Goal: Task Accomplishment & Management: Use online tool/utility

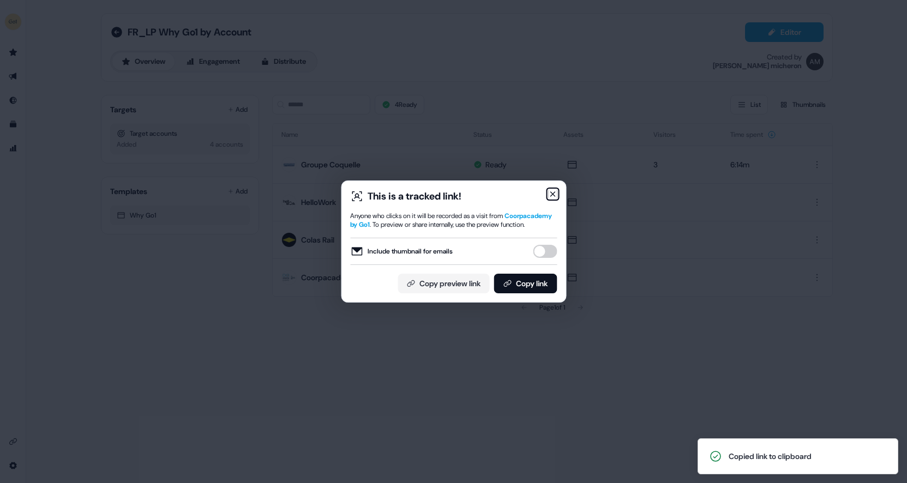
click at [550, 193] on icon "button" at bounding box center [552, 194] width 9 height 9
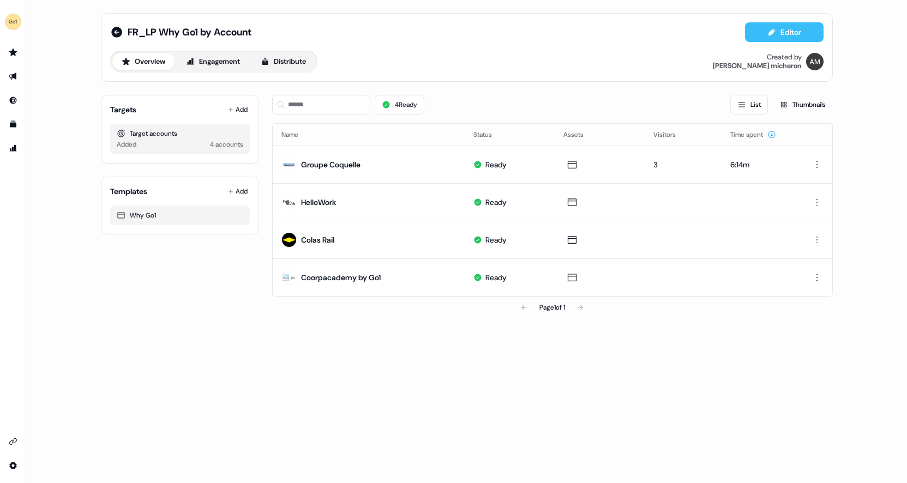
click at [776, 33] on button "Editor" at bounding box center [784, 32] width 79 height 20
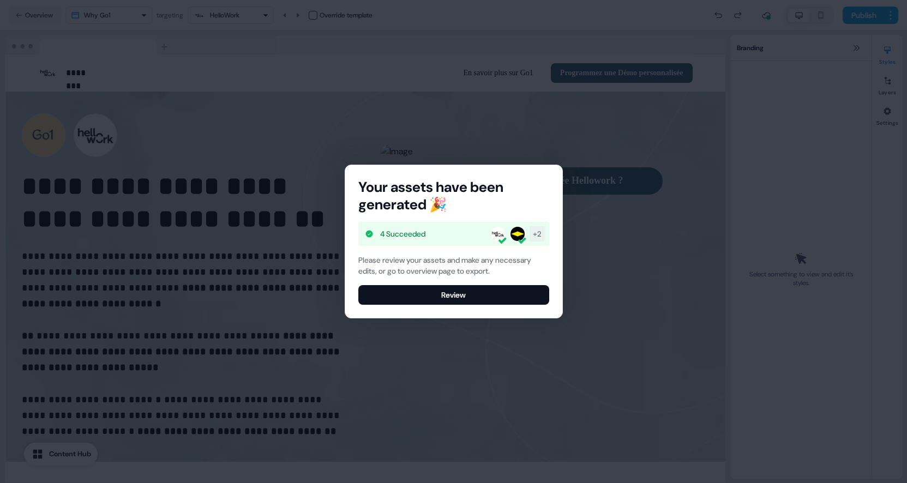
select select "**"
click at [483, 289] on button "Review" at bounding box center [453, 295] width 191 height 20
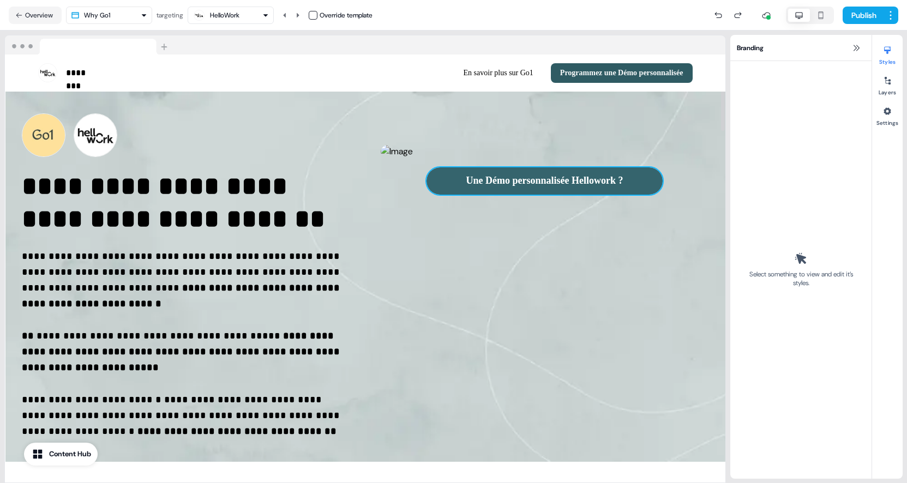
click at [456, 195] on button "Une Démo personnalisée Hellowork ?" at bounding box center [545, 180] width 237 height 27
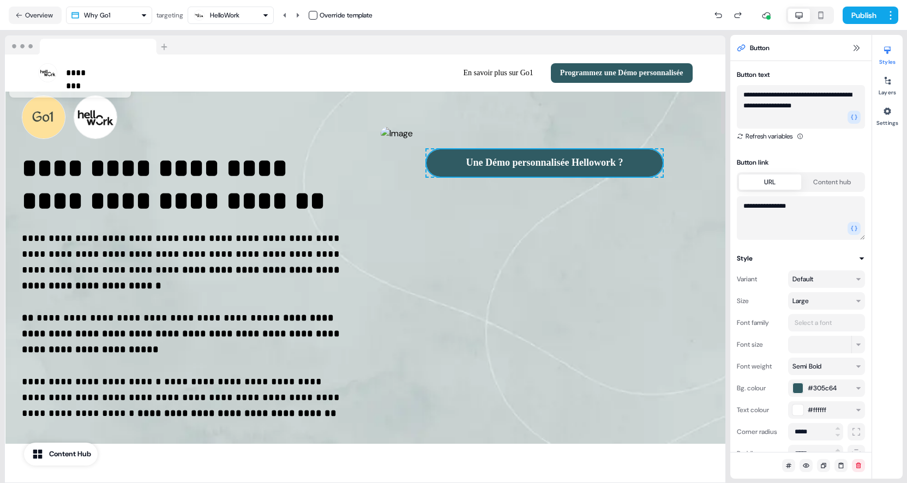
click at [663, 177] on div "Une Démo personnalisée Hellowork ? To pick up a draggable item, press the space…" at bounding box center [545, 162] width 237 height 27
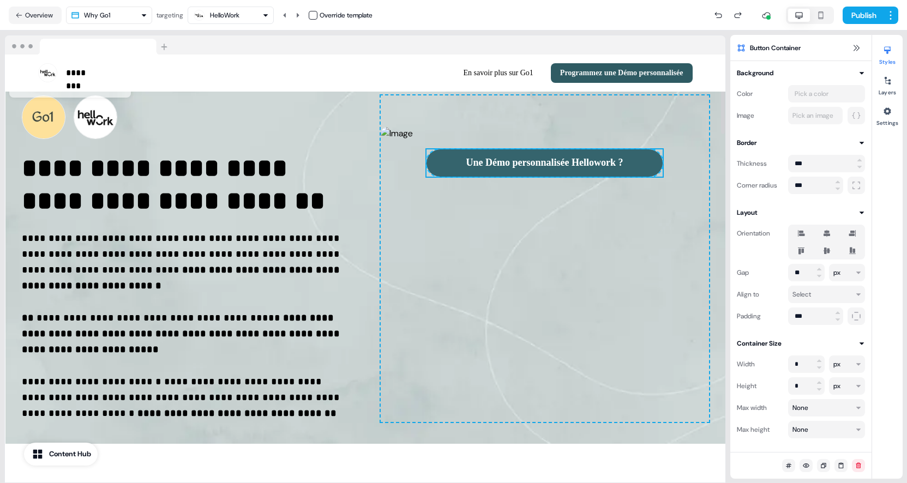
click at [663, 177] on button "Une Démo personnalisée Hellowork ?" at bounding box center [545, 162] width 237 height 27
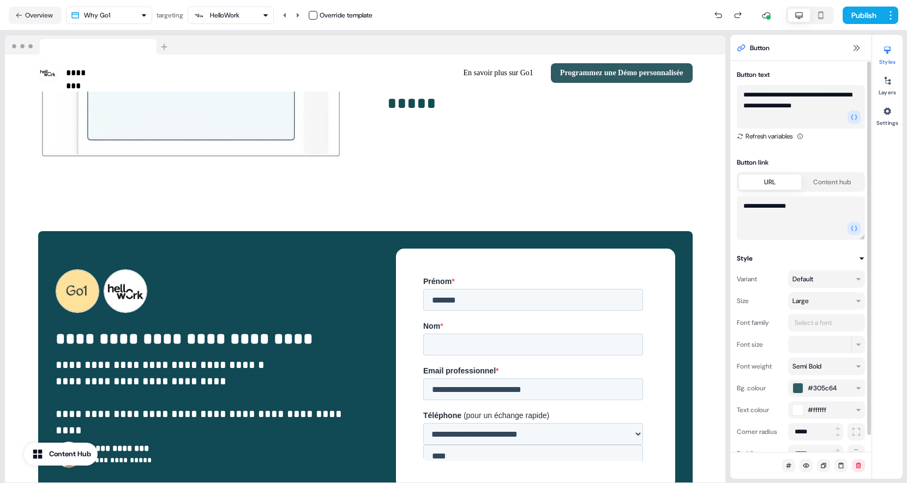
scroll to position [17, 0]
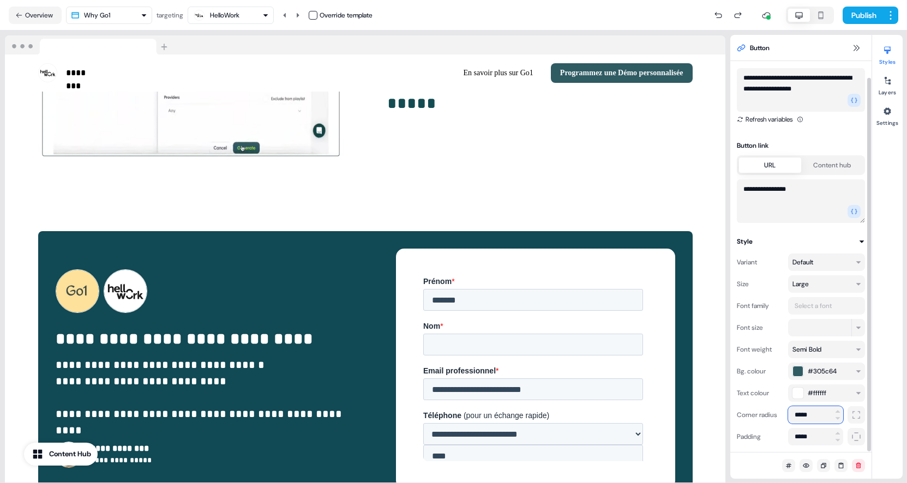
click at [817, 417] on input "*****" at bounding box center [815, 414] width 55 height 17
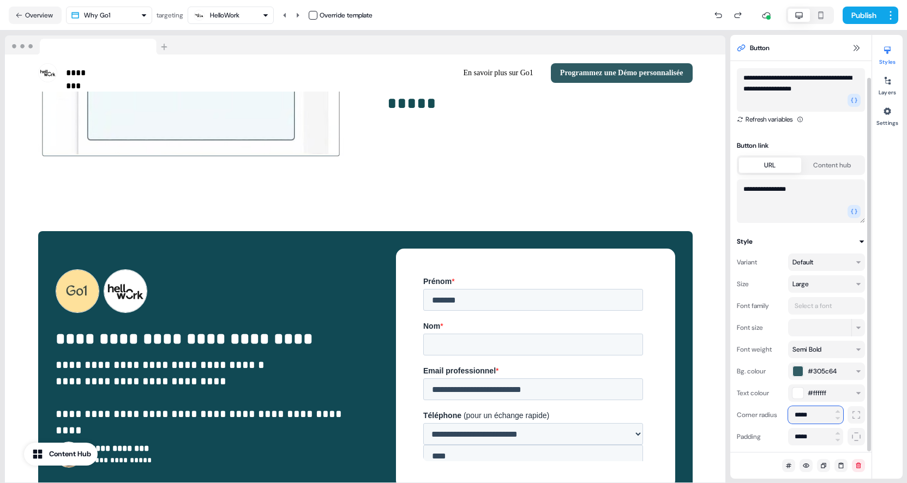
click at [817, 417] on input "*****" at bounding box center [815, 414] width 55 height 17
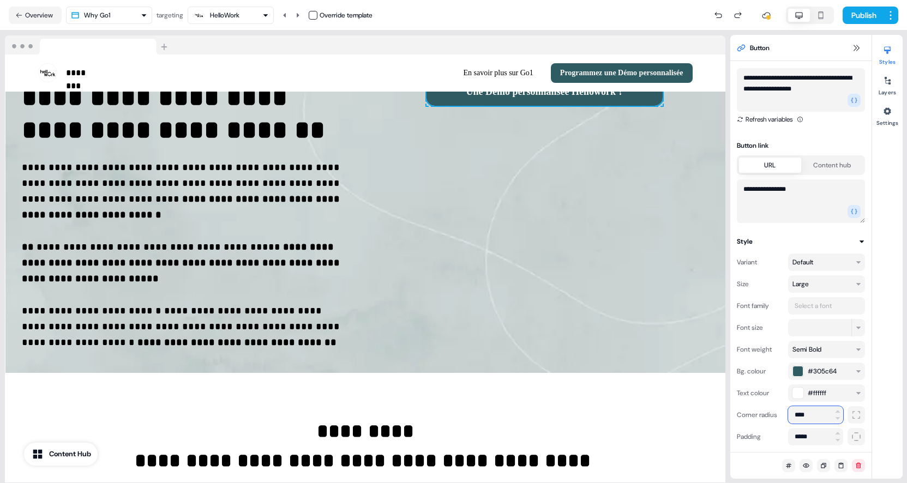
scroll to position [65, 0]
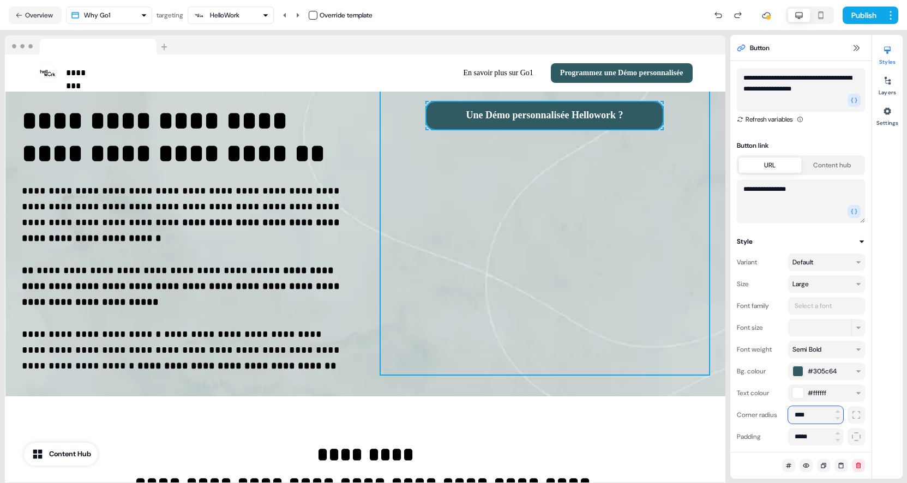
type input "****"
click at [698, 314] on div "To pick up a draggable item, press the space bar. While dragging, use the arrow…" at bounding box center [545, 211] width 328 height 327
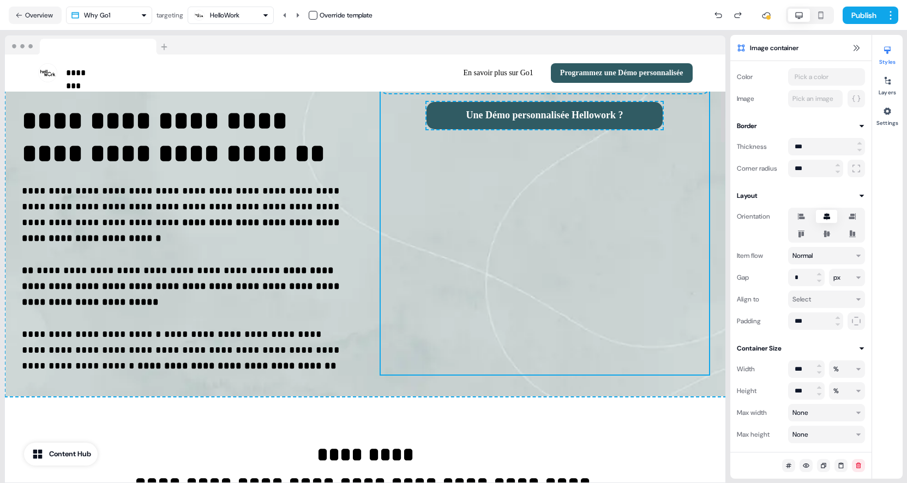
click at [719, 314] on div "**********" at bounding box center [365, 211] width 720 height 370
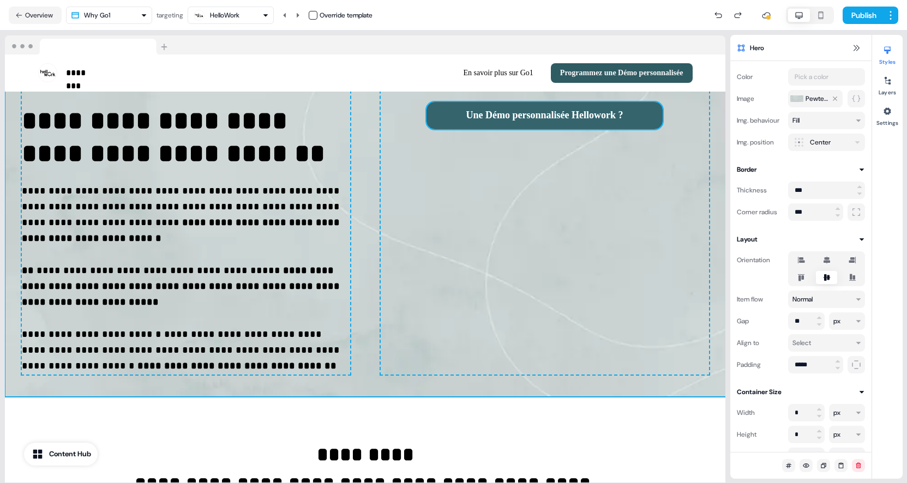
click at [663, 129] on button "Une Démo personnalisée Hellowork ?" at bounding box center [545, 115] width 237 height 27
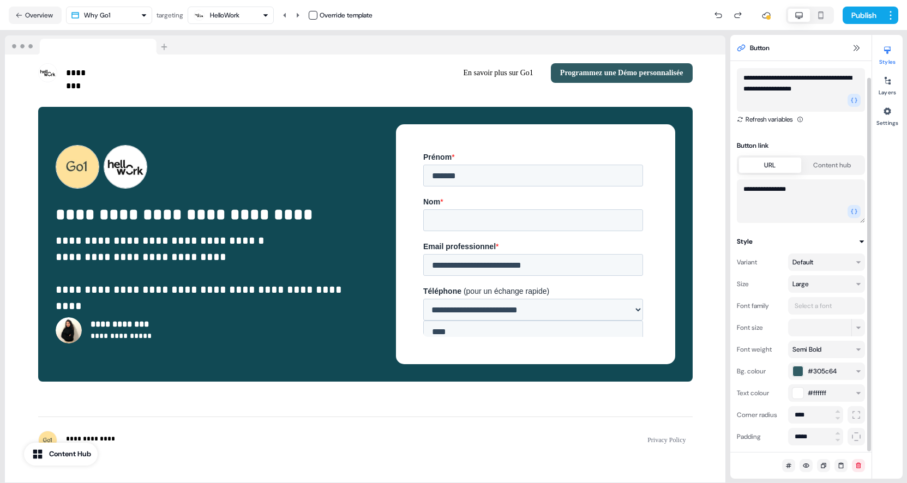
scroll to position [1986, 0]
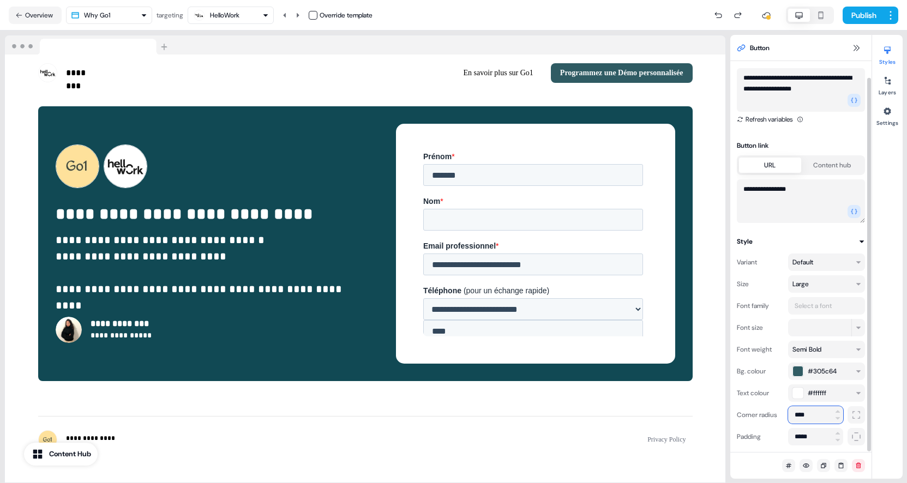
click at [815, 422] on input "****" at bounding box center [815, 414] width 55 height 17
type input "****"
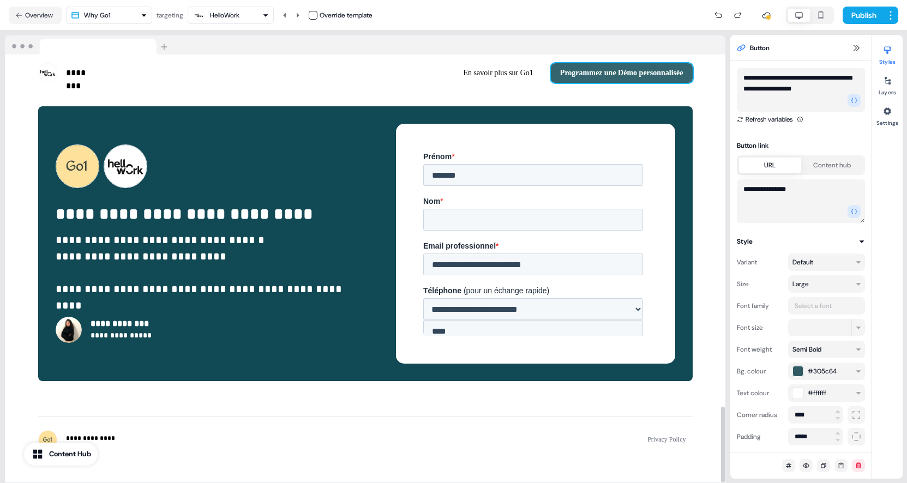
click at [689, 80] on button "Programmez une Démo personnalisée" at bounding box center [622, 73] width 142 height 20
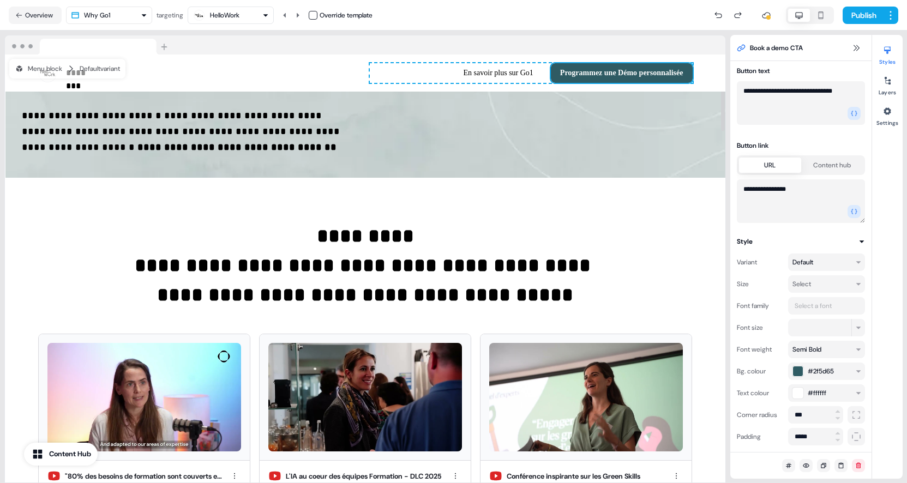
scroll to position [0, 0]
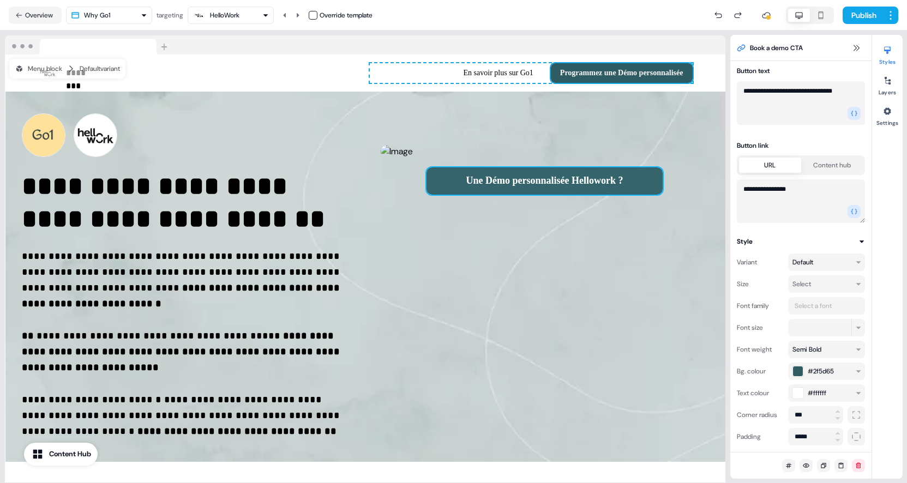
click at [663, 195] on button "Une Démo personnalisée Hellowork ?" at bounding box center [545, 180] width 237 height 27
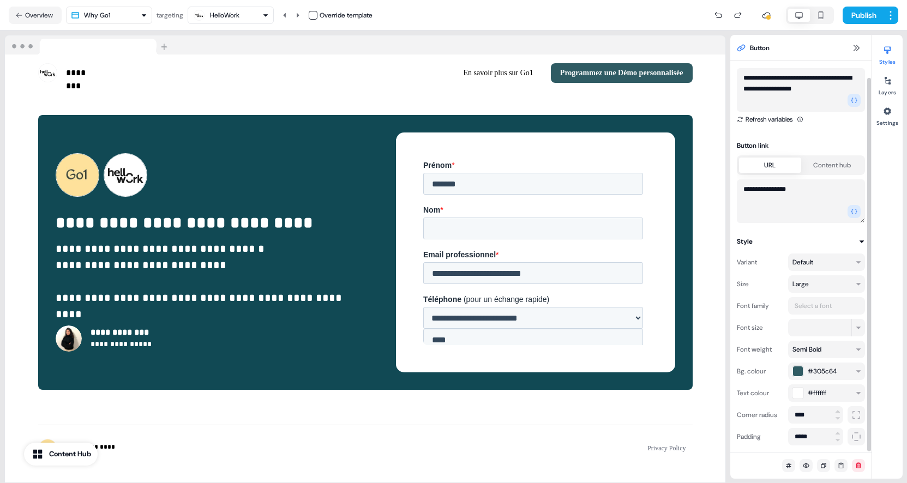
scroll to position [1986, 0]
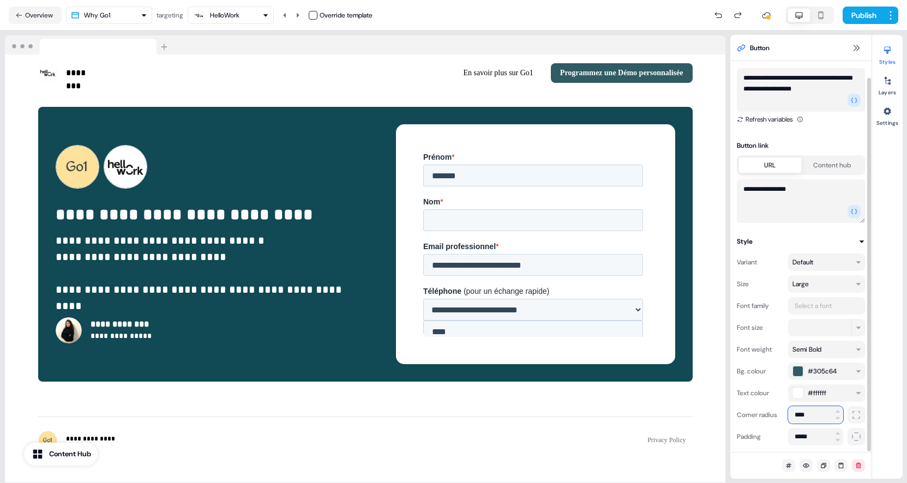
click at [815, 410] on input "****" at bounding box center [815, 414] width 55 height 17
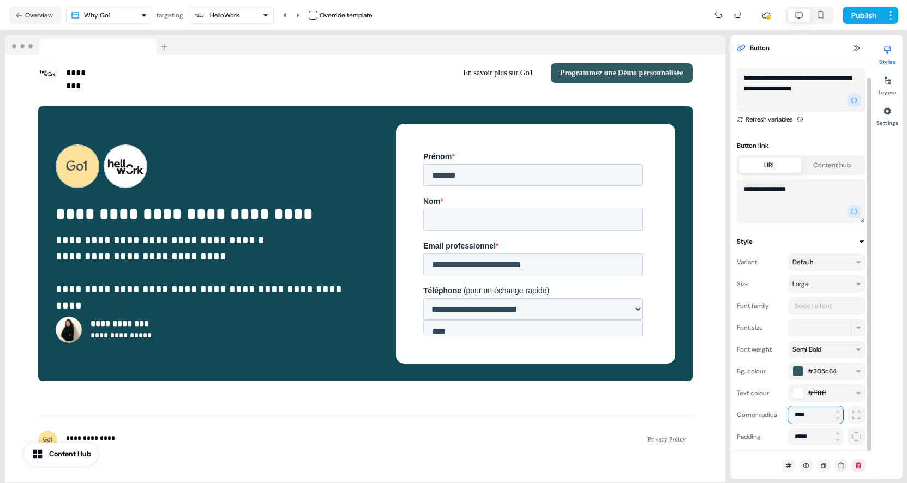
click at [815, 410] on input "****" at bounding box center [815, 414] width 55 height 17
type input "***"
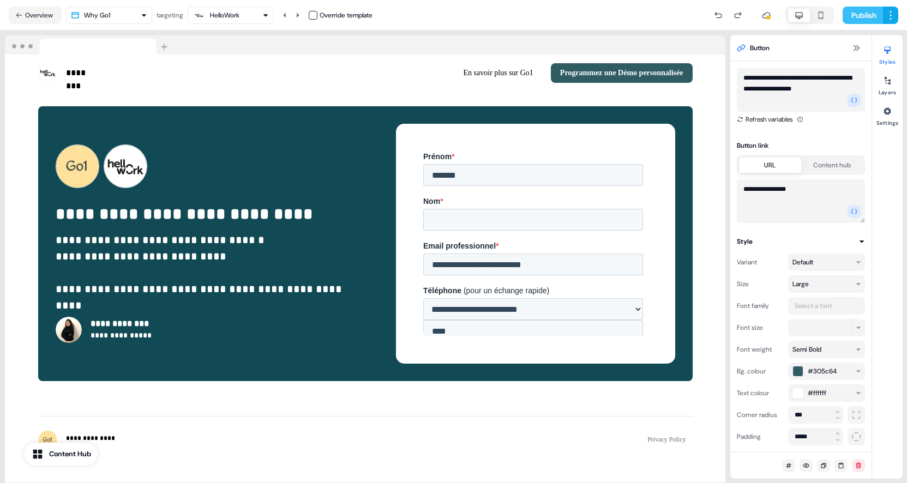
click at [859, 14] on button "Publish" at bounding box center [863, 15] width 40 height 17
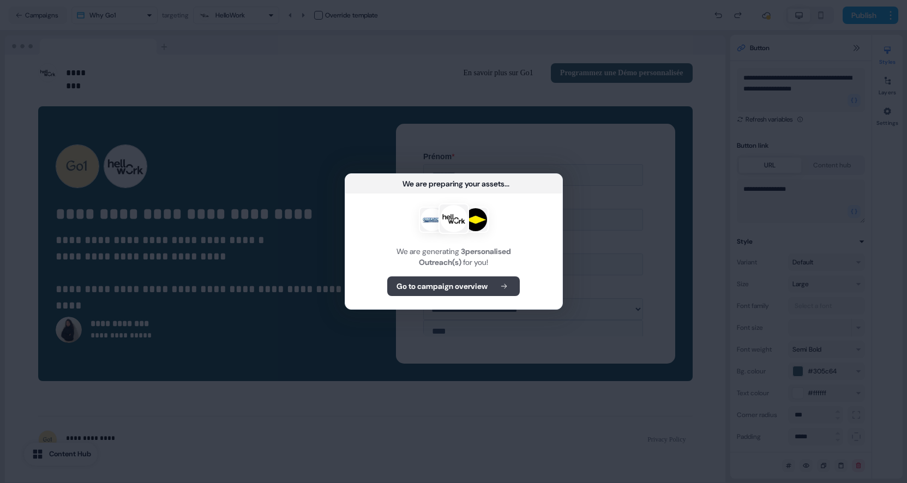
click at [434, 281] on b "Go to campaign overview" at bounding box center [442, 286] width 91 height 11
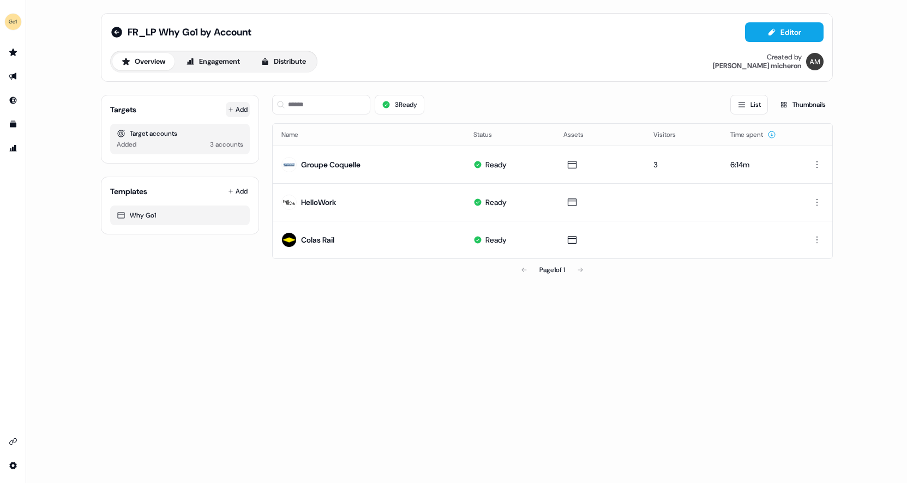
click at [247, 107] on button "Add" at bounding box center [238, 109] width 24 height 15
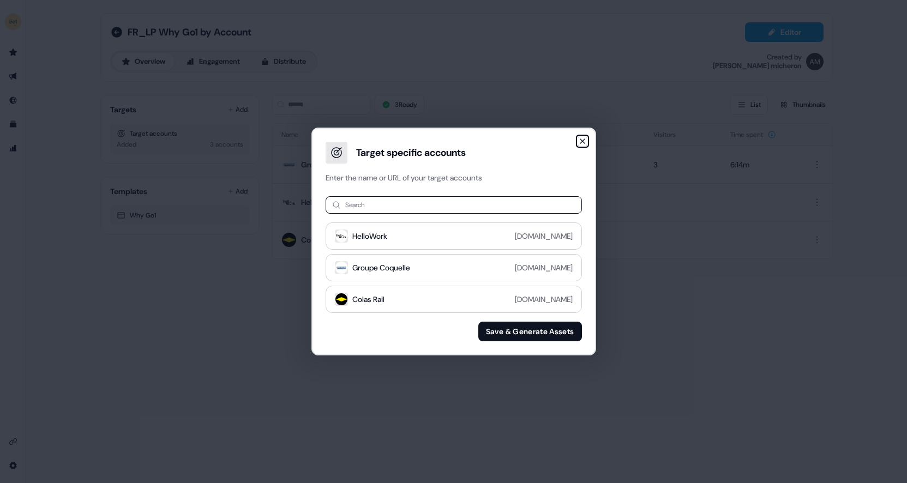
click at [584, 140] on icon "button" at bounding box center [582, 141] width 9 height 9
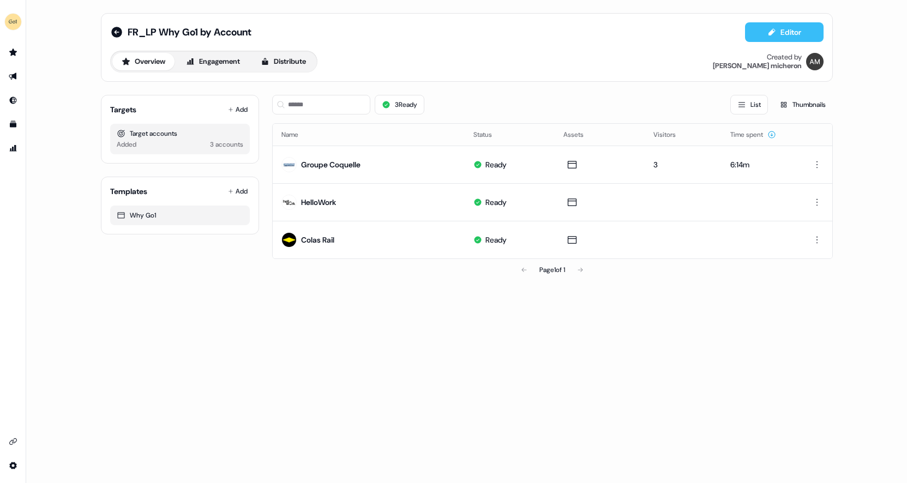
click at [791, 31] on button "Editor" at bounding box center [784, 32] width 79 height 20
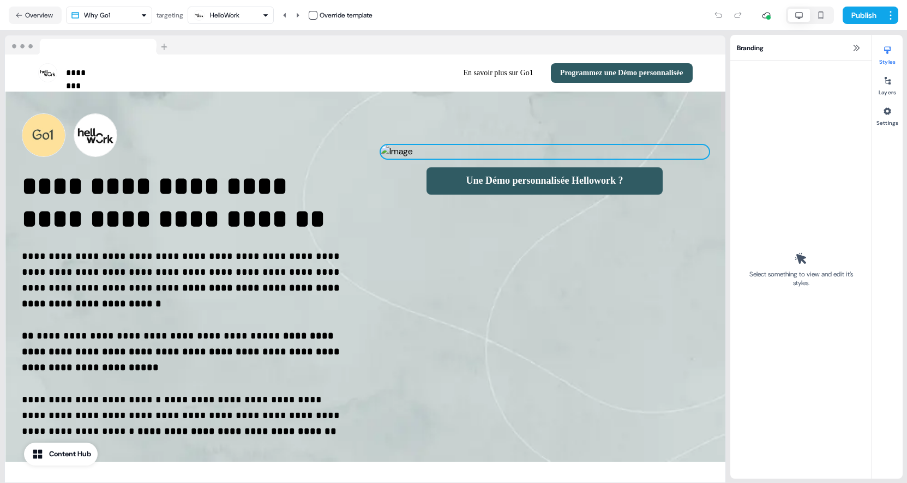
select select "**"
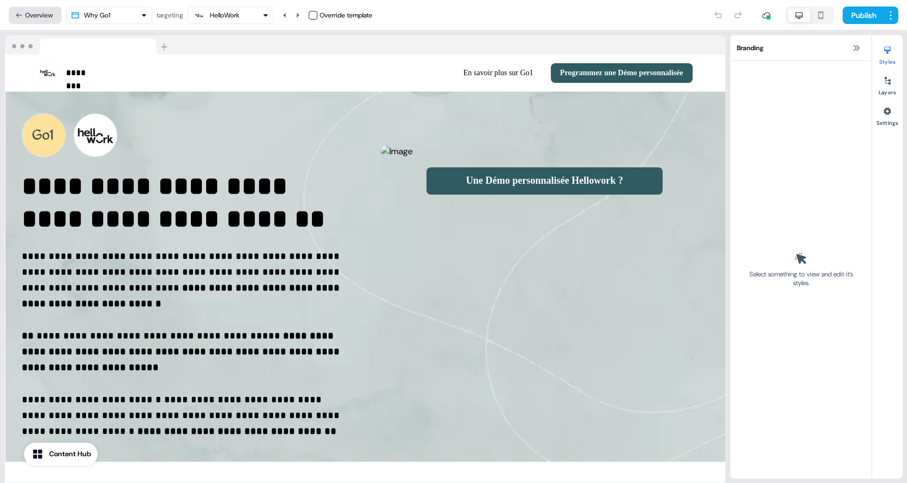
click at [41, 15] on button "Overview" at bounding box center [35, 15] width 53 height 17
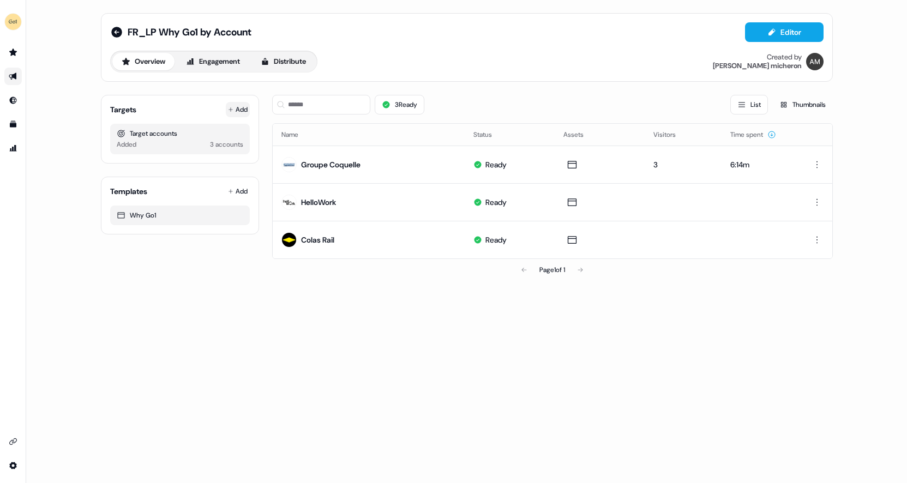
click at [247, 108] on button "Add" at bounding box center [238, 109] width 24 height 15
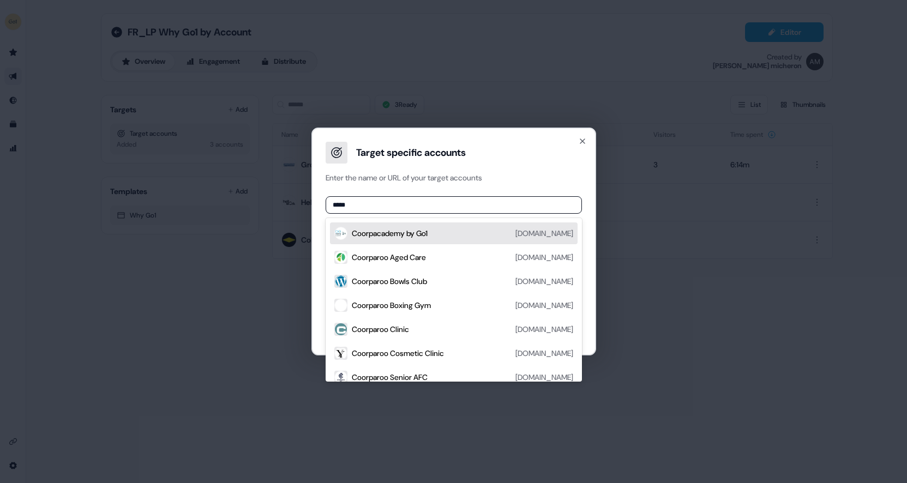
type input "******"
click at [372, 234] on div "Coorpacademy by Go1" at bounding box center [390, 233] width 76 height 11
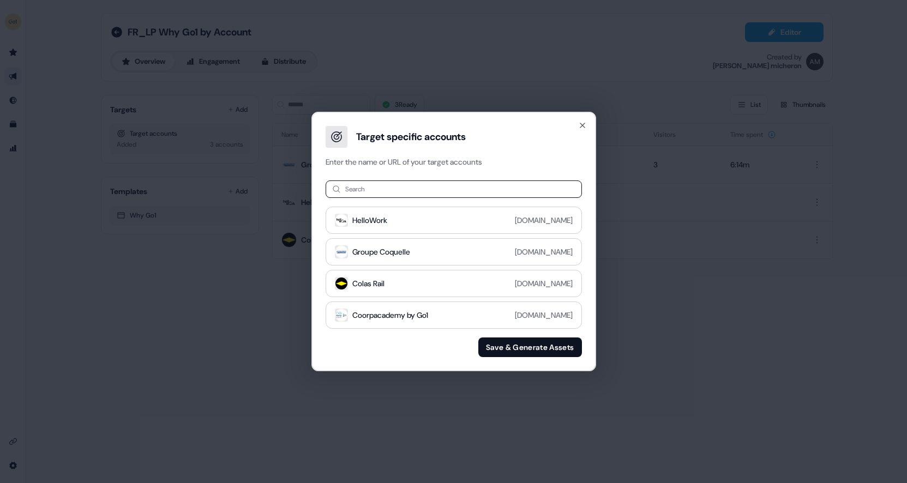
click at [493, 344] on button "Save & Generate Assets" at bounding box center [530, 348] width 104 height 20
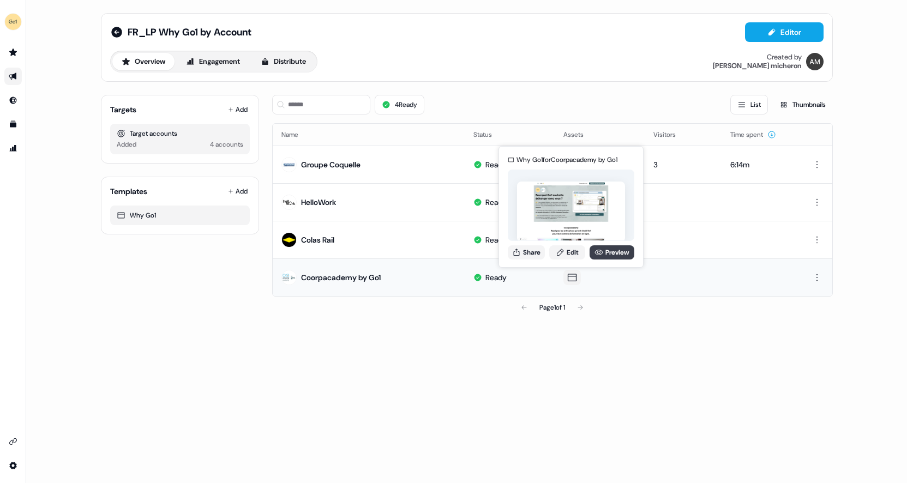
click at [607, 253] on link "Preview" at bounding box center [612, 253] width 45 height 14
click at [570, 274] on icon at bounding box center [572, 277] width 13 height 11
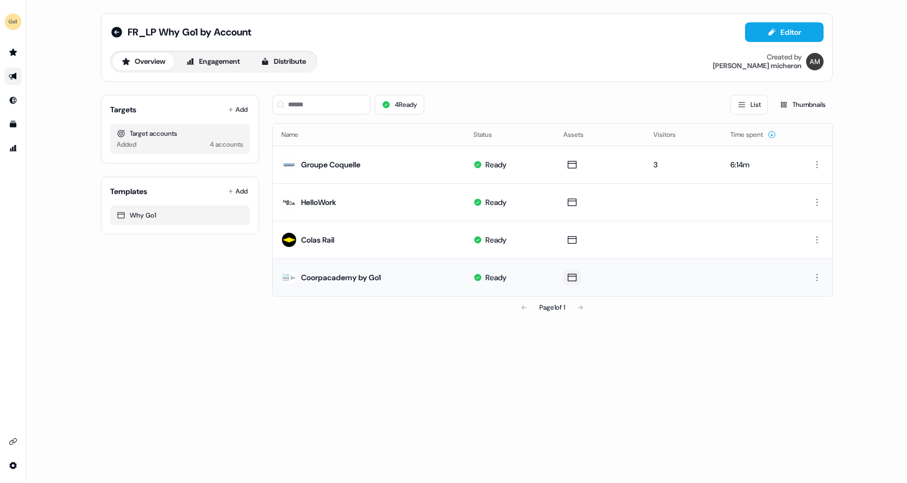
click at [570, 274] on icon at bounding box center [572, 277] width 13 height 11
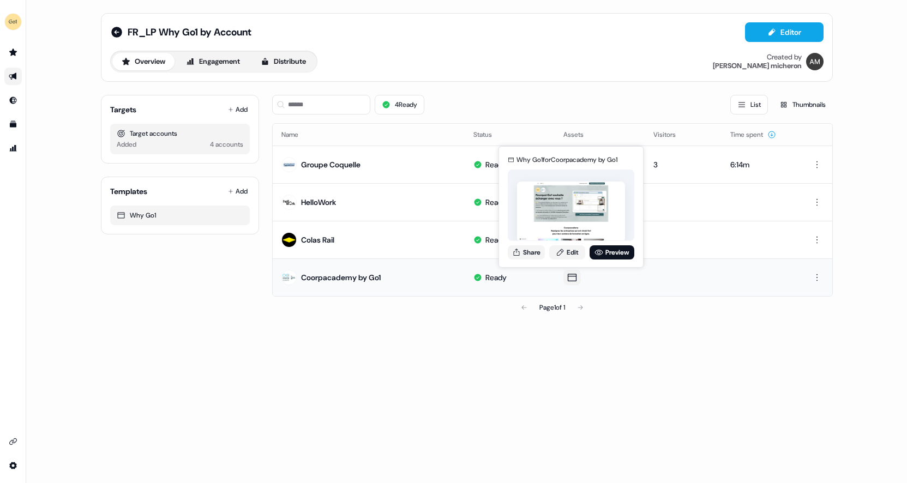
click at [570, 279] on icon at bounding box center [572, 277] width 13 height 11
click at [607, 252] on link "Preview" at bounding box center [612, 253] width 45 height 14
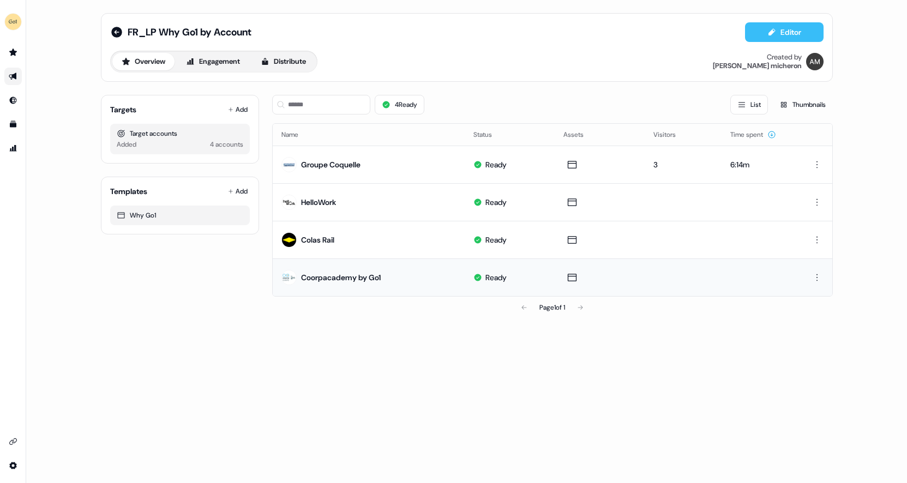
click at [778, 34] on button "Editor" at bounding box center [784, 32] width 79 height 20
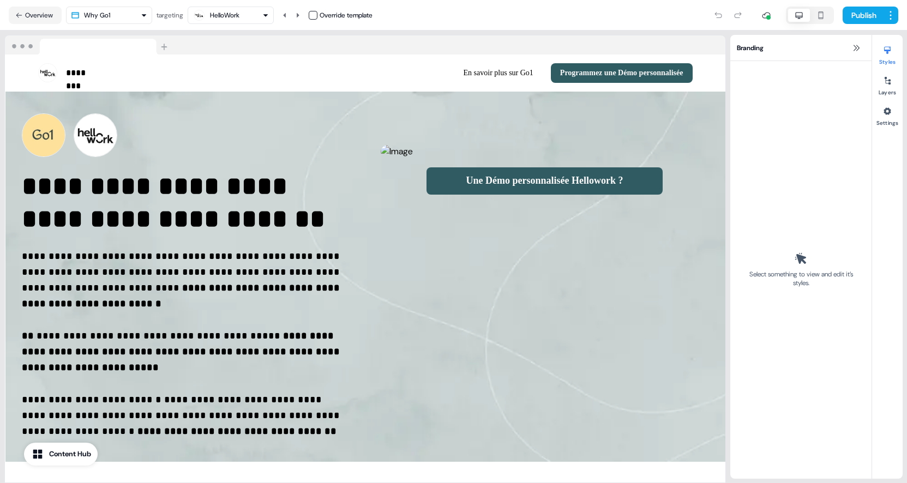
select select "**"
click at [143, 14] on html "**********" at bounding box center [453, 241] width 907 height 483
click at [888, 17] on html "**********" at bounding box center [453, 241] width 907 height 483
click at [875, 33] on span "Save as template" at bounding box center [860, 37] width 50 height 9
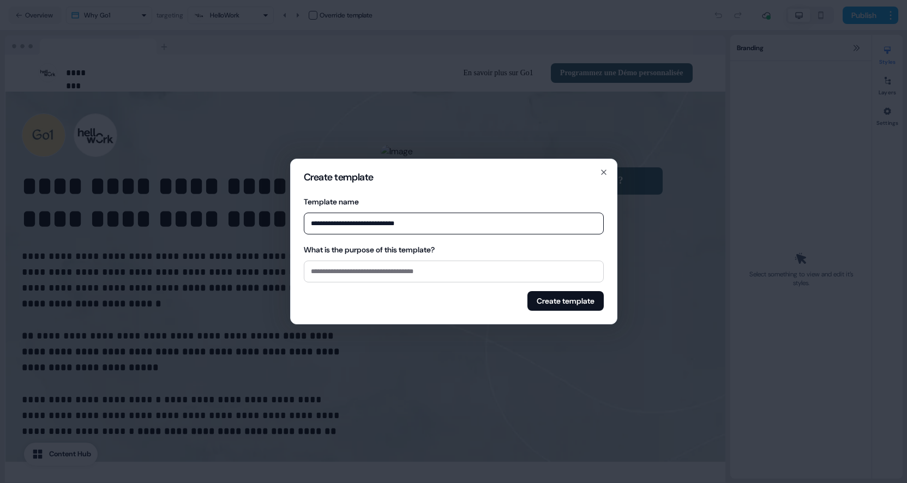
click at [307, 222] on input "**********" at bounding box center [454, 224] width 300 height 22
type input "**********"
click at [553, 301] on button "Create template" at bounding box center [566, 301] width 76 height 20
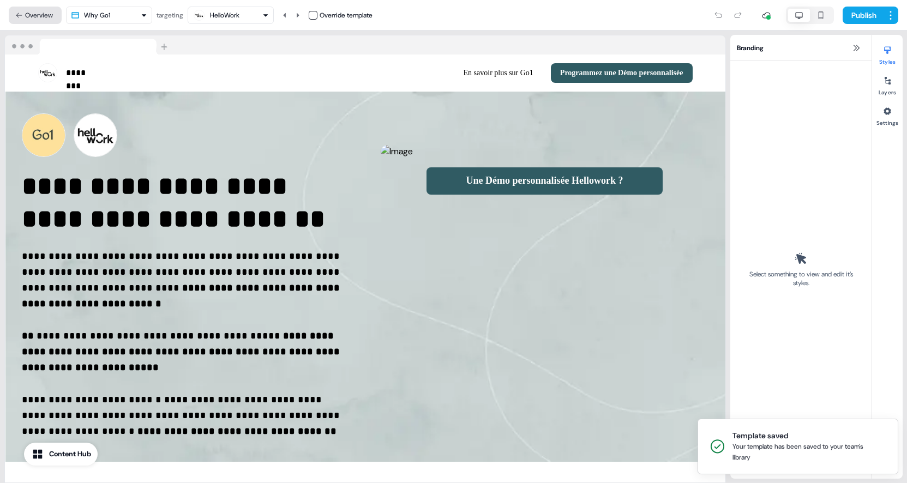
click at [30, 14] on button "Overview" at bounding box center [35, 15] width 53 height 17
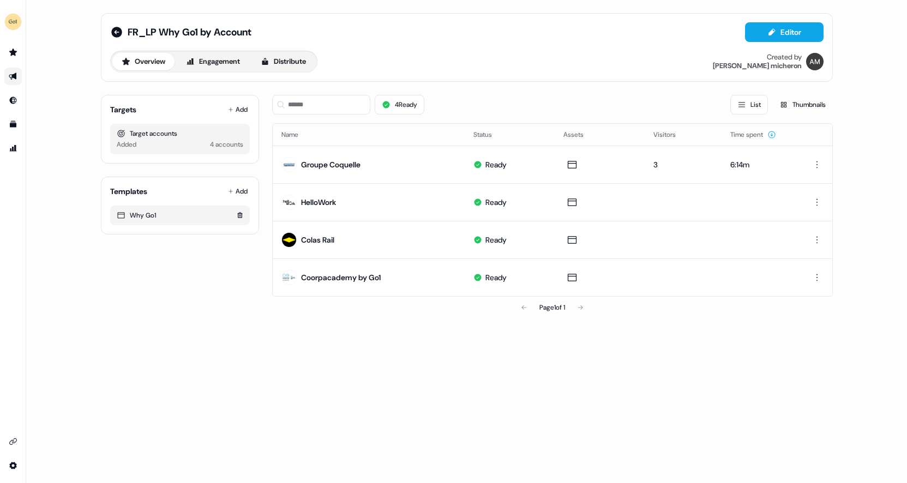
click at [196, 214] on div "Why Go1" at bounding box center [180, 215] width 127 height 11
click at [238, 192] on html "For the best experience switch devices to a bigger screen. Go to Userled.io FR_…" at bounding box center [453, 241] width 907 height 483
click at [221, 211] on span "From Template library" at bounding box center [206, 212] width 67 height 9
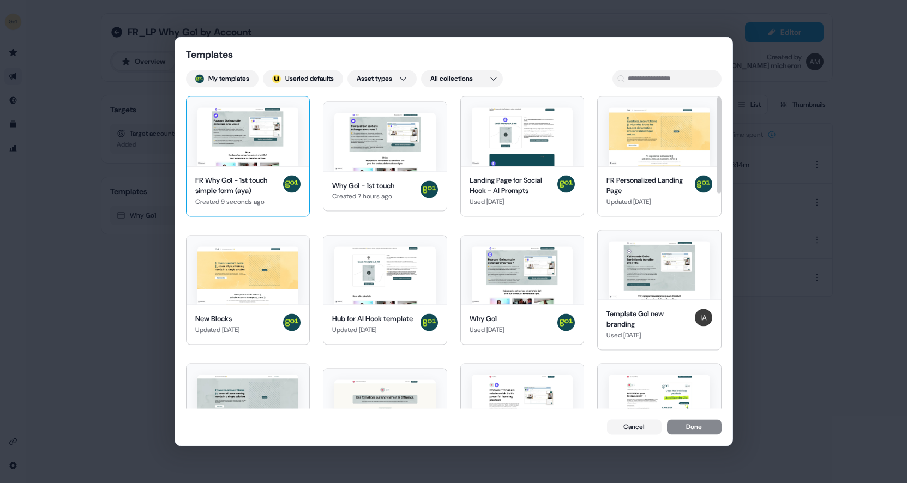
click at [229, 183] on div "FR Why Go1 - 1st touch simple form (aya)" at bounding box center [237, 185] width 84 height 21
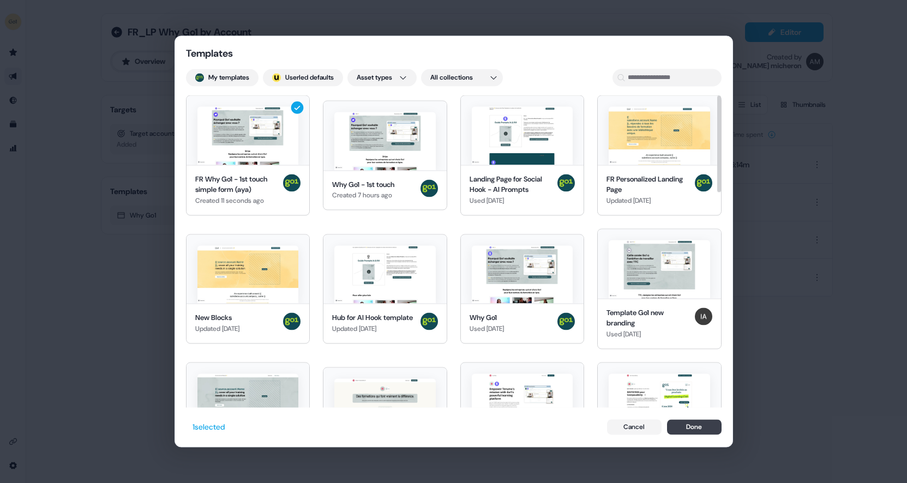
click at [691, 424] on button "Done" at bounding box center [694, 427] width 55 height 15
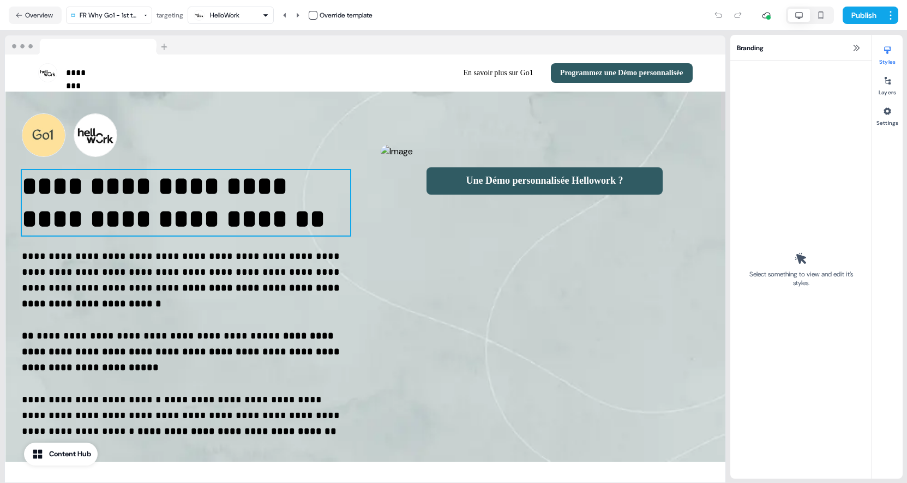
select select "**"
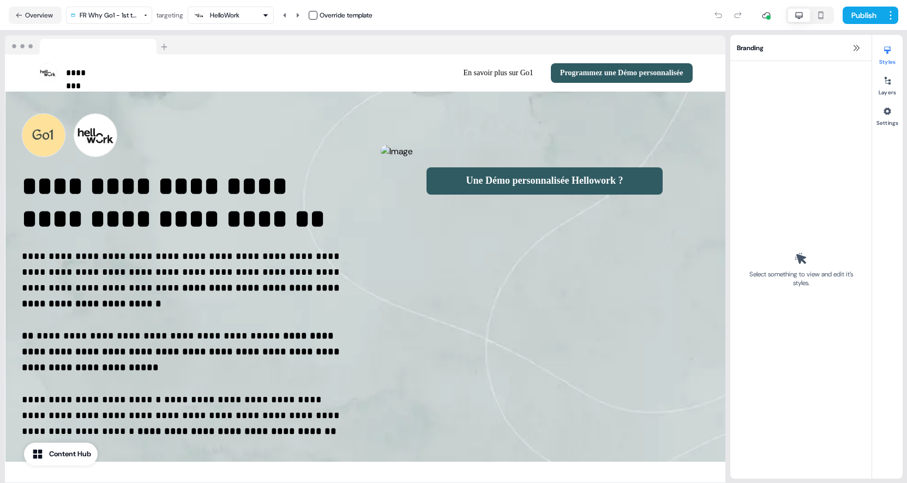
click at [146, 19] on html "**********" at bounding box center [453, 241] width 907 height 483
click at [860, 16] on button "Publish" at bounding box center [863, 15] width 40 height 17
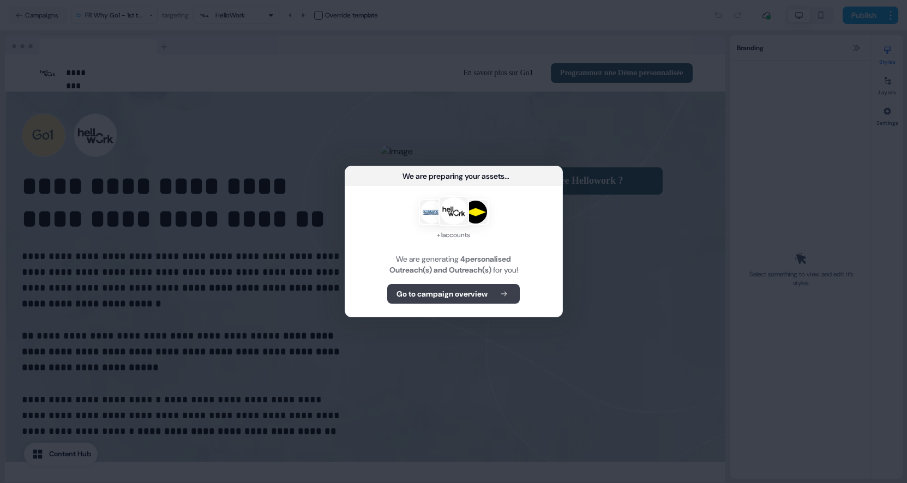
click at [481, 287] on button "Go to campaign overview" at bounding box center [453, 294] width 133 height 20
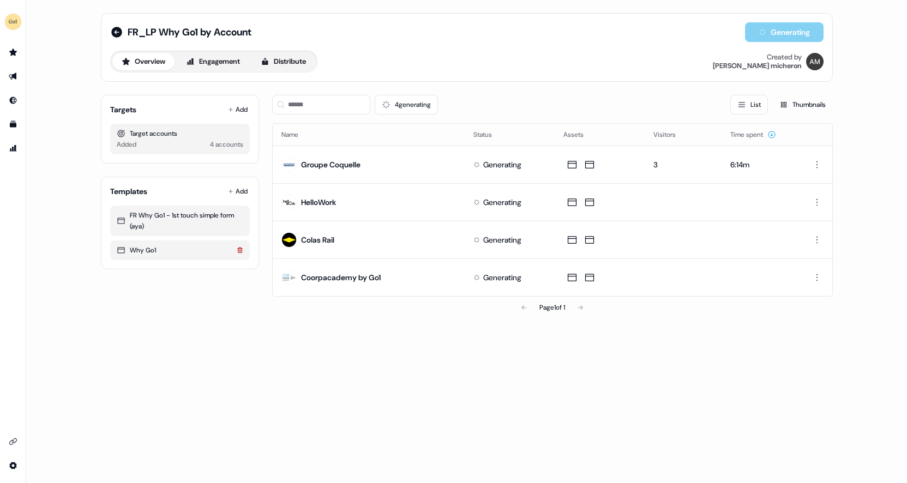
click at [240, 248] on icon at bounding box center [239, 249] width 5 height 5
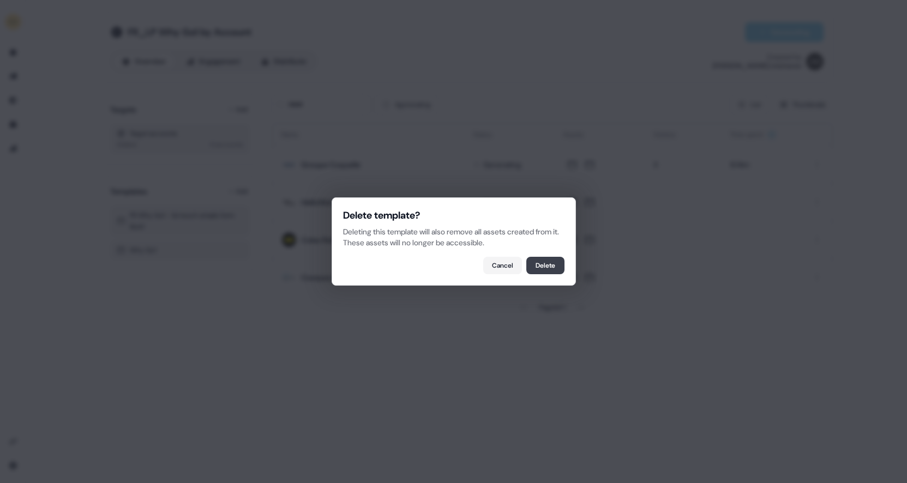
click at [541, 265] on button "Delete" at bounding box center [545, 265] width 38 height 17
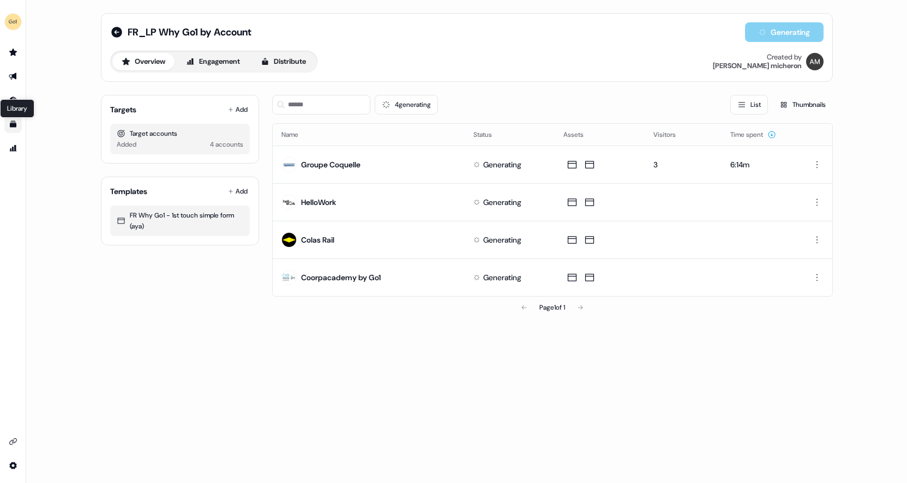
click at [11, 127] on icon "Go to templates" at bounding box center [13, 124] width 7 height 7
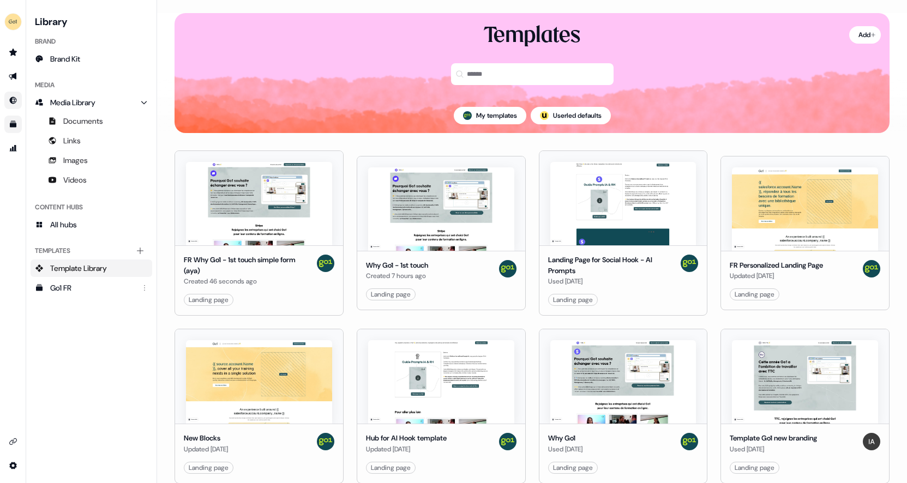
click at [18, 100] on link "Go to Inbound" at bounding box center [12, 100] width 17 height 17
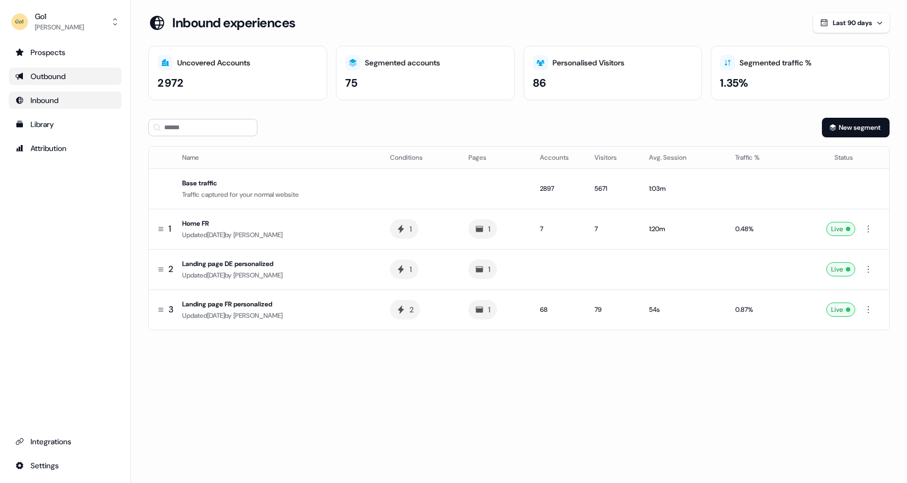
click at [46, 71] on div "Outbound" at bounding box center [65, 76] width 100 height 11
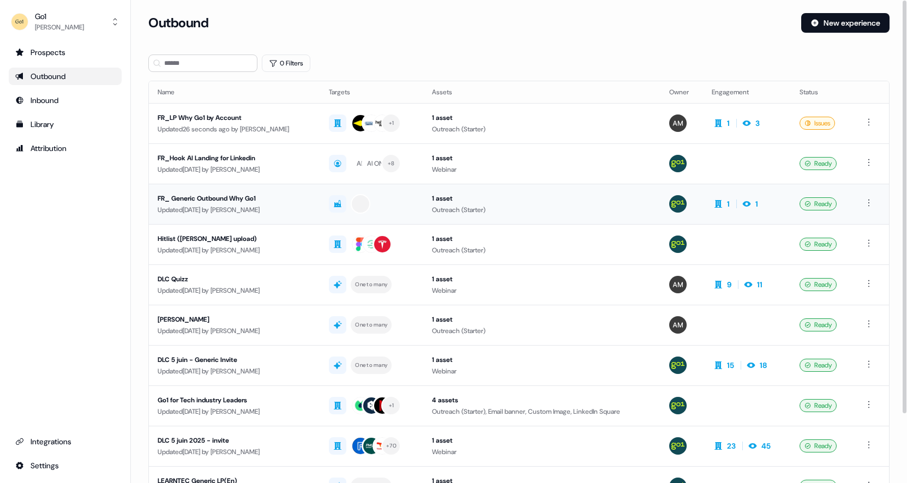
click at [249, 199] on div "FR_ Generic Outbound Why Go1" at bounding box center [235, 198] width 154 height 11
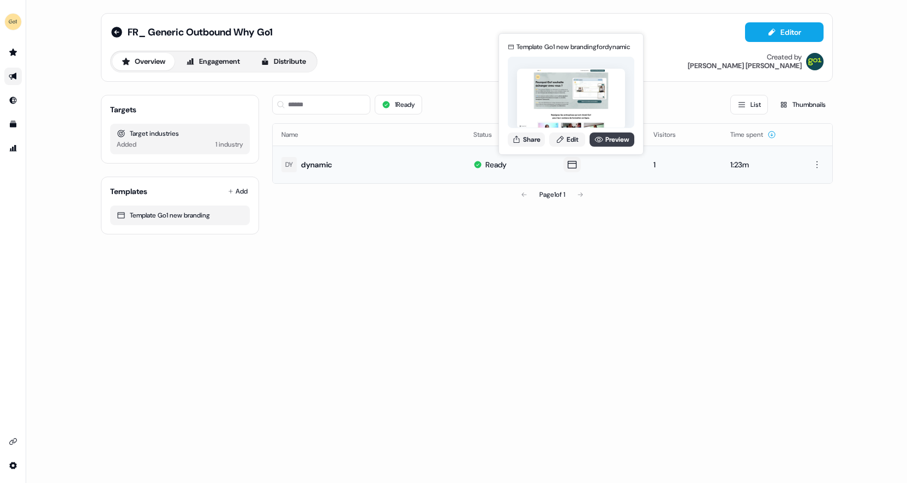
click at [618, 137] on link "Preview" at bounding box center [612, 140] width 45 height 14
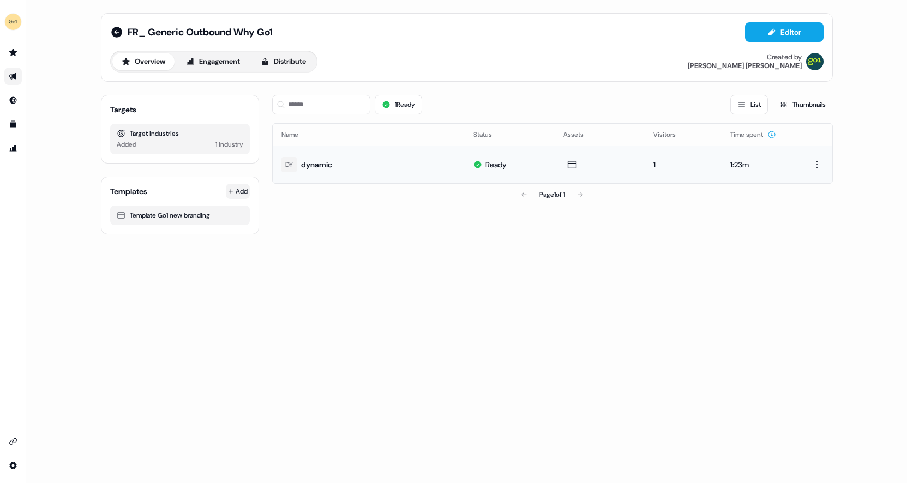
click at [242, 191] on html "For the best experience switch devices to a bigger screen. Go to Userled.io FR_…" at bounding box center [453, 241] width 907 height 483
click at [225, 212] on span "From Template library" at bounding box center [206, 212] width 67 height 9
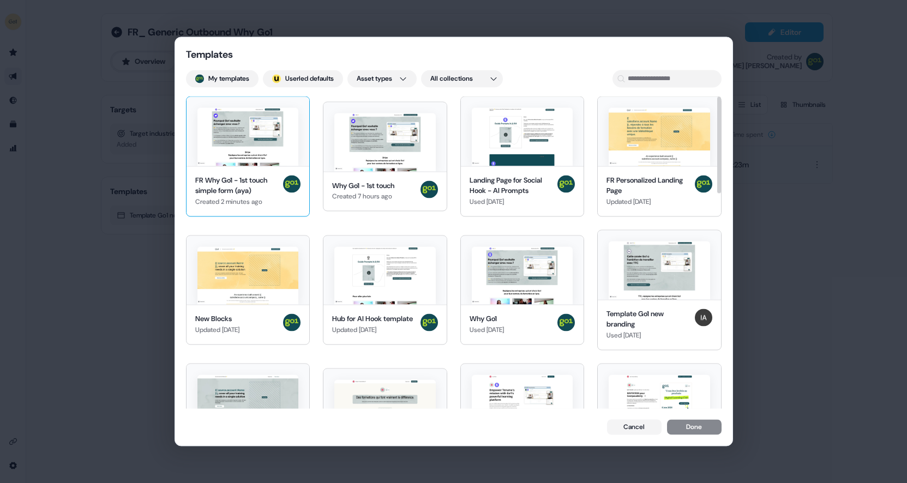
click at [256, 183] on div "FR Why Go1 - 1st touch simple form (aya)" at bounding box center [237, 185] width 84 height 21
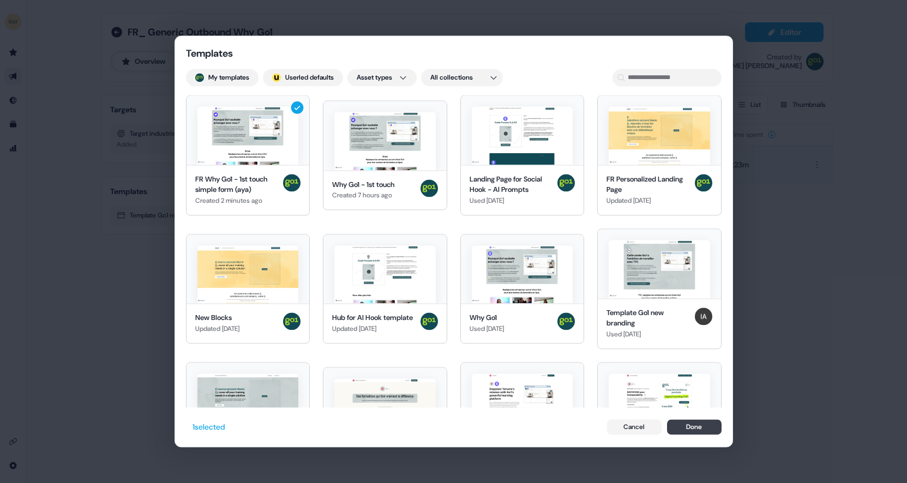
click at [705, 427] on button "Done" at bounding box center [694, 427] width 55 height 15
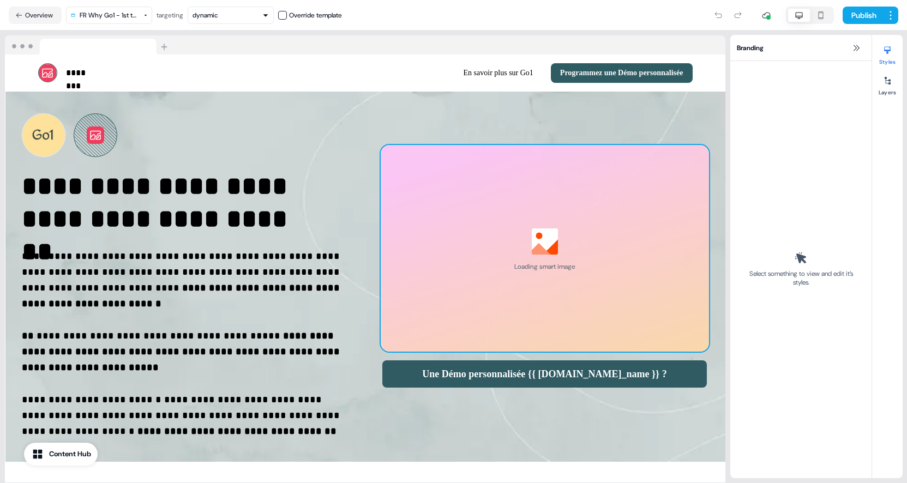
select select "**"
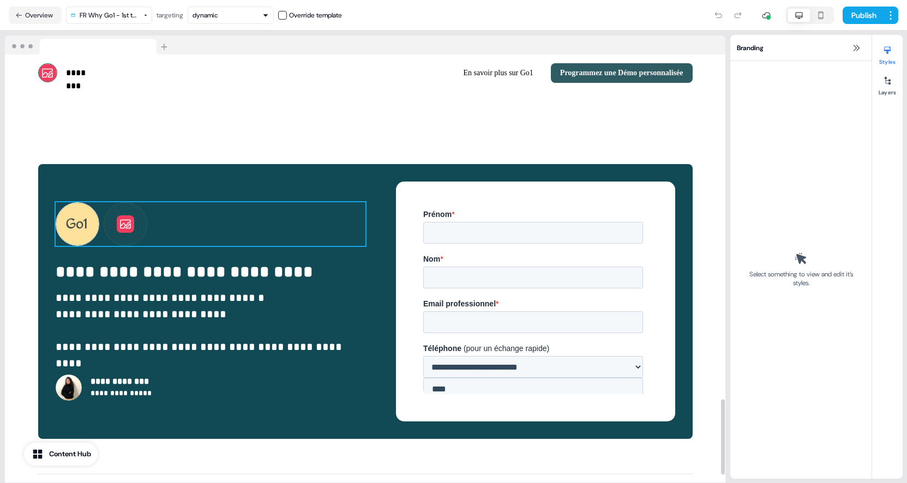
scroll to position [2002, 0]
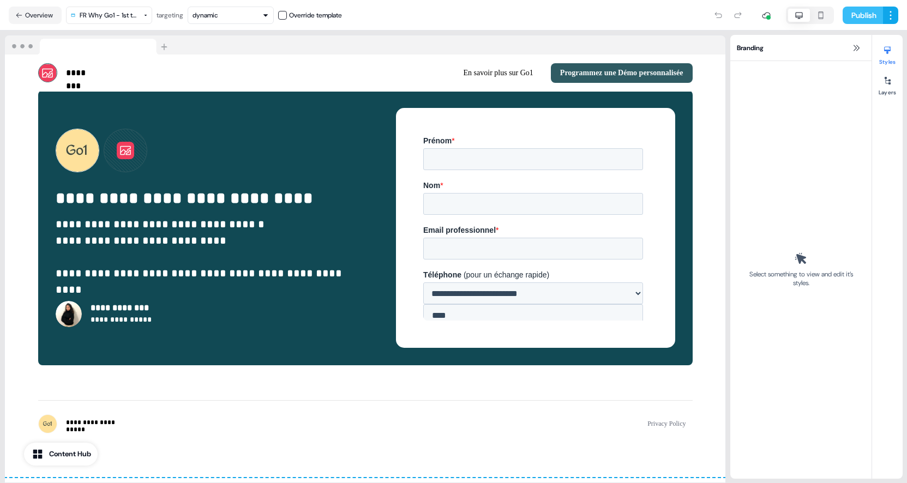
click at [867, 16] on button "Publish" at bounding box center [863, 15] width 40 height 17
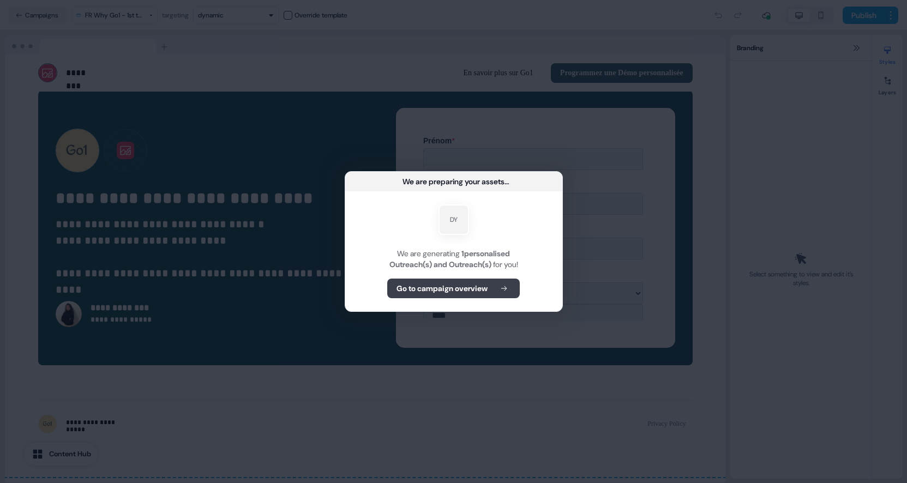
click at [458, 287] on b "Go to campaign overview" at bounding box center [442, 288] width 91 height 11
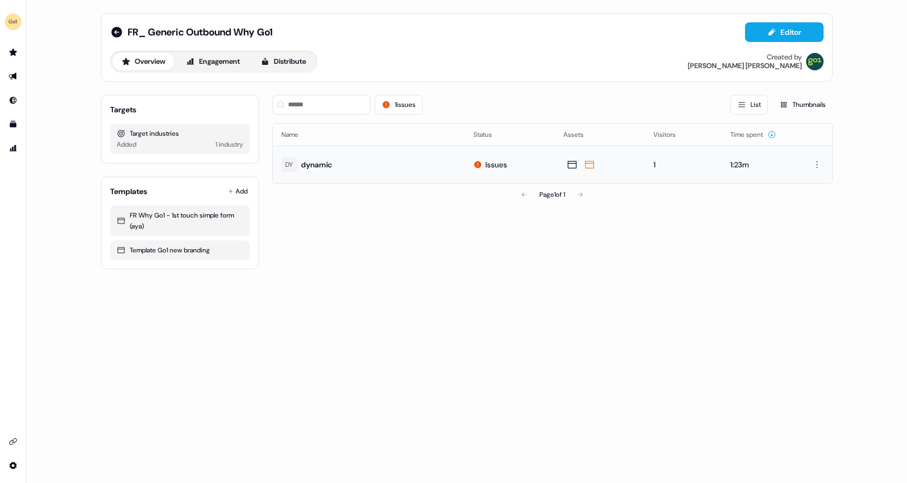
click at [486, 164] on div "Issues" at bounding box center [497, 164] width 22 height 11
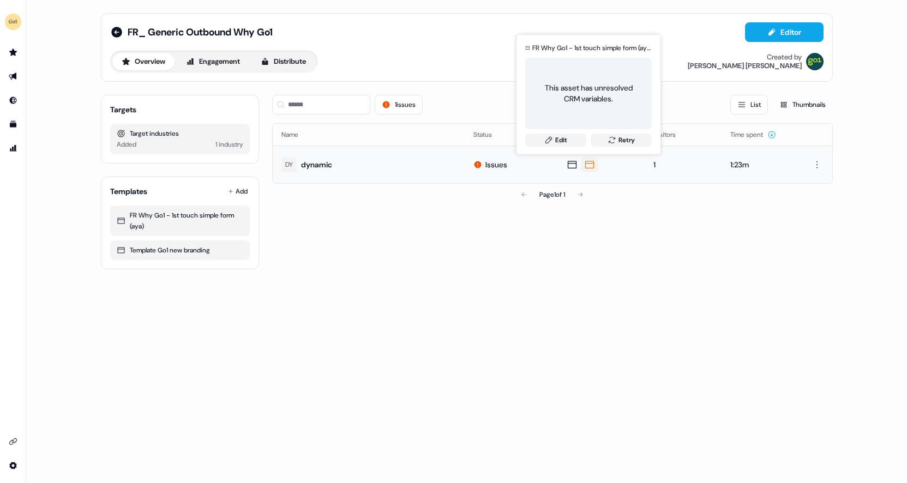
click at [586, 168] on icon at bounding box center [589, 164] width 13 height 11
click at [562, 140] on link "Edit" at bounding box center [555, 140] width 61 height 13
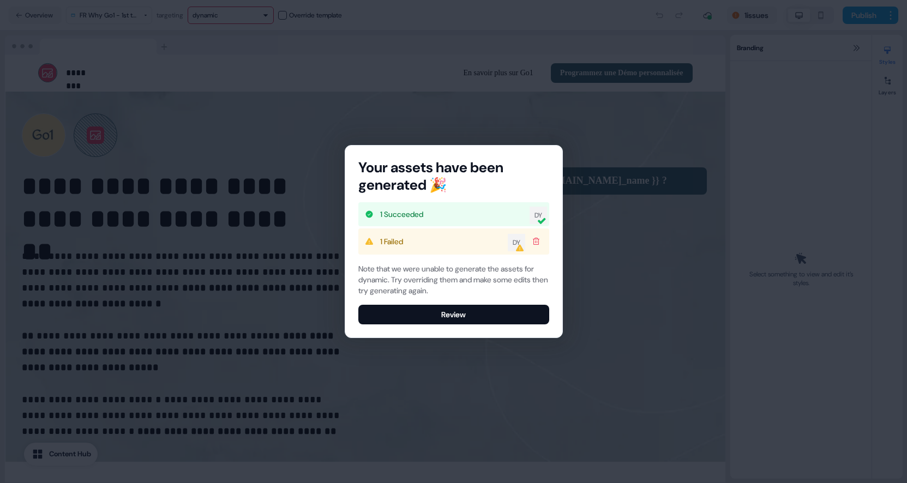
select select "**"
click at [466, 313] on button "Review" at bounding box center [453, 315] width 191 height 20
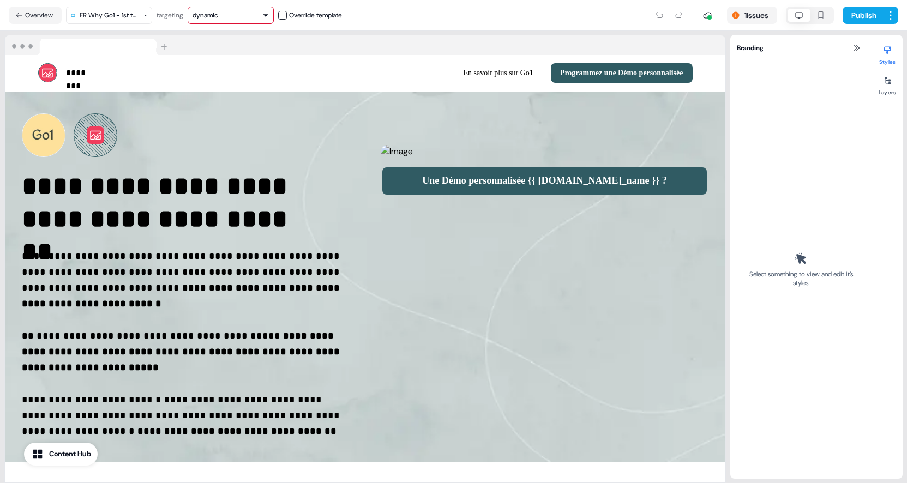
click at [145, 15] on html "**********" at bounding box center [453, 241] width 907 height 483
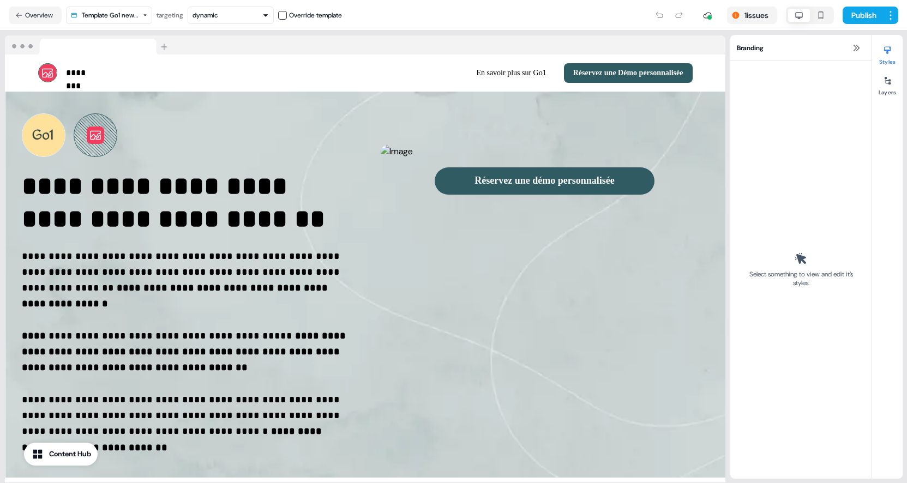
click at [253, 16] on div "dynamic" at bounding box center [231, 15] width 76 height 11
click at [475, 159] on img at bounding box center [545, 152] width 328 height 14
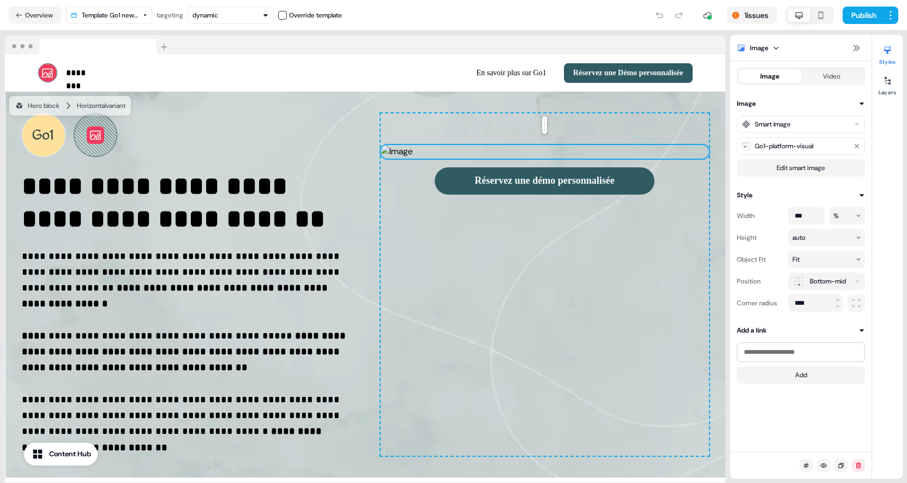
click at [475, 159] on img at bounding box center [545, 152] width 328 height 14
click at [133, 9] on html "**********" at bounding box center [453, 241] width 907 height 483
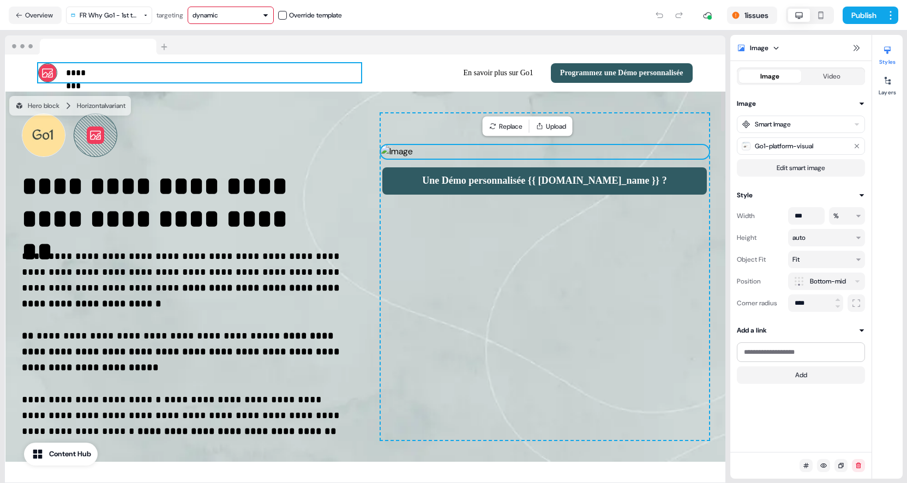
select select "**"
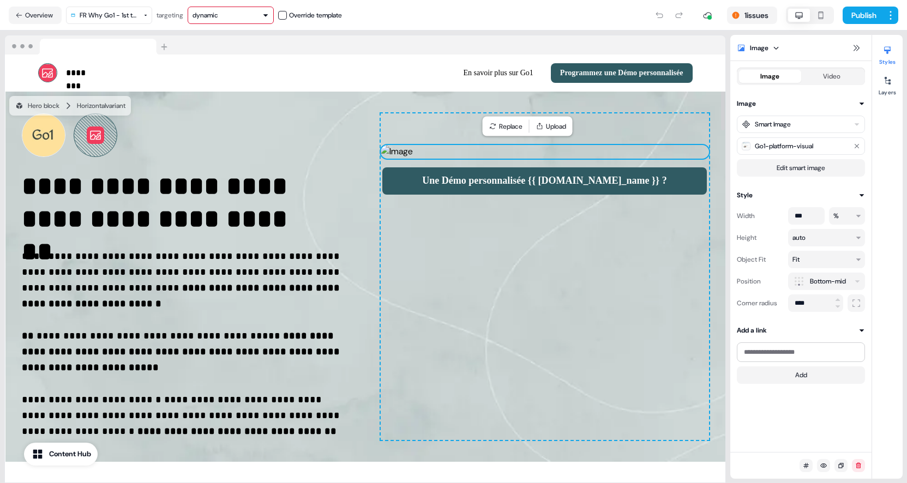
click at [267, 14] on icon "button" at bounding box center [266, 15] width 4 height 3
click at [235, 58] on div "dynamic" at bounding box center [234, 57] width 72 height 11
click at [751, 14] on button "1 issues" at bounding box center [752, 15] width 50 height 17
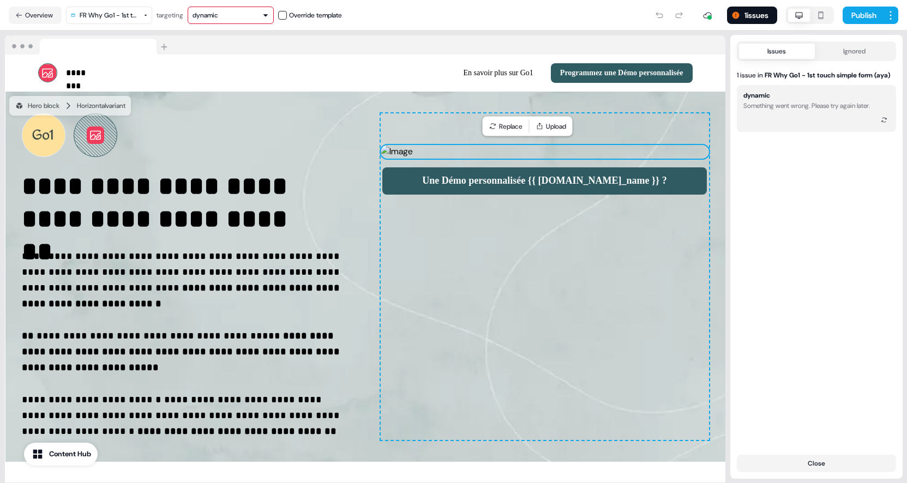
click at [750, 100] on div "dynamic" at bounding box center [757, 96] width 27 height 8
click at [882, 123] on icon at bounding box center [884, 120] width 7 height 7
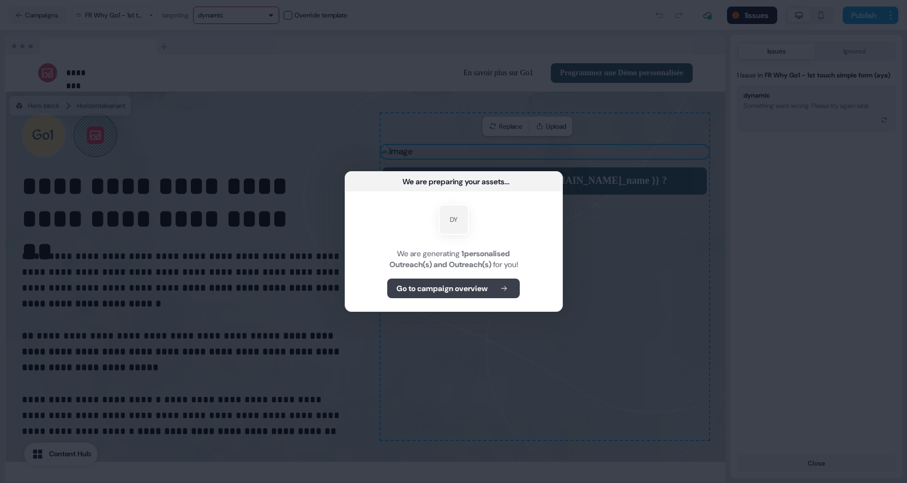
click at [458, 290] on b "Go to campaign overview" at bounding box center [442, 288] width 91 height 11
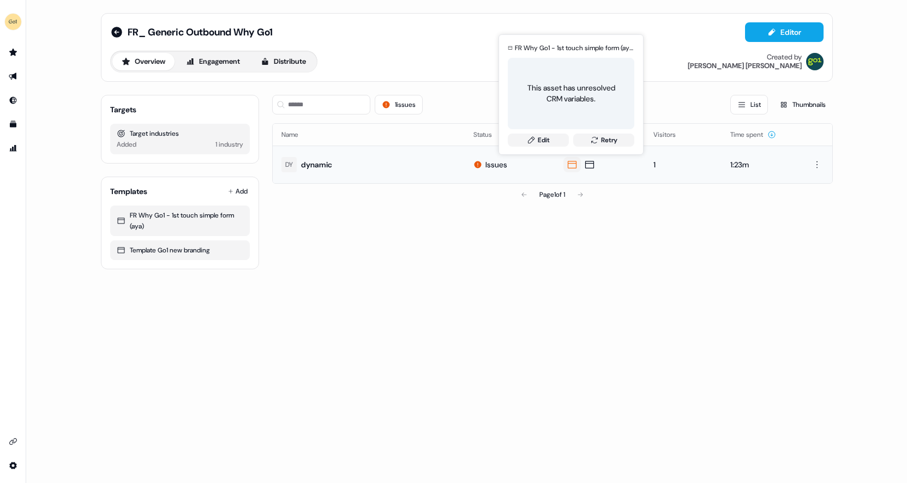
click at [562, 101] on div "This asset has unresolved CRM variables." at bounding box center [571, 93] width 108 height 22
click at [547, 140] on link "Edit" at bounding box center [538, 140] width 61 height 13
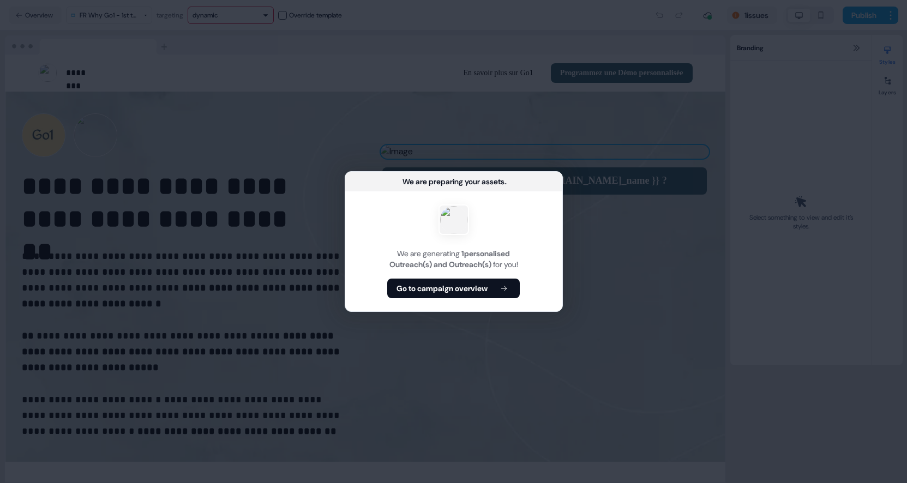
select select "**"
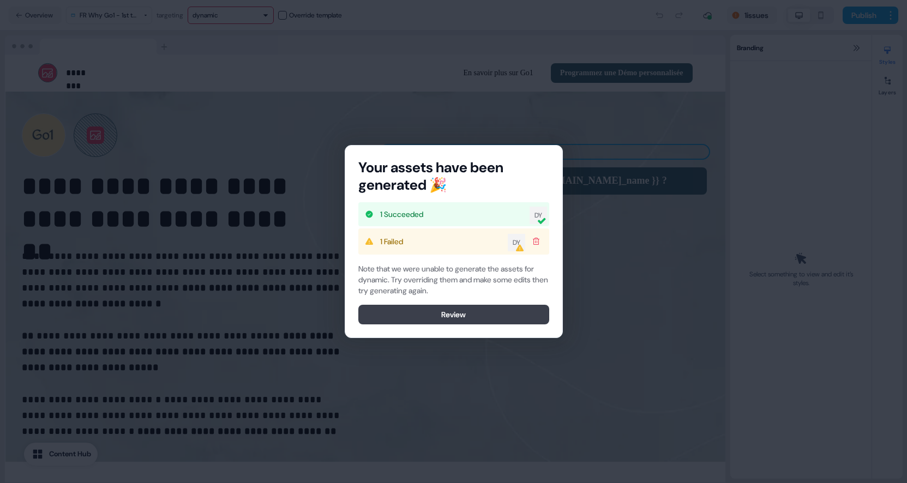
click at [488, 315] on button "Review" at bounding box center [453, 315] width 191 height 20
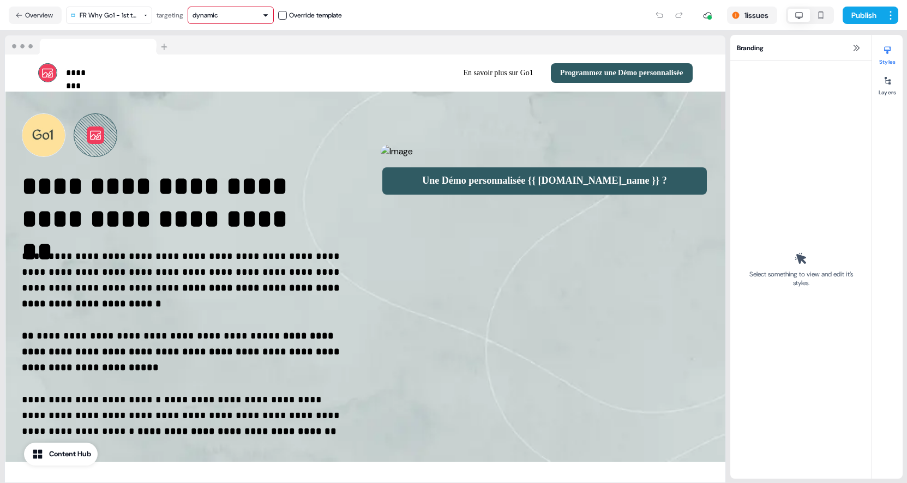
click at [103, 132] on button at bounding box center [95, 135] width 17 height 17
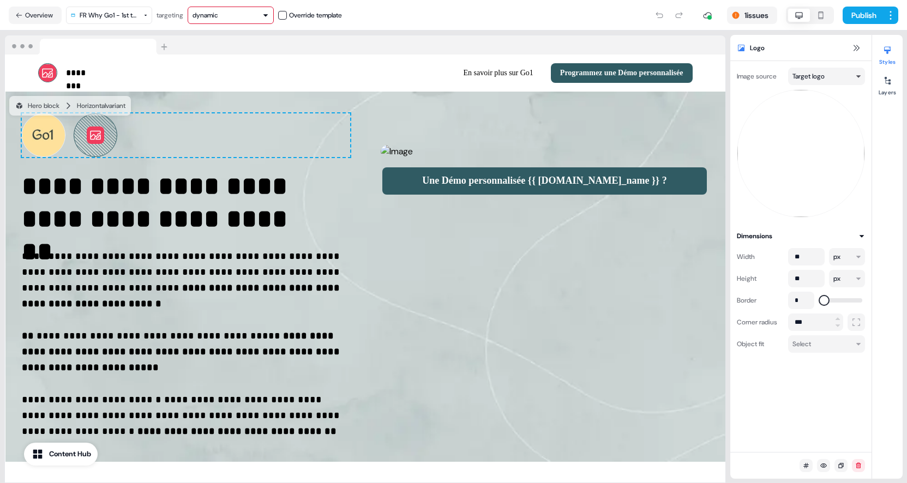
click at [860, 74] on html "**********" at bounding box center [453, 241] width 907 height 483
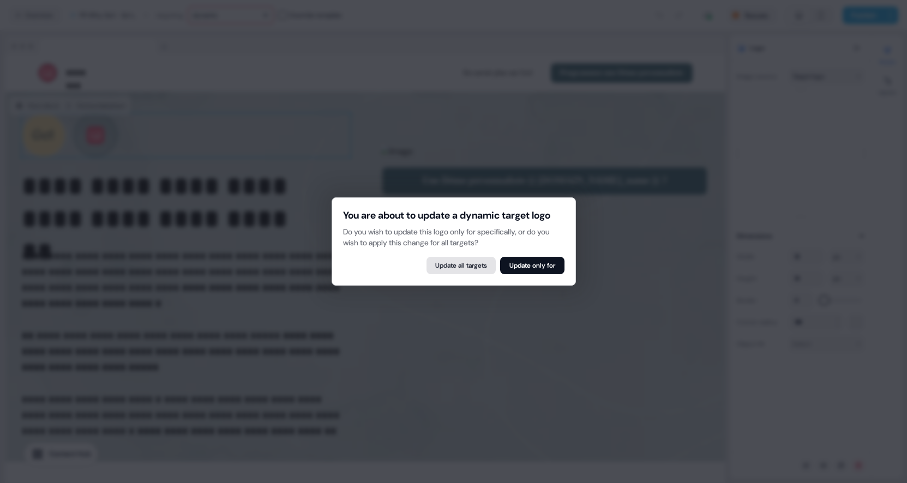
click at [458, 272] on button "Update all targets" at bounding box center [461, 265] width 69 height 17
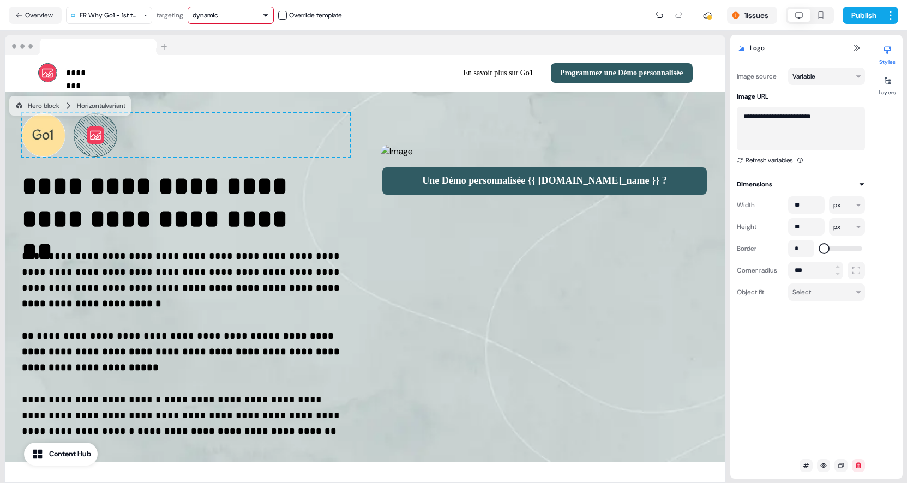
click at [822, 126] on textarea "**********" at bounding box center [801, 129] width 128 height 44
click at [750, 14] on button "1 issues" at bounding box center [752, 15] width 50 height 17
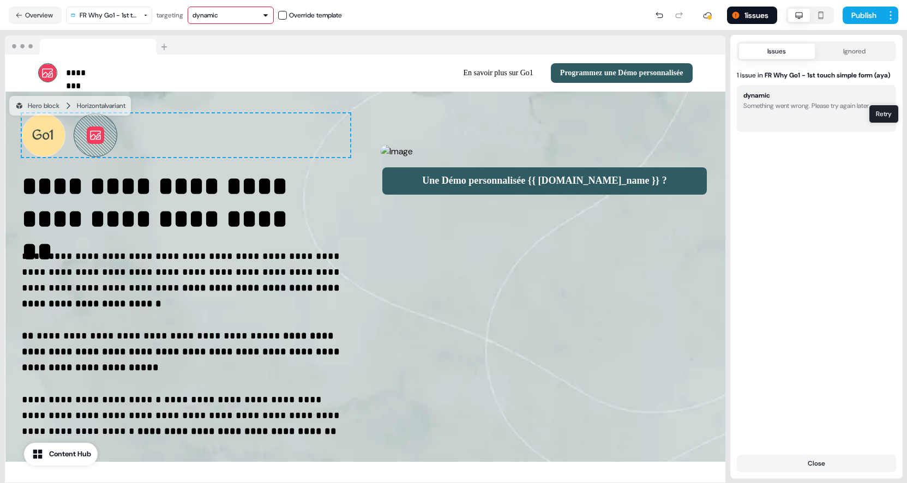
click at [883, 123] on icon at bounding box center [884, 120] width 7 height 7
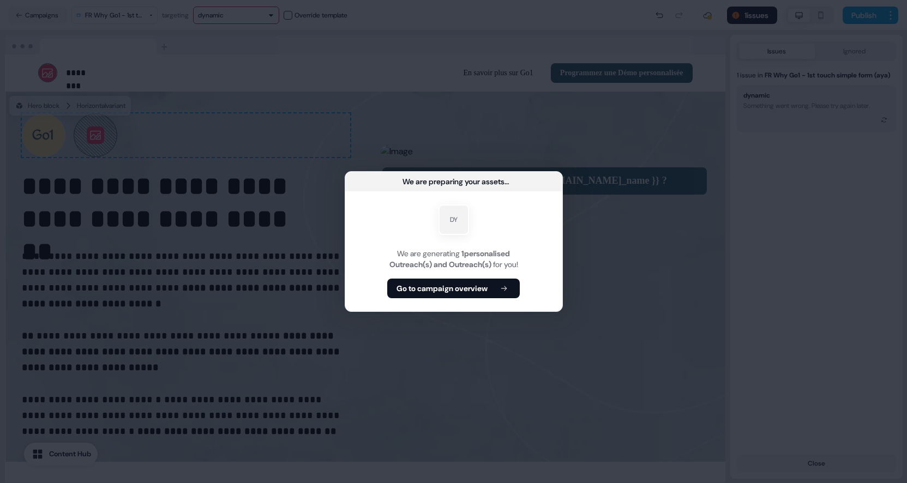
click at [485, 145] on div "We are preparing your assets ... DY We are generating 1 personalised Outreach(s…" at bounding box center [453, 241] width 907 height 483
click at [439, 288] on b "Go to campaign overview" at bounding box center [442, 288] width 91 height 11
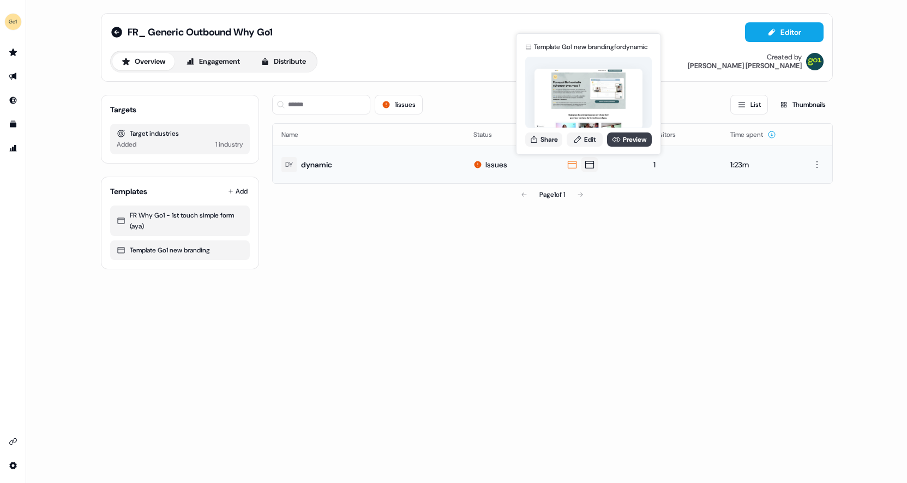
click at [629, 134] on link "Preview" at bounding box center [629, 140] width 45 height 14
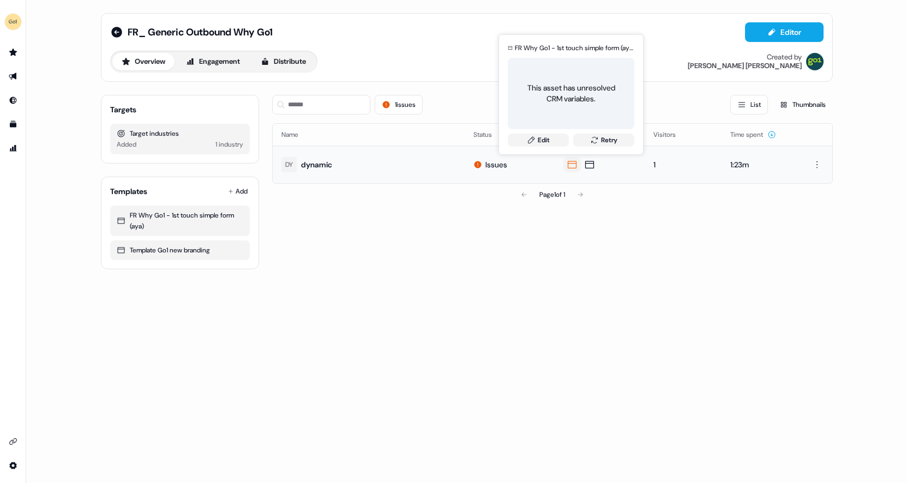
click at [570, 165] on icon at bounding box center [572, 164] width 13 height 11
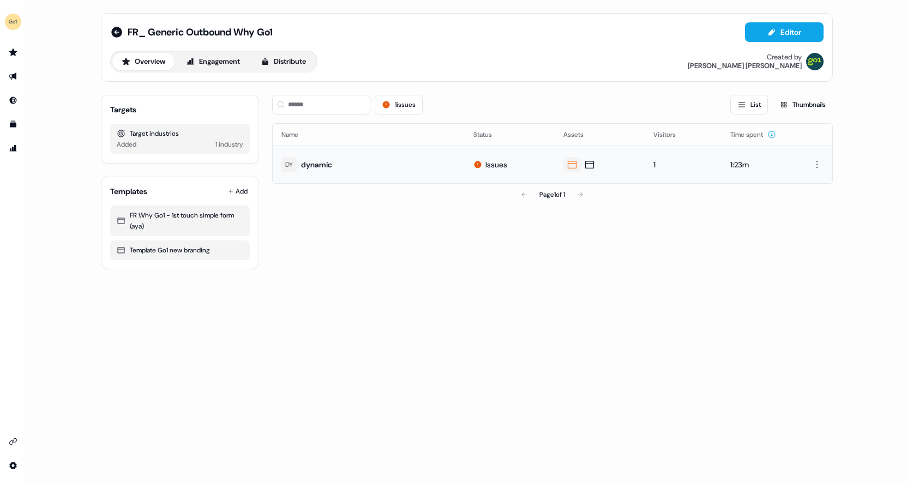
click at [570, 165] on icon at bounding box center [572, 164] width 13 height 11
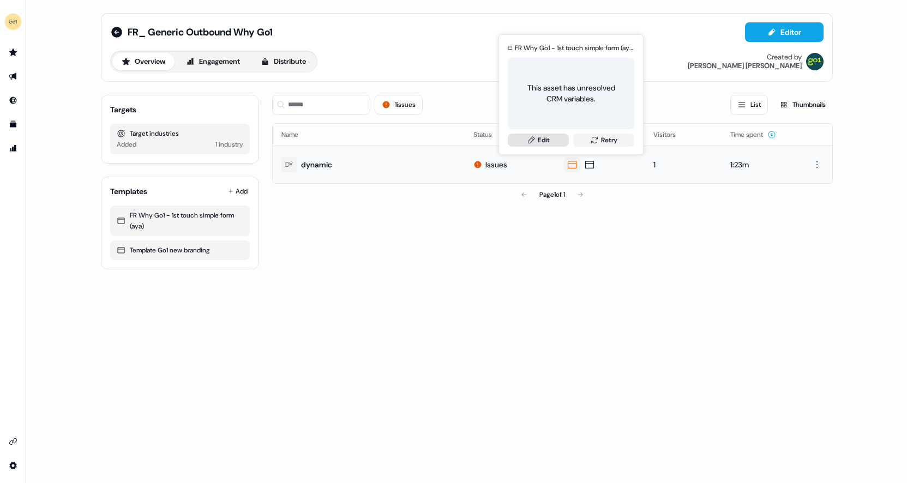
click at [540, 139] on link "Edit" at bounding box center [538, 140] width 61 height 13
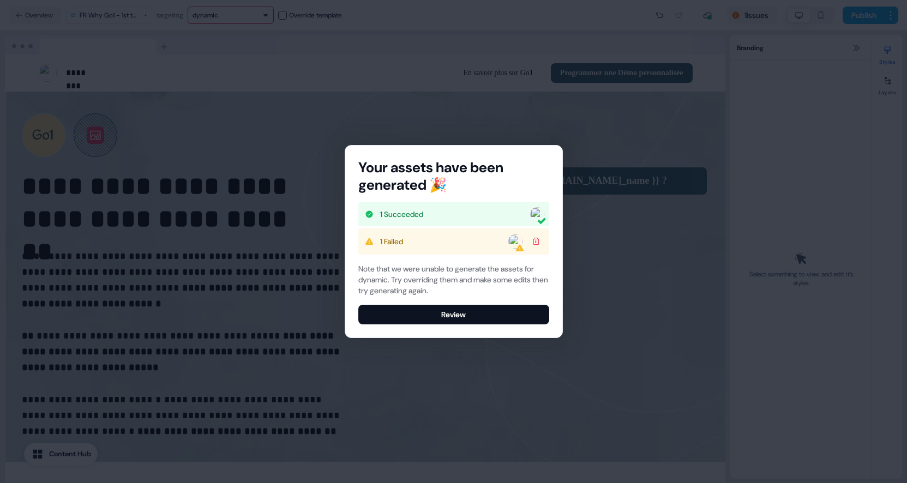
select select "**"
click at [585, 160] on div "Your assets have been generated 🎉 1 Succeeded DY 1 Failed DY Note that we were …" at bounding box center [453, 241] width 907 height 483
click at [470, 318] on button "Review" at bounding box center [453, 315] width 191 height 20
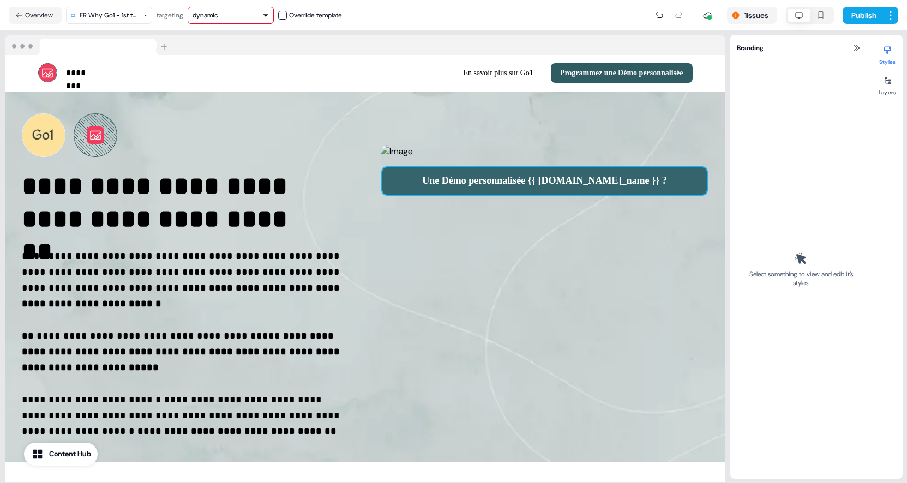
click at [489, 195] on button "Une Démo personnalisée {{ traits.account.company_name }} ?" at bounding box center [544, 180] width 324 height 27
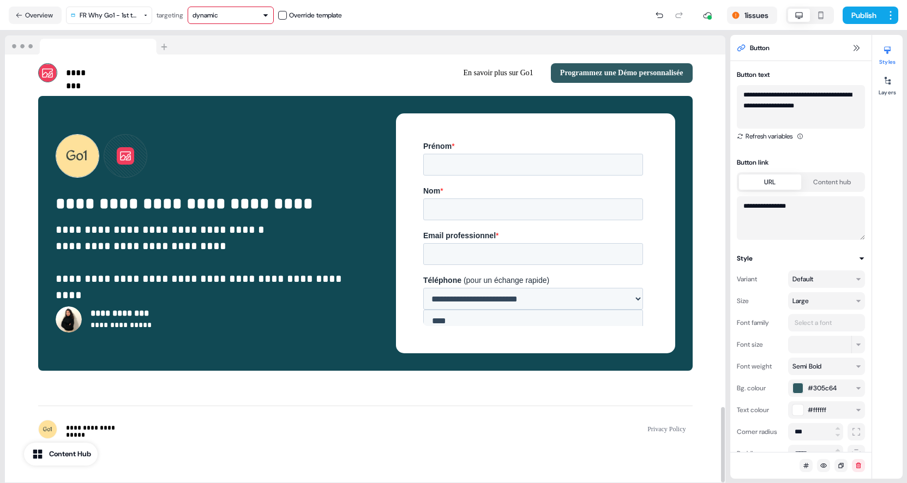
scroll to position [2002, 0]
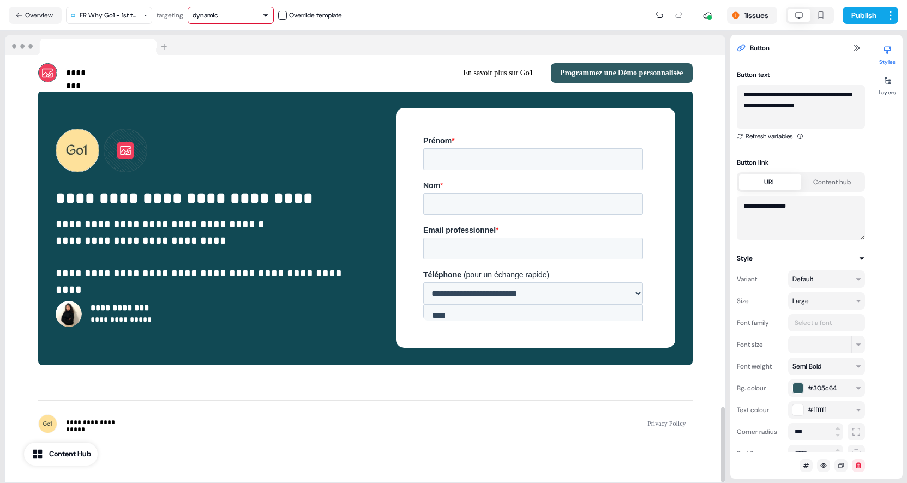
click at [137, 145] on icon at bounding box center [125, 150] width 43 height 43
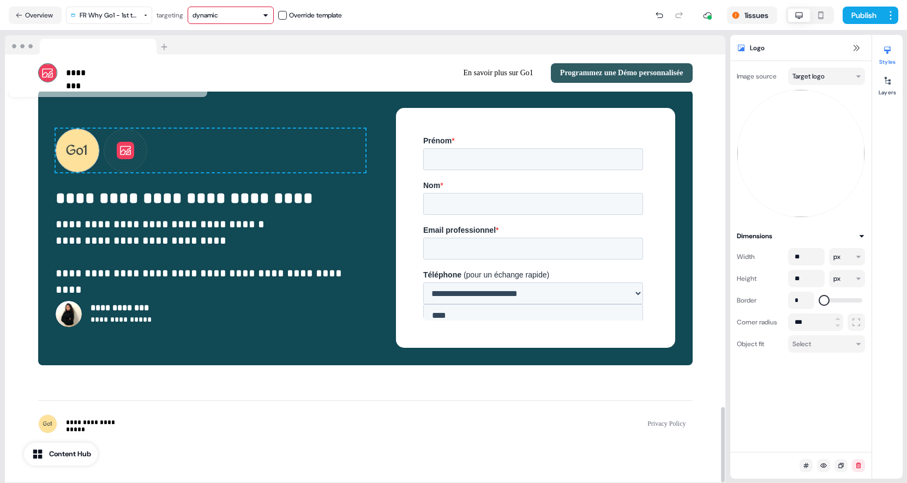
click at [128, 149] on icon at bounding box center [125, 150] width 11 height 9
click at [857, 78] on html "**********" at bounding box center [453, 241] width 907 height 483
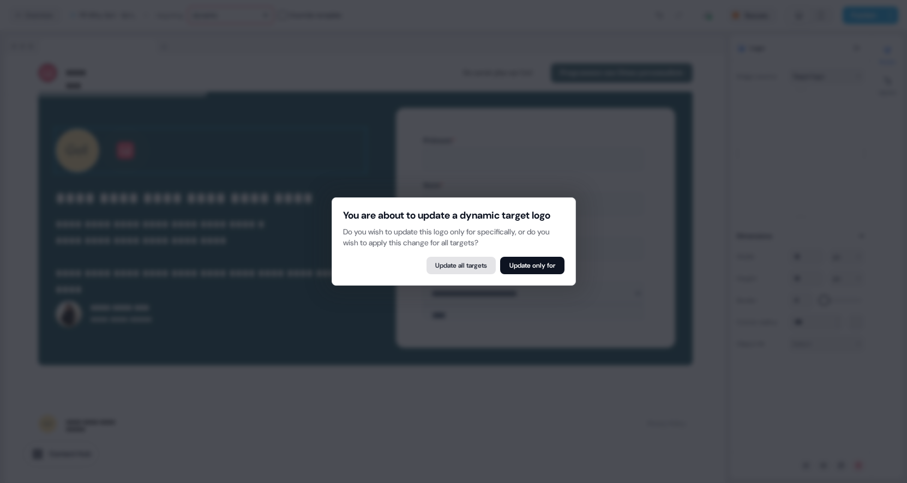
click at [477, 273] on button "Update all targets" at bounding box center [461, 265] width 69 height 17
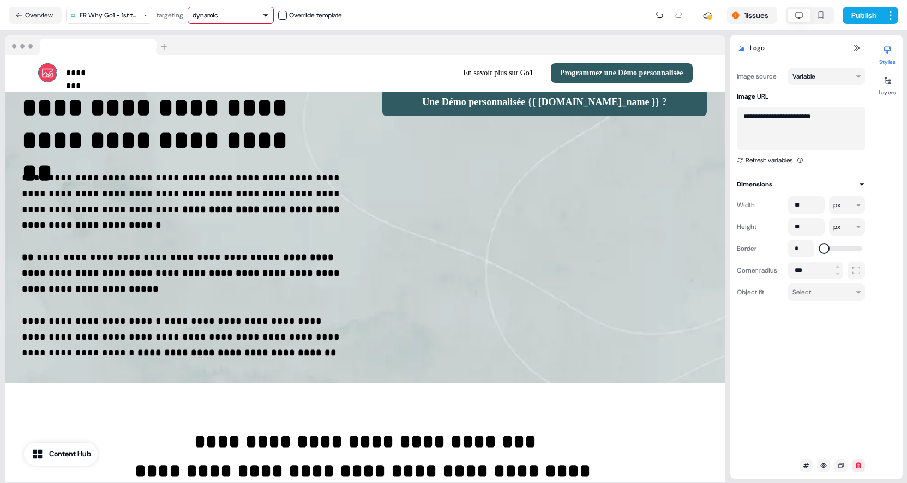
scroll to position [0, 0]
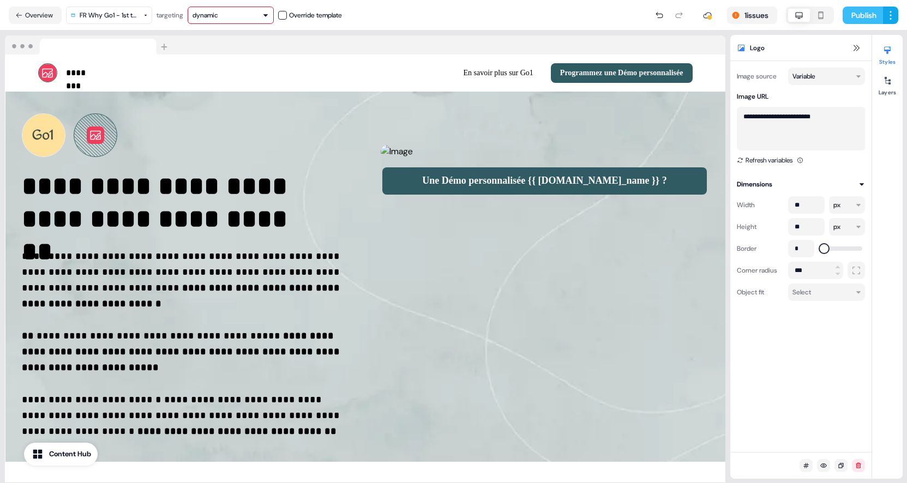
click at [870, 19] on button "Publish" at bounding box center [863, 15] width 40 height 17
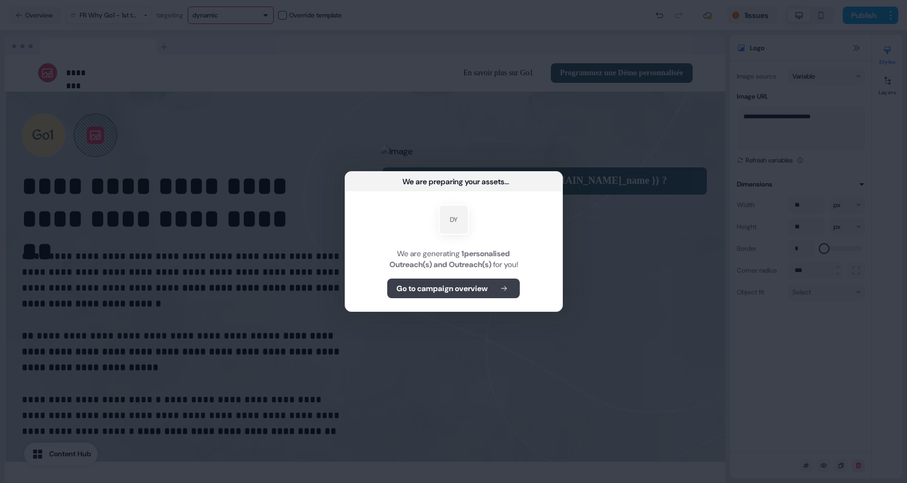
click at [452, 292] on b "Go to campaign overview" at bounding box center [442, 288] width 91 height 11
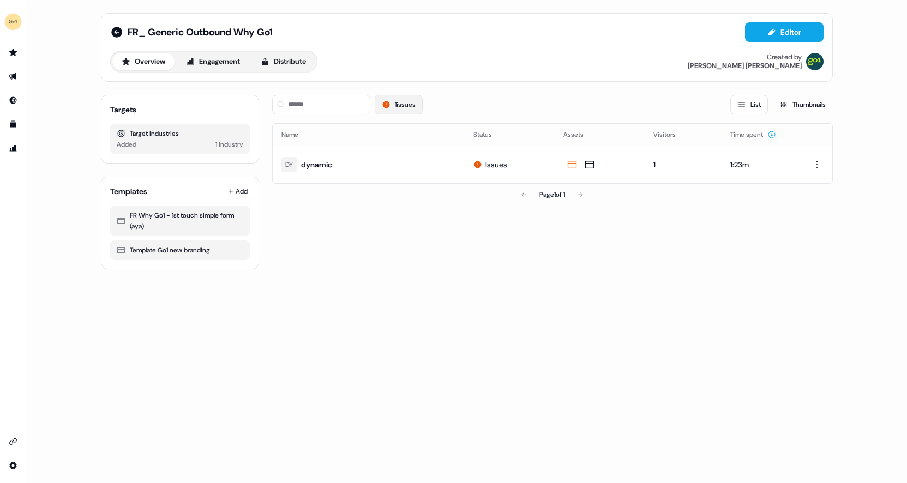
click at [401, 100] on button "1 issues" at bounding box center [399, 105] width 48 height 20
click at [407, 98] on button "1 issues" at bounding box center [399, 105] width 48 height 20
click at [387, 101] on icon at bounding box center [386, 104] width 9 height 9
click at [304, 69] on button "Distribute" at bounding box center [284, 61] width 64 height 17
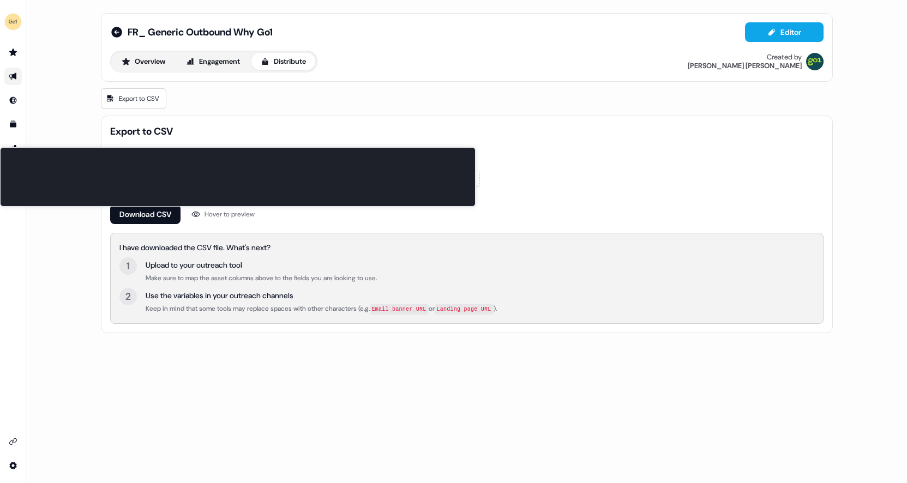
click at [234, 213] on div "Hover to preview" at bounding box center [230, 214] width 50 height 11
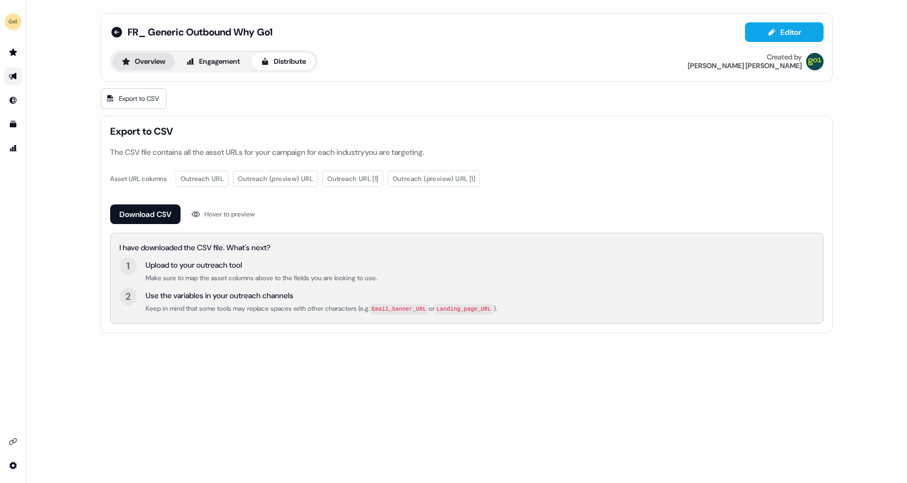
click at [156, 57] on button "Overview" at bounding box center [143, 61] width 62 height 17
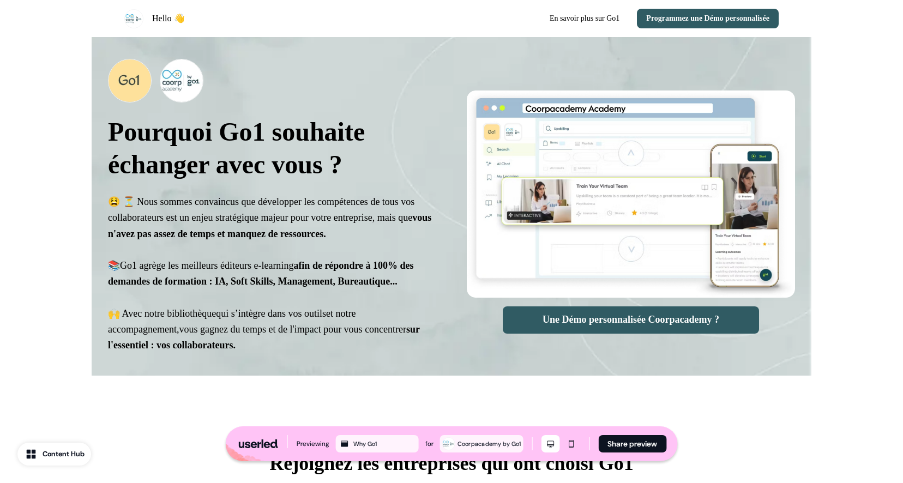
select select "**"
click at [640, 321] on button "Une Démo personnalisée Coorpacademy ?" at bounding box center [631, 320] width 256 height 27
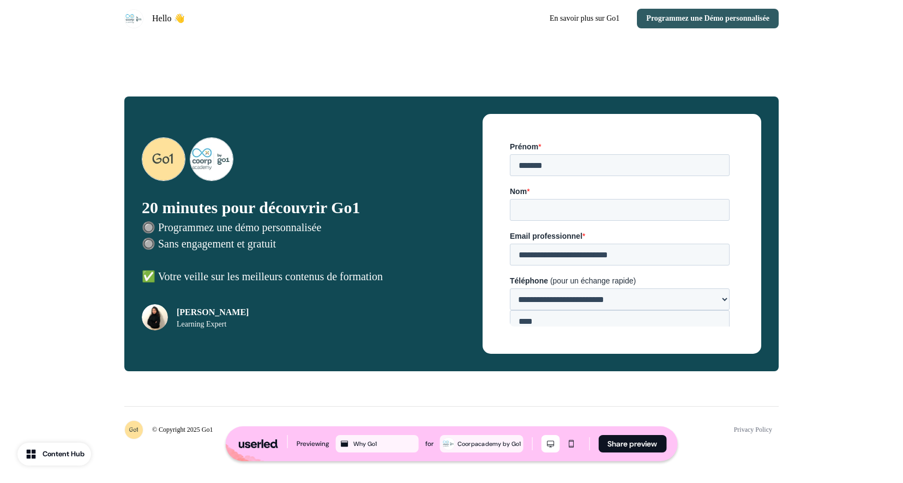
scroll to position [1925, 0]
click at [631, 244] on input "**********" at bounding box center [620, 255] width 220 height 22
click at [567, 361] on input "**********" at bounding box center [555, 372] width 91 height 23
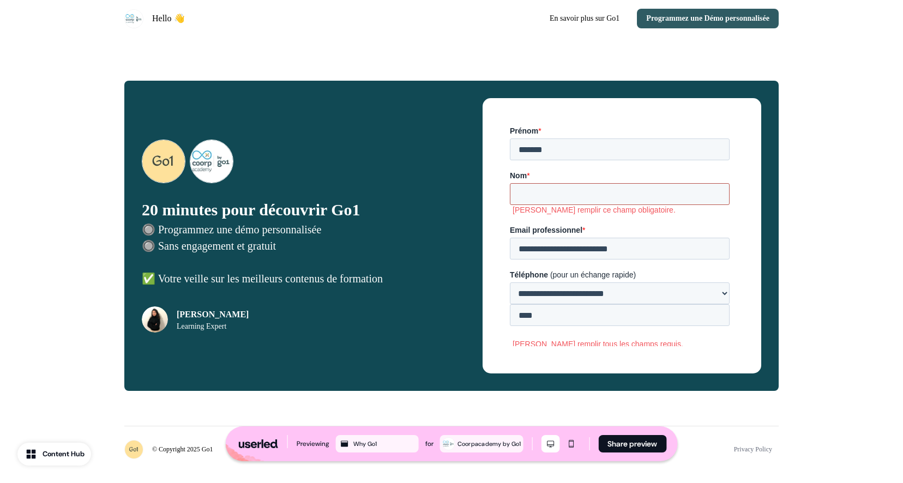
click at [661, 183] on input "Nom *" at bounding box center [620, 194] width 220 height 22
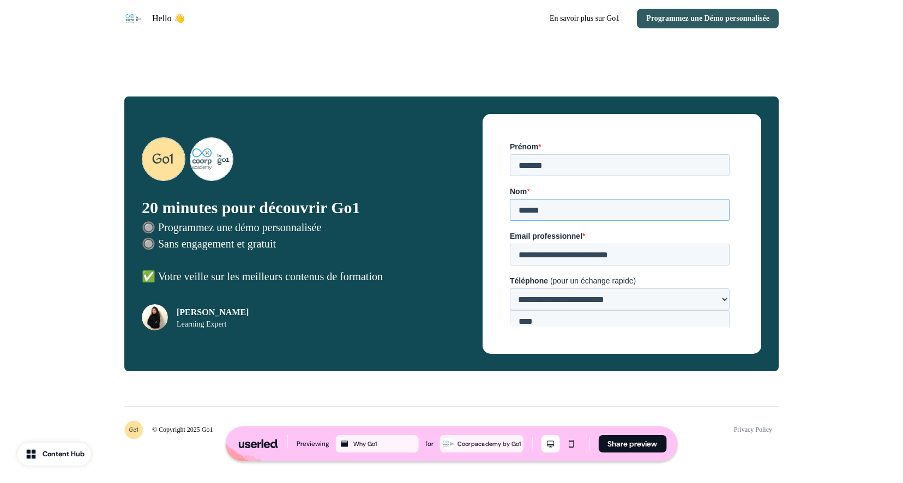
type input "******"
click at [571, 361] on input "**********" at bounding box center [555, 372] width 91 height 23
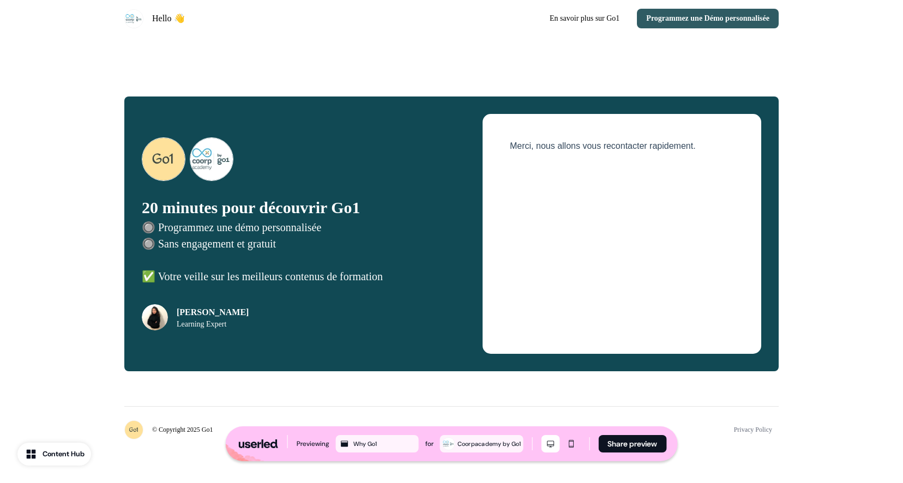
scroll to position [1884, 0]
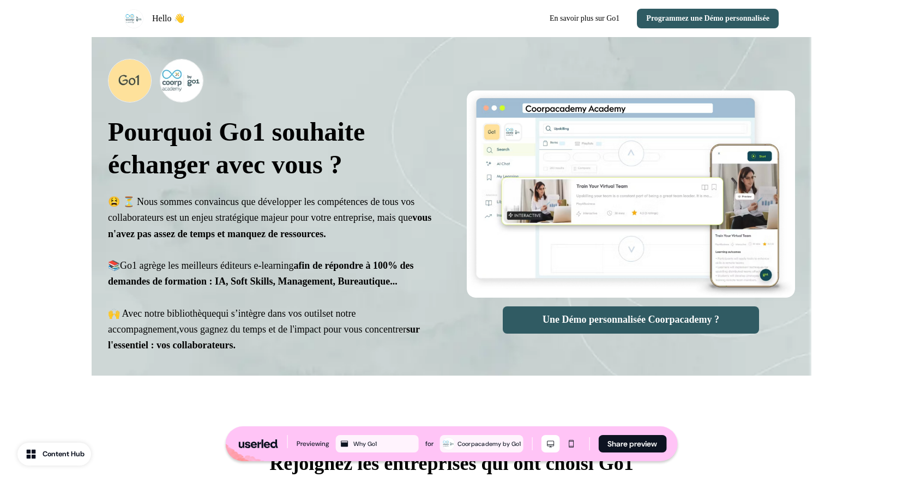
select select "**"
click at [663, 311] on button "Une Démo personnalisée Coorpacademy ?" at bounding box center [631, 320] width 256 height 27
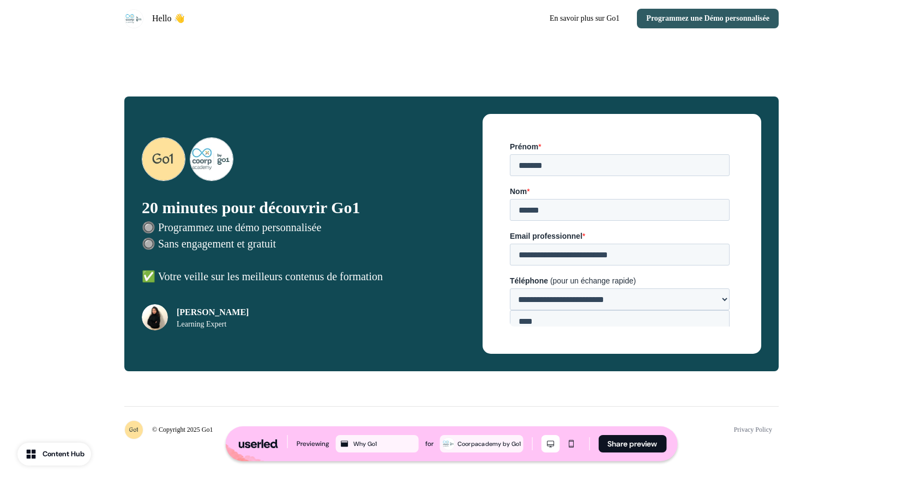
scroll to position [1925, 0]
click at [605, 244] on input "**********" at bounding box center [620, 255] width 220 height 22
type input "**********"
click at [634, 310] on input "***" at bounding box center [620, 321] width 220 height 22
click at [559, 361] on input "**********" at bounding box center [555, 372] width 91 height 23
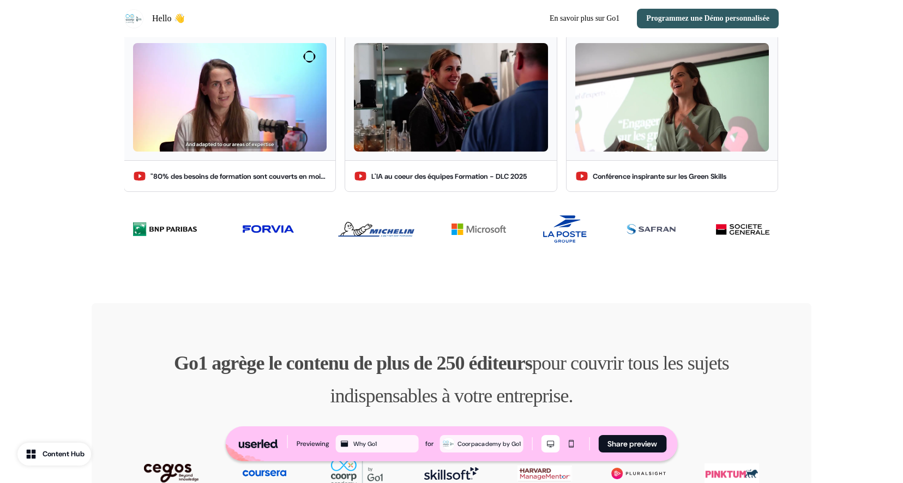
scroll to position [0, 0]
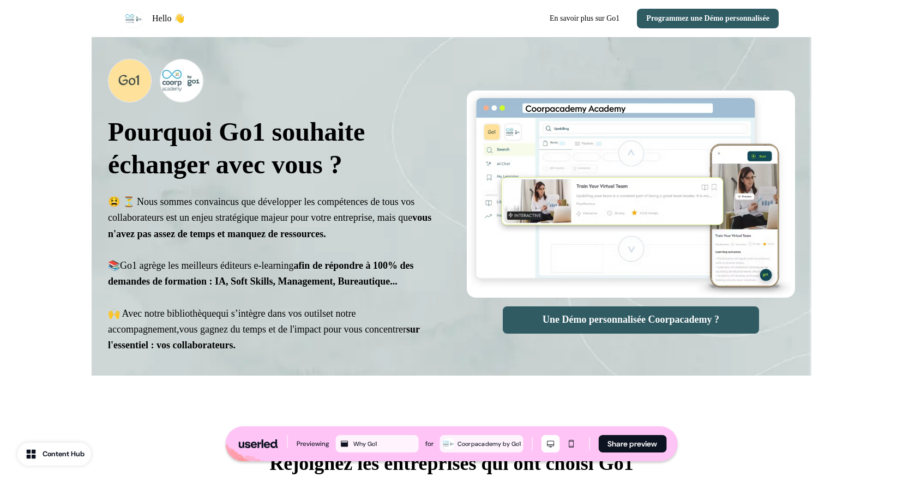
select select "**"
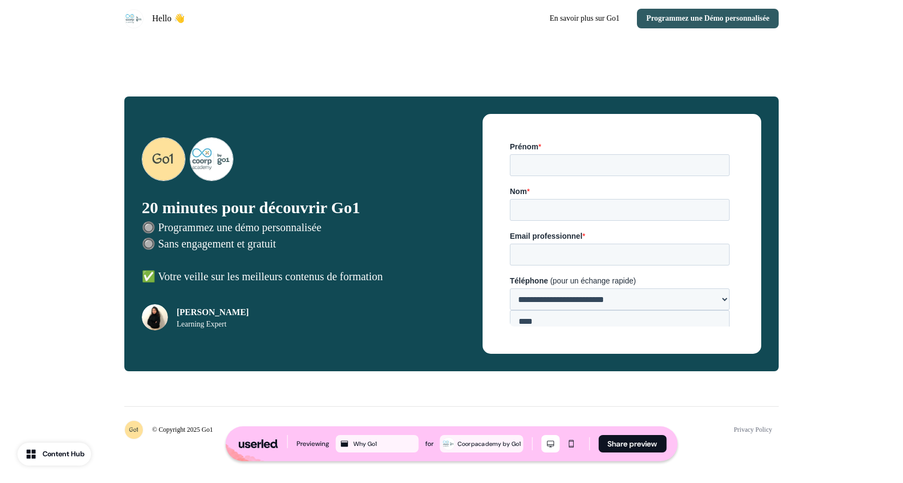
scroll to position [1925, 0]
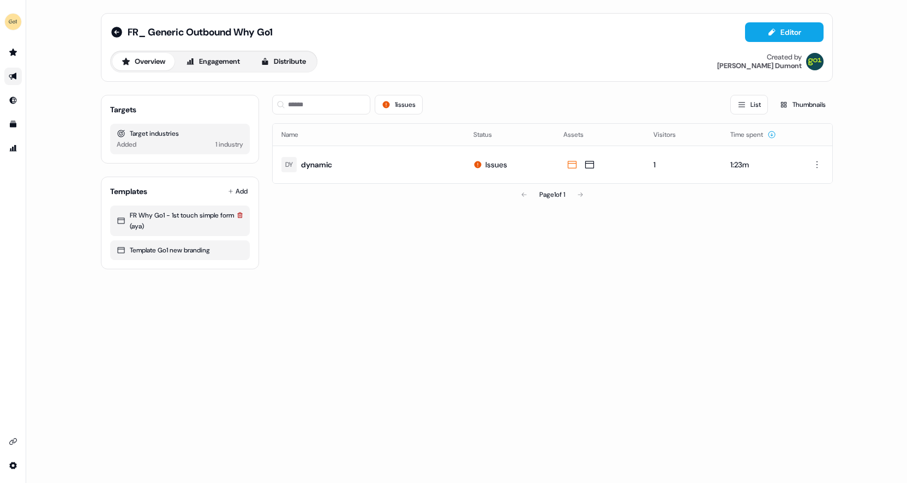
click at [240, 214] on icon at bounding box center [240, 215] width 7 height 7
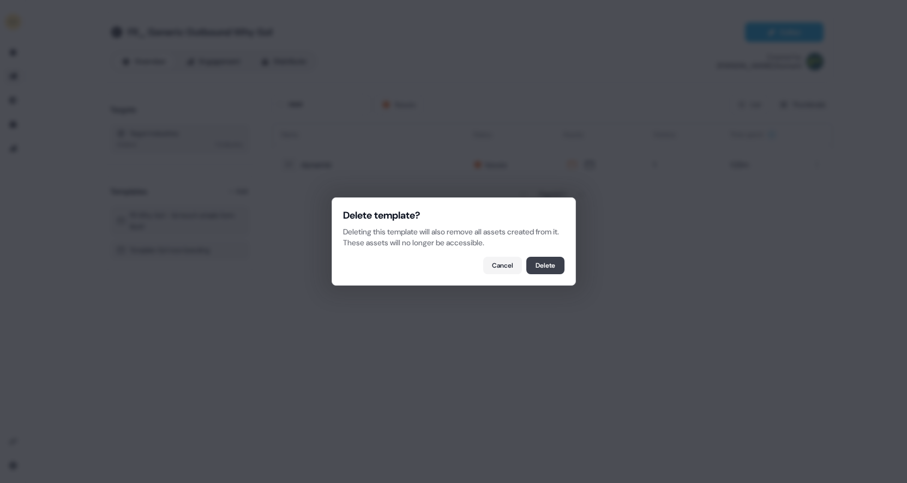
click at [540, 264] on button "Delete" at bounding box center [545, 265] width 38 height 17
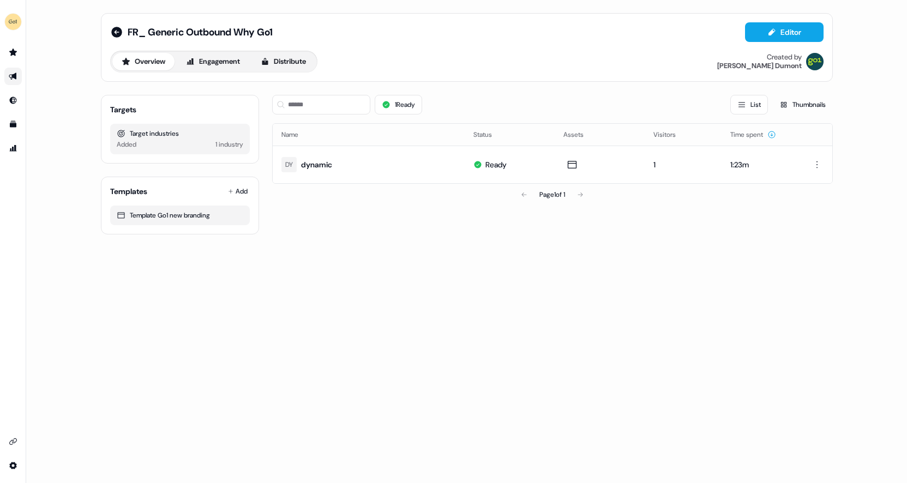
click at [609, 252] on div "FR_ Generic Outbound Why Go1 Editor Overview Engagement Distribute Created by A…" at bounding box center [466, 241] width 881 height 483
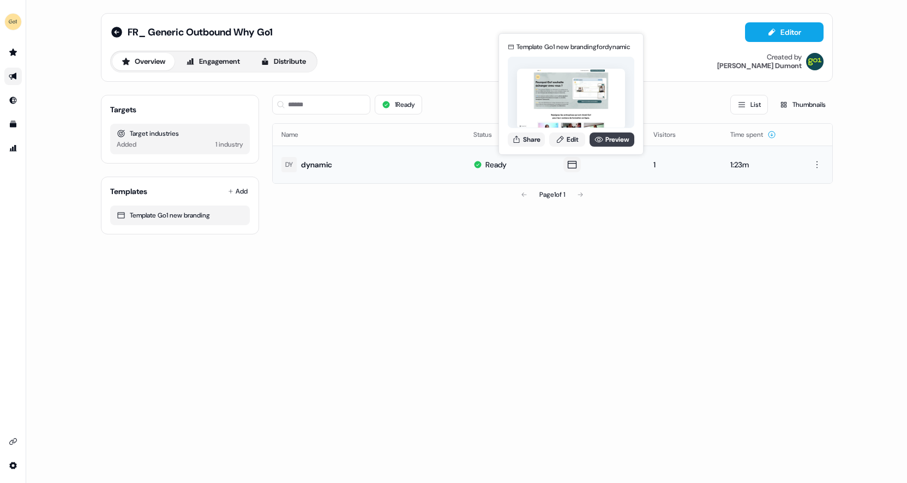
click at [599, 136] on icon at bounding box center [599, 139] width 9 height 9
click at [538, 142] on button "Share" at bounding box center [526, 140] width 37 height 14
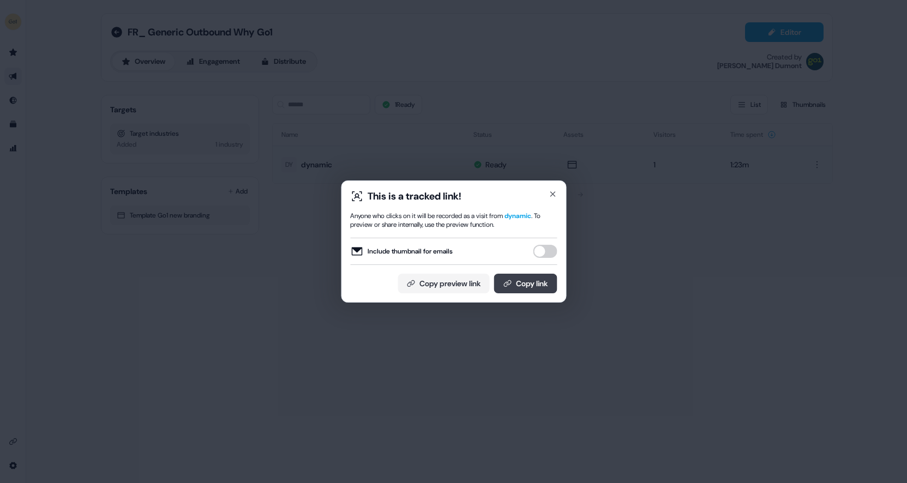
click at [534, 285] on button "Copy link" at bounding box center [525, 284] width 63 height 20
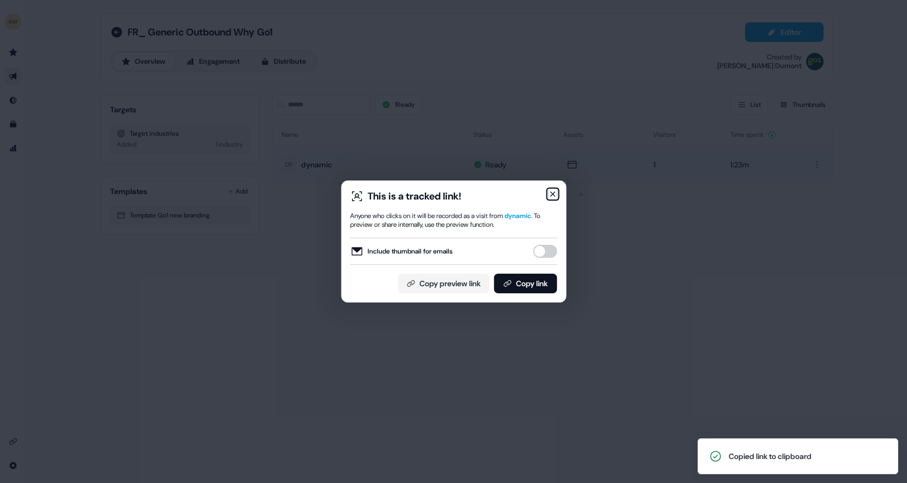
click at [552, 193] on icon "button" at bounding box center [552, 194] width 9 height 9
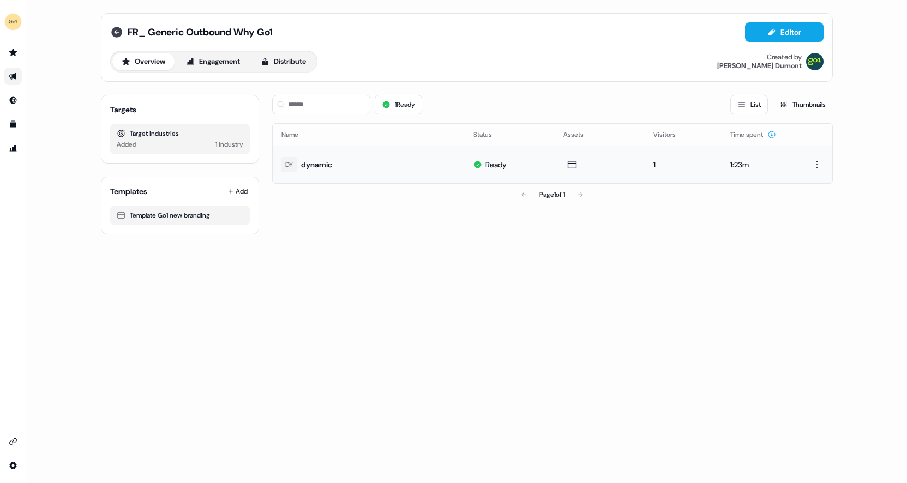
click at [116, 35] on icon at bounding box center [116, 32] width 11 height 11
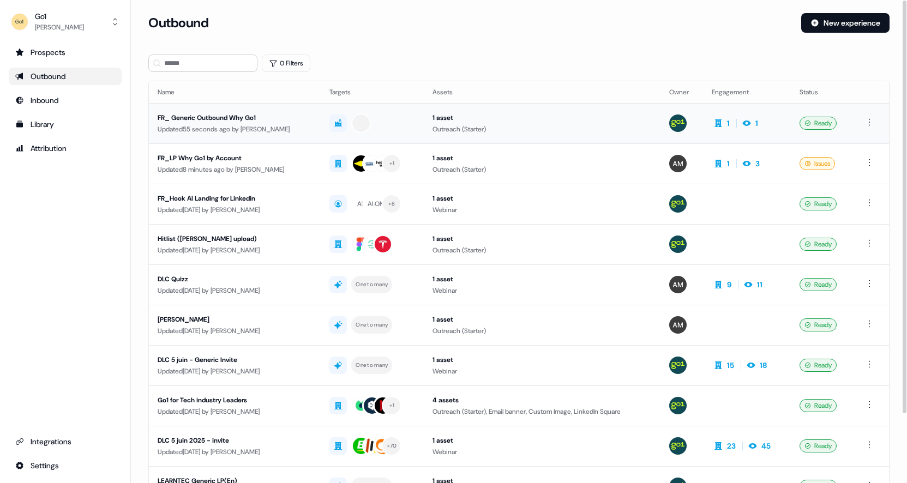
click at [301, 115] on div "FR_ Generic Outbound Why Go1" at bounding box center [235, 117] width 154 height 11
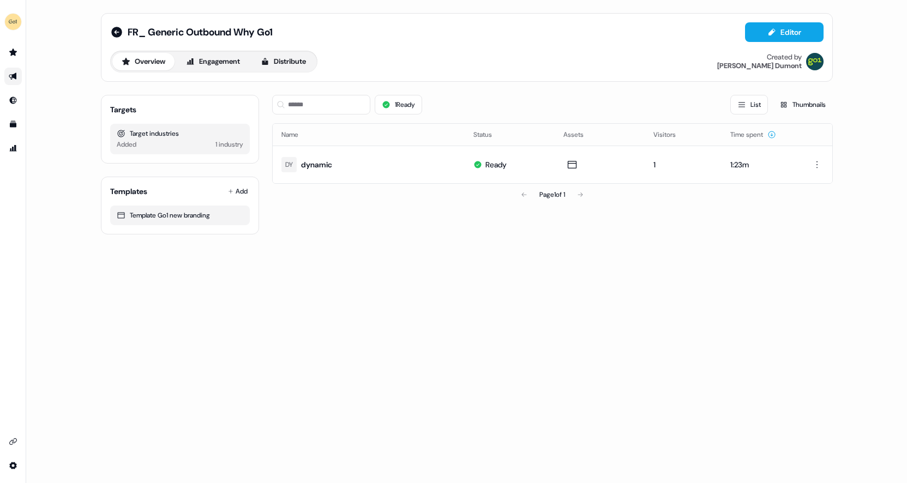
click at [131, 142] on div "Added" at bounding box center [127, 144] width 20 height 11
click at [141, 134] on div "Target industries" at bounding box center [180, 133] width 127 height 11
click at [112, 29] on icon at bounding box center [116, 32] width 11 height 11
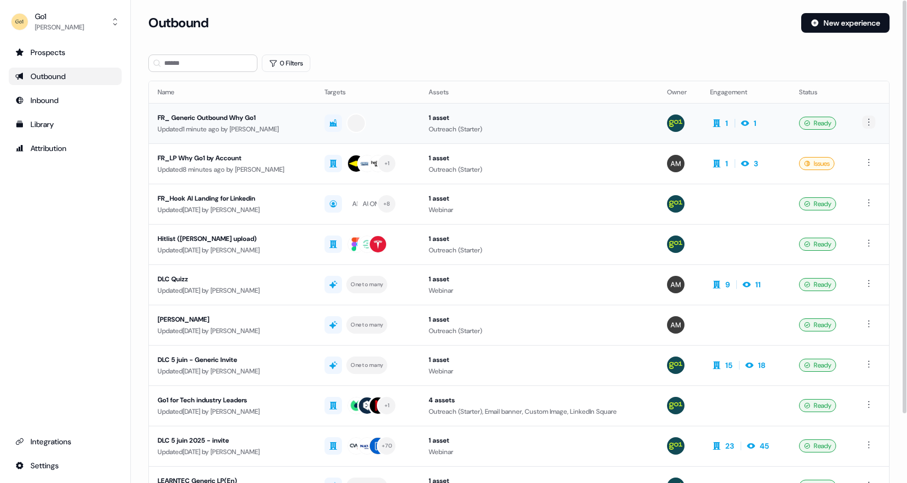
click at [870, 121] on html "For the best experience switch devices to a bigger screen. Go to Userled.io Go1…" at bounding box center [453, 241] width 907 height 483
click at [853, 159] on span "Delete" at bounding box center [851, 159] width 19 height 9
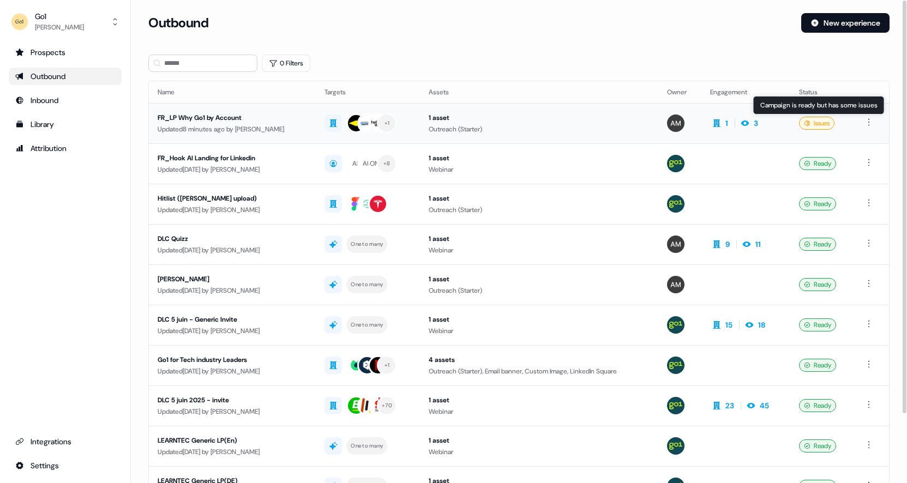
click at [822, 123] on div "Issues" at bounding box center [816, 123] width 35 height 13
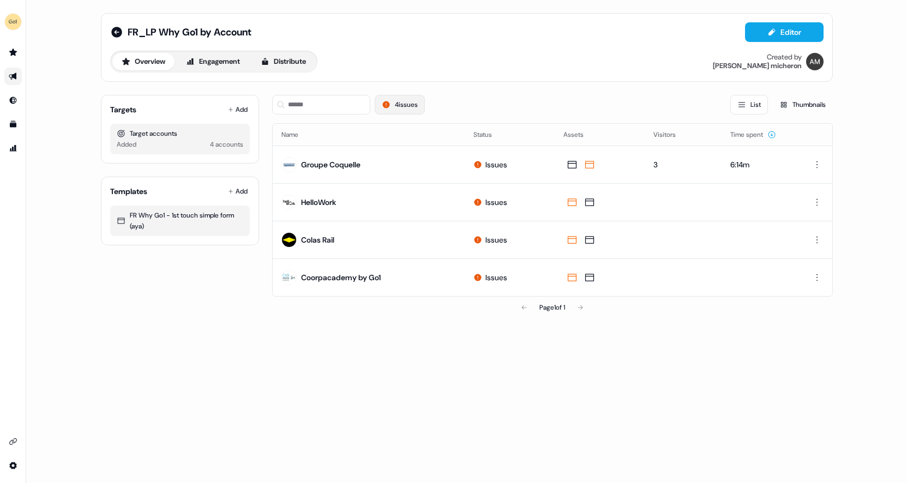
click at [398, 107] on button "4 issues" at bounding box center [400, 105] width 50 height 20
click at [776, 27] on button "Editor" at bounding box center [784, 32] width 79 height 20
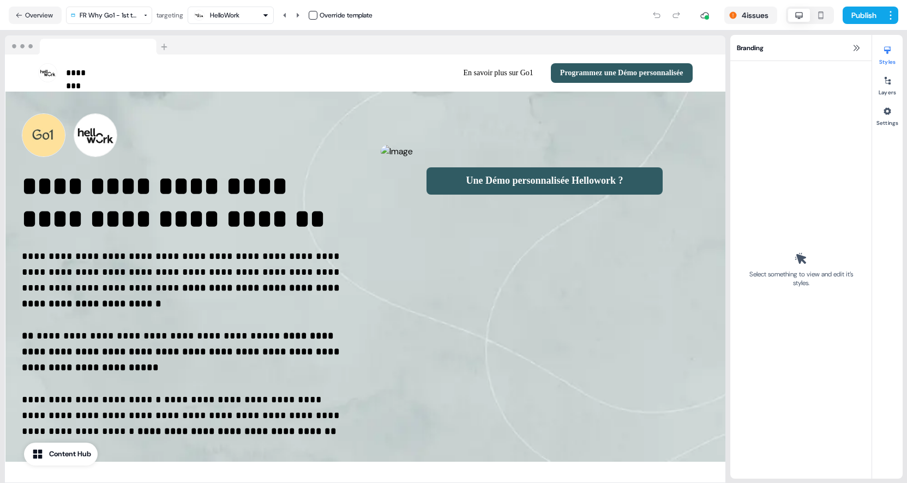
select select "**"
click at [753, 8] on button "4 issues" at bounding box center [751, 15] width 53 height 17
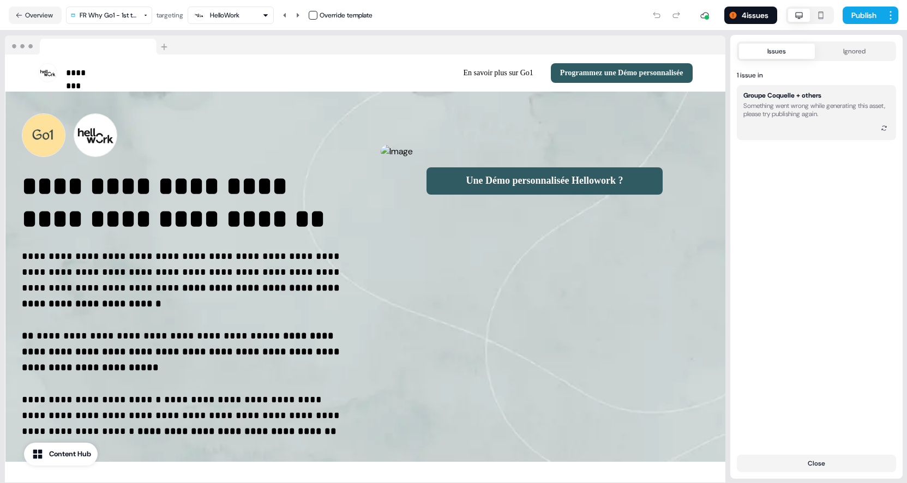
click at [794, 103] on div "Something went wrong while generating this asset, please try publishing again." at bounding box center [817, 110] width 146 height 16
click at [850, 53] on button "Ignored" at bounding box center [855, 51] width 80 height 15
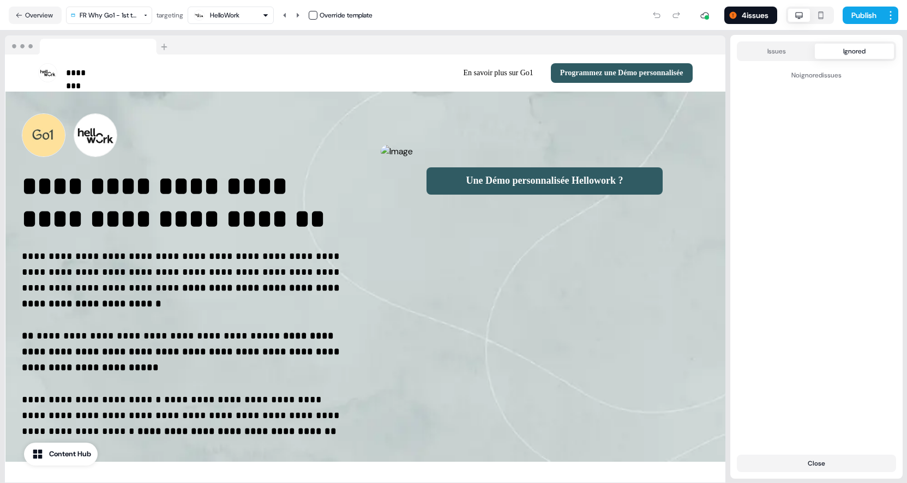
click at [780, 54] on button "Issues" at bounding box center [777, 51] width 76 height 15
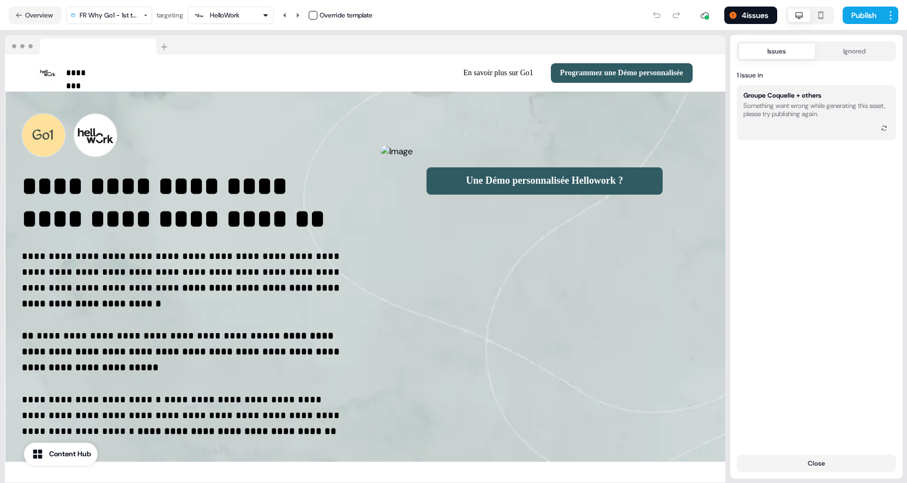
click at [267, 23] on button "HelloWork" at bounding box center [231, 15] width 86 height 17
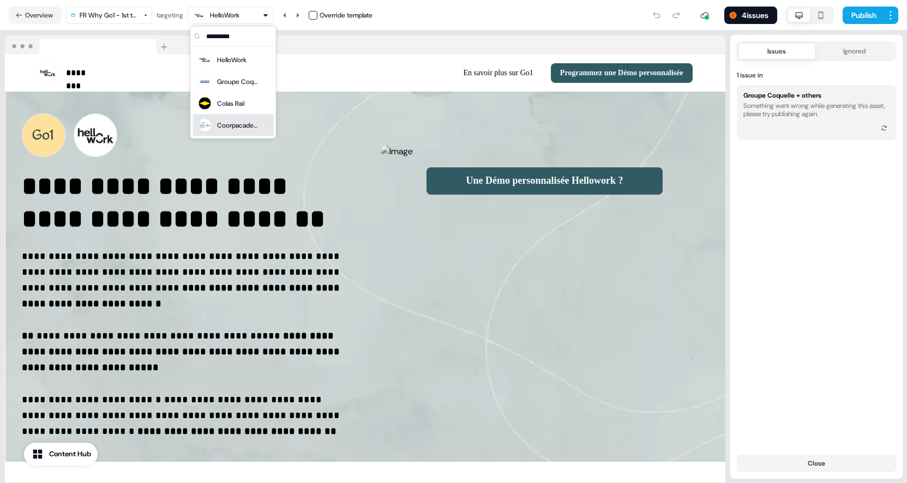
click at [252, 125] on div "Coorpacademy by Go1" at bounding box center [239, 125] width 44 height 11
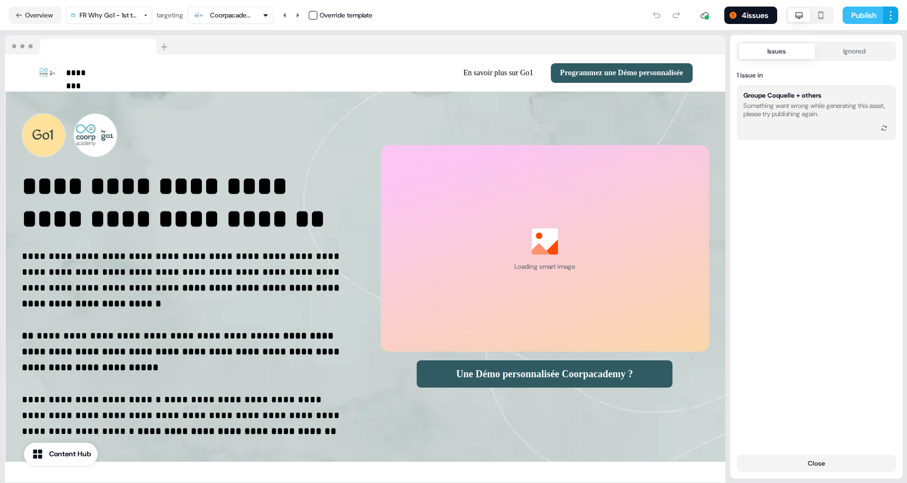
click at [864, 17] on button "Publish" at bounding box center [863, 15] width 40 height 17
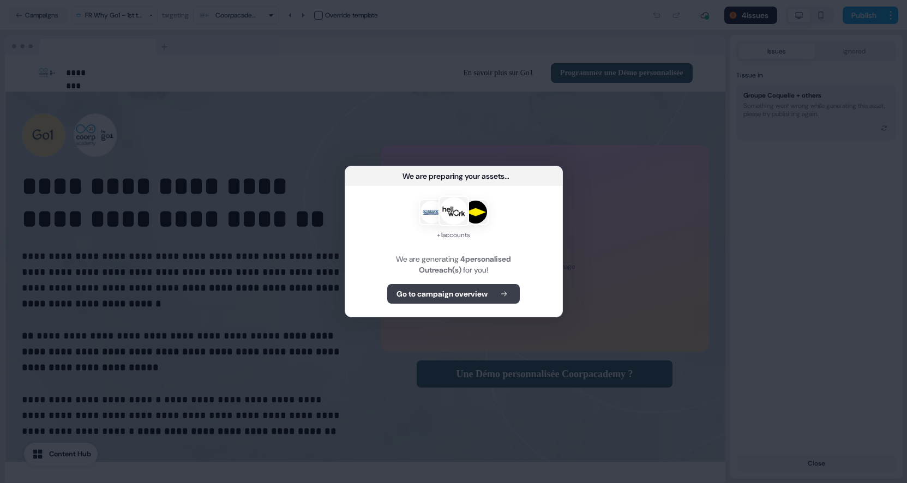
click at [456, 298] on b "Go to campaign overview" at bounding box center [442, 294] width 91 height 11
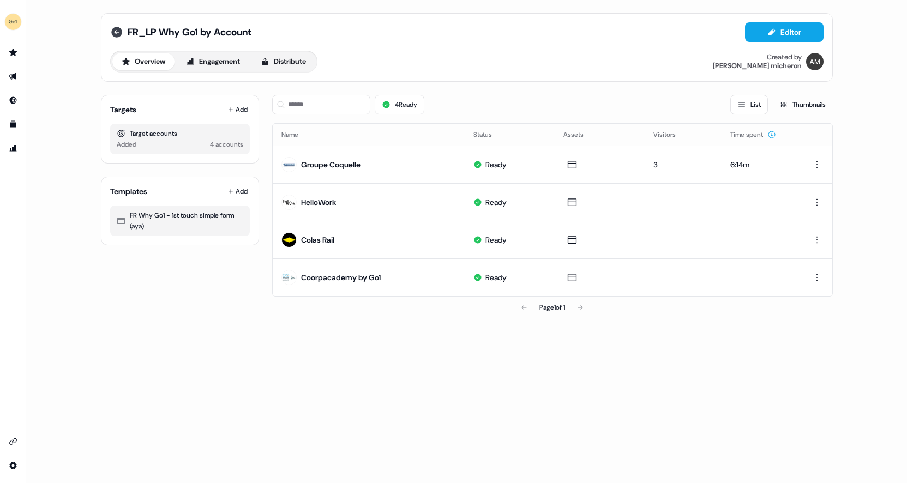
click at [117, 32] on icon at bounding box center [116, 32] width 13 height 13
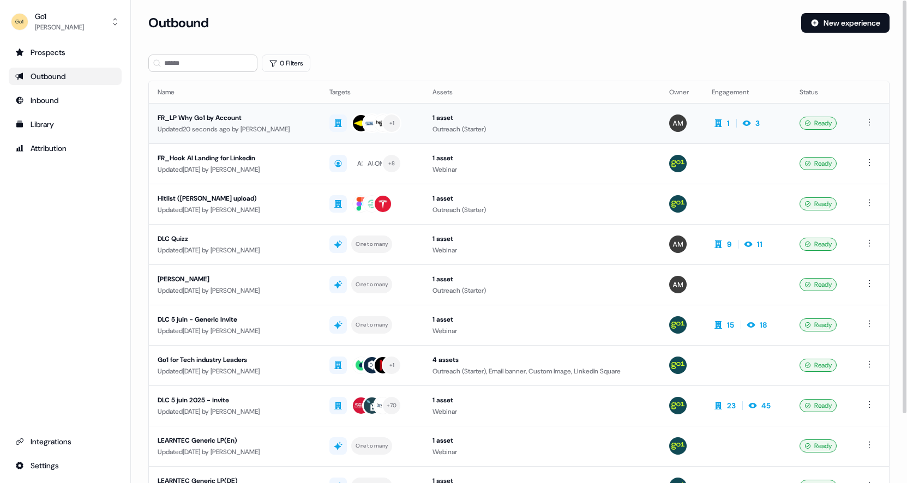
click at [244, 117] on div "FR_LP Why Go1 by Account" at bounding box center [235, 117] width 154 height 11
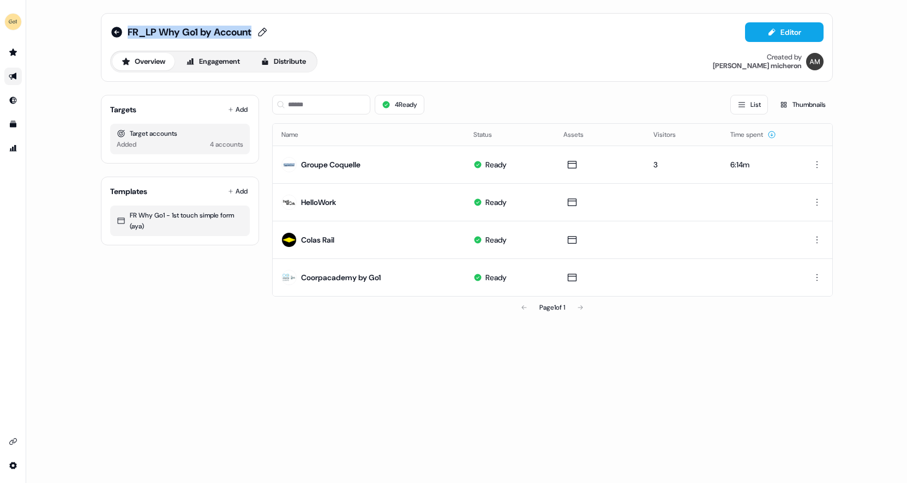
drag, startPoint x: 260, startPoint y: 28, endPoint x: 128, endPoint y: 27, distance: 131.5
click at [128, 27] on div "FR_LP Why Go1 by Account Editor" at bounding box center [467, 32] width 714 height 20
copy span "FR_LP Why Go1 by Account"
click at [117, 33] on icon at bounding box center [116, 32] width 11 height 11
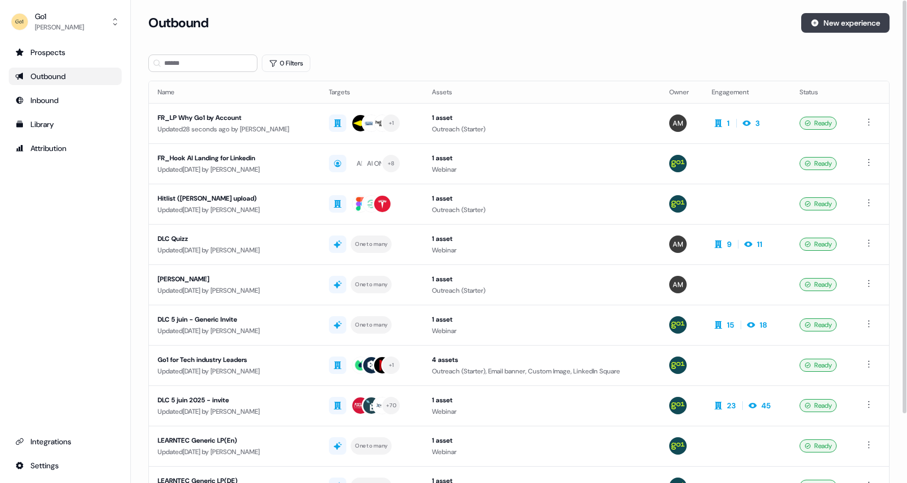
click at [841, 22] on button "New experience" at bounding box center [845, 23] width 88 height 20
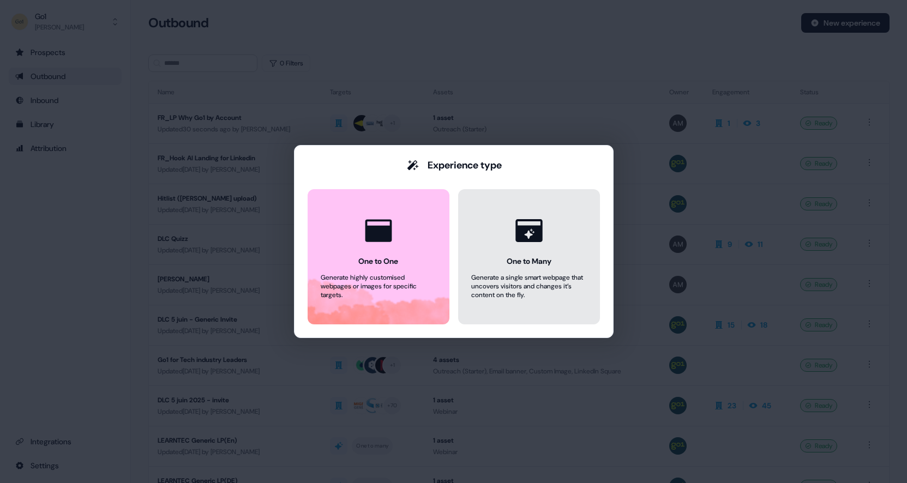
click at [524, 248] on icon at bounding box center [528, 230] width 41 height 41
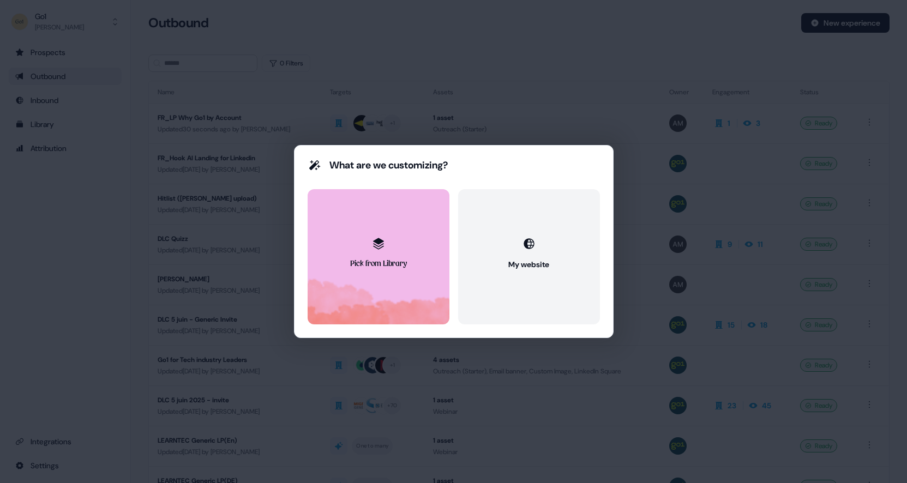
click at [380, 224] on button "Pick from Library" at bounding box center [379, 256] width 142 height 135
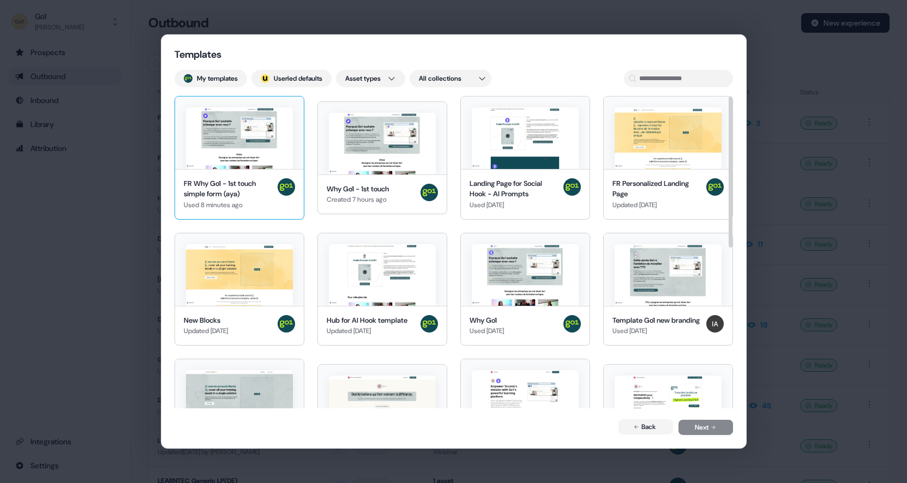
click at [275, 151] on img at bounding box center [239, 138] width 107 height 62
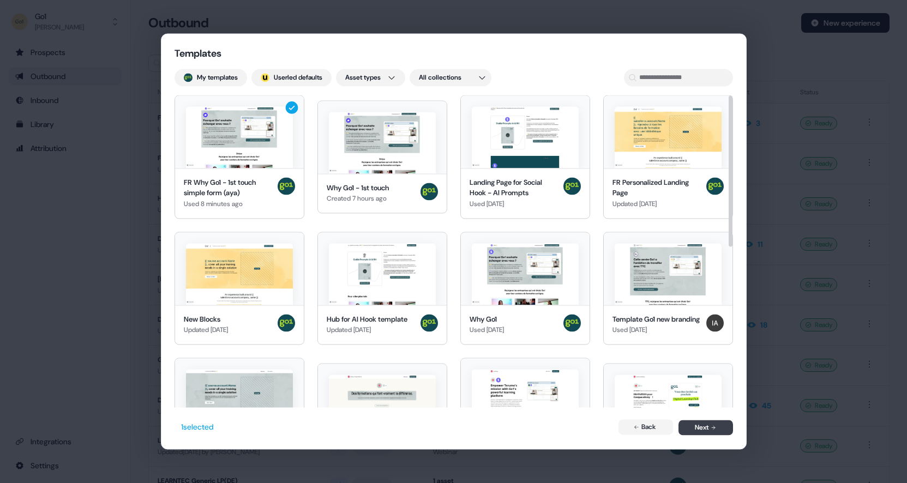
click at [702, 423] on button "Next" at bounding box center [706, 427] width 55 height 15
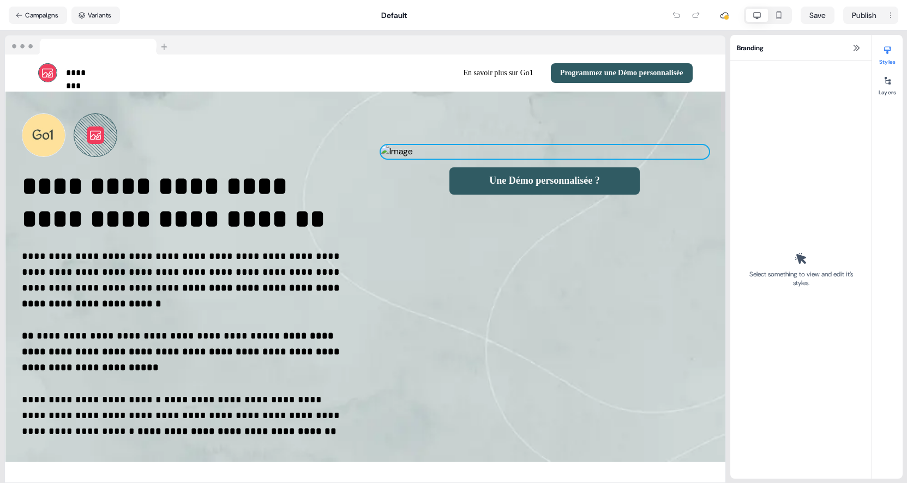
select select "**"
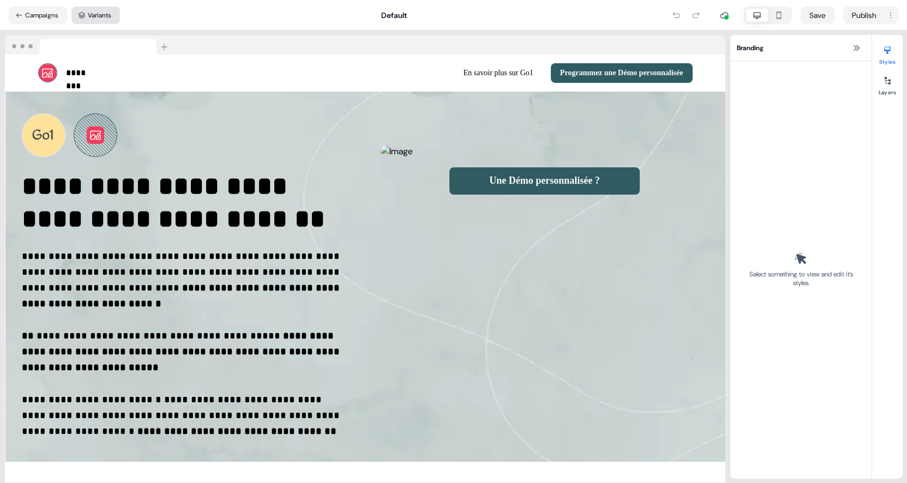
click at [110, 15] on button "Variants" at bounding box center [95, 15] width 49 height 17
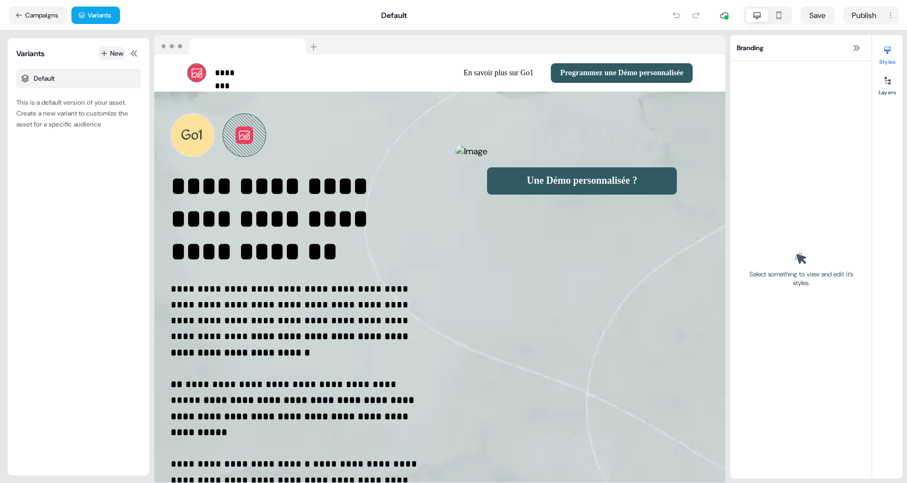
click at [109, 51] on button "New" at bounding box center [111, 53] width 27 height 13
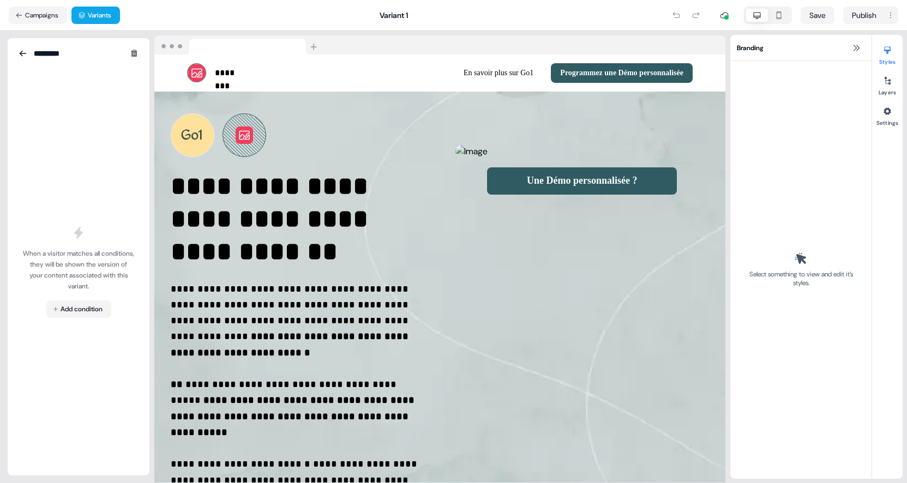
click at [109, 51] on input "*********" at bounding box center [72, 53] width 76 height 11
type input "*****"
click at [89, 308] on html "For the best experience switch devices to a bigger screen. Go to Userled.io Dyn…" at bounding box center [453, 241] width 907 height 483
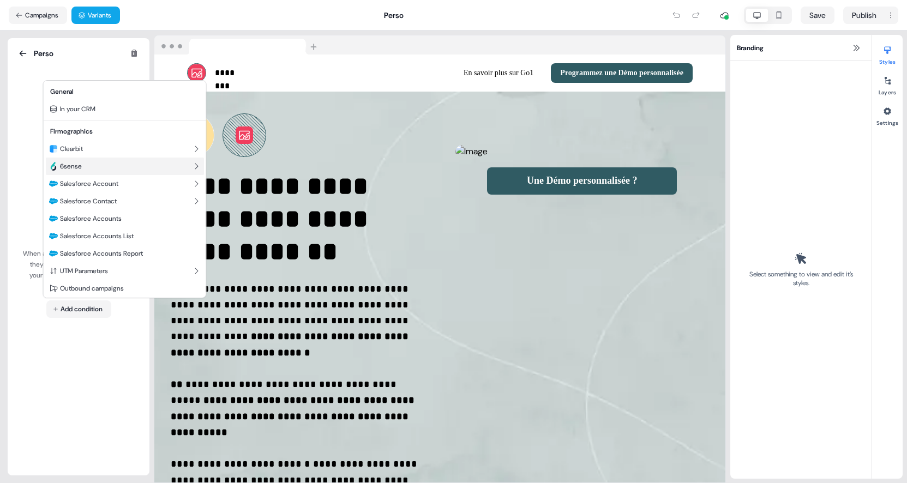
click at [93, 166] on div "6sense" at bounding box center [125, 166] width 158 height 17
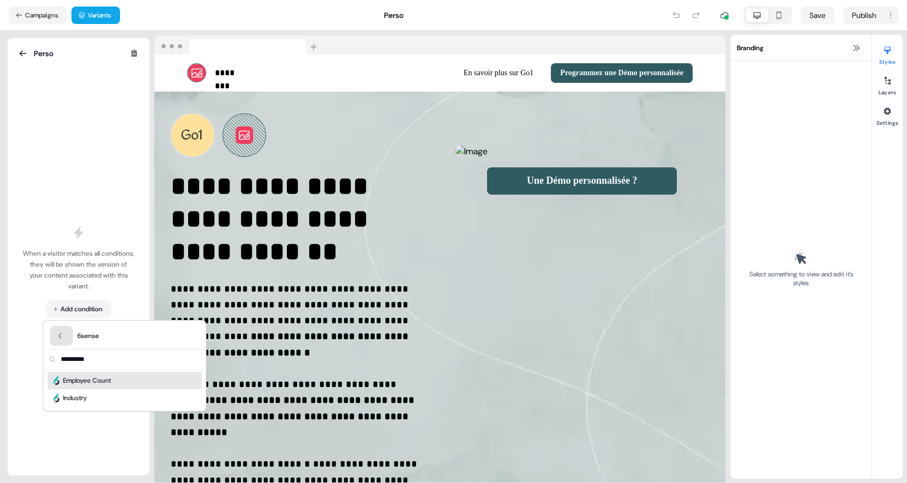
click at [63, 340] on button "Back" at bounding box center [61, 336] width 23 height 20
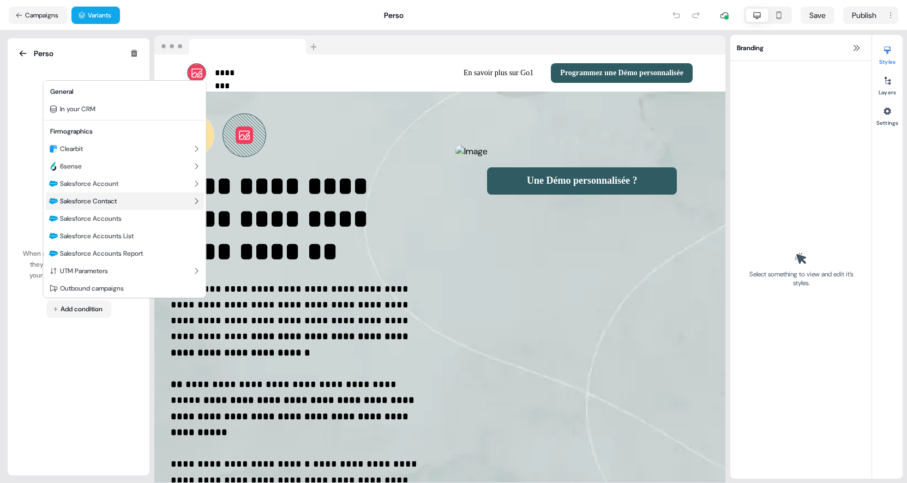
scroll to position [2, 0]
click at [116, 290] on span "Outbound campaigns" at bounding box center [92, 287] width 64 height 9
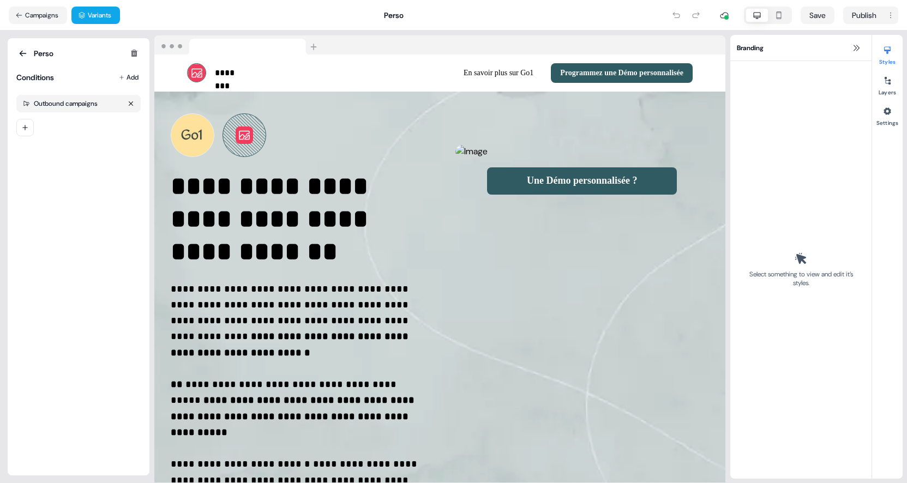
click at [51, 100] on div "Outbound campaigns" at bounding box center [66, 103] width 64 height 9
click at [45, 47] on div "Perso" at bounding box center [34, 53] width 37 height 13
click at [93, 20] on button "Variants" at bounding box center [95, 15] width 49 height 17
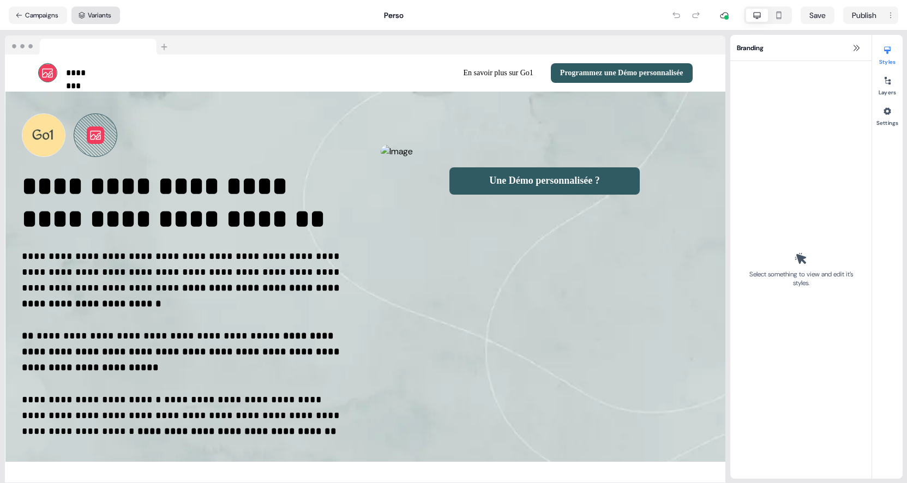
click at [93, 20] on button "Variants" at bounding box center [95, 15] width 49 height 17
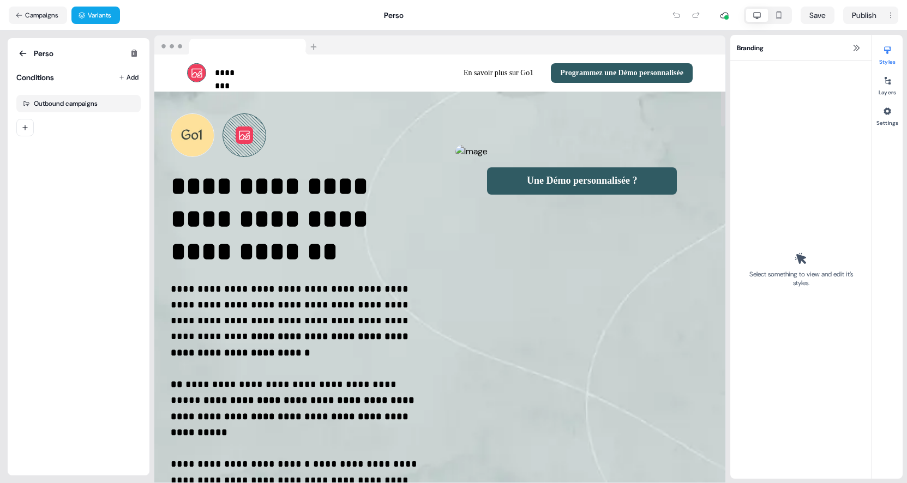
click at [250, 138] on icon at bounding box center [244, 135] width 13 height 13
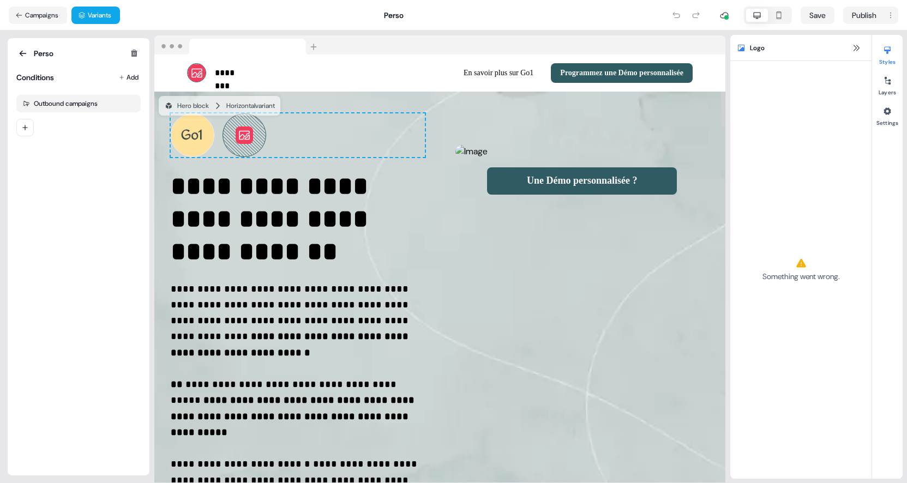
click at [250, 138] on icon at bounding box center [244, 135] width 13 height 13
click at [248, 133] on icon at bounding box center [244, 134] width 11 height 9
click at [891, 11] on html "**********" at bounding box center [453, 241] width 907 height 483
click at [128, 104] on icon "button" at bounding box center [131, 103] width 7 height 7
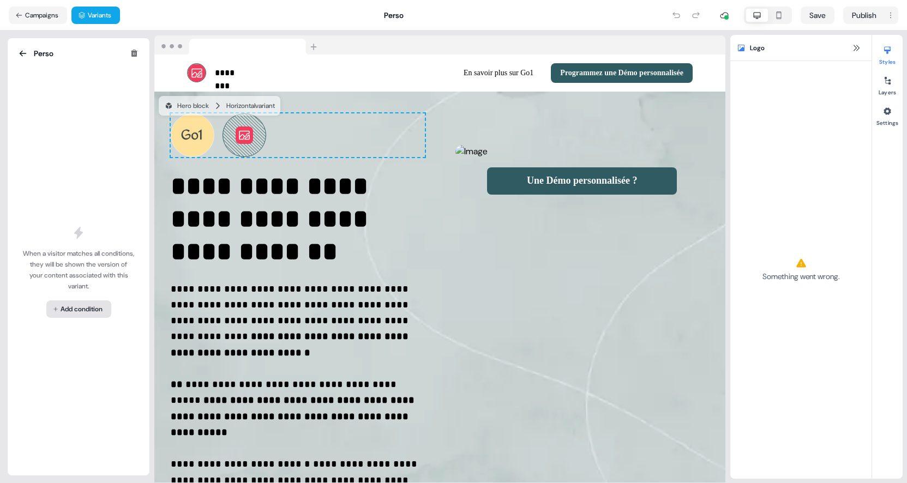
click at [89, 307] on html "For the best experience switch devices to a bigger screen. Go to Userled.io Dyn…" at bounding box center [453, 241] width 907 height 483
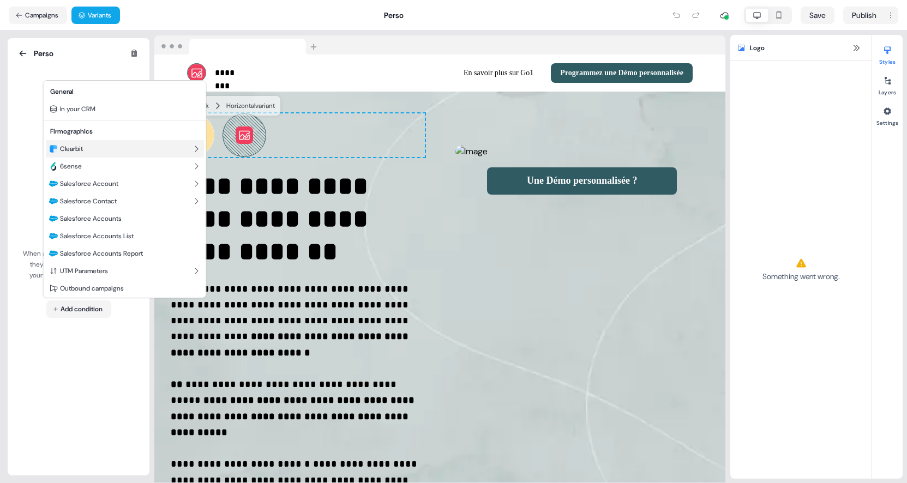
click at [99, 152] on div "Clearbit" at bounding box center [125, 148] width 158 height 17
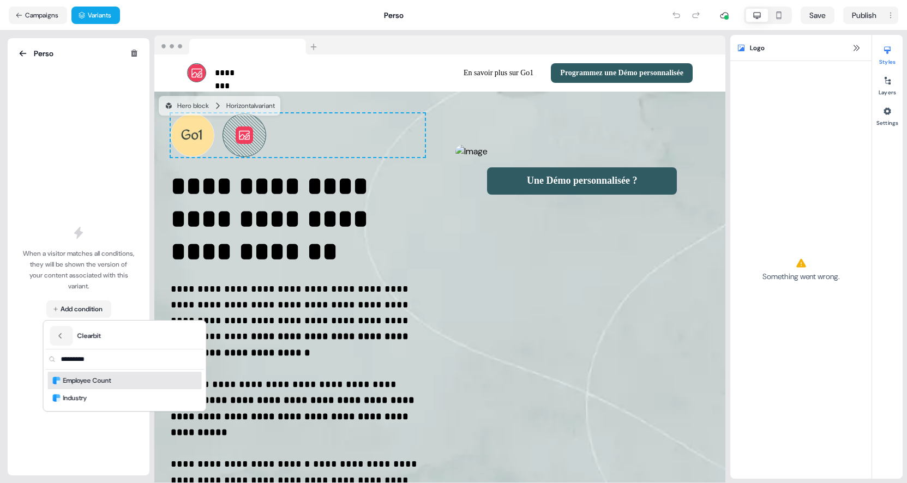
click at [109, 380] on span "Employee Count" at bounding box center [87, 380] width 48 height 11
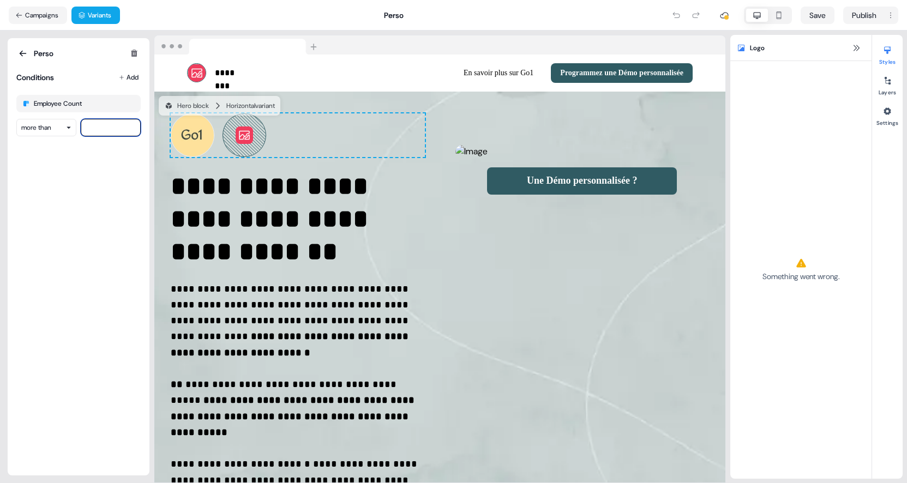
click at [95, 125] on input "number" at bounding box center [111, 127] width 60 height 17
type input "***"
click at [103, 189] on div "Perso Conditions Add Employee Count more than ***" at bounding box center [78, 257] width 124 height 420
click at [92, 198] on div "Perso Conditions Add Employee Count more than ***" at bounding box center [78, 257] width 124 height 420
click at [826, 16] on button "Save" at bounding box center [818, 15] width 34 height 17
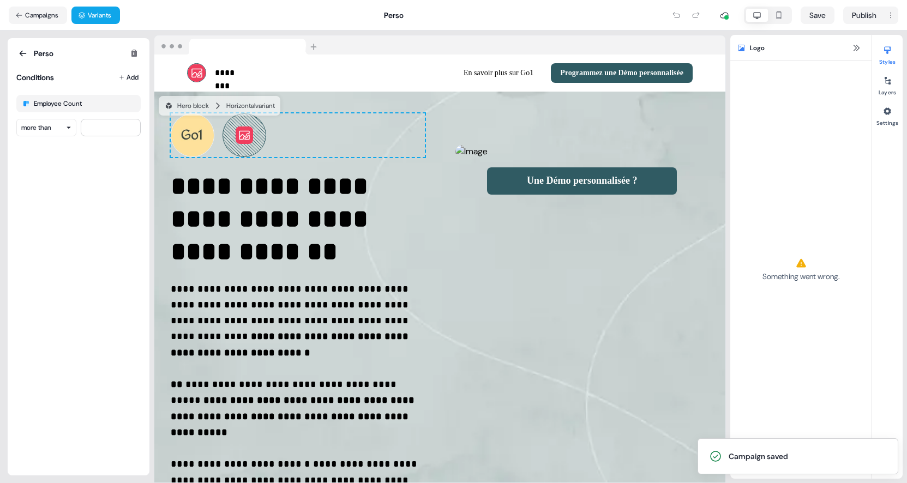
click at [757, 48] on span "Logo" at bounding box center [757, 48] width 15 height 11
click at [248, 139] on icon at bounding box center [244, 134] width 11 height 9
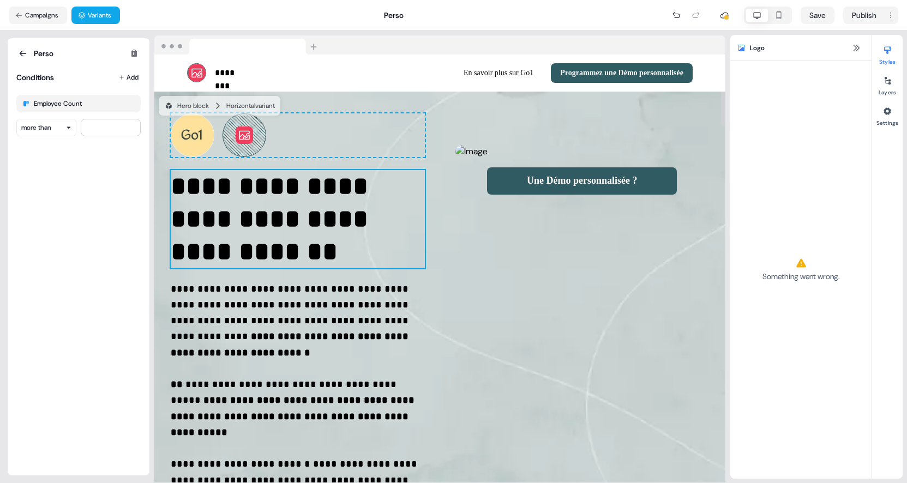
click at [255, 189] on p "**********" at bounding box center [298, 219] width 254 height 98
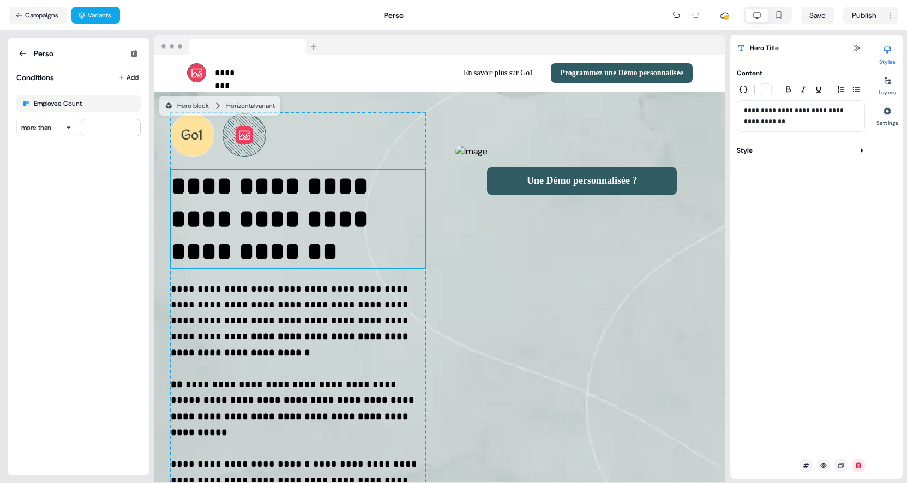
click at [253, 135] on button at bounding box center [244, 135] width 17 height 17
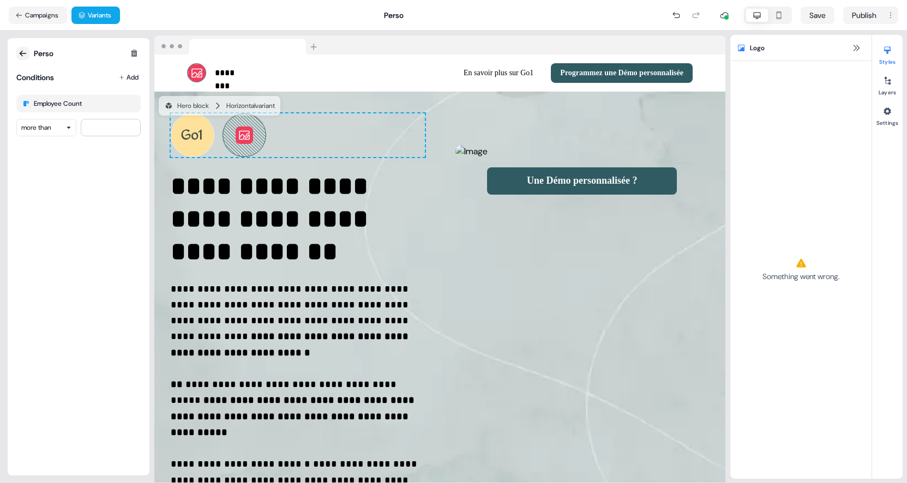
click at [21, 55] on icon at bounding box center [23, 53] width 9 height 9
click at [49, 76] on div "Default" at bounding box center [44, 78] width 21 height 11
click at [41, 105] on div "Perso" at bounding box center [42, 101] width 17 height 11
click at [197, 140] on img at bounding box center [193, 135] width 44 height 44
click at [253, 145] on icon at bounding box center [244, 135] width 43 height 43
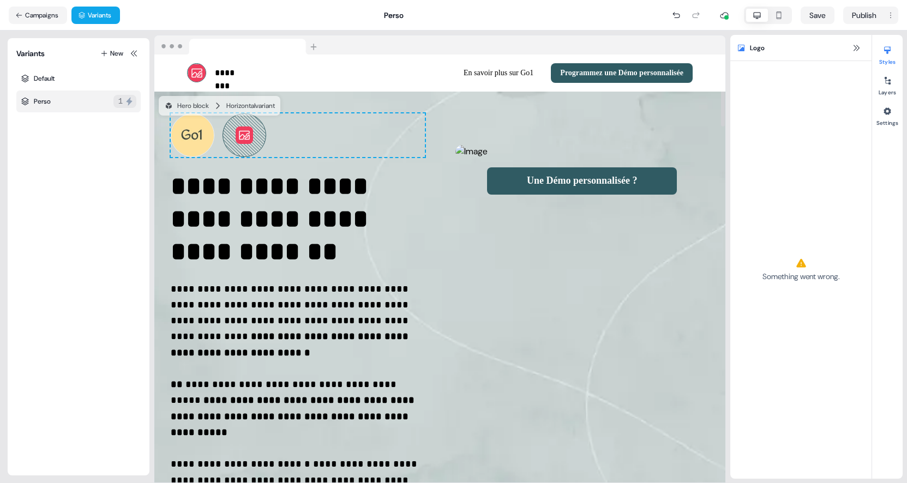
click at [250, 137] on icon at bounding box center [244, 135] width 13 height 13
click at [54, 103] on div "Perso 1" at bounding box center [78, 102] width 124 height 22
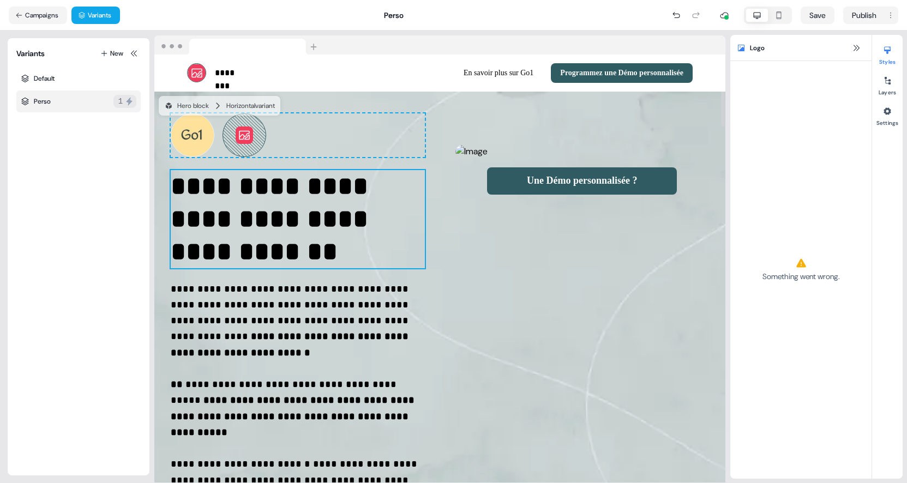
click at [350, 238] on p "**********" at bounding box center [298, 219] width 254 height 98
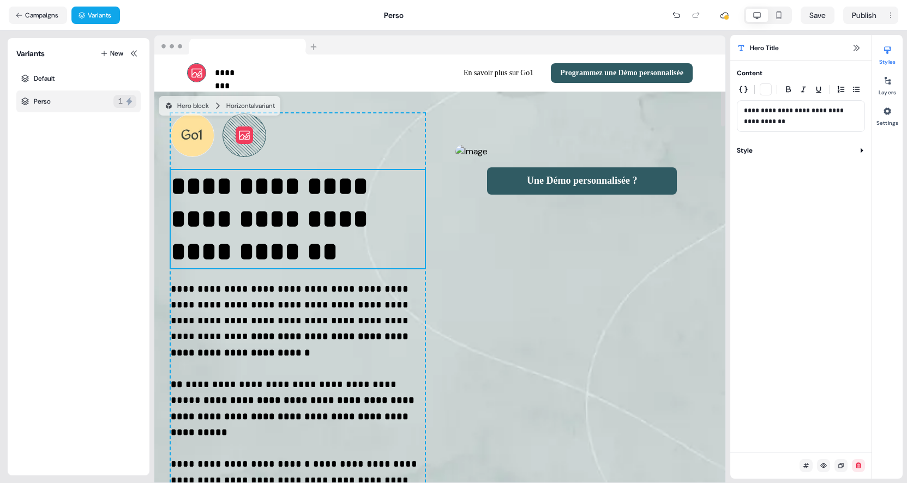
click at [803, 168] on div "**********" at bounding box center [801, 256] width 141 height 391
click at [803, 119] on p "**********" at bounding box center [801, 116] width 114 height 22
click at [742, 88] on icon "button" at bounding box center [743, 89] width 9 height 9
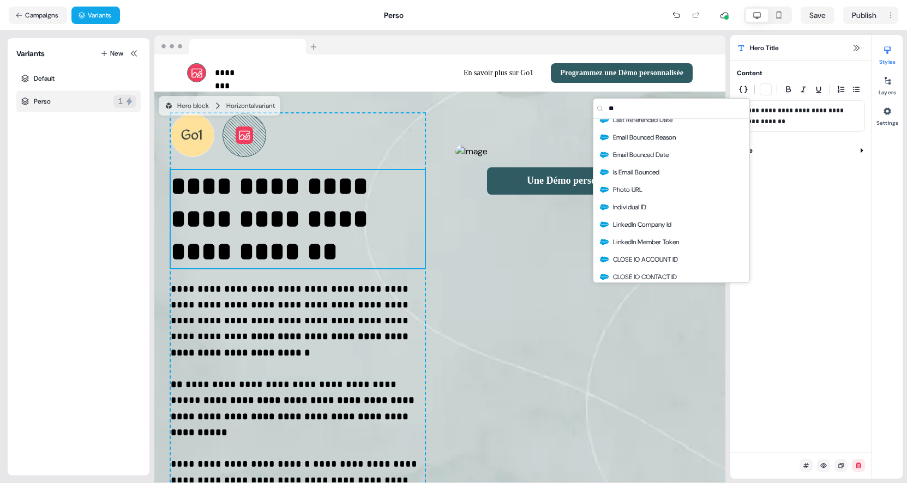
scroll to position [36, 0]
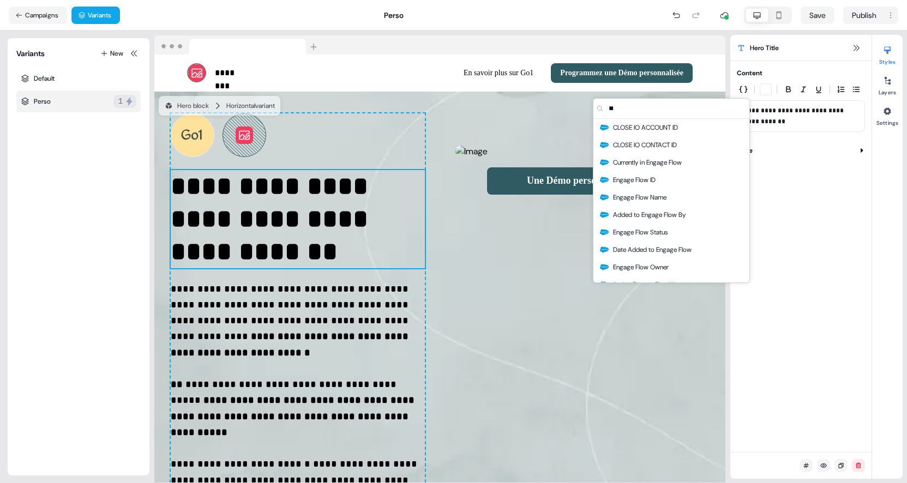
type input "***"
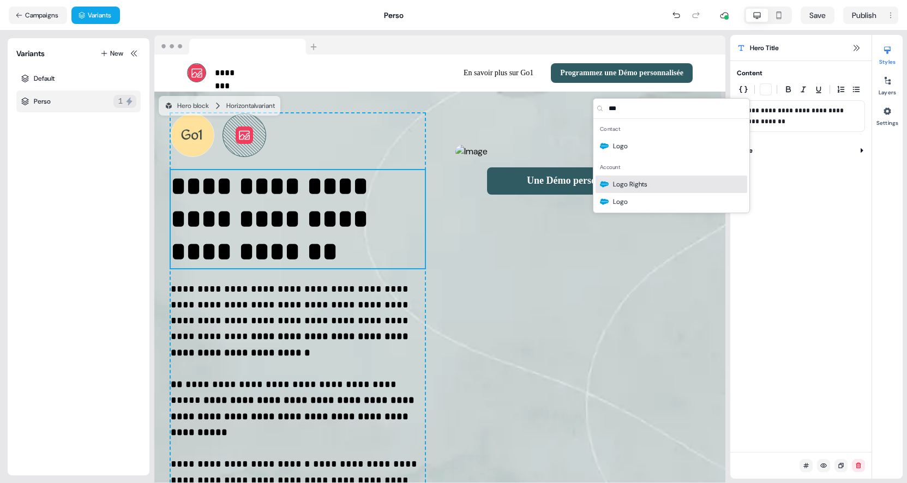
click at [258, 137] on icon at bounding box center [244, 135] width 43 height 43
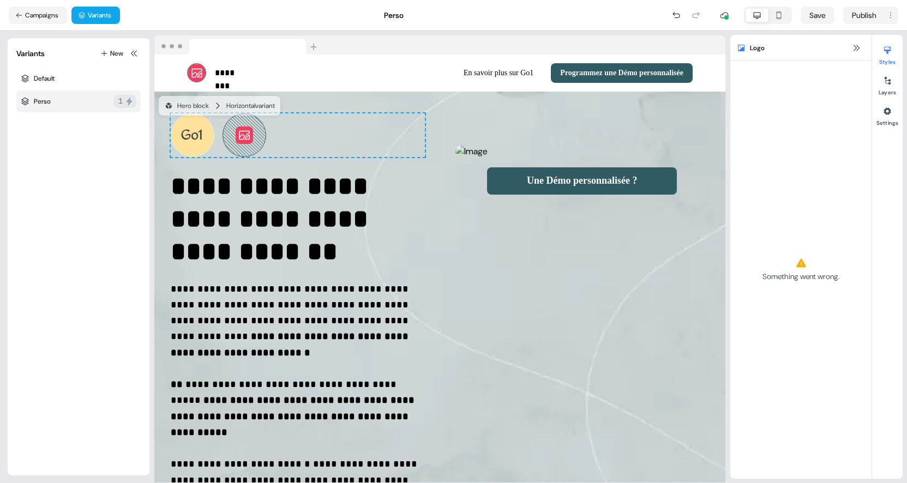
click at [248, 139] on icon at bounding box center [244, 135] width 13 height 13
click at [855, 50] on icon at bounding box center [856, 48] width 9 height 9
click at [36, 14] on button "Campaigns" at bounding box center [38, 15] width 58 height 17
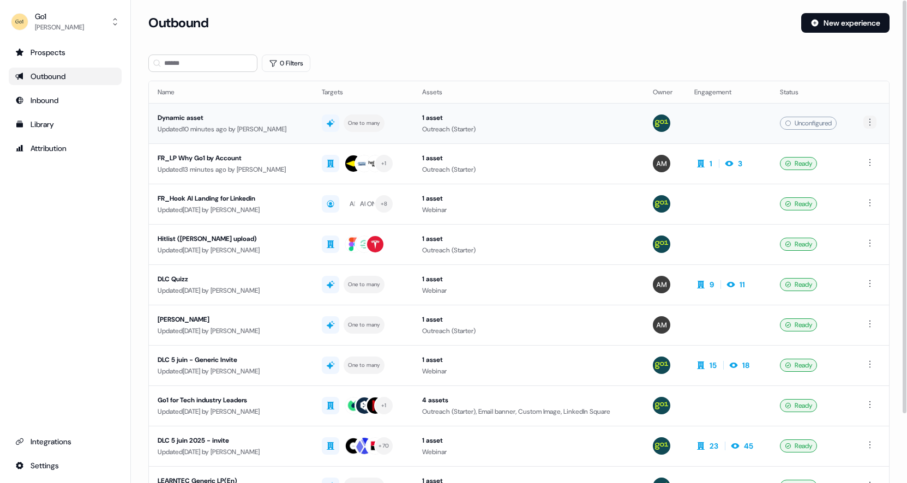
click at [872, 122] on html "For the best experience switch devices to a bigger screen. Go to Userled.io Go1…" at bounding box center [453, 241] width 907 height 483
click at [858, 160] on span "Delete" at bounding box center [852, 159] width 19 height 9
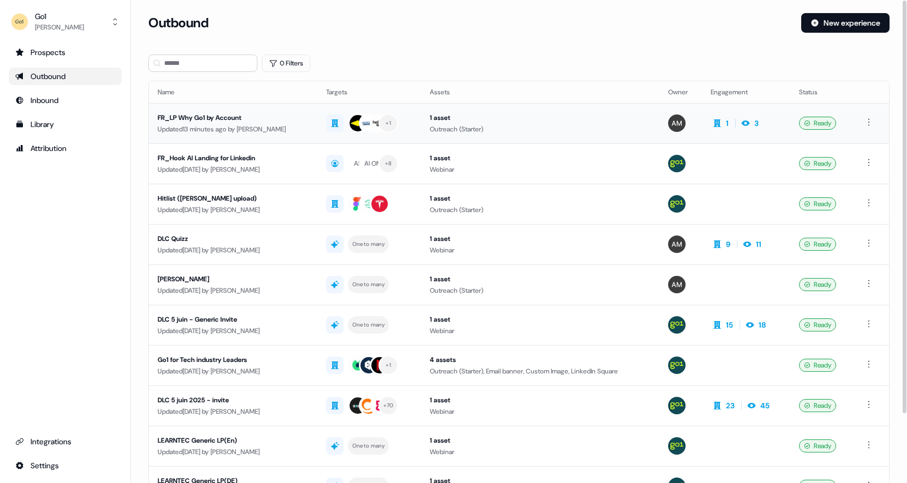
click at [238, 115] on div "FR_LP Why Go1 by Account" at bounding box center [233, 117] width 151 height 11
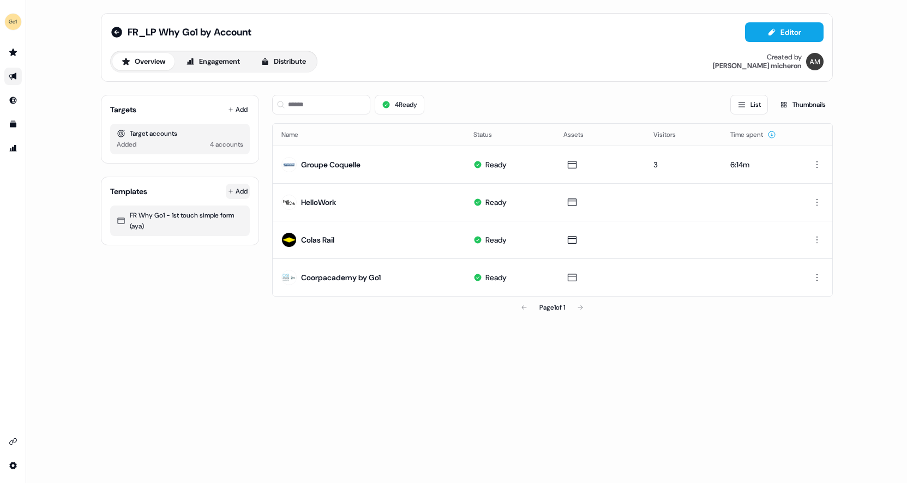
click at [240, 195] on html "For the best experience switch devices to a bigger screen. Go to Userled.io FR_…" at bounding box center [453, 241] width 907 height 483
click at [218, 209] on span "From Template library" at bounding box center [206, 212] width 67 height 9
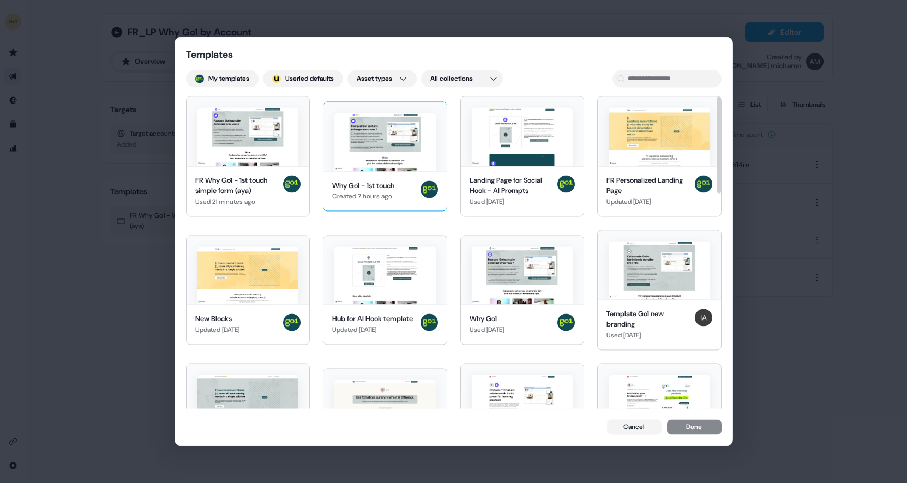
click at [376, 151] on img at bounding box center [384, 142] width 101 height 58
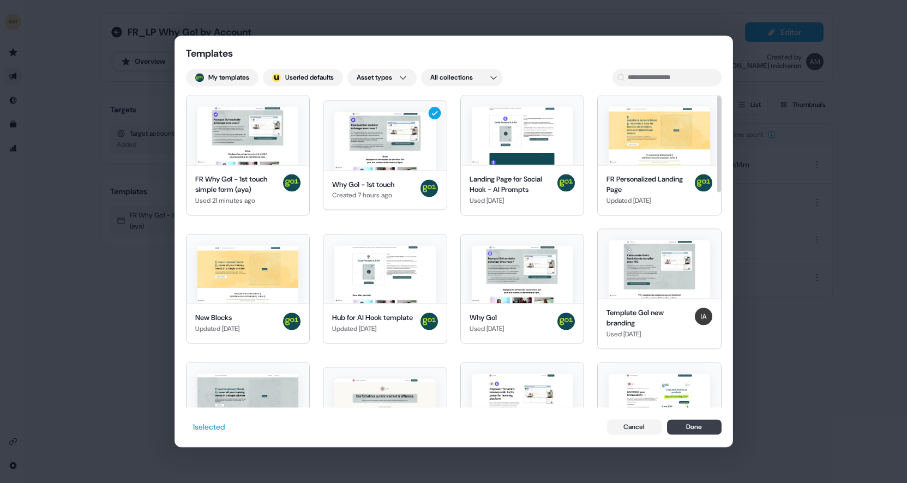
click at [690, 433] on button "Done" at bounding box center [694, 427] width 55 height 15
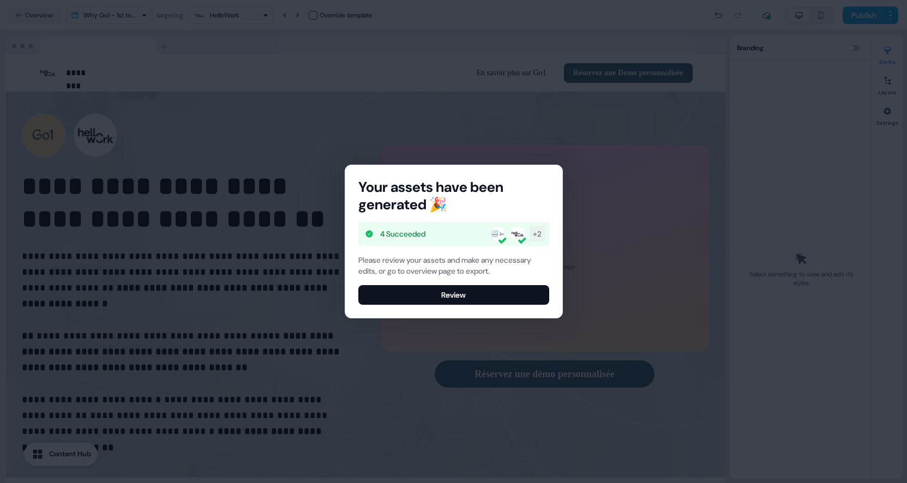
select select "**"
click at [444, 291] on button "Review" at bounding box center [453, 295] width 191 height 20
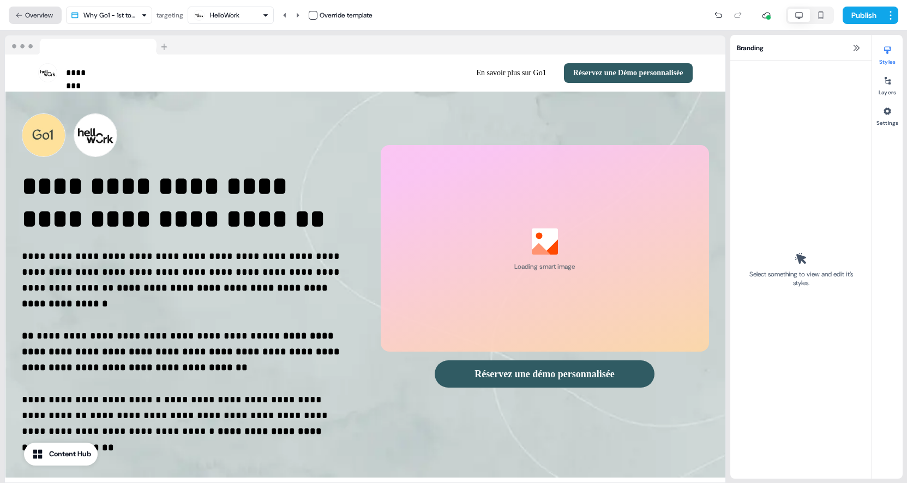
click at [50, 18] on button "Overview" at bounding box center [35, 15] width 53 height 17
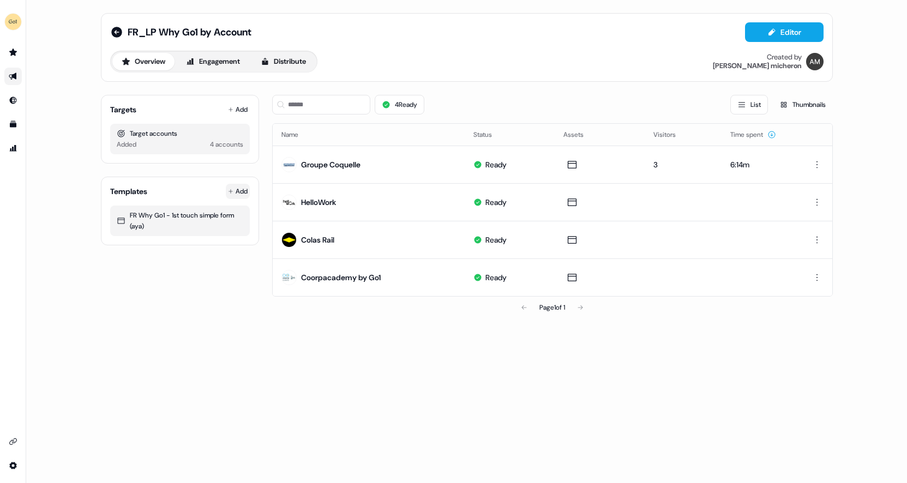
click at [240, 190] on html "For the best experience switch devices to a bigger screen. Go to Userled.io FR_…" at bounding box center [453, 241] width 907 height 483
click at [226, 210] on span "From Template library" at bounding box center [206, 212] width 67 height 9
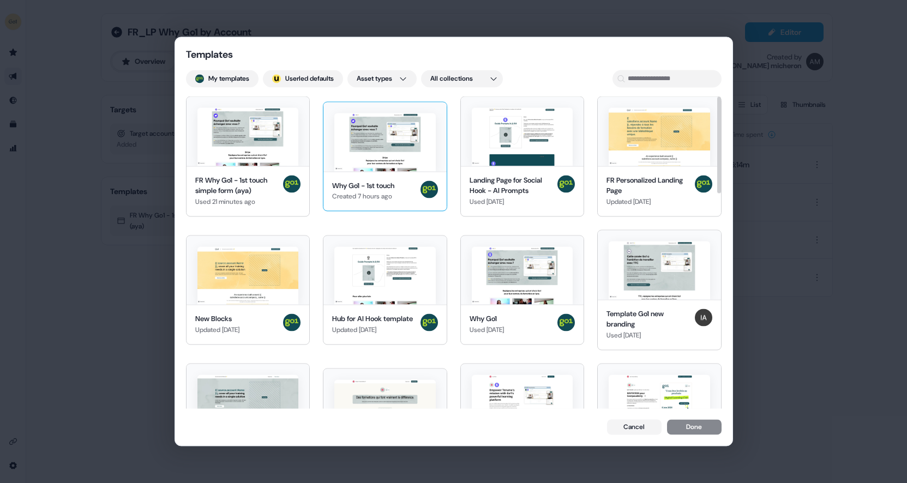
click at [372, 205] on div "Why Go1 - 1st touch Created 7 hours ago" at bounding box center [385, 191] width 123 height 40
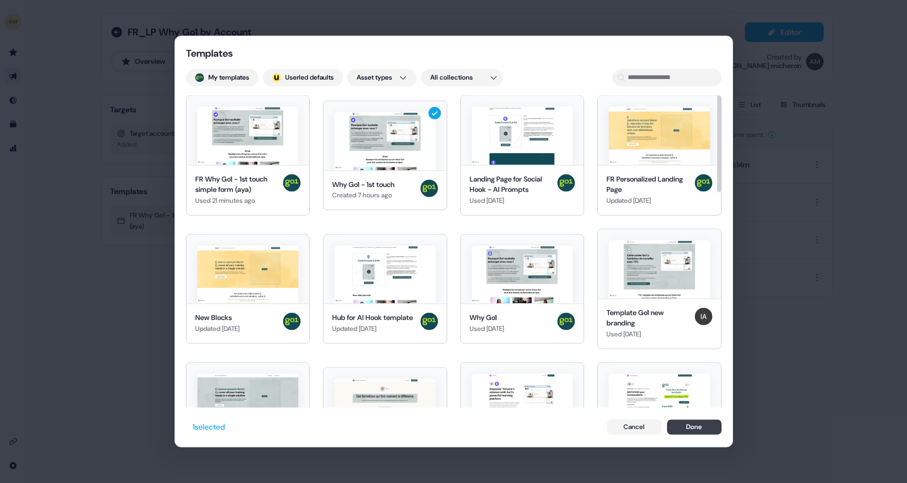
click at [692, 425] on button "Done" at bounding box center [694, 427] width 55 height 15
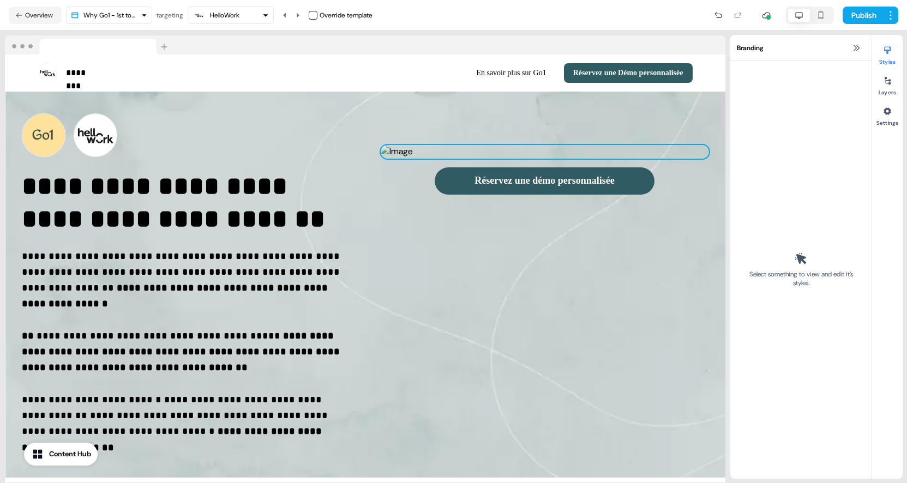
select select "**"
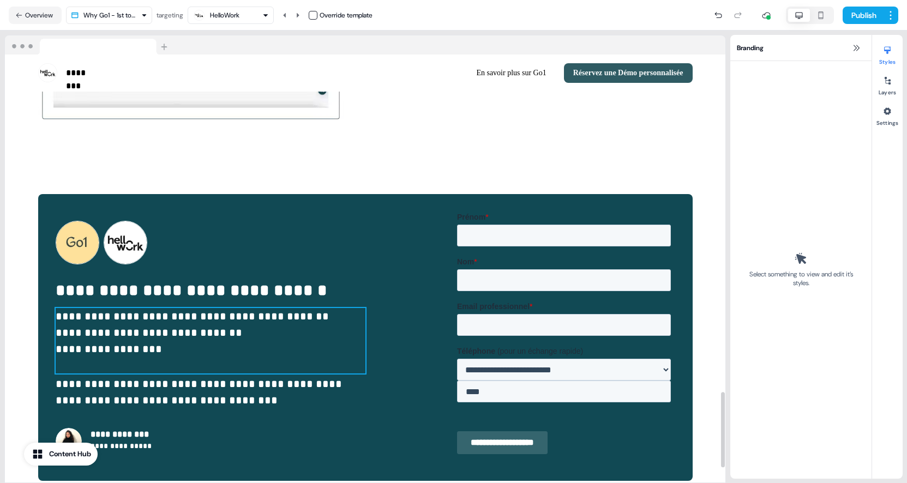
scroll to position [1917, 0]
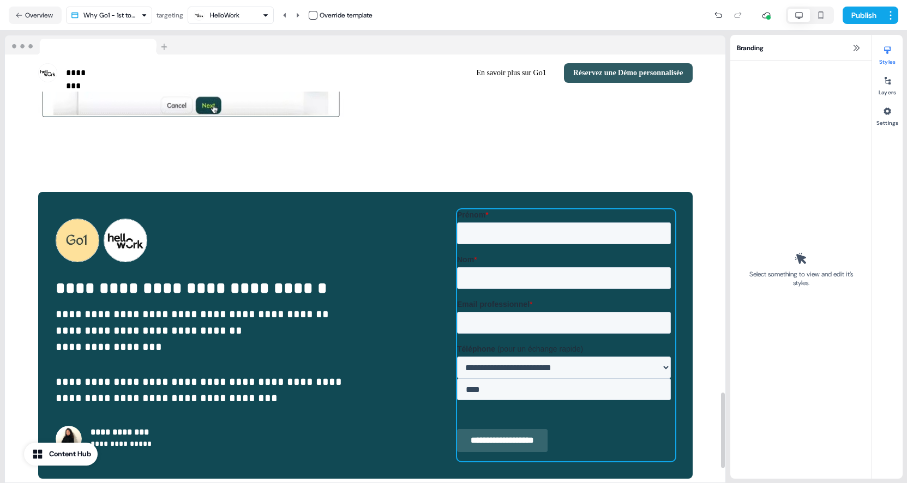
click at [593, 210] on label "Prénom *" at bounding box center [566, 214] width 218 height 11
click at [593, 222] on input "Prénom *" at bounding box center [564, 233] width 214 height 22
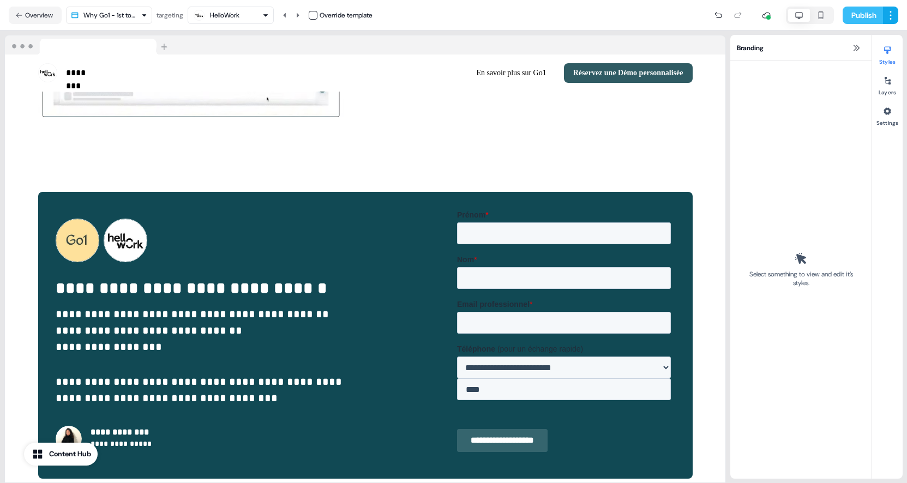
click at [858, 11] on button "Publish" at bounding box center [863, 15] width 40 height 17
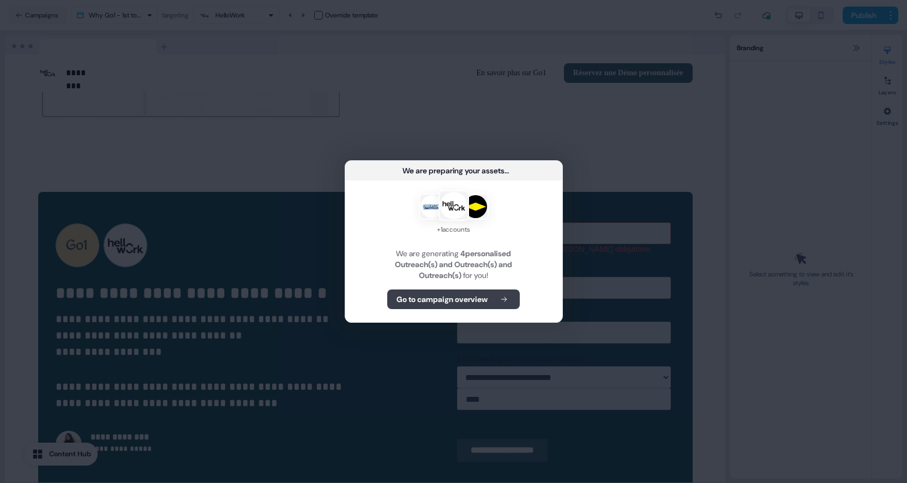
click at [466, 299] on b "Go to campaign overview" at bounding box center [442, 299] width 91 height 11
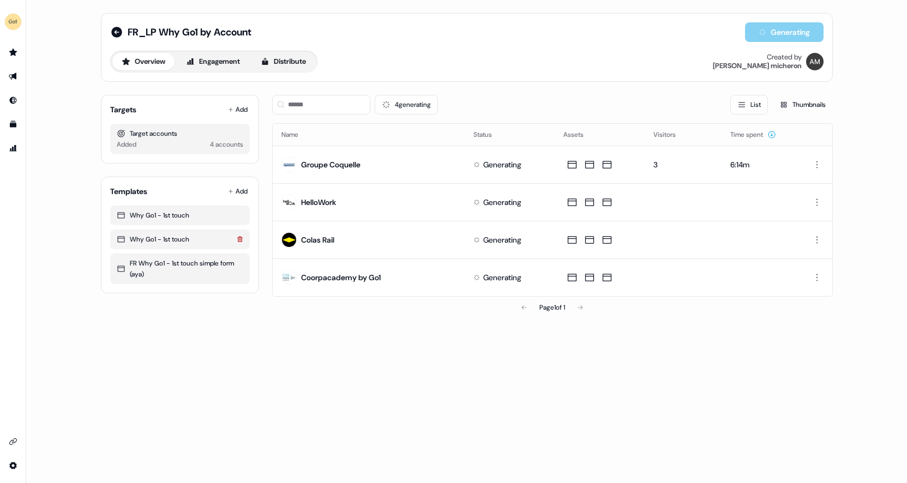
click at [241, 240] on icon at bounding box center [240, 239] width 7 height 7
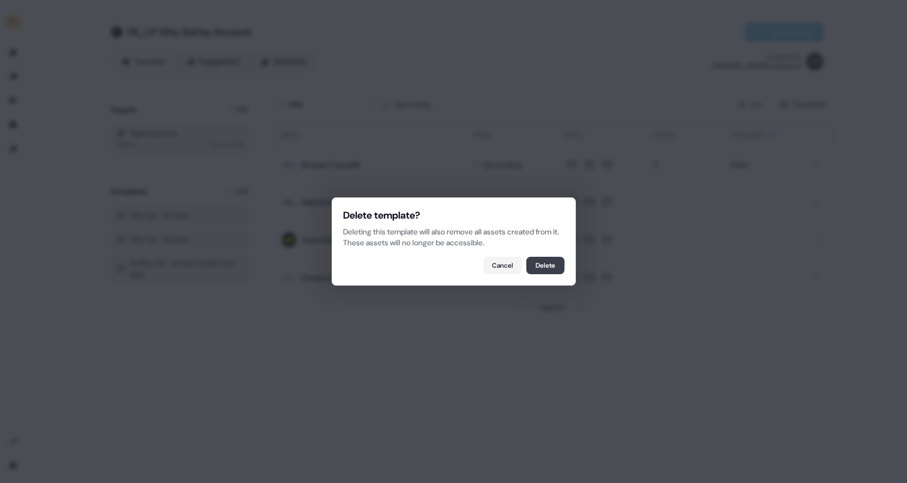
click at [542, 270] on button "Delete" at bounding box center [545, 265] width 38 height 17
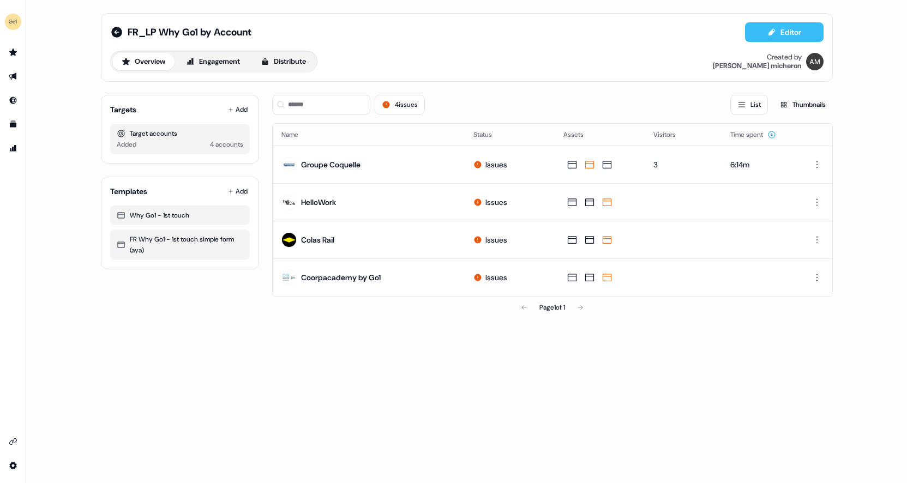
click at [777, 29] on button "Editor" at bounding box center [784, 32] width 79 height 20
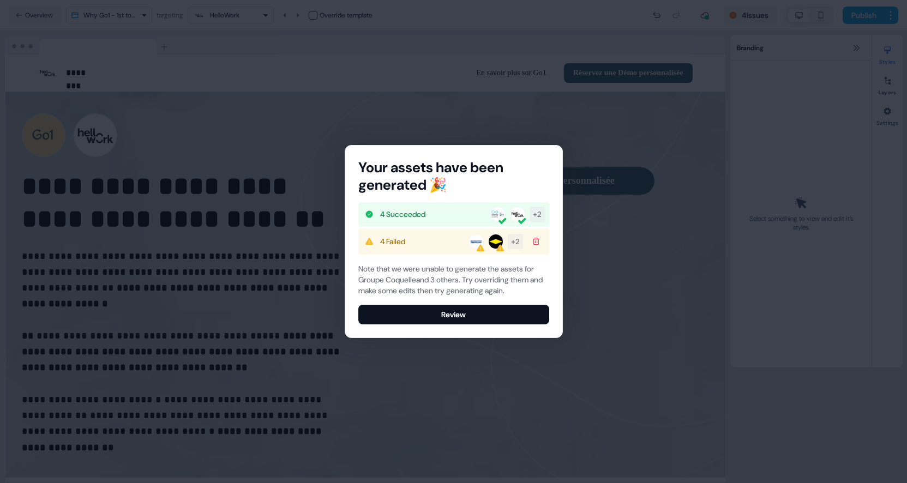
select select "**"
click at [444, 314] on button "Review" at bounding box center [453, 315] width 191 height 20
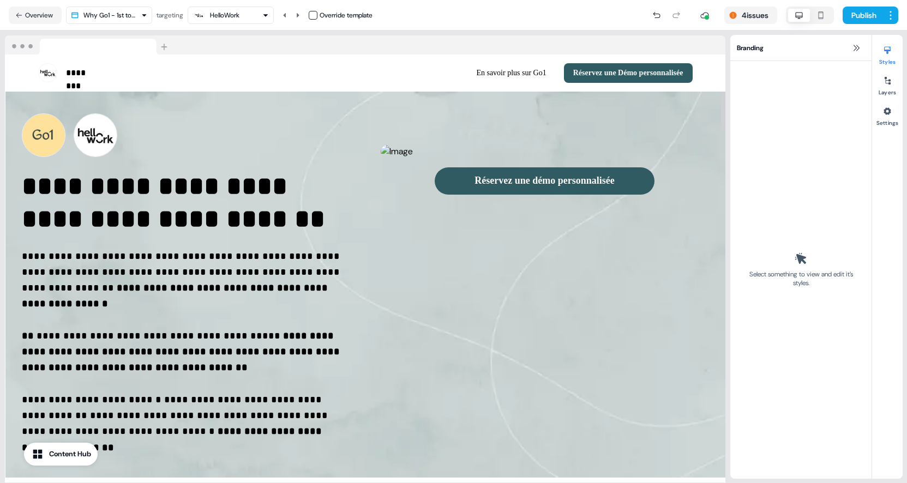
click at [143, 11] on html "**********" at bounding box center [453, 241] width 907 height 483
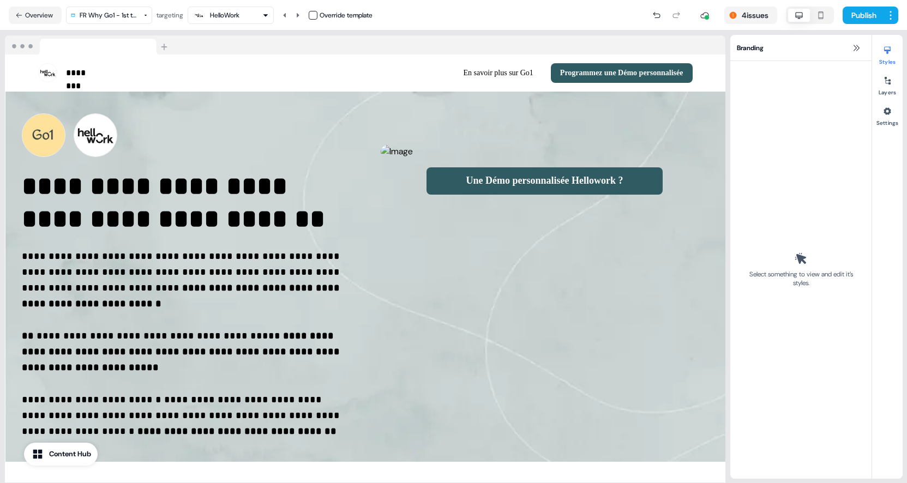
click at [138, 11] on html "**********" at bounding box center [453, 241] width 907 height 483
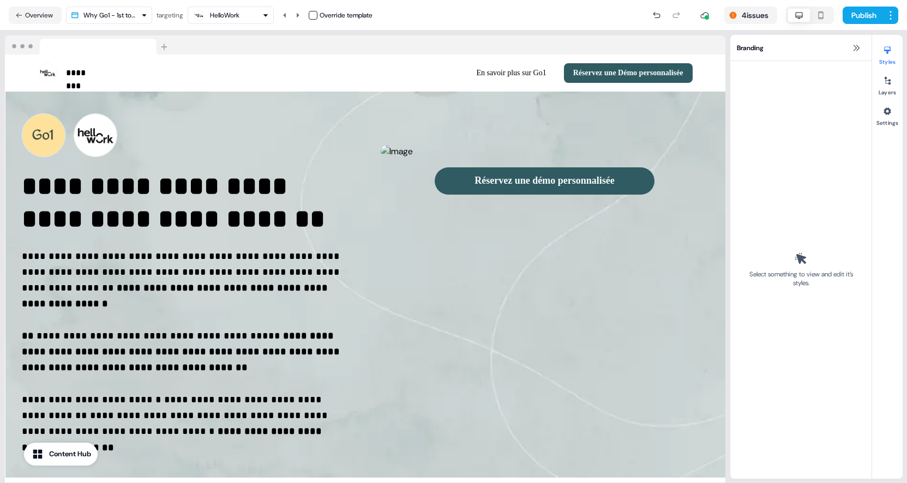
click at [128, 17] on html "**********" at bounding box center [453, 241] width 907 height 483
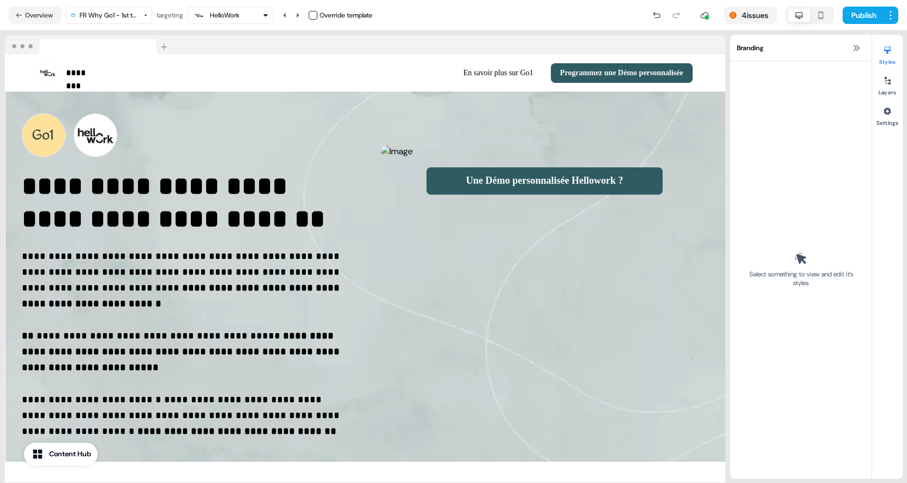
click at [129, 17] on html "**********" at bounding box center [453, 241] width 907 height 483
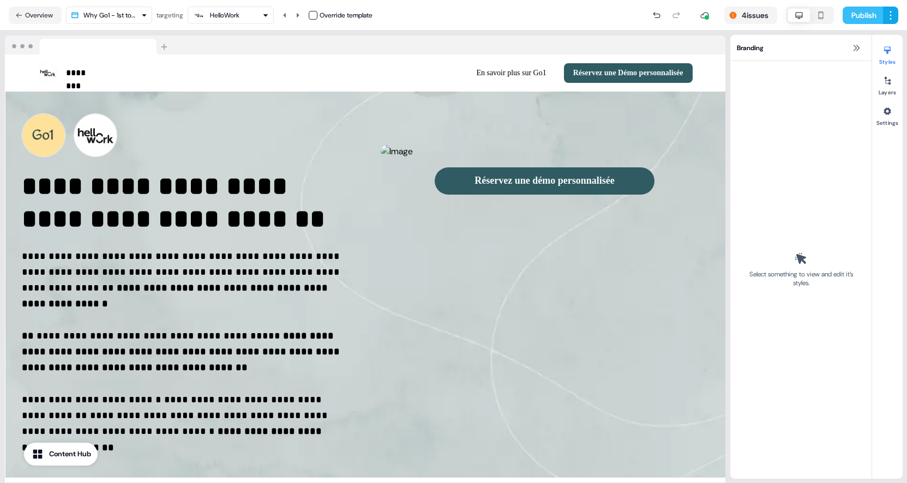
click at [857, 15] on button "Publish" at bounding box center [863, 15] width 40 height 17
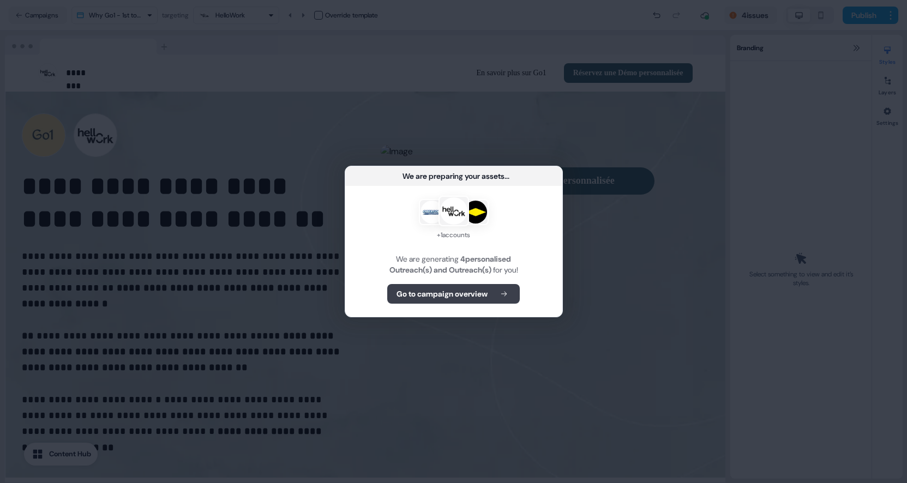
click at [463, 297] on b "Go to campaign overview" at bounding box center [442, 294] width 91 height 11
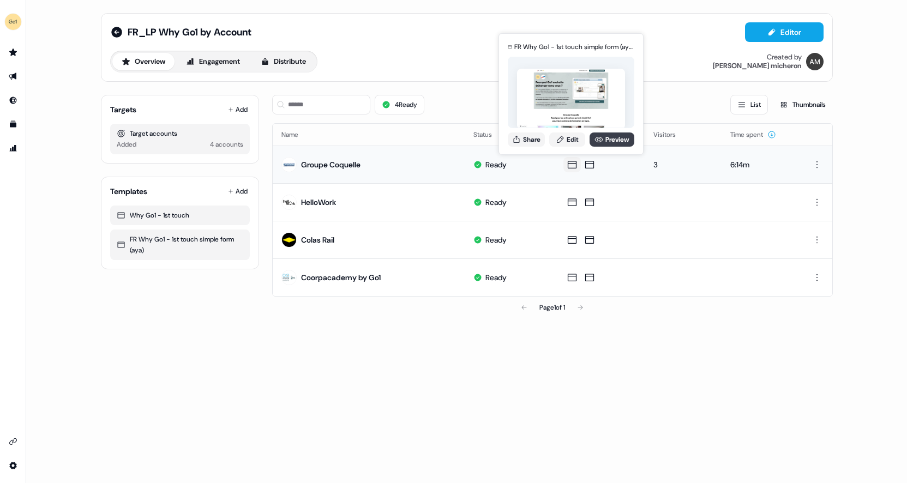
click at [606, 139] on link "Preview" at bounding box center [612, 140] width 45 height 14
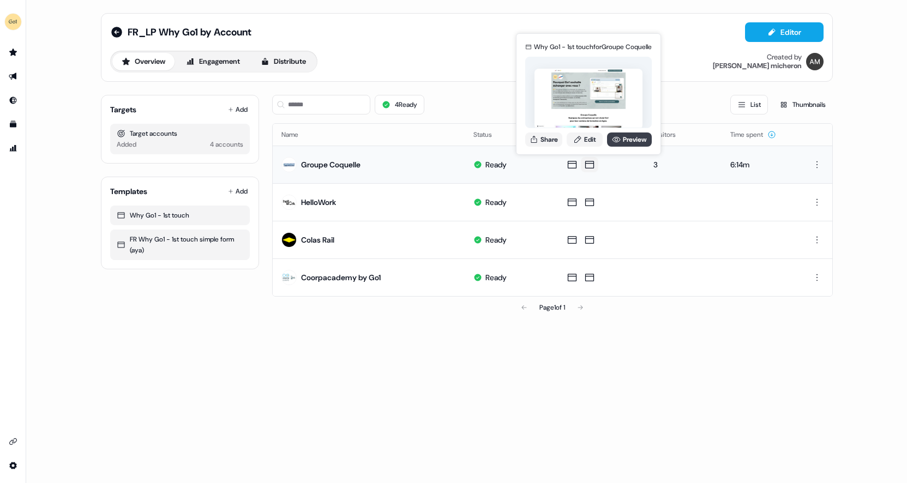
click at [630, 140] on link "Preview" at bounding box center [629, 140] width 45 height 14
click at [627, 139] on link "Preview" at bounding box center [629, 140] width 45 height 14
click at [618, 139] on icon at bounding box center [616, 139] width 9 height 9
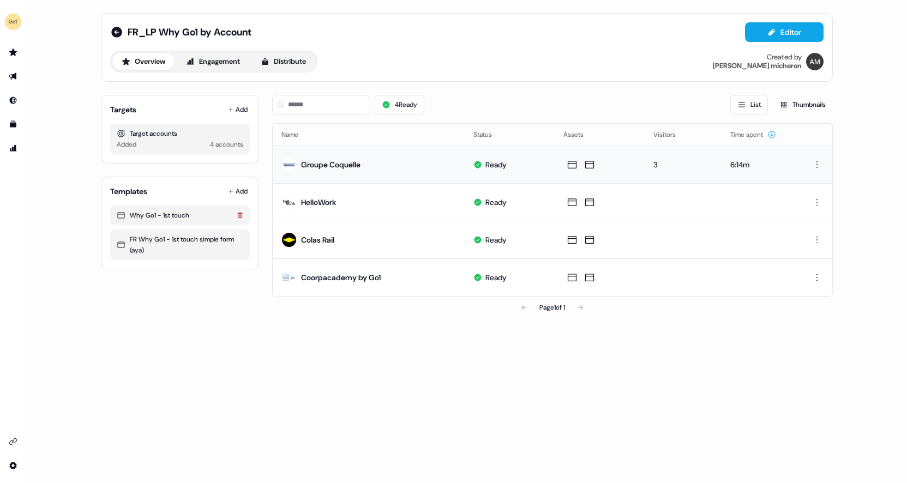
click at [238, 213] on icon at bounding box center [240, 215] width 7 height 7
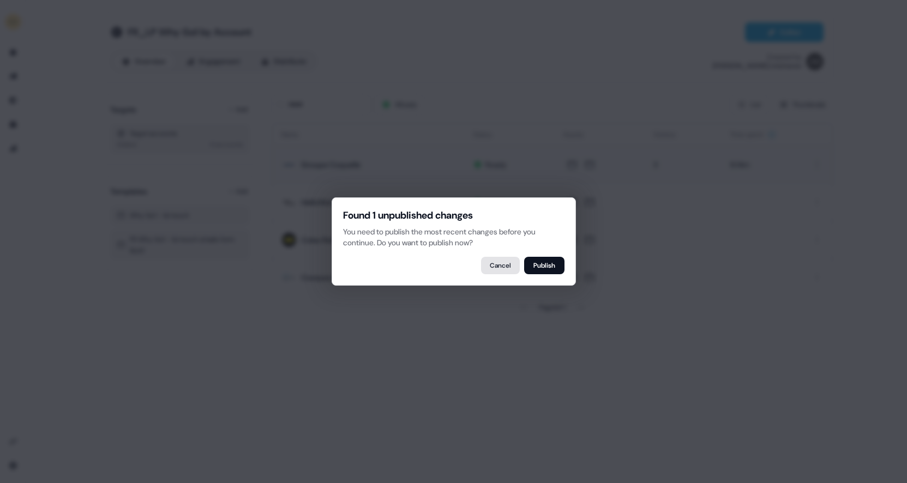
click at [502, 265] on button "Cancel" at bounding box center [500, 265] width 39 height 17
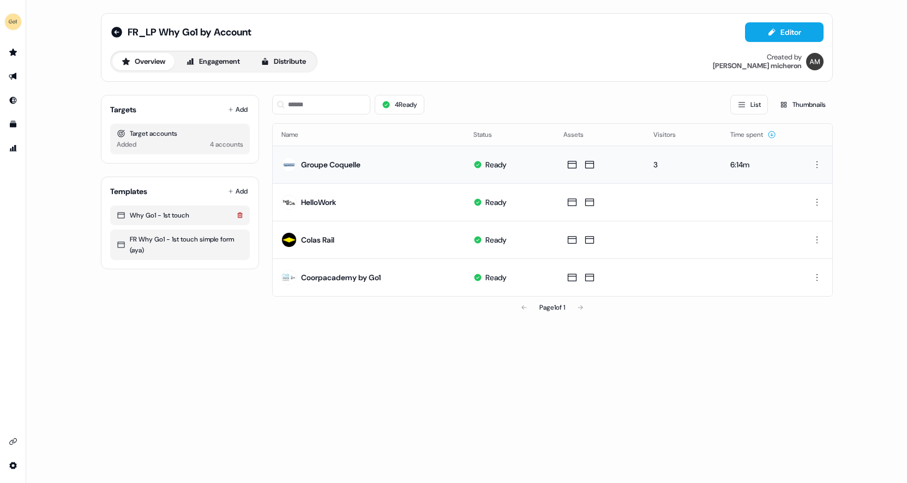
click at [242, 213] on icon at bounding box center [240, 215] width 7 height 7
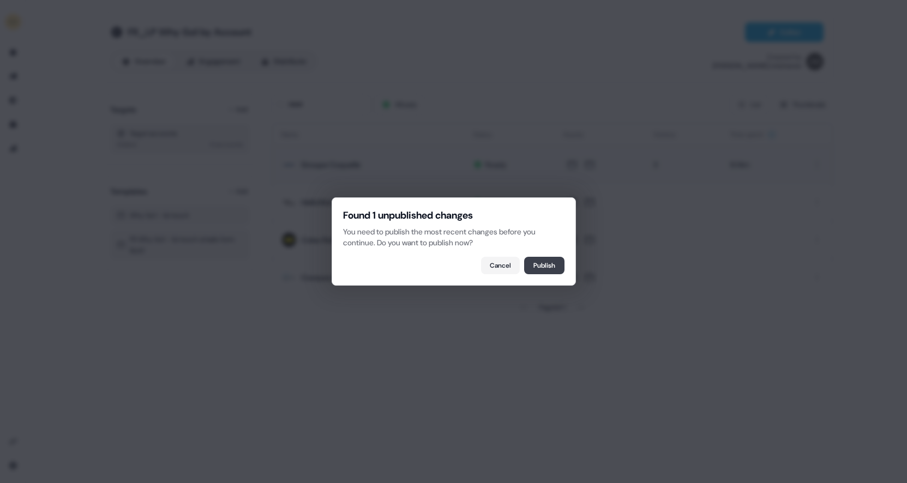
click at [538, 269] on button "Publish" at bounding box center [544, 265] width 40 height 17
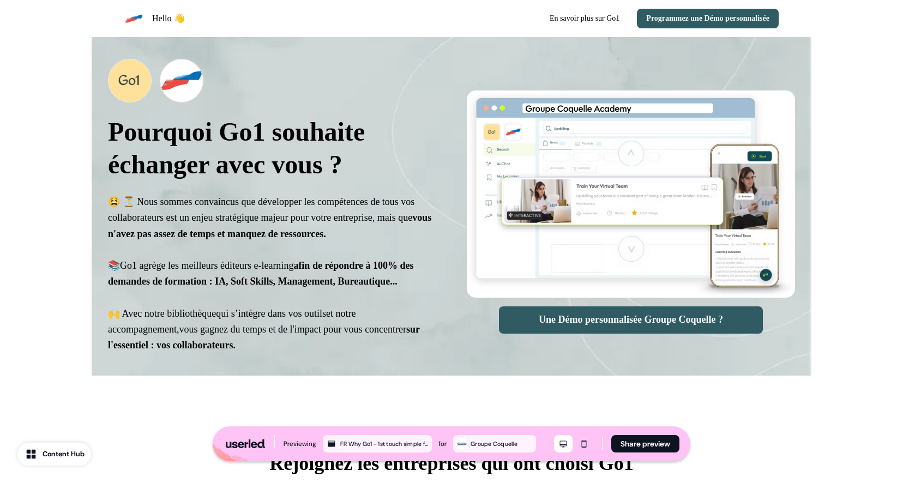
select select "**"
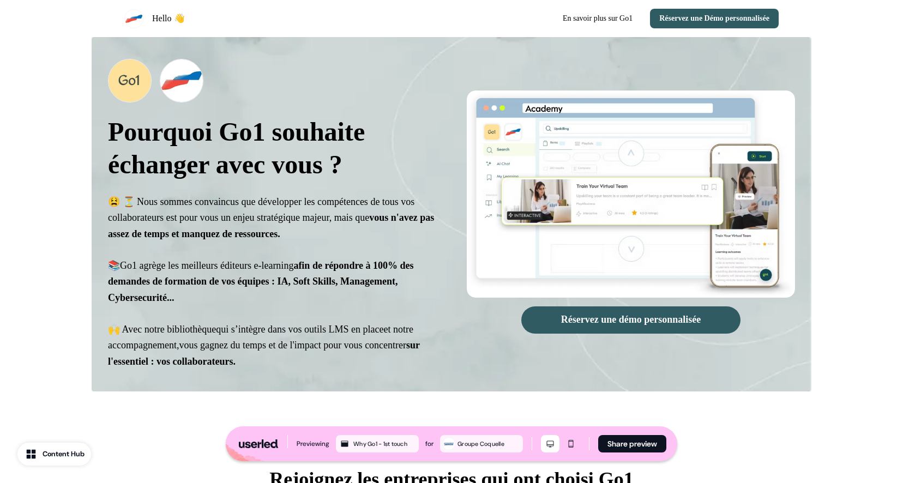
select select "**"
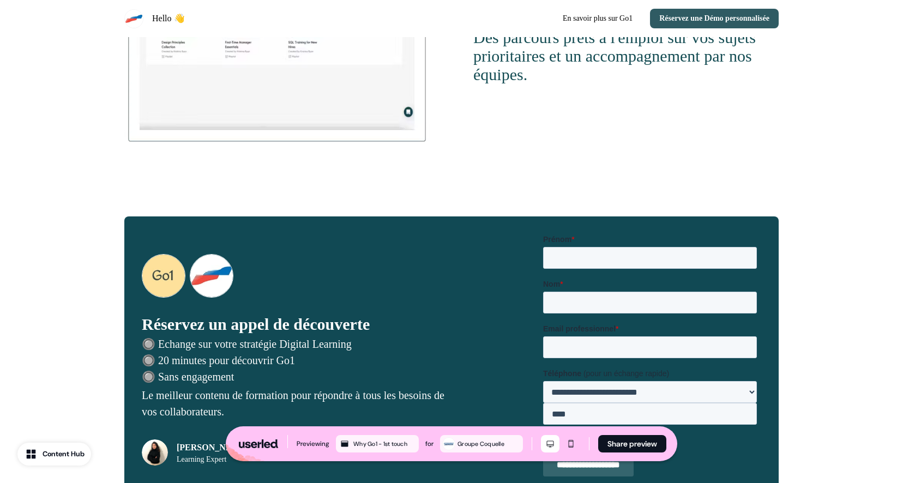
scroll to position [1937, 0]
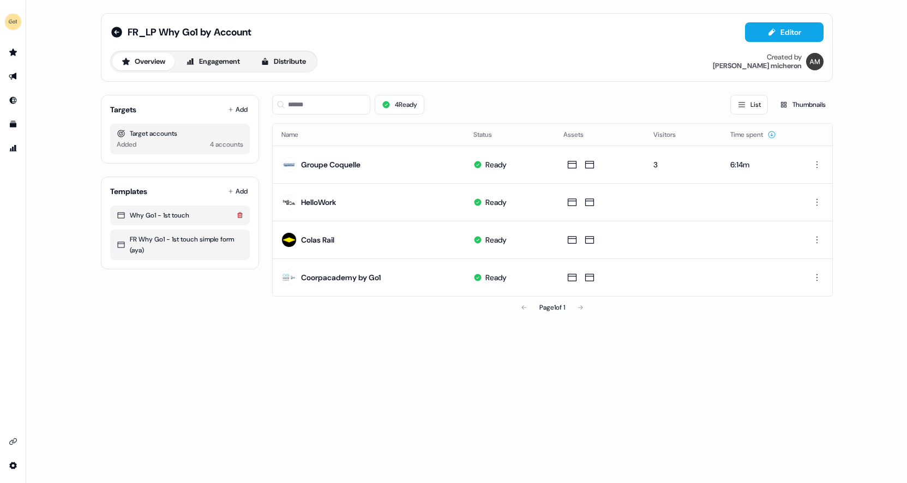
click at [239, 214] on icon at bounding box center [239, 214] width 5 height 5
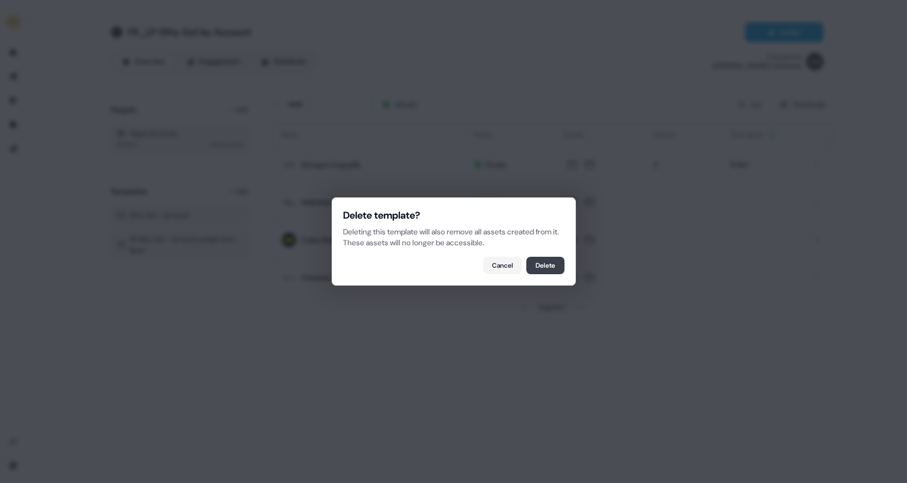
click at [548, 266] on button "Delete" at bounding box center [545, 265] width 38 height 17
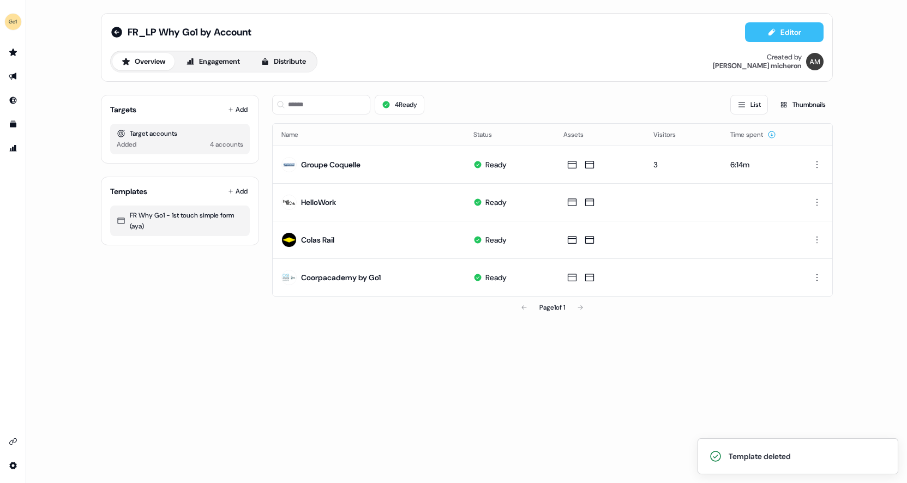
click at [783, 35] on button "Editor" at bounding box center [784, 32] width 79 height 20
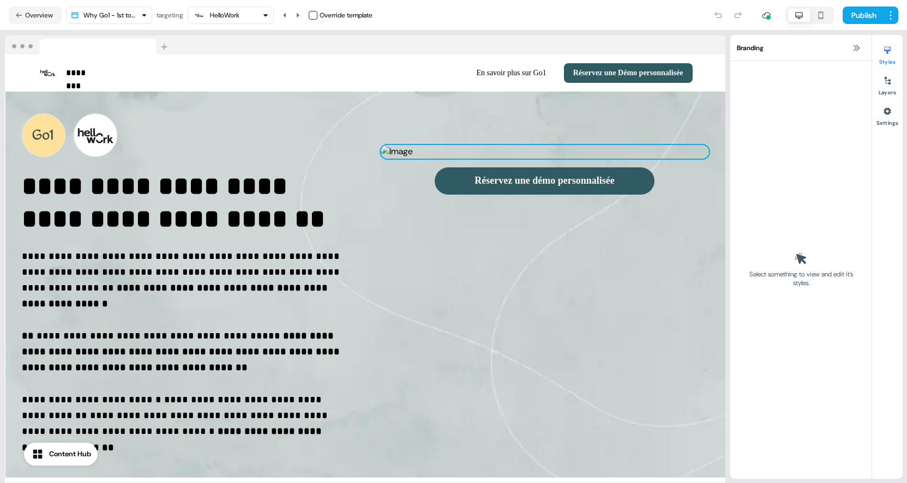
select select "**"
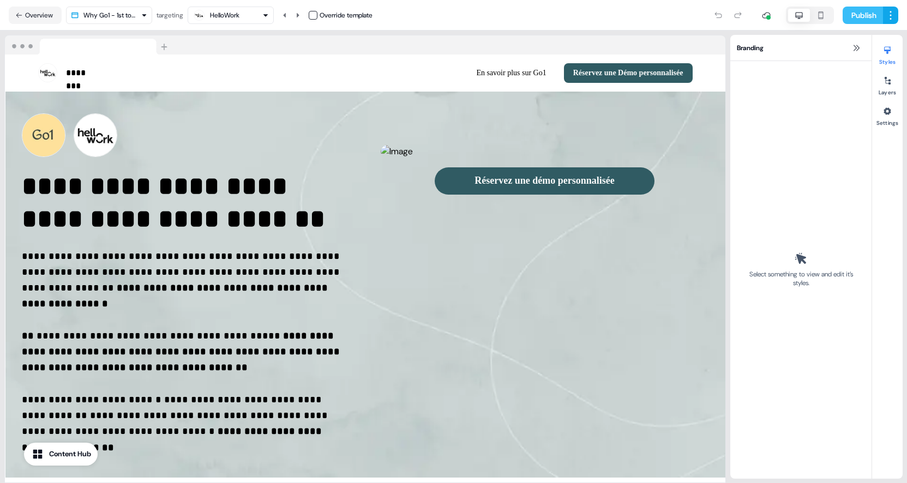
click at [856, 14] on button "Publish" at bounding box center [863, 15] width 40 height 17
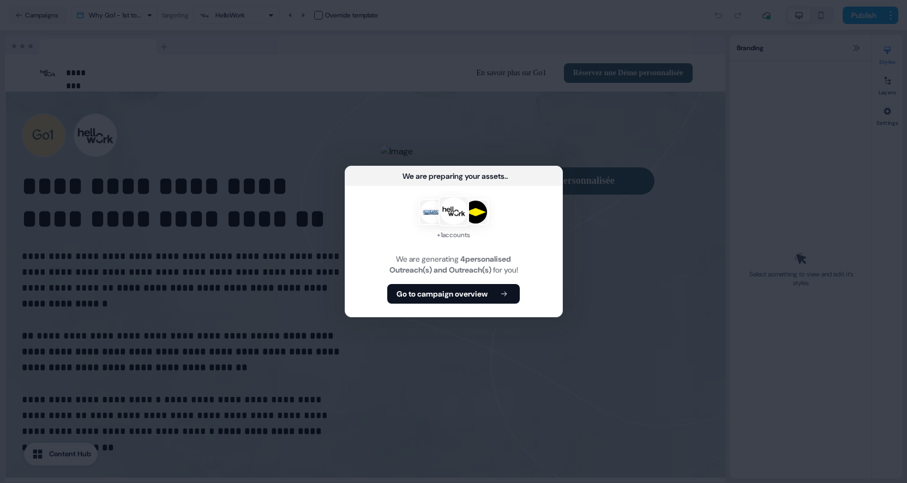
click at [516, 137] on div "We are preparing your assets ... + 1 accounts We are generating 4 personalised …" at bounding box center [453, 241] width 907 height 483
click at [468, 297] on b "Go to campaign overview" at bounding box center [442, 294] width 91 height 11
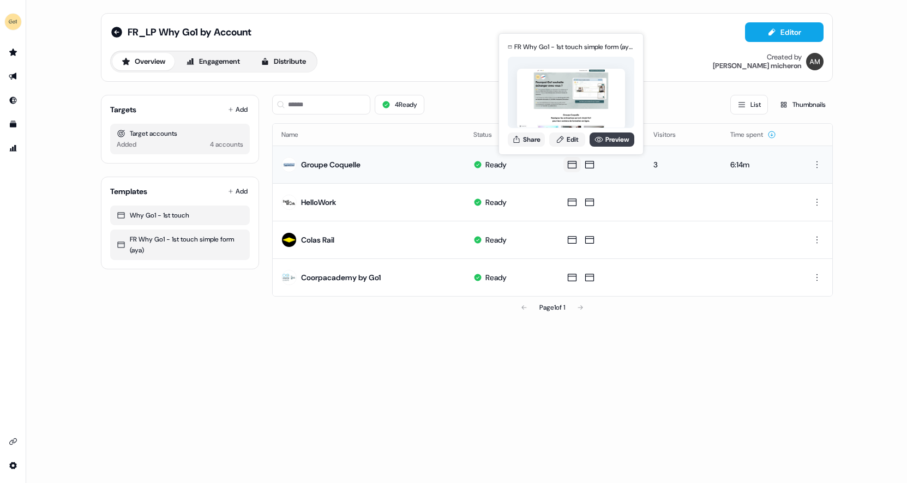
click at [612, 140] on link "Preview" at bounding box center [612, 140] width 45 height 14
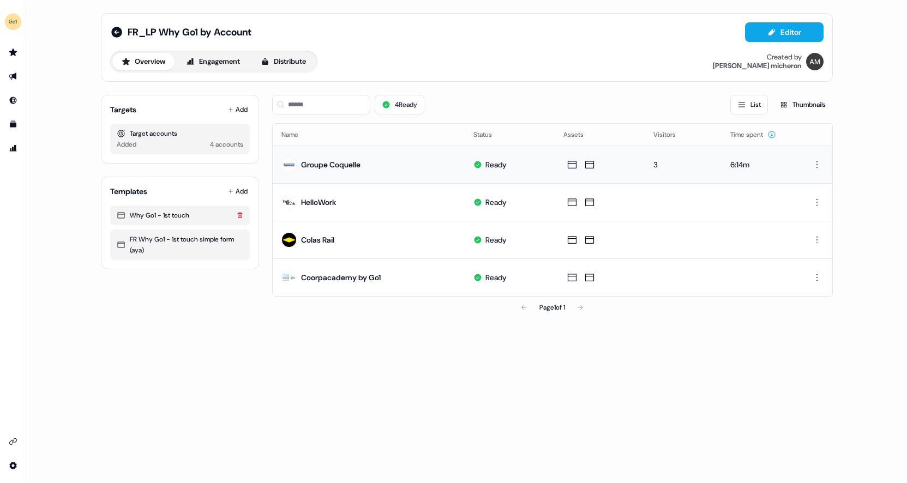
click at [240, 213] on icon at bounding box center [239, 214] width 5 height 5
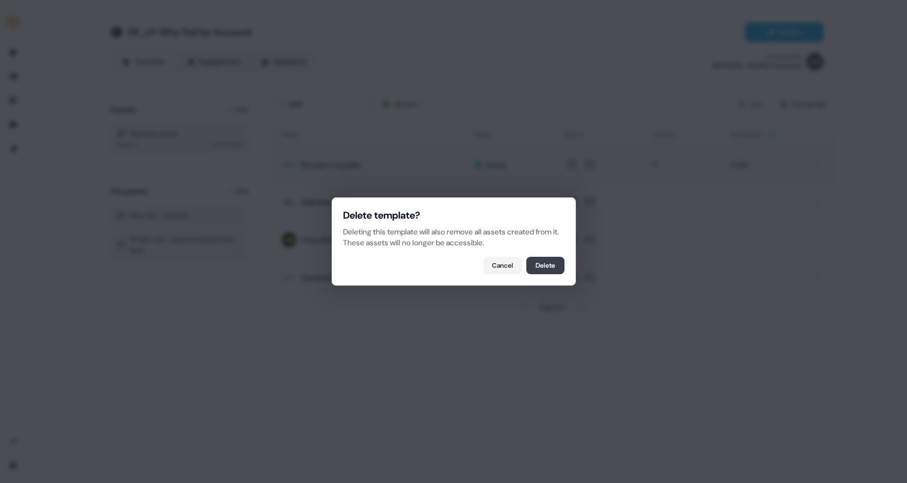
click at [535, 266] on button "Delete" at bounding box center [545, 265] width 38 height 17
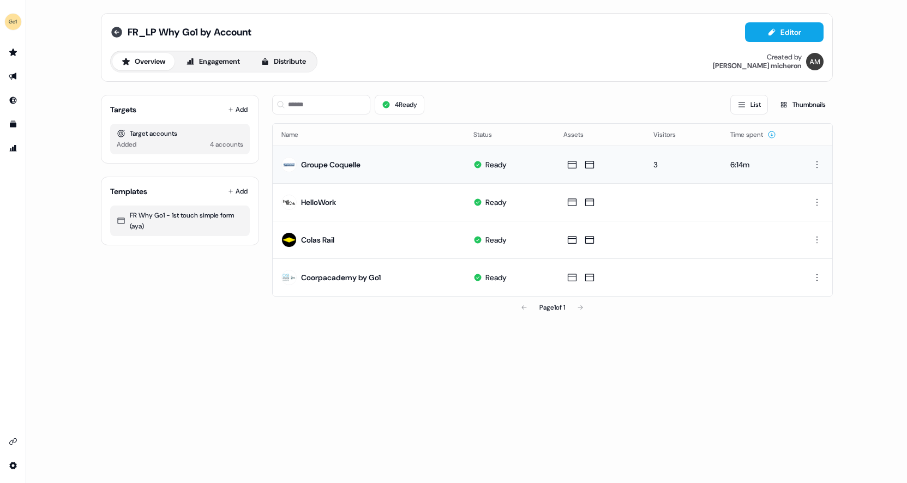
click at [117, 28] on icon at bounding box center [116, 32] width 11 height 11
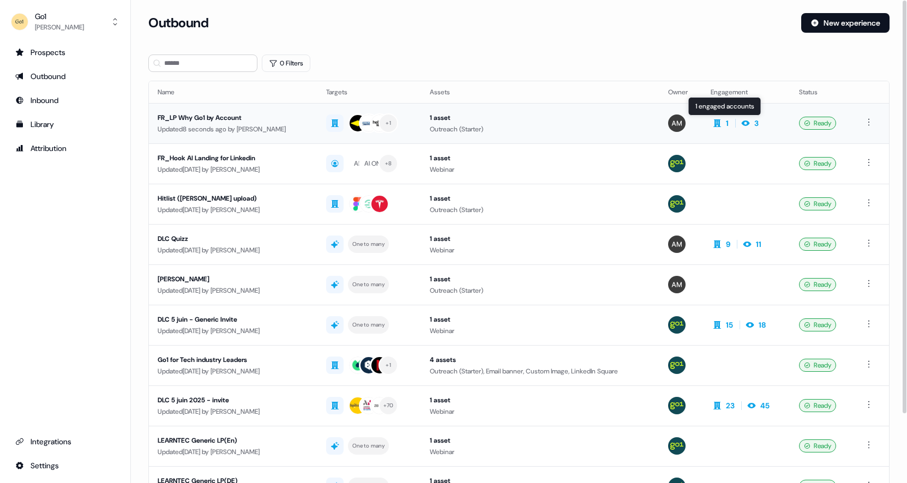
click at [724, 123] on icon at bounding box center [717, 123] width 13 height 9
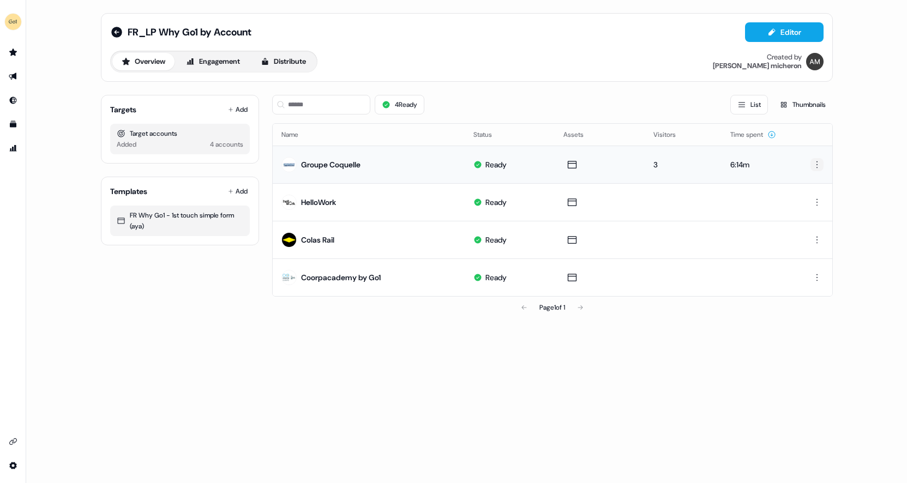
click at [819, 169] on html "For the best experience switch devices to a bigger screen. Go to Userled.io FR_…" at bounding box center [453, 241] width 907 height 483
click at [216, 55] on html "For the best experience switch devices to a bigger screen. Go to Userled.io FR_…" at bounding box center [453, 241] width 907 height 483
click at [215, 59] on button "Engagement" at bounding box center [213, 61] width 73 height 17
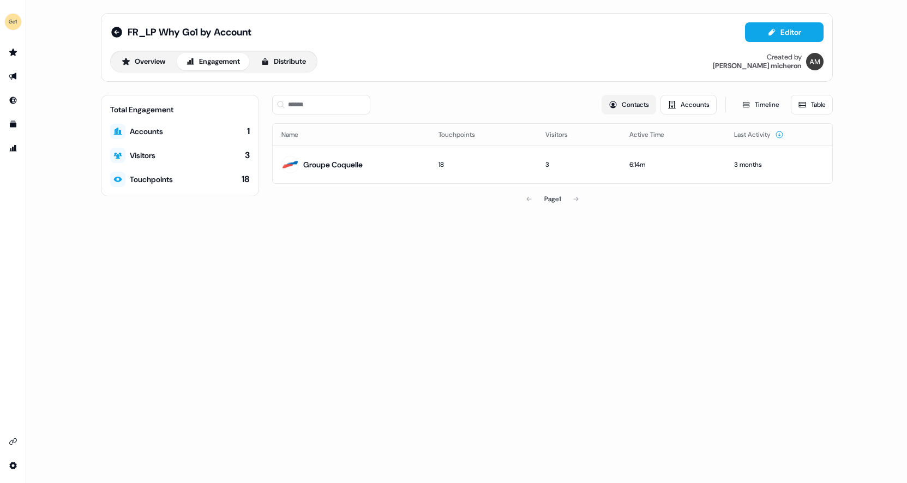
click at [629, 106] on button "Contacts" at bounding box center [629, 105] width 55 height 20
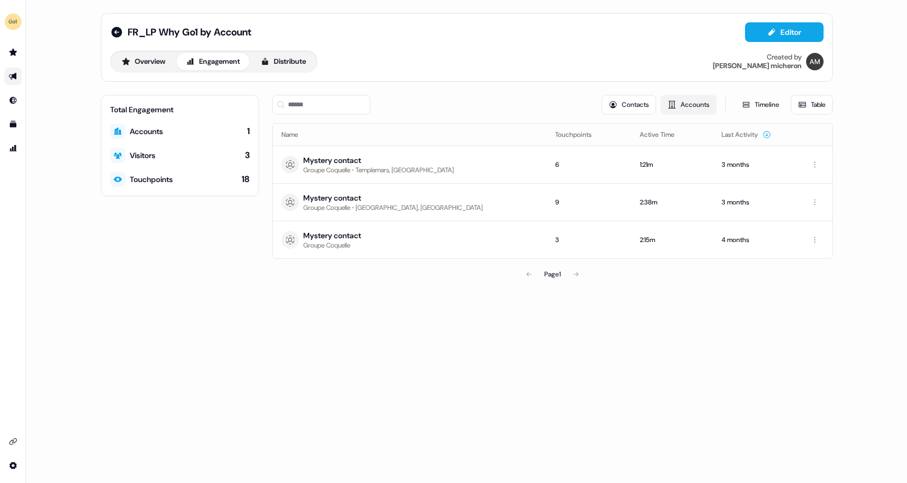
click at [692, 104] on button "Accounts" at bounding box center [689, 105] width 56 height 20
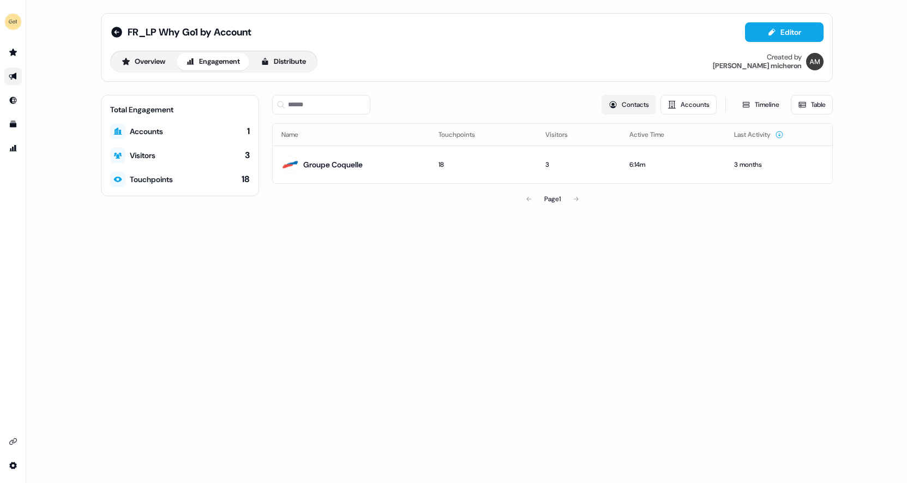
click at [631, 105] on button "Contacts" at bounding box center [629, 105] width 55 height 20
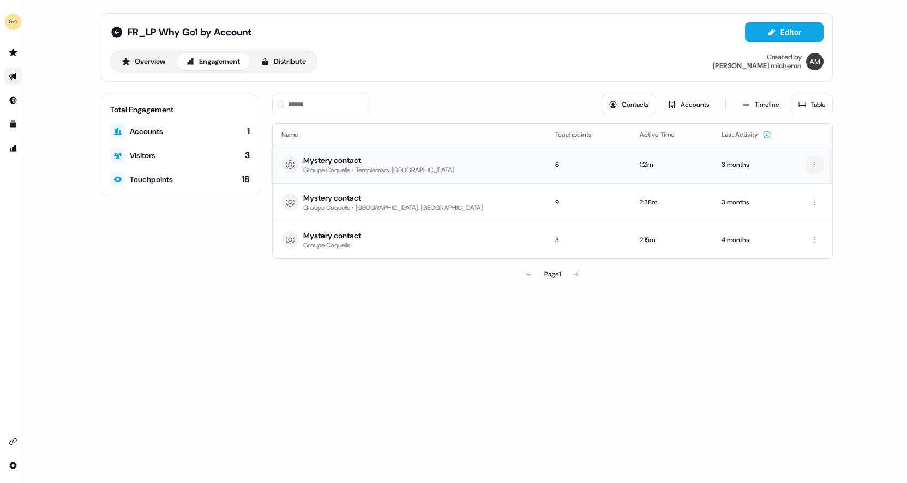
click at [813, 161] on html "For the best experience switch devices to a bigger screen. Go to Userled.io FR_…" at bounding box center [453, 241] width 907 height 483
click at [841, 185] on span "Remove visitor" at bounding box center [834, 187] width 44 height 9
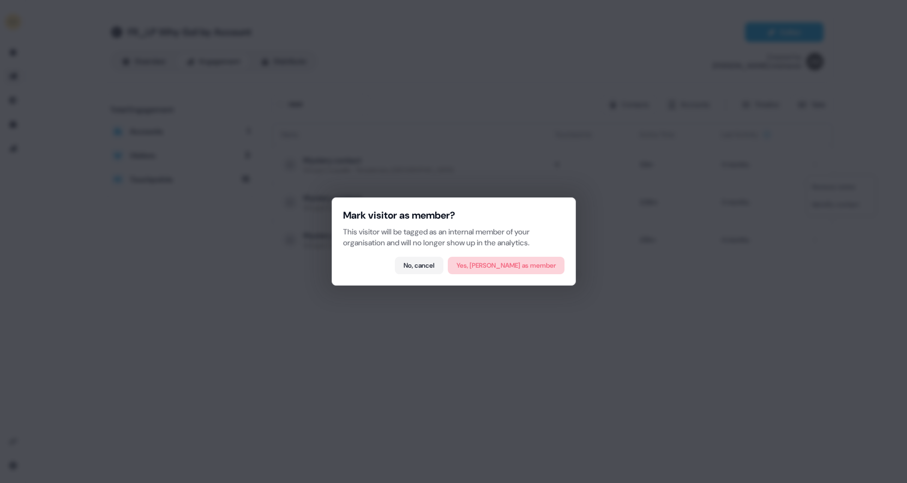
click at [524, 264] on button "Yes, mark as member" at bounding box center [506, 265] width 117 height 17
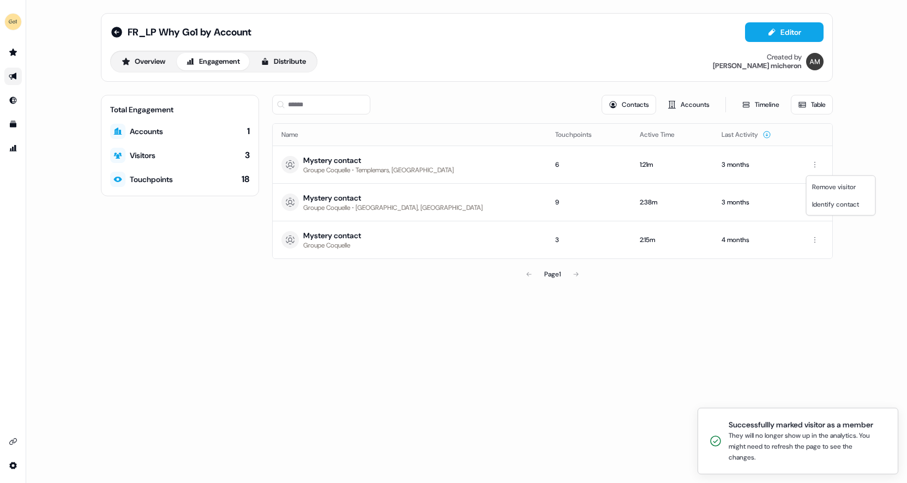
click at [820, 245] on html "Successfullly marked visitor as a member They will no longer show up in the ana…" at bounding box center [453, 241] width 907 height 483
click at [815, 201] on html "Successfullly marked visitor as a member They will no longer show up in the ana…" at bounding box center [453, 241] width 907 height 483
click at [831, 223] on span "Remove visitor" at bounding box center [834, 224] width 44 height 9
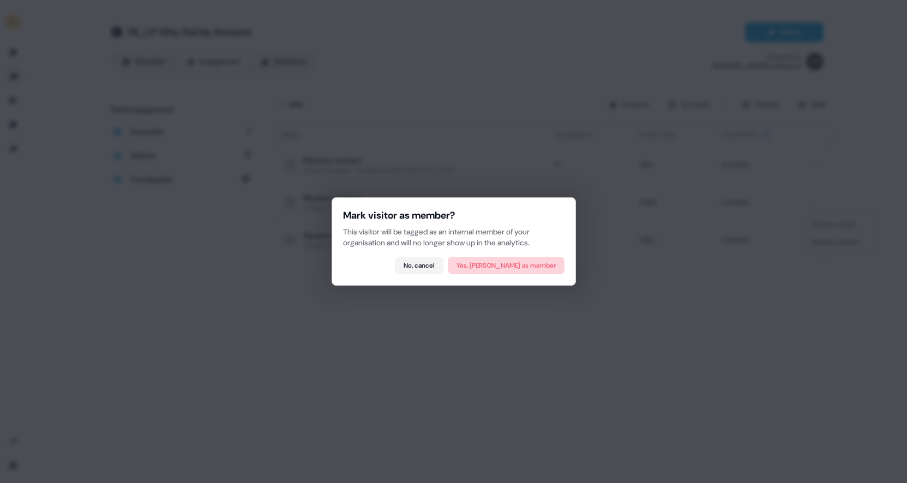
click at [517, 268] on button "Yes, mark as member" at bounding box center [506, 265] width 117 height 17
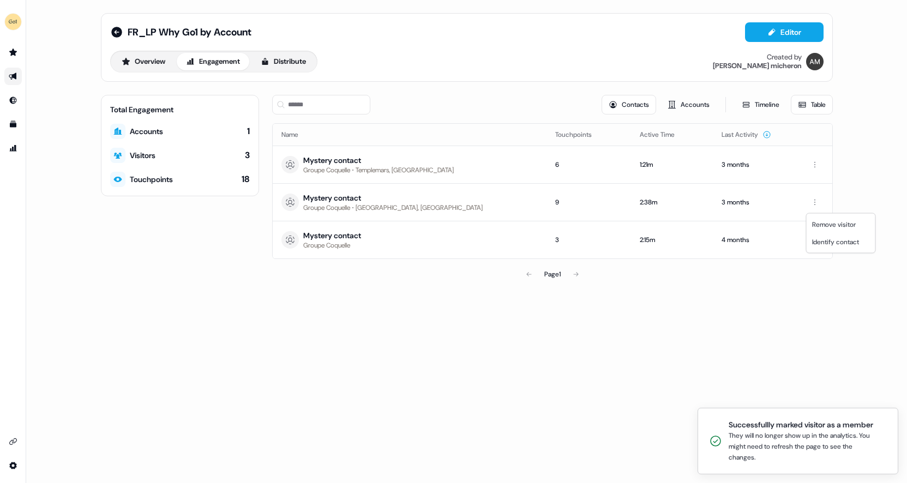
click at [826, 309] on html "Successfullly marked visitor as a member They will no longer show up in the ana…" at bounding box center [453, 241] width 907 height 483
click at [815, 241] on html "Successfullly marked visitor as a member They will no longer show up in the ana…" at bounding box center [453, 241] width 907 height 483
click at [825, 259] on span "Remove visitor" at bounding box center [834, 262] width 44 height 9
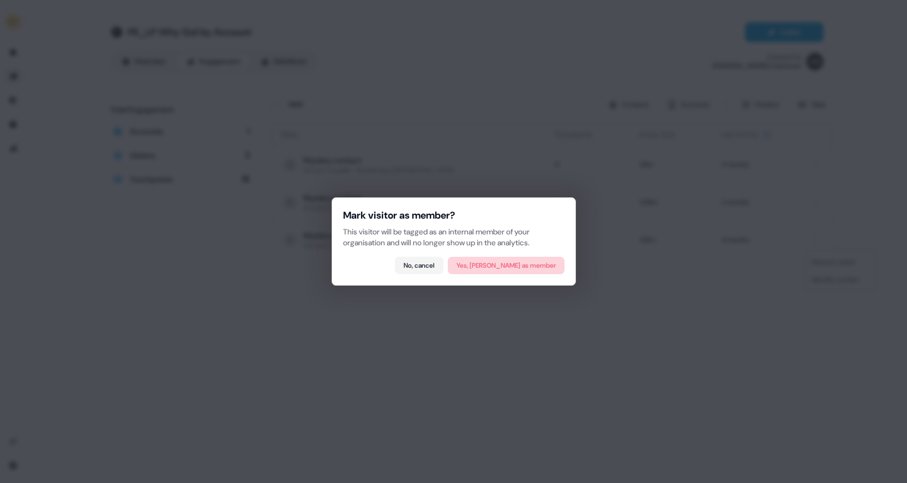
click at [538, 261] on button "Yes, mark as member" at bounding box center [506, 265] width 117 height 17
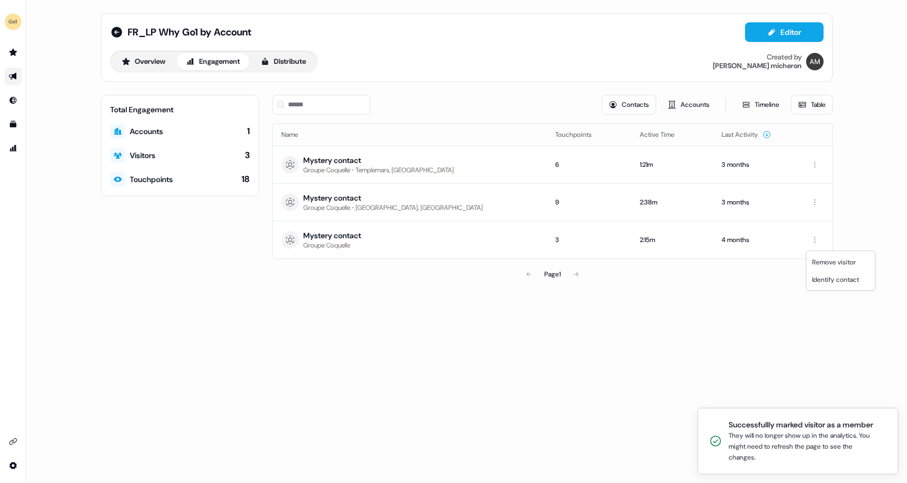
click at [151, 63] on html "Successfullly marked visitor as a member They will no longer show up in the ana…" at bounding box center [453, 241] width 907 height 483
click at [151, 63] on button "Overview" at bounding box center [143, 61] width 62 height 17
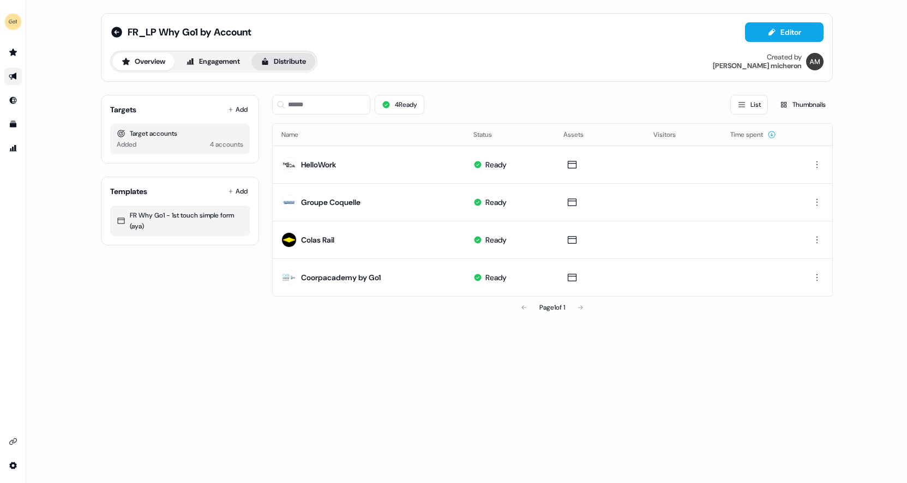
click at [302, 62] on button "Distribute" at bounding box center [284, 61] width 64 height 17
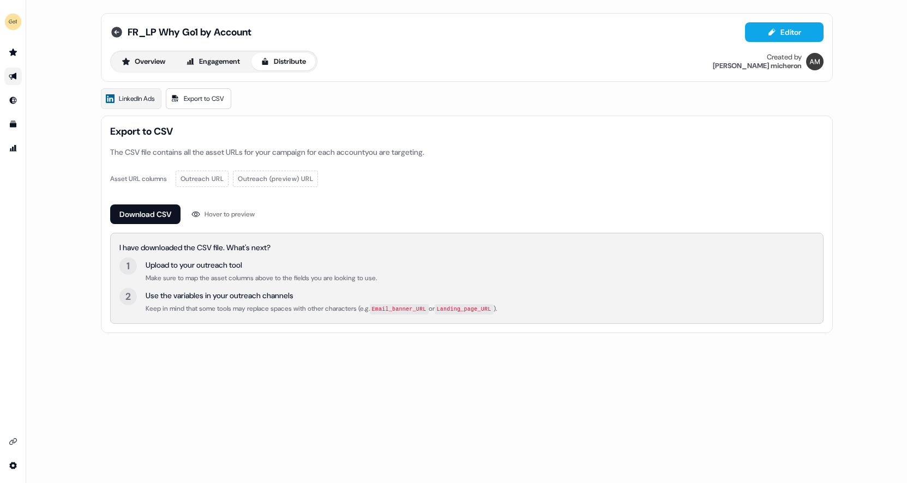
click at [116, 31] on icon at bounding box center [116, 32] width 11 height 11
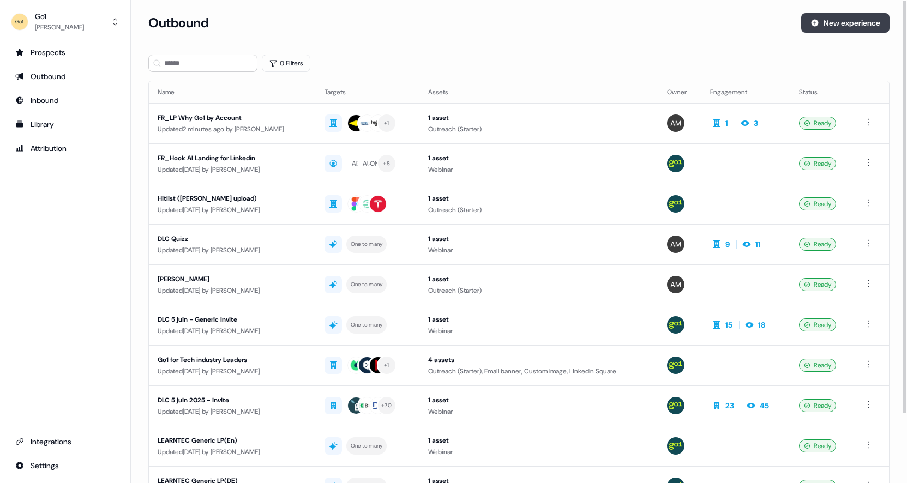
click at [851, 22] on button "New experience" at bounding box center [845, 23] width 88 height 20
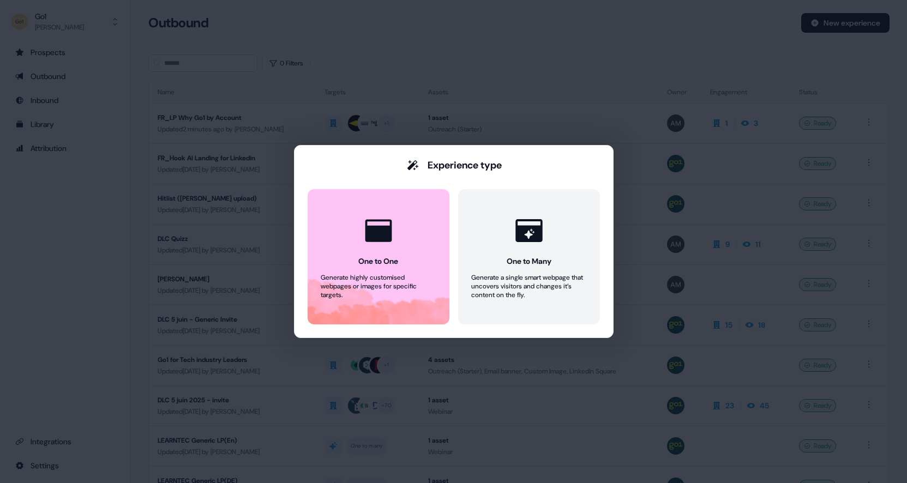
click at [562, 62] on div "Experience type One to One Generate highly customised webpages or images for sp…" at bounding box center [453, 241] width 907 height 483
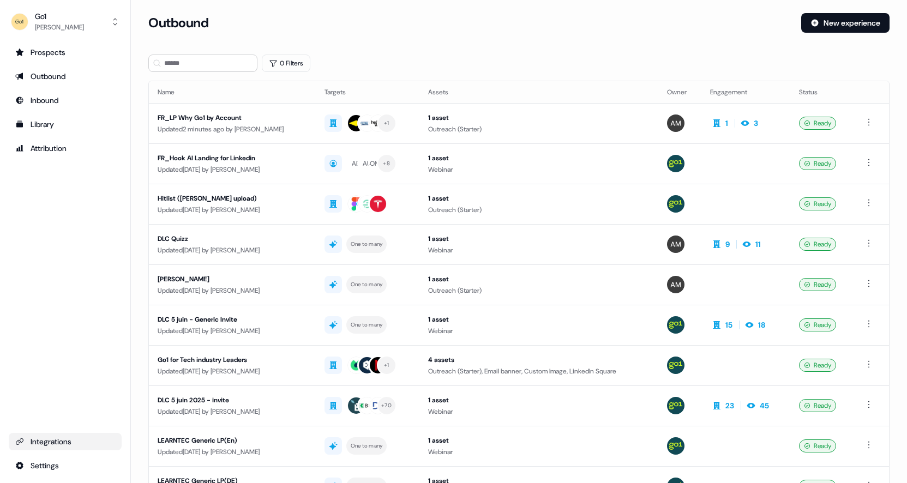
click at [51, 436] on div "Integrations" at bounding box center [65, 441] width 100 height 11
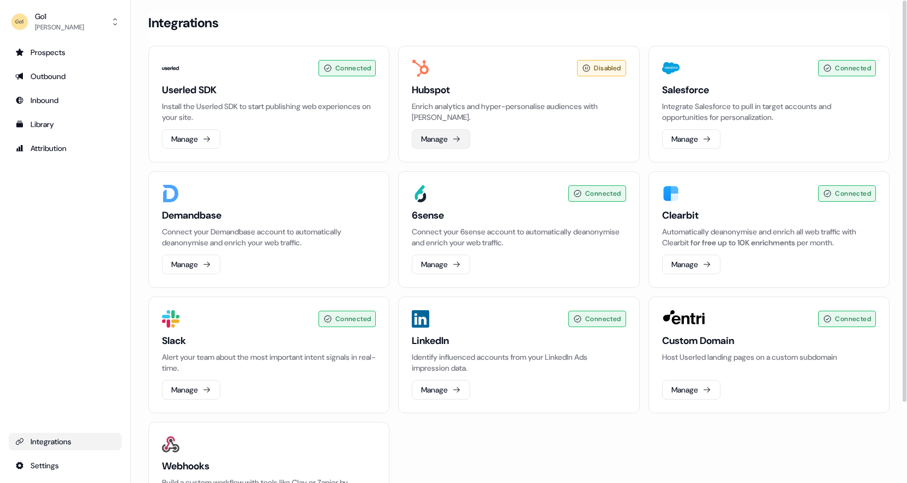
click at [445, 140] on button "Manage" at bounding box center [441, 139] width 58 height 20
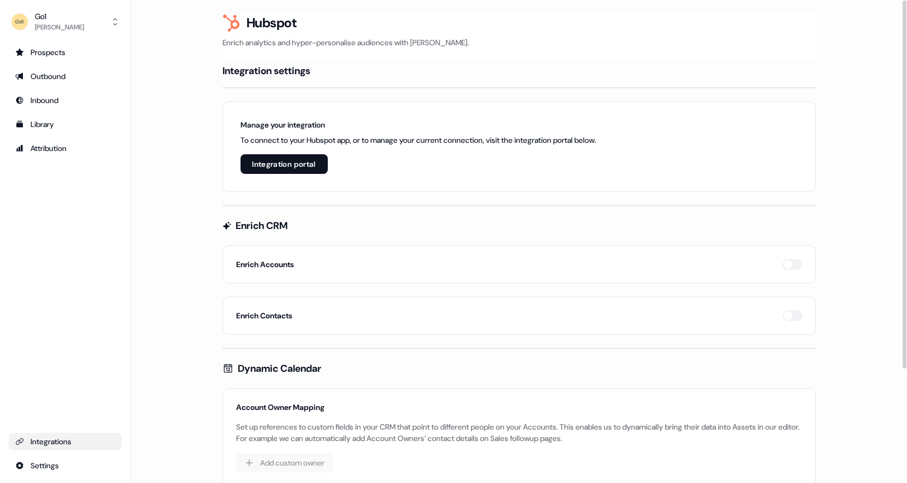
click at [296, 157] on button "Integration portal" at bounding box center [284, 164] width 87 height 20
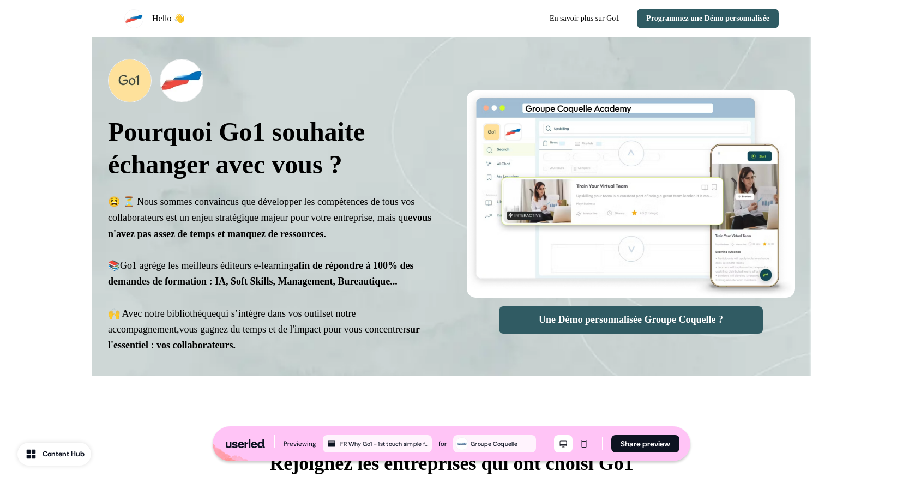
select select "**"
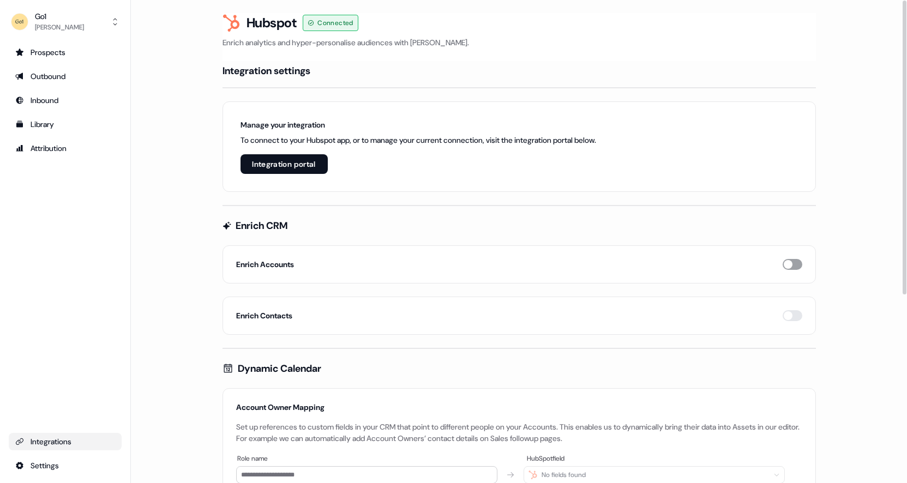
click at [789, 264] on button "button" at bounding box center [793, 264] width 20 height 11
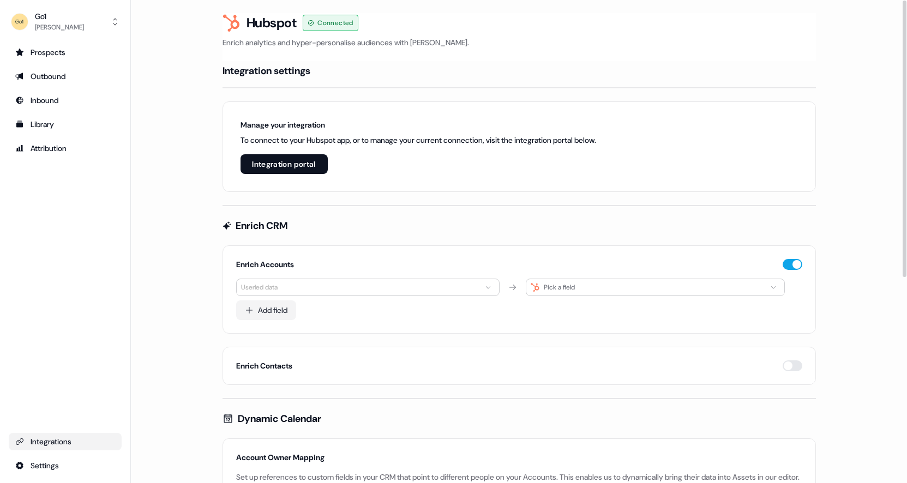
click at [487, 282] on html "**********" at bounding box center [453, 241] width 907 height 483
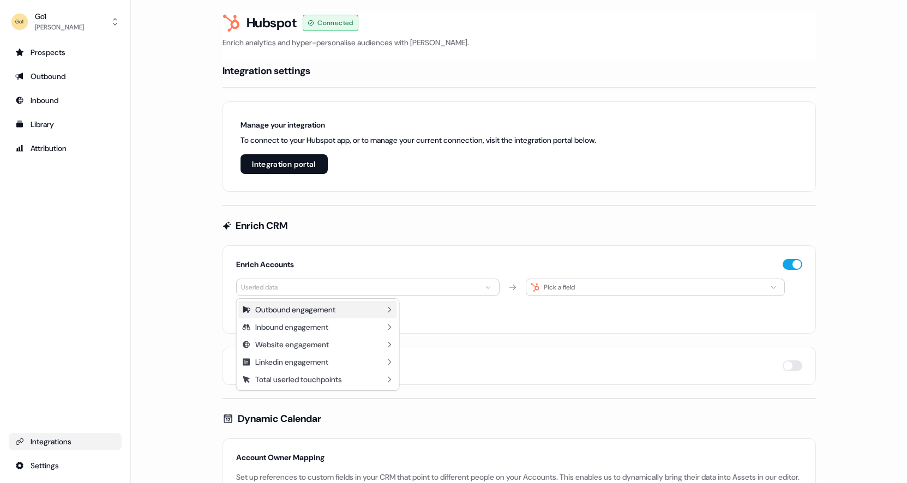
click at [387, 312] on icon at bounding box center [389, 310] width 9 height 9
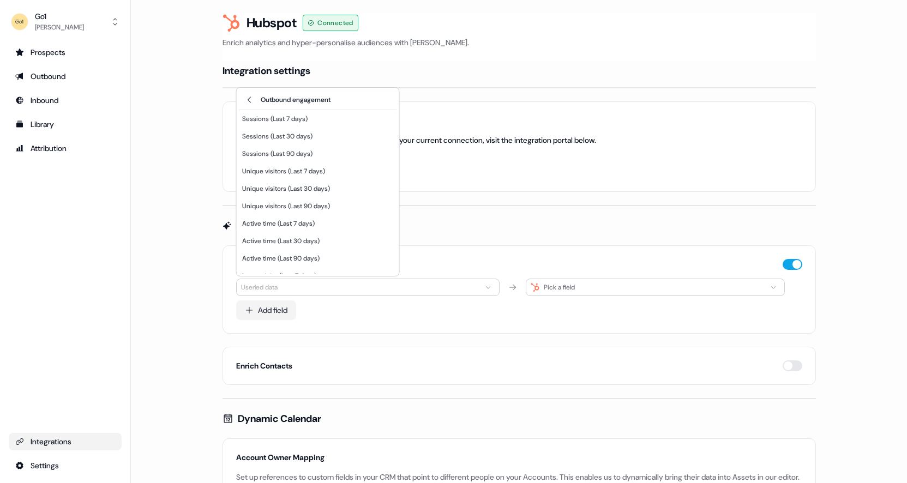
click at [463, 216] on html "**********" at bounding box center [453, 241] width 907 height 483
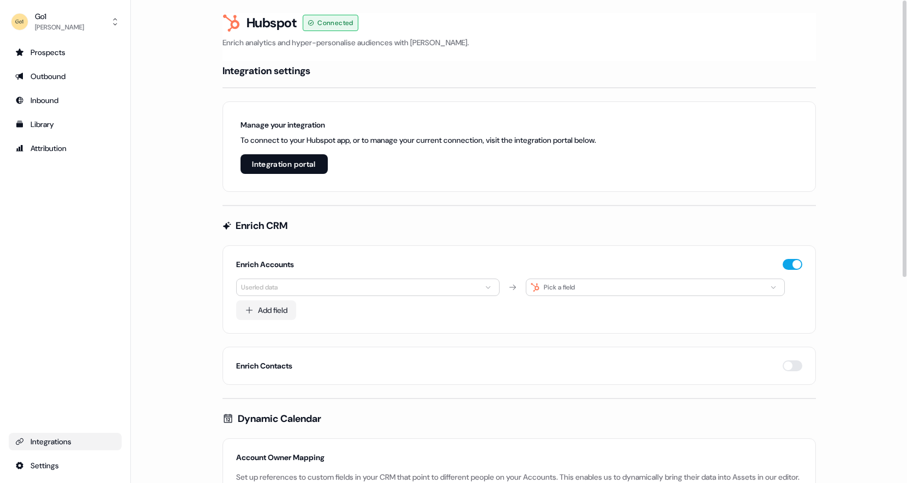
click at [787, 253] on div "Enrich Accounts Userled data Pick a field Add field" at bounding box center [520, 290] width 594 height 88
click at [798, 260] on button "button" at bounding box center [793, 264] width 20 height 11
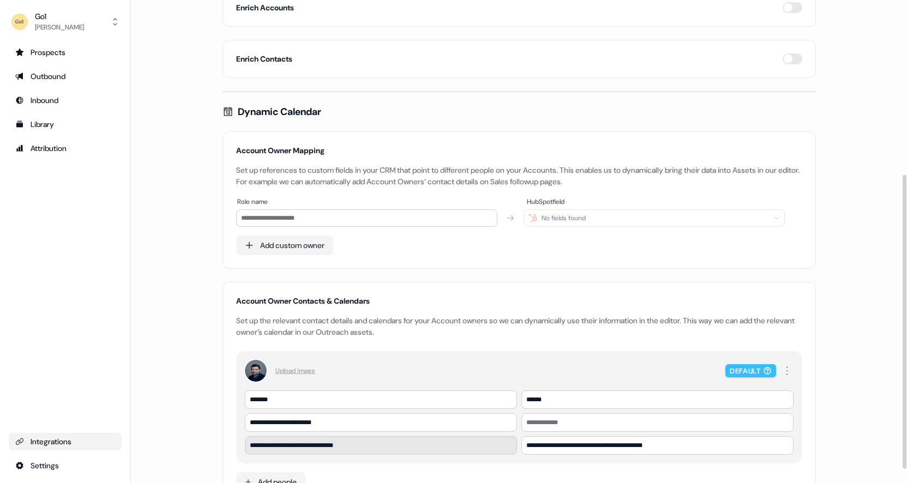
scroll to position [310, 0]
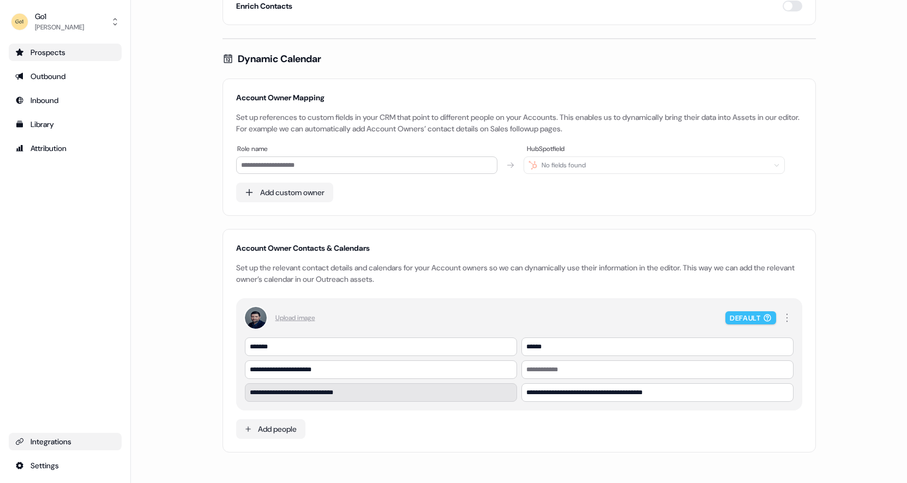
click at [55, 55] on div "Prospects" at bounding box center [65, 52] width 100 height 11
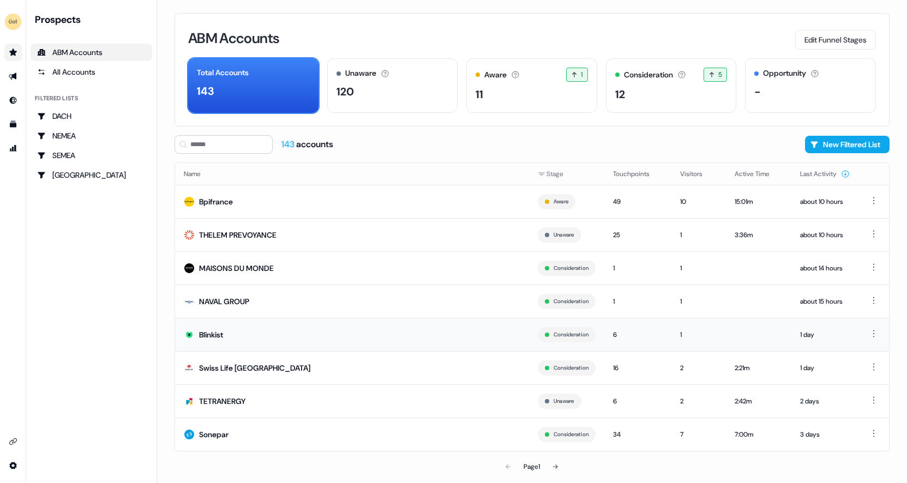
click at [216, 327] on td "Blinkist" at bounding box center [352, 334] width 354 height 33
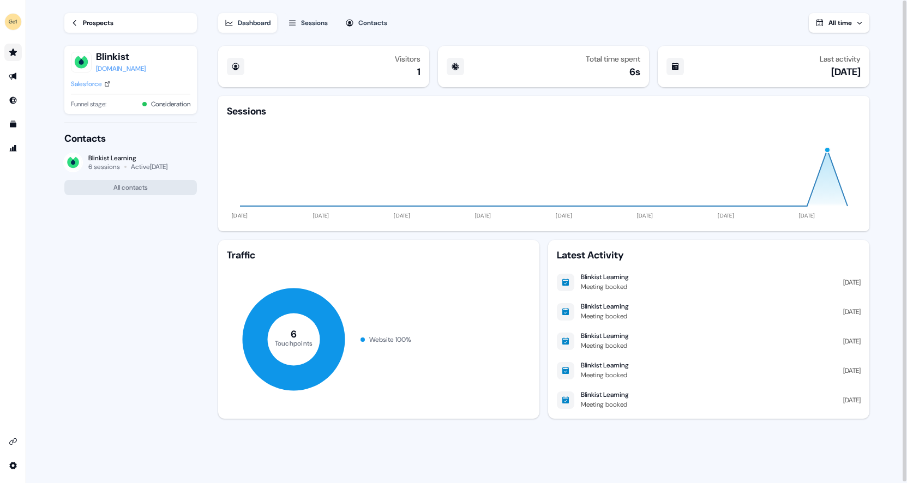
click at [321, 26] on div "Sessions" at bounding box center [314, 22] width 27 height 11
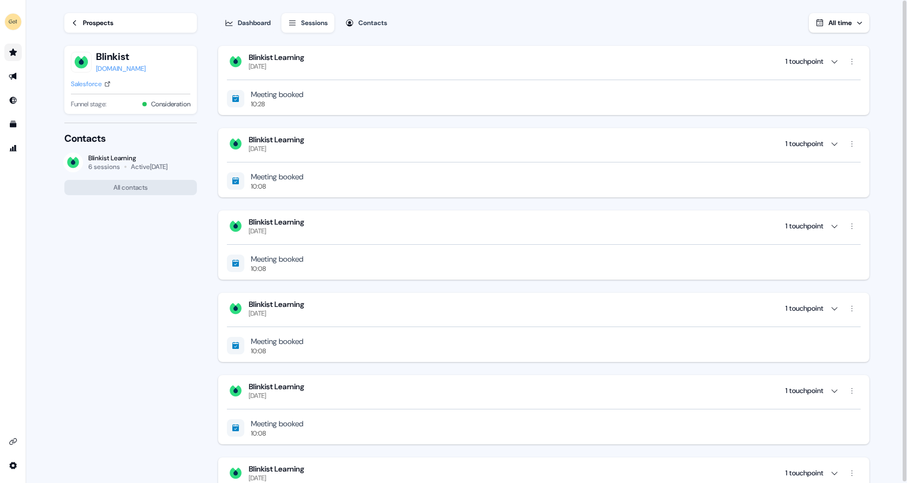
click at [355, 102] on div "Meeting booked 10:28" at bounding box center [544, 99] width 634 height 20
click at [836, 60] on icon "button" at bounding box center [834, 61] width 9 height 9
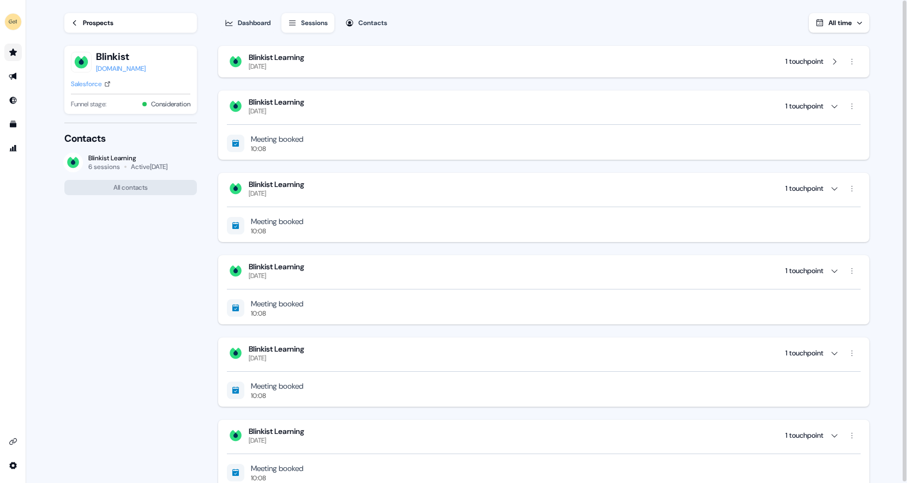
click at [836, 60] on icon "button" at bounding box center [834, 61] width 9 height 9
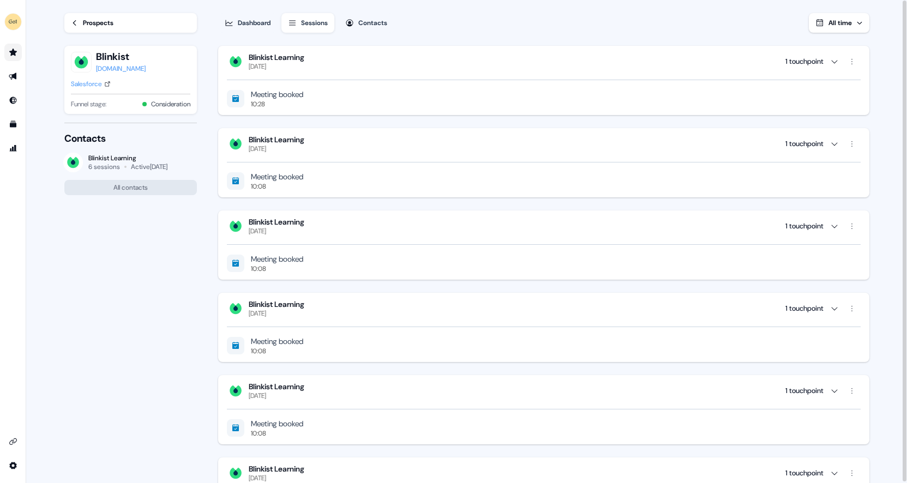
click at [90, 22] on div "Prospects" at bounding box center [98, 22] width 31 height 11
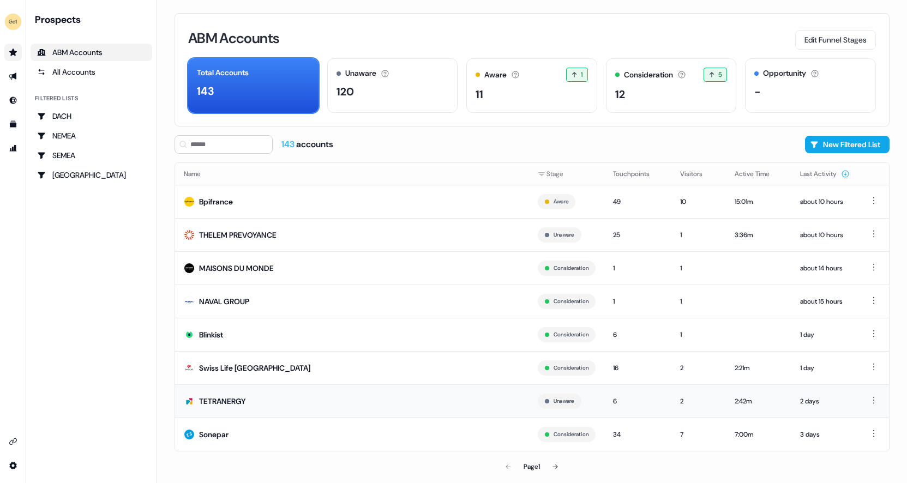
click at [351, 406] on td "TETRANERGY" at bounding box center [352, 401] width 354 height 33
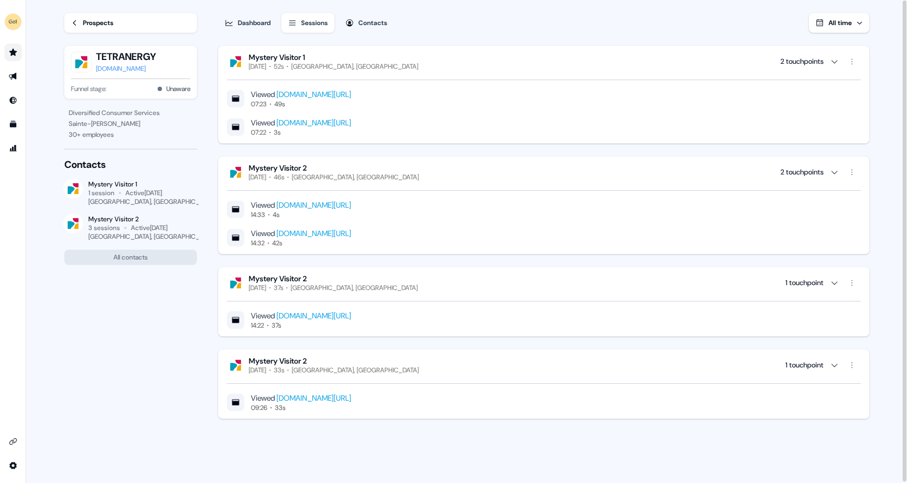
click at [119, 69] on div "tetranergy.com" at bounding box center [126, 68] width 60 height 11
click at [104, 23] on div "Prospects" at bounding box center [98, 22] width 31 height 11
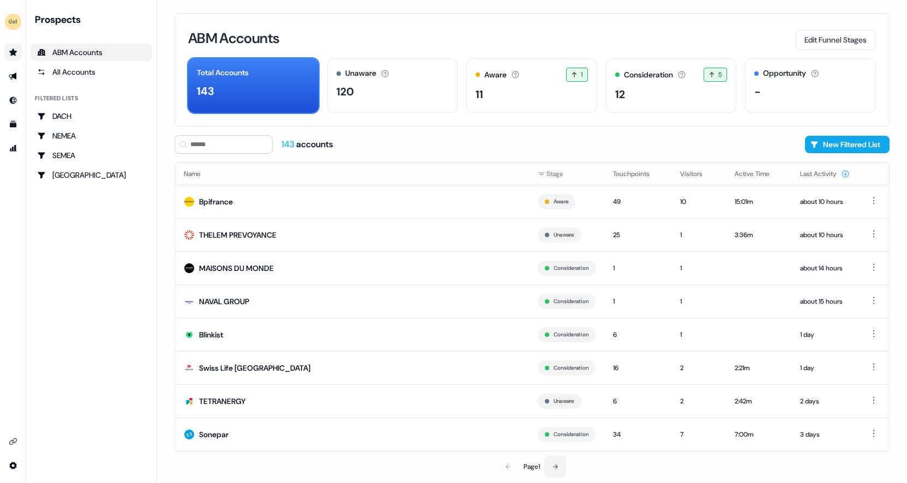
click at [558, 466] on icon at bounding box center [555, 467] width 5 height 4
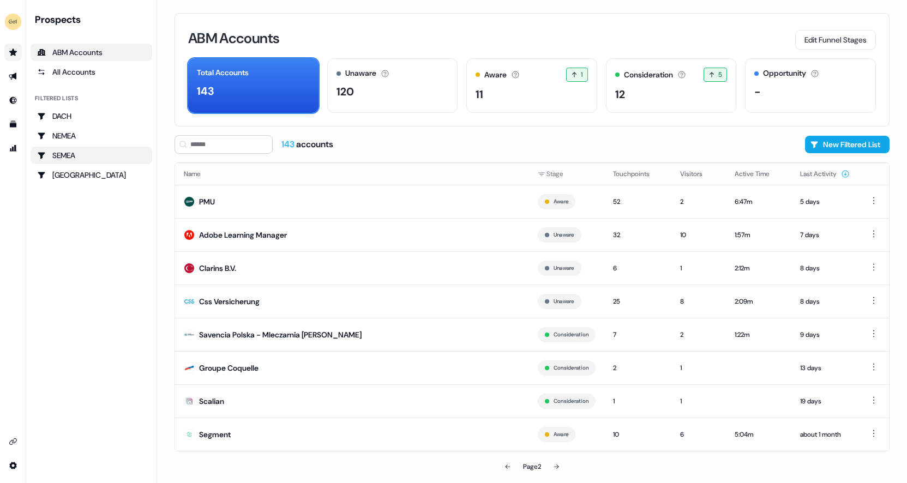
click at [64, 154] on div "SEMEA" at bounding box center [91, 155] width 109 height 11
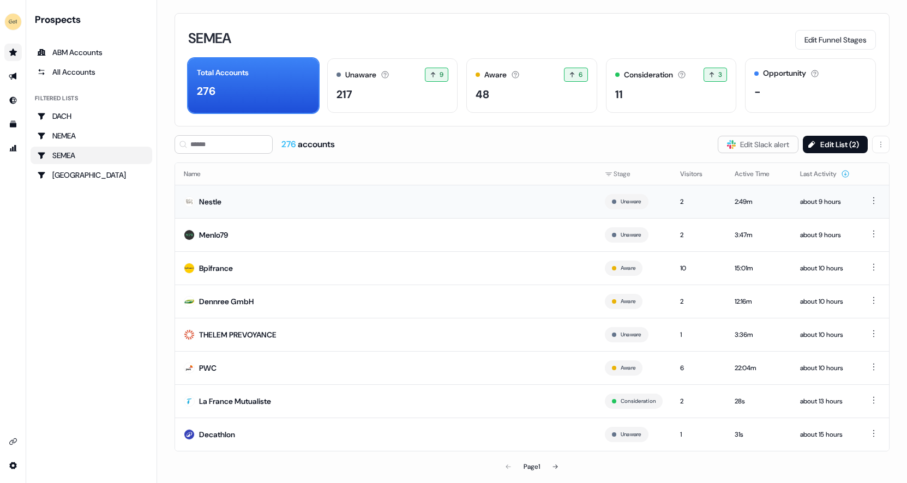
click at [248, 204] on td "Nestle" at bounding box center [385, 201] width 421 height 33
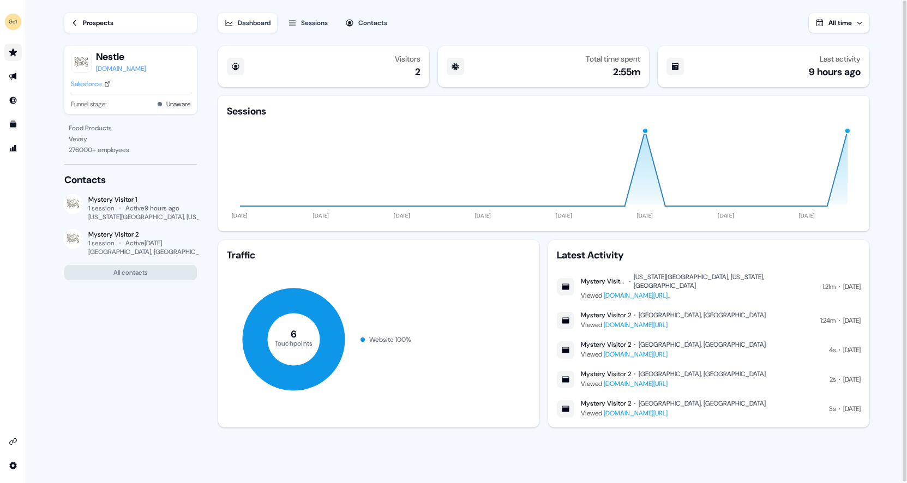
click at [312, 23] on div "Sessions" at bounding box center [314, 22] width 27 height 11
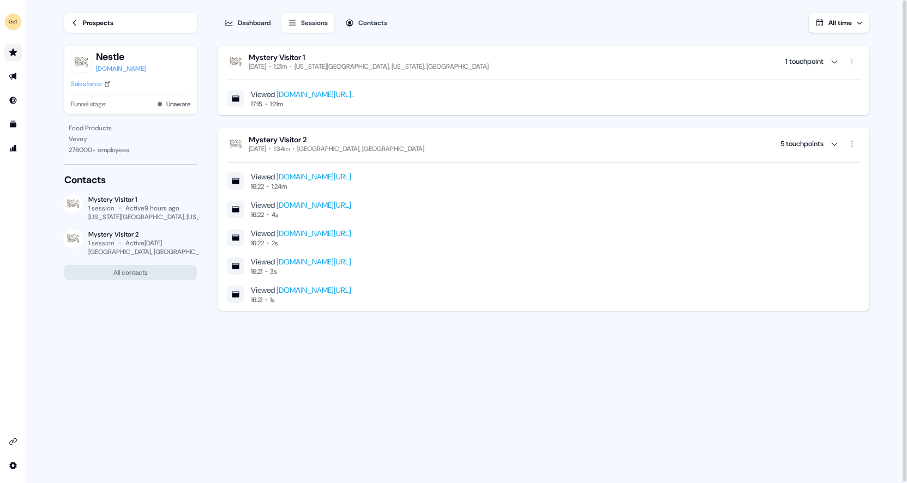
click at [250, 21] on div "Dashboard" at bounding box center [254, 22] width 33 height 11
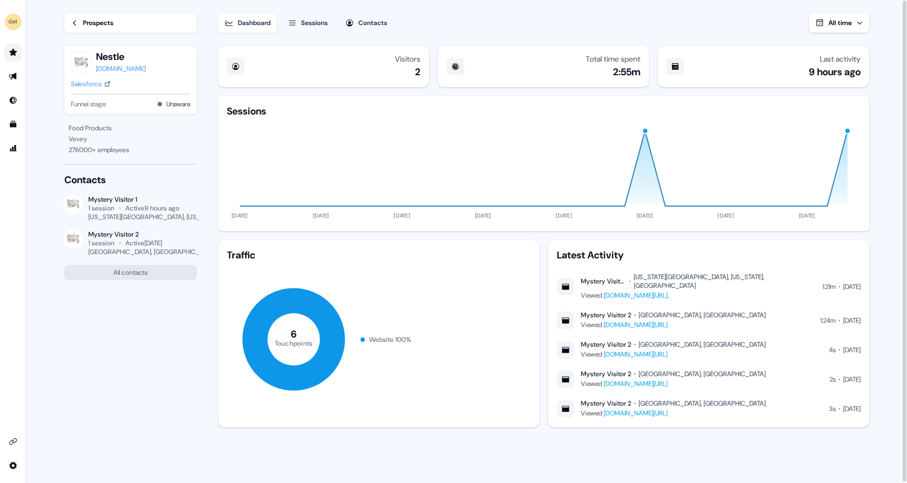
click at [105, 18] on div "Prospects" at bounding box center [98, 22] width 31 height 11
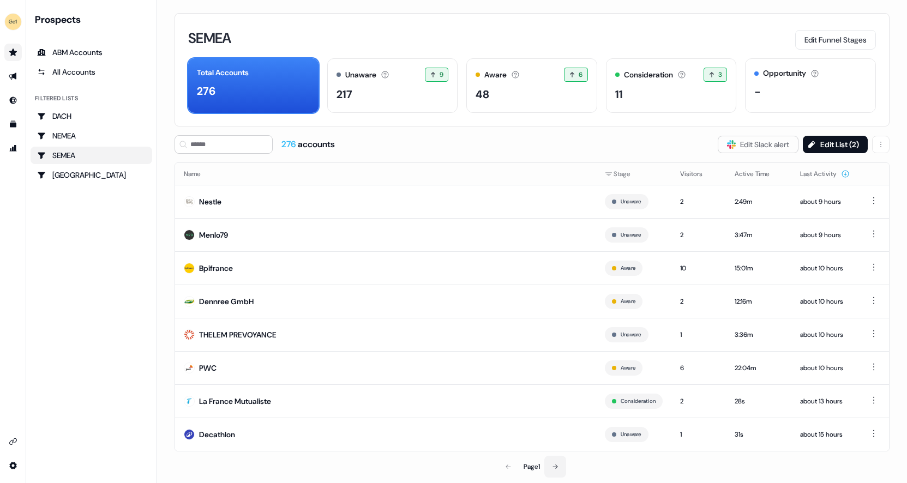
click at [558, 464] on icon at bounding box center [555, 467] width 7 height 7
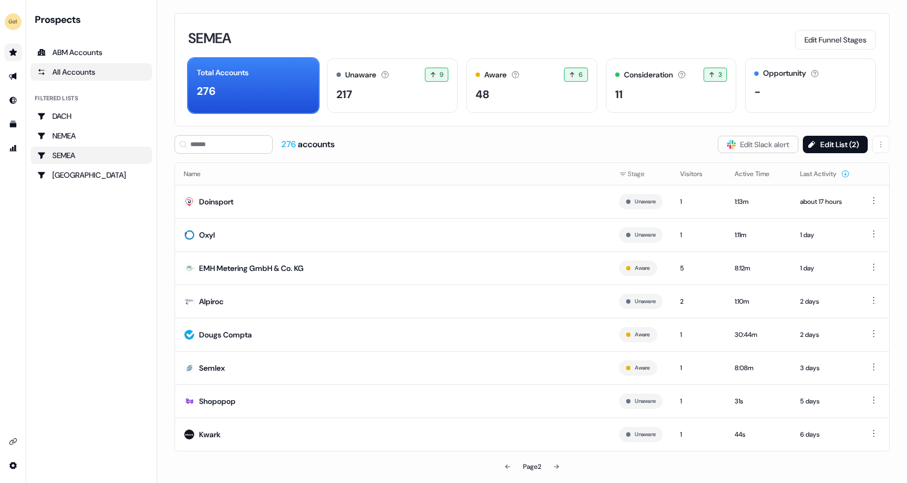
click at [88, 70] on div "All Accounts" at bounding box center [91, 72] width 109 height 11
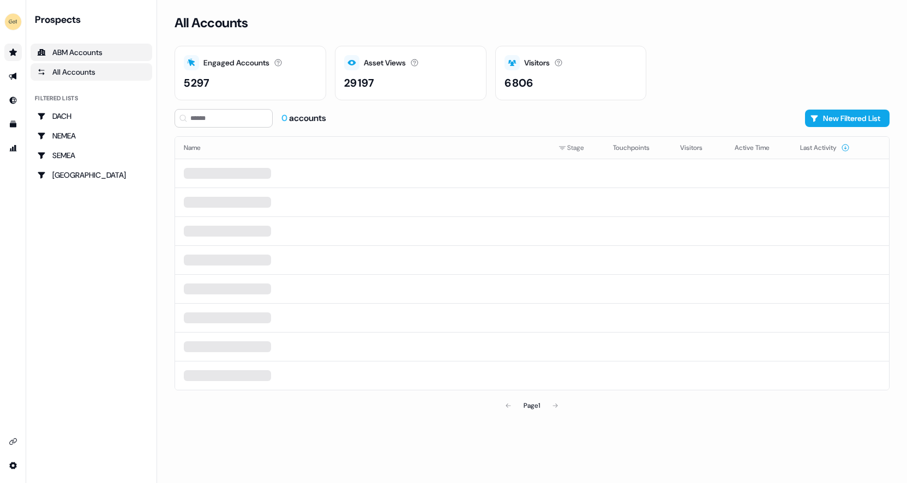
click at [85, 55] on div "ABM Accounts" at bounding box center [91, 52] width 109 height 11
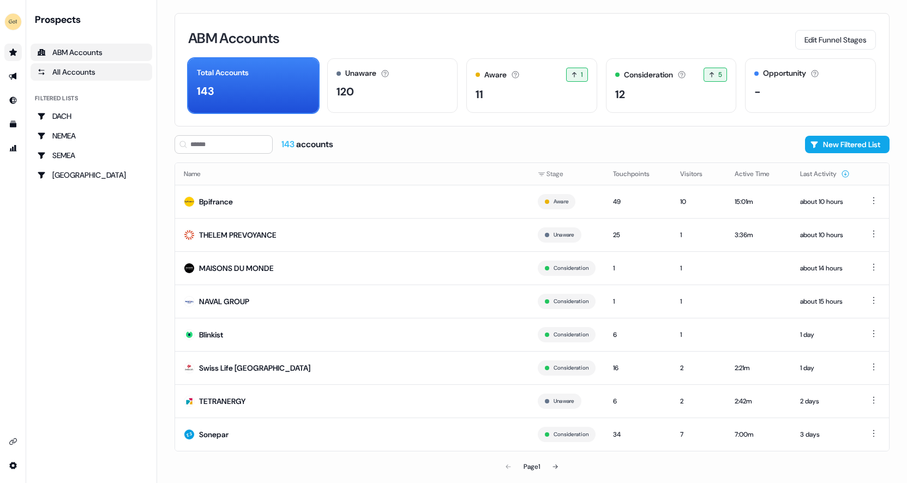
click at [88, 71] on div "All Accounts" at bounding box center [91, 72] width 109 height 11
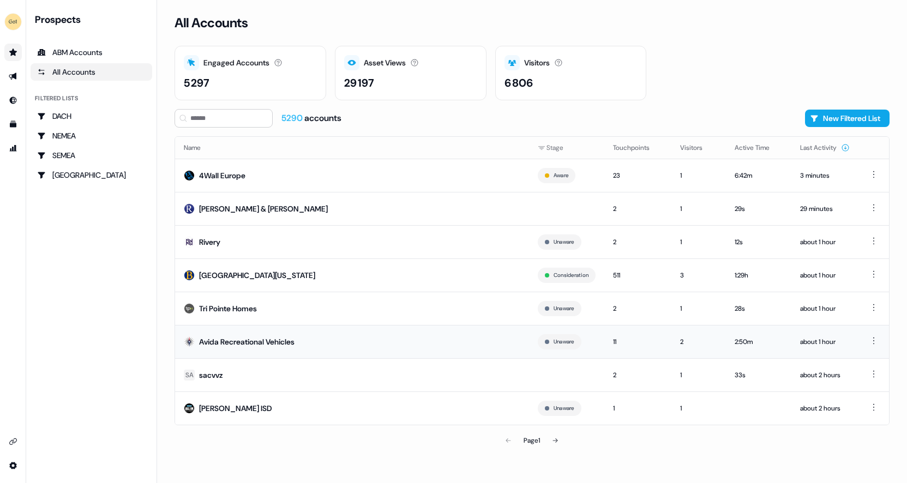
click at [320, 341] on td "Avida Recreational Vehicles" at bounding box center [352, 341] width 354 height 33
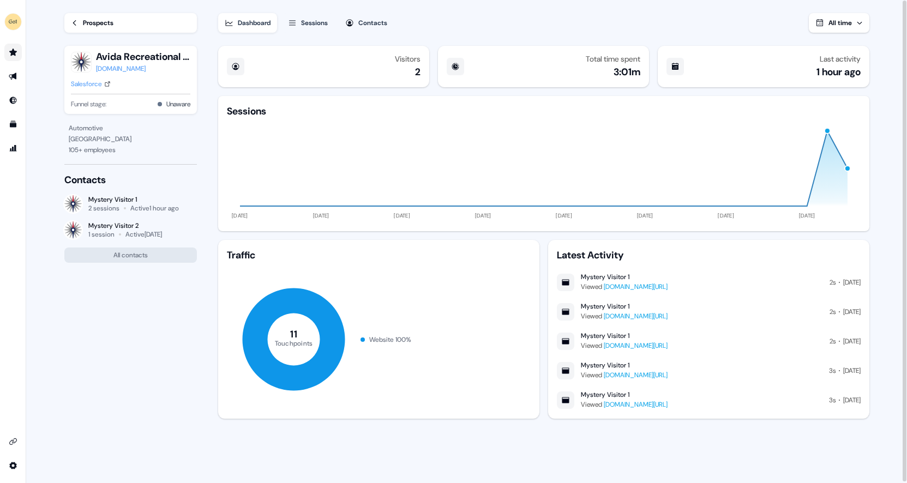
click at [297, 15] on button "Sessions" at bounding box center [308, 23] width 53 height 20
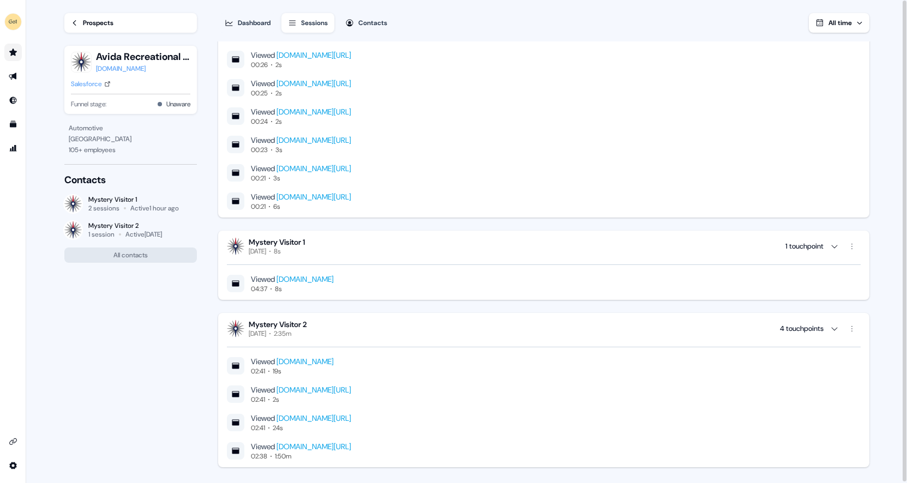
scroll to position [40, 0]
click at [87, 20] on div "Prospects" at bounding box center [98, 22] width 31 height 11
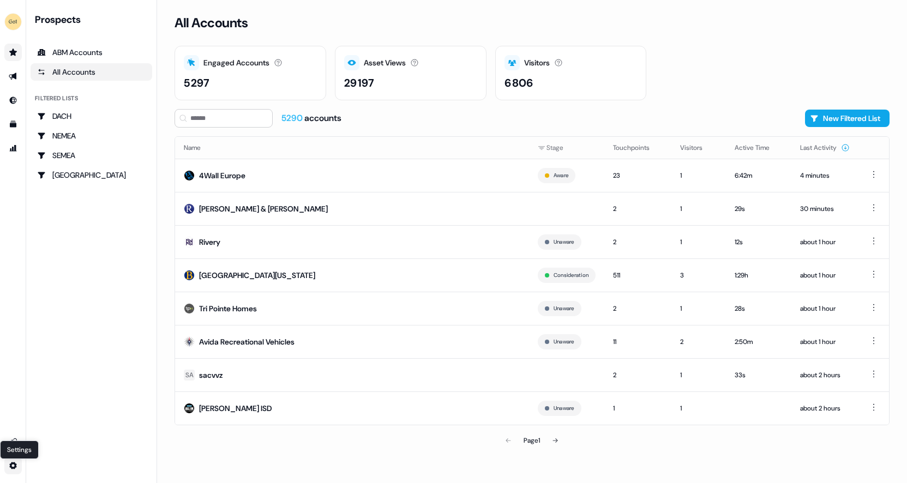
click at [11, 465] on html "For the best experience switch devices to a bigger screen. Go to Userled.io Set…" at bounding box center [453, 241] width 907 height 483
click at [12, 440] on html "For the best experience switch devices to a bigger screen. Go to Userled.io Pro…" at bounding box center [453, 241] width 907 height 483
click at [12, 440] on icon "Go to integrations" at bounding box center [13, 442] width 8 height 7
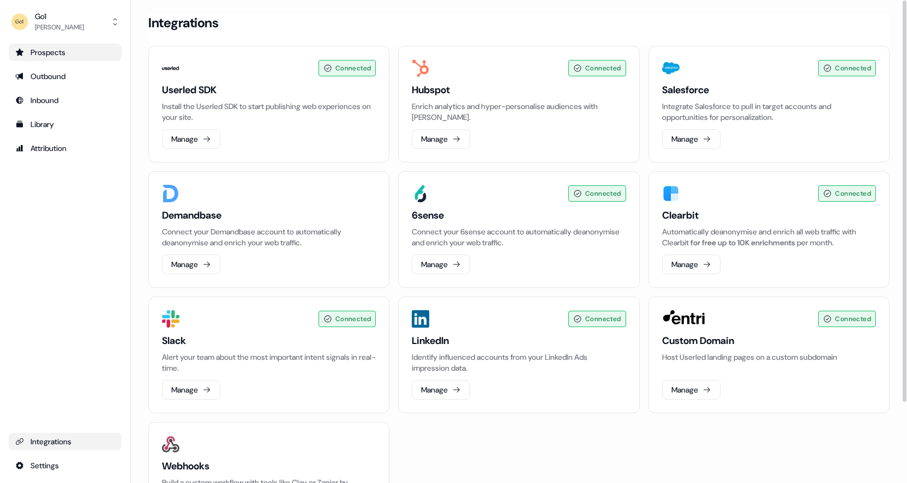
scroll to position [97, 0]
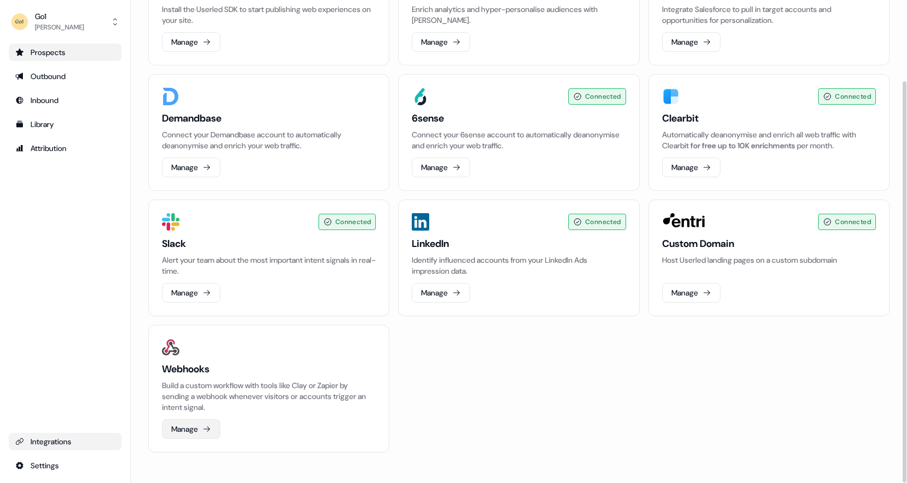
click at [190, 429] on button "Manage" at bounding box center [191, 430] width 58 height 20
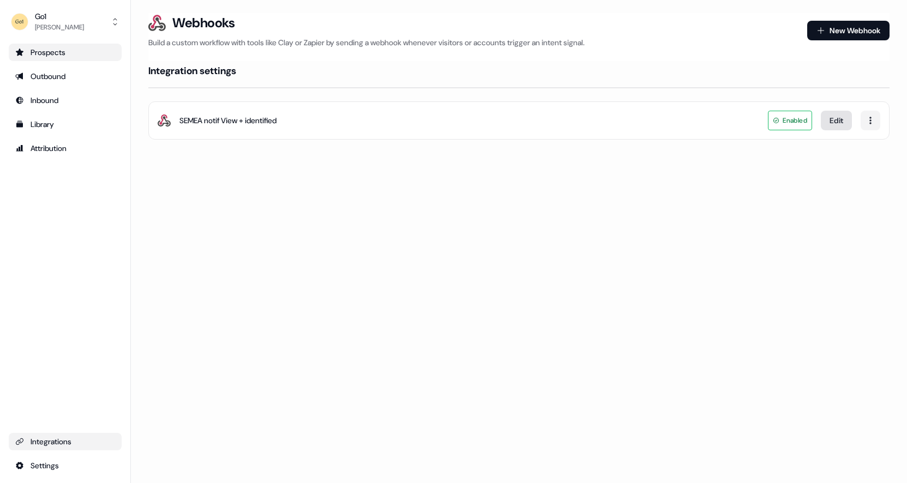
click at [839, 118] on button "Edit" at bounding box center [836, 121] width 31 height 20
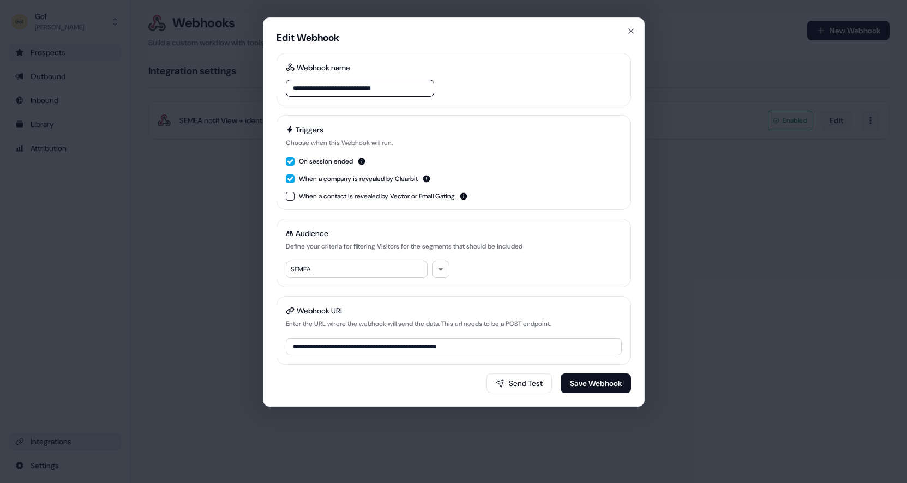
click at [451, 274] on div "Audience Define your criteria for filtering Visitors for the segments that shou…" at bounding box center [454, 253] width 355 height 69
click at [442, 271] on icon "button" at bounding box center [441, 269] width 7 height 7
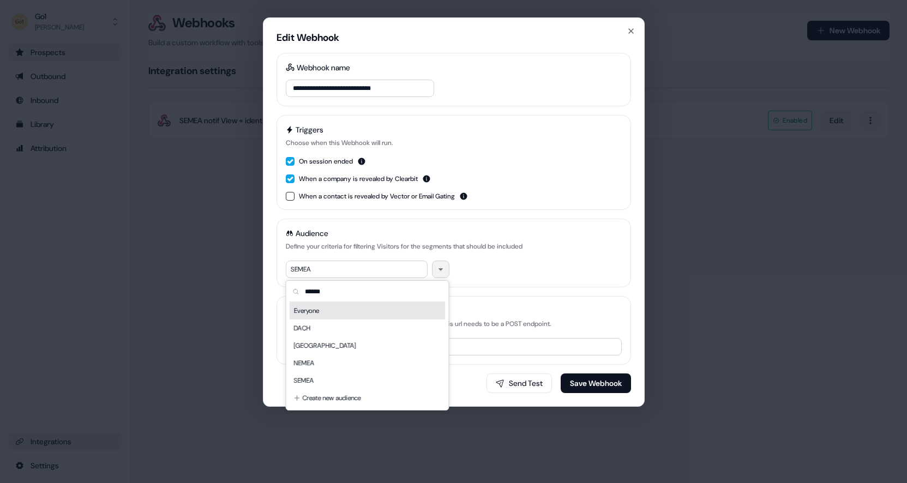
click at [588, 210] on div "Triggers Choose when this Webhook will run. On session ended When a company is …" at bounding box center [454, 162] width 355 height 95
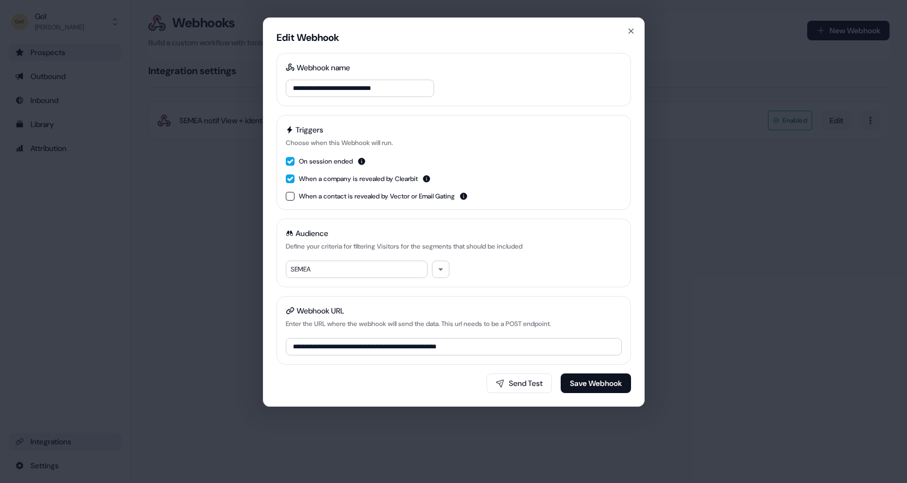
click at [291, 159] on button "On session ended" at bounding box center [290, 161] width 9 height 9
click at [628, 27] on icon "button" at bounding box center [631, 31] width 9 height 9
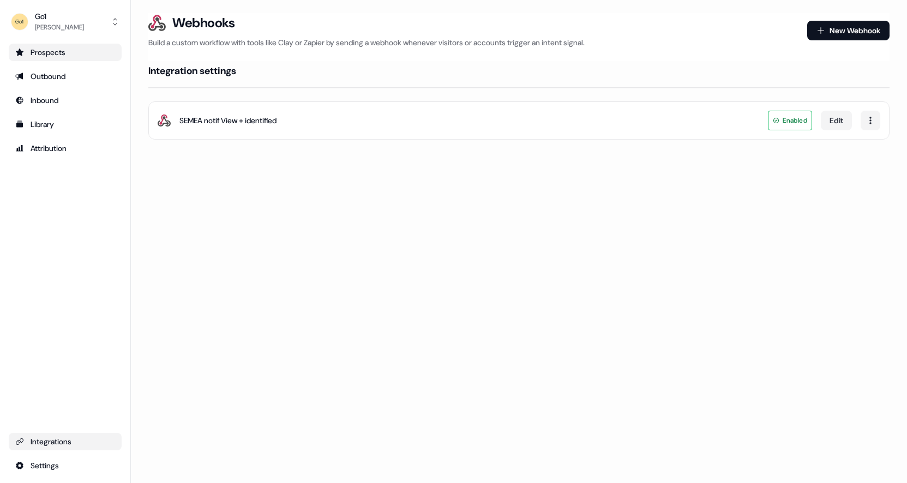
click at [45, 51] on div "Prospects" at bounding box center [65, 52] width 100 height 11
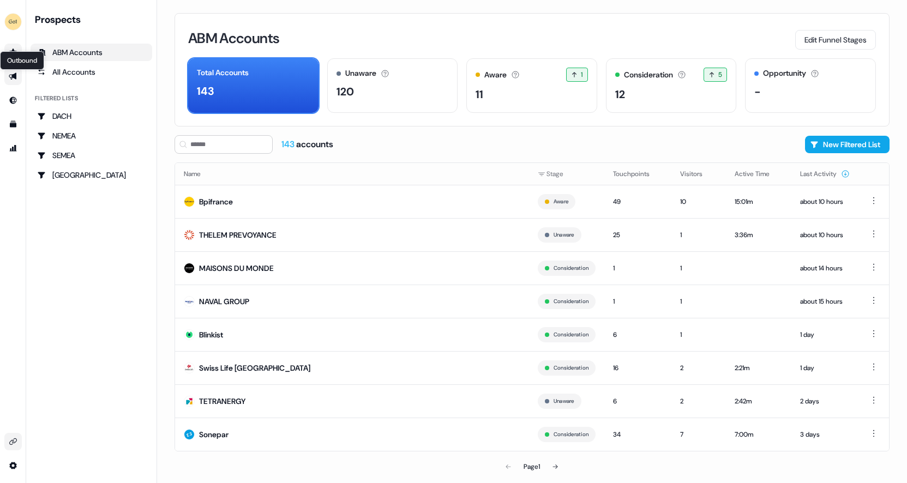
click at [14, 75] on icon "Go to outbound experience" at bounding box center [13, 76] width 8 height 7
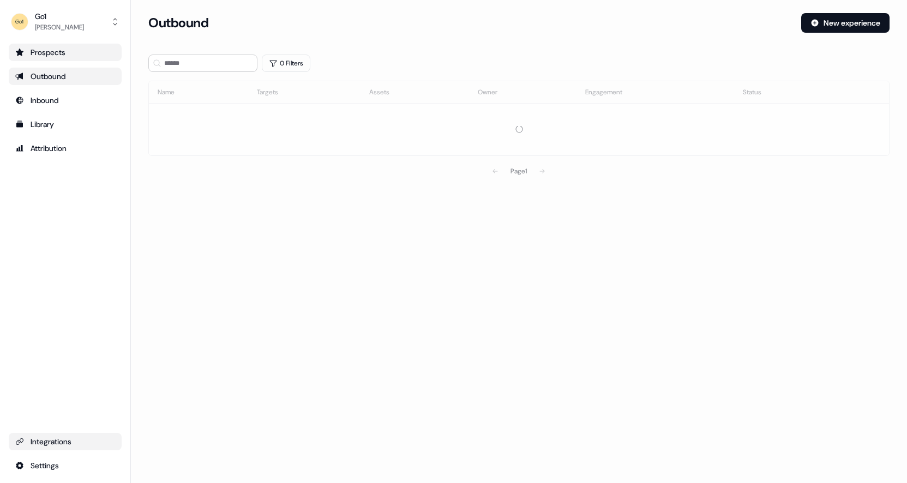
click at [48, 48] on div "Prospects" at bounding box center [65, 52] width 100 height 11
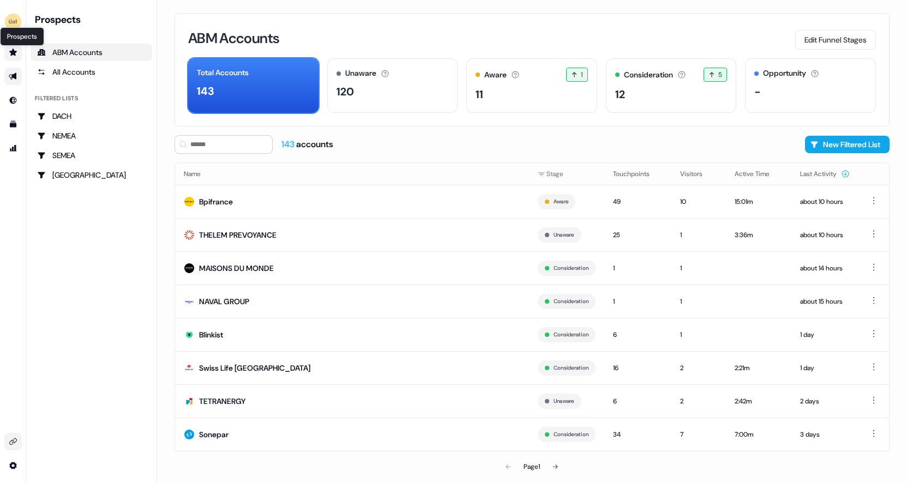
click at [12, 50] on icon "Go to prospects" at bounding box center [13, 52] width 8 height 7
click at [12, 69] on link "Go to outbound experience" at bounding box center [12, 76] width 17 height 17
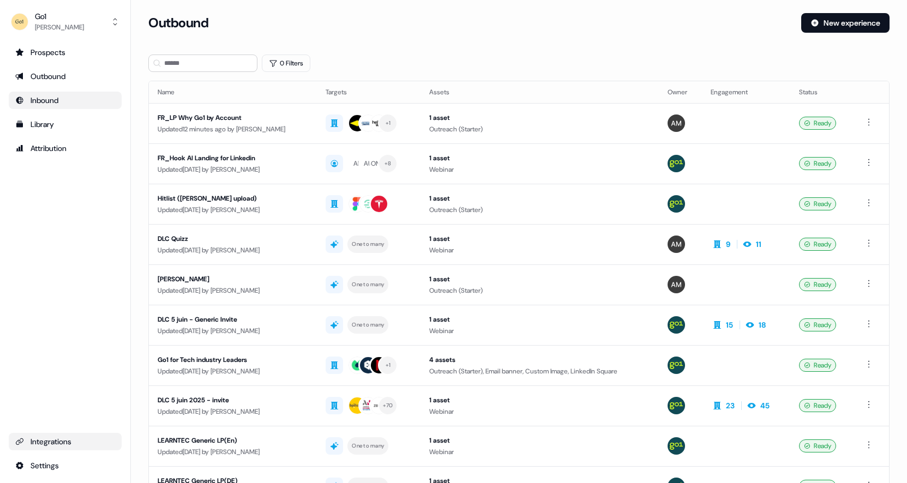
click at [37, 104] on div "Inbound" at bounding box center [65, 100] width 100 height 11
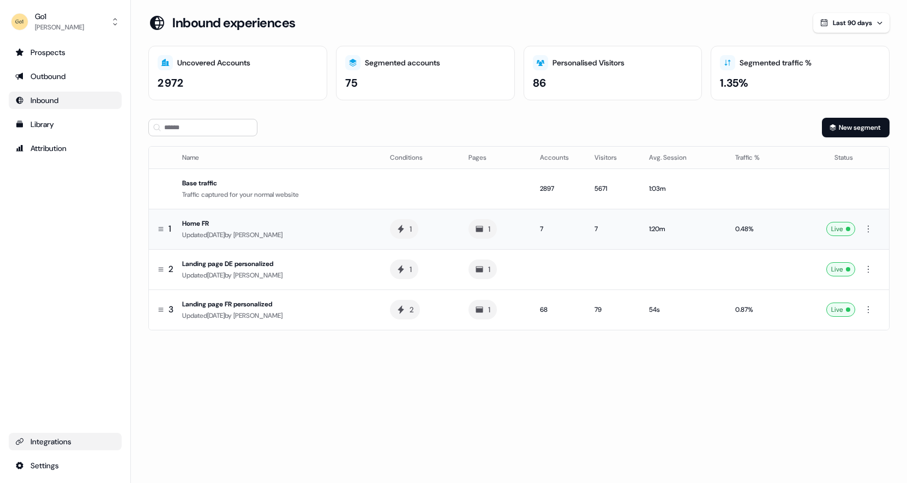
click at [315, 228] on div "Home FR" at bounding box center [277, 223] width 190 height 11
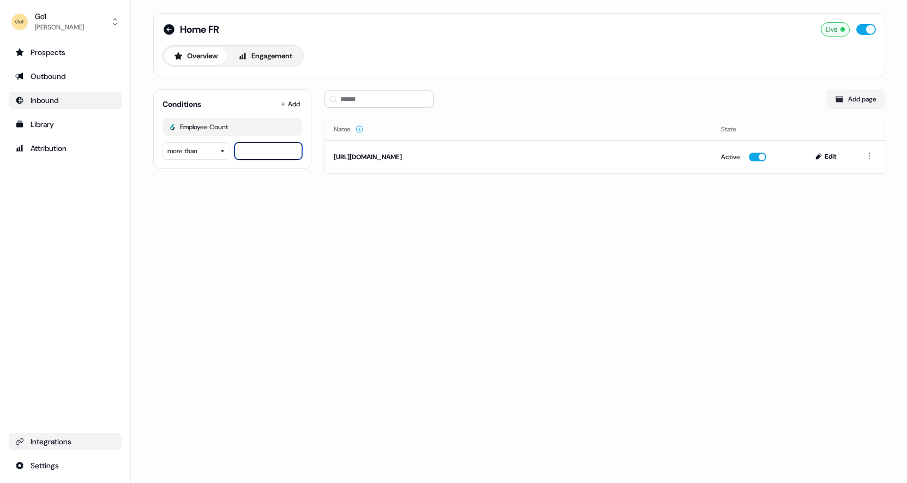
click at [282, 152] on input "***" at bounding box center [269, 150] width 68 height 17
type input "*"
type input "***"
click at [297, 219] on div "Home FR Live Overview Engagement Conditions Add Employee Count more than *** Ad…" at bounding box center [519, 241] width 776 height 483
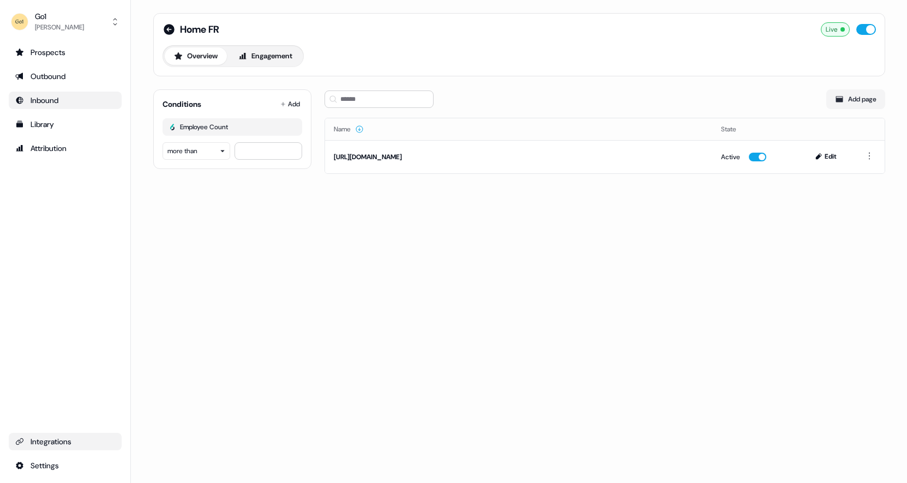
click at [363, 224] on div "Home FR Live Overview Engagement Conditions Add Employee Count more than *** Ad…" at bounding box center [519, 241] width 776 height 483
click at [270, 49] on button "Engagement" at bounding box center [265, 55] width 73 height 17
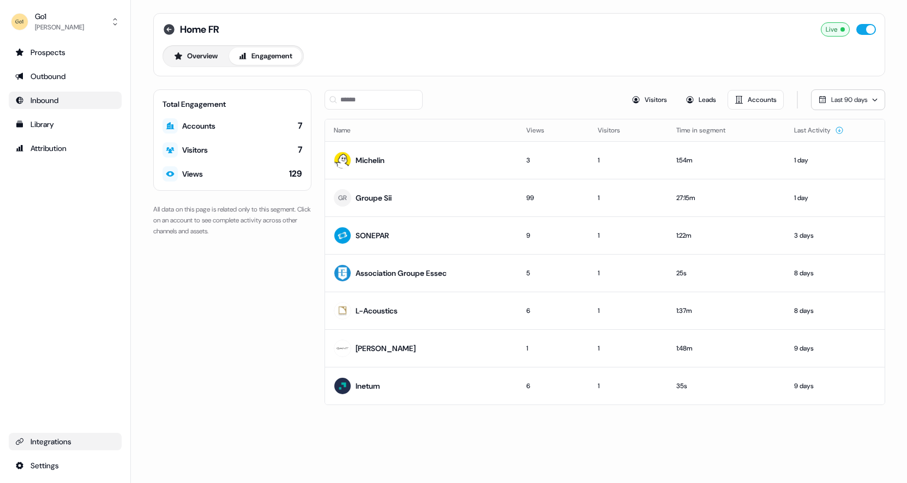
click at [169, 30] on icon at bounding box center [169, 29] width 11 height 11
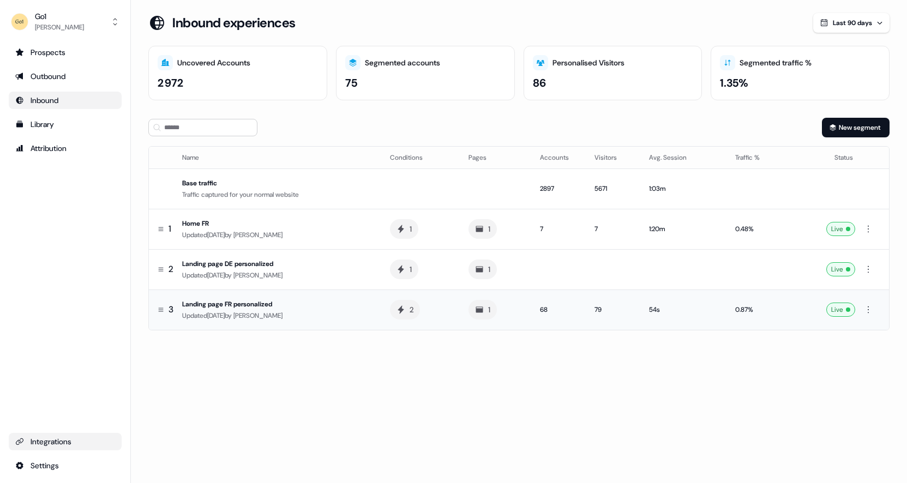
click at [283, 313] on span "[PERSON_NAME]" at bounding box center [258, 316] width 49 height 9
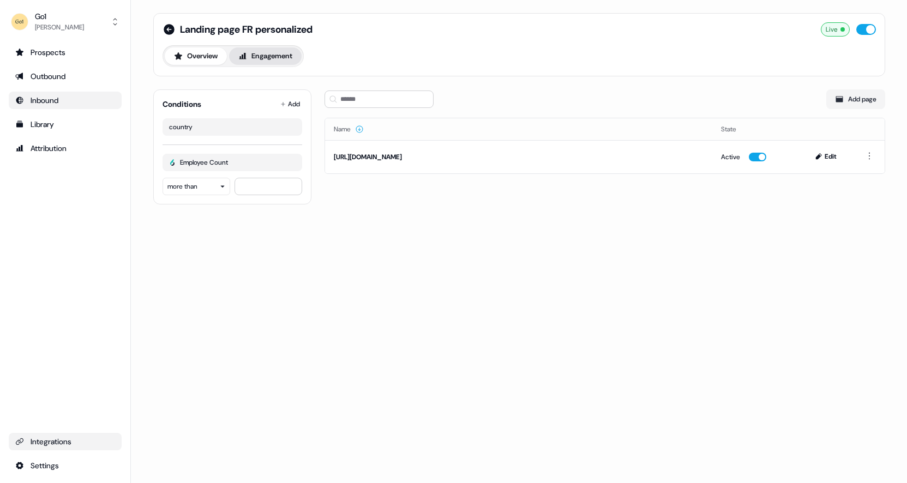
click at [263, 53] on button "Engagement" at bounding box center [265, 55] width 73 height 17
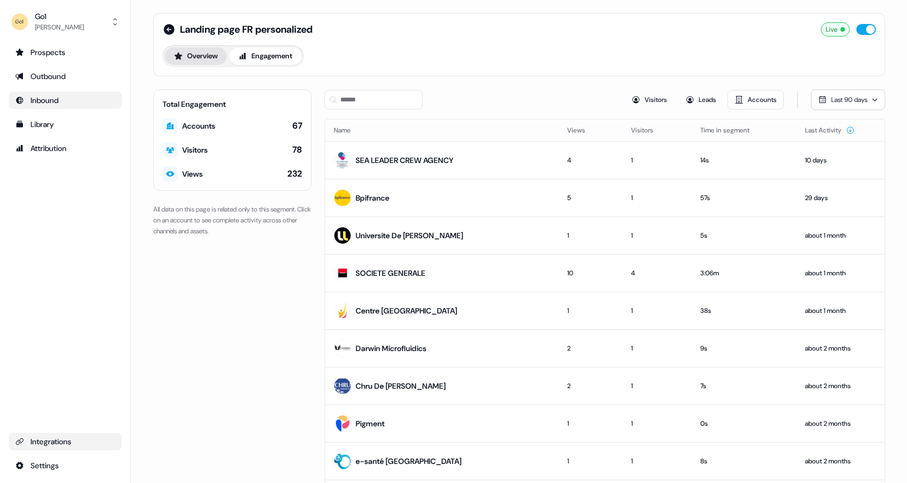
click at [210, 49] on button "Overview" at bounding box center [196, 55] width 62 height 17
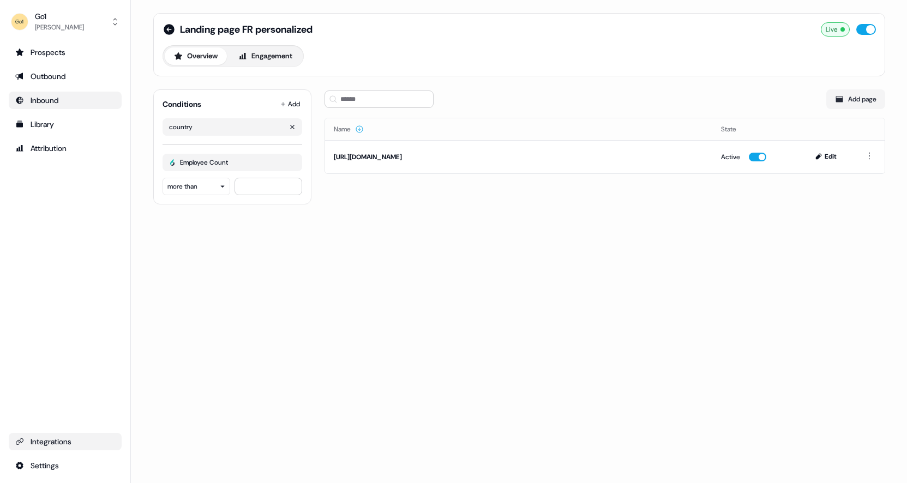
click at [207, 129] on div "country" at bounding box center [233, 126] width 140 height 17
click at [170, 27] on icon at bounding box center [169, 29] width 11 height 11
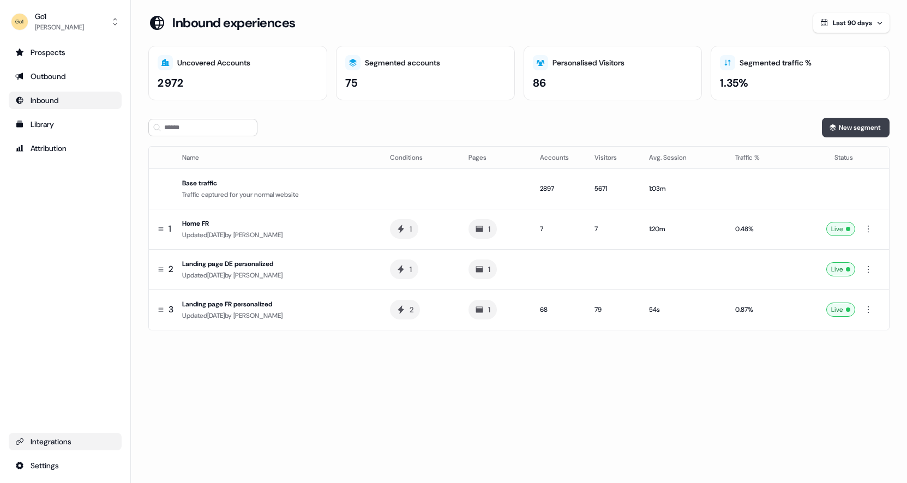
click at [839, 134] on button "New segment" at bounding box center [856, 128] width 68 height 20
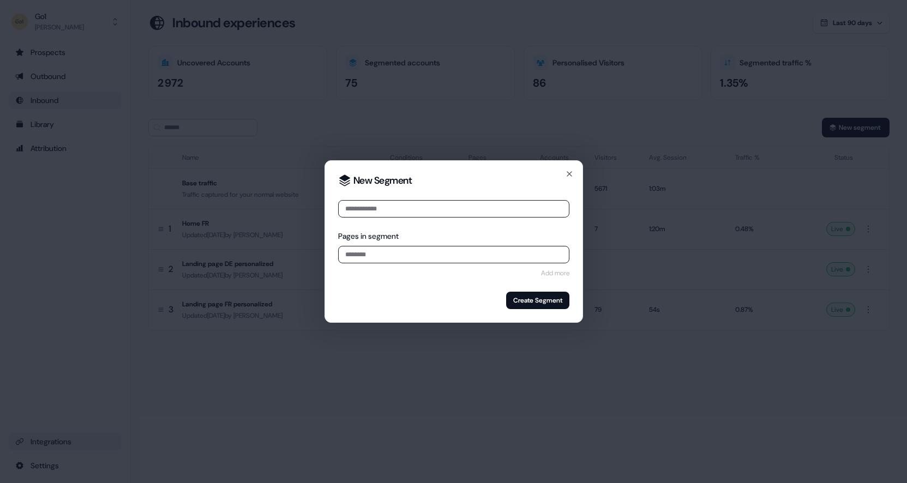
type input "*"
type input "**********"
click at [415, 255] on input at bounding box center [453, 254] width 231 height 17
type input "**********"
click at [531, 300] on button "Create Segment" at bounding box center [537, 300] width 63 height 17
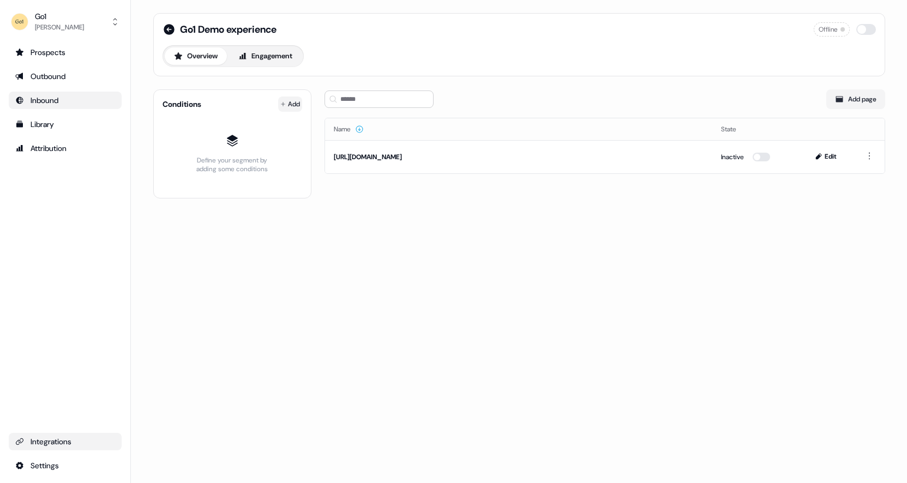
click at [283, 103] on html "For the best experience switch devices to a bigger screen. Go to Userled.io Go1…" at bounding box center [453, 241] width 907 height 483
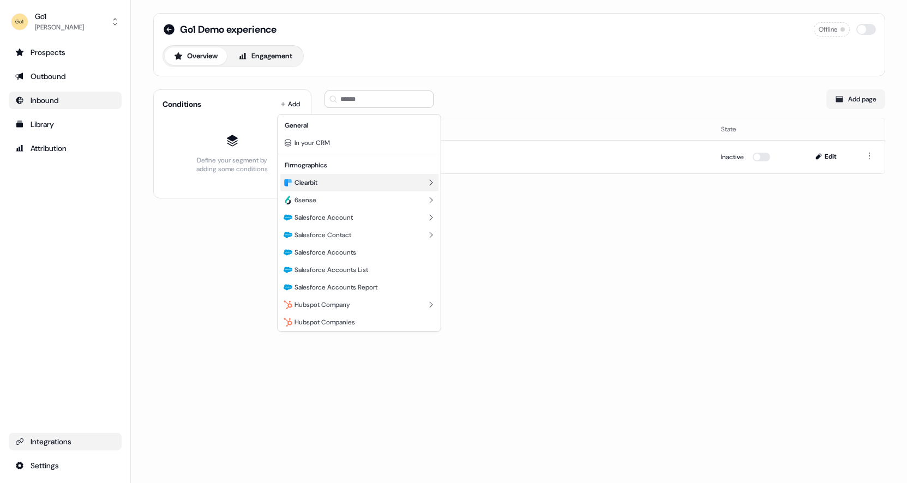
click at [314, 186] on span "Clearbit" at bounding box center [306, 182] width 23 height 9
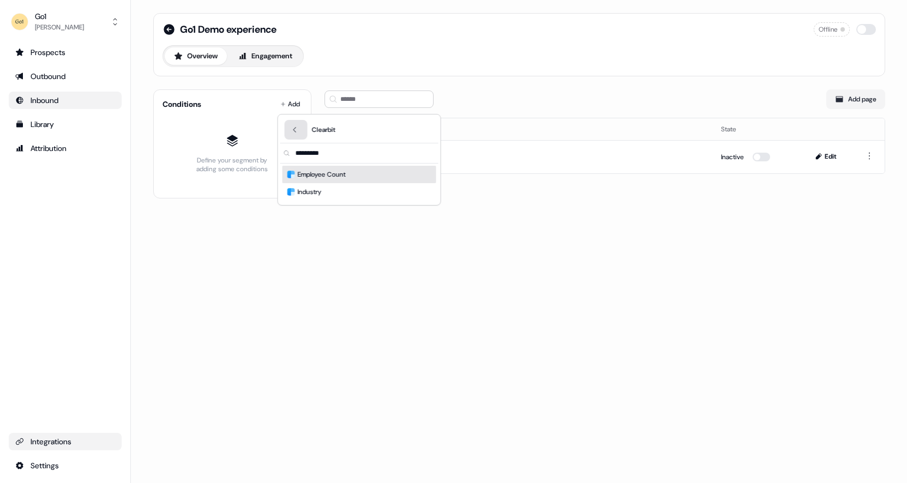
click at [301, 125] on button "Back" at bounding box center [296, 130] width 23 height 20
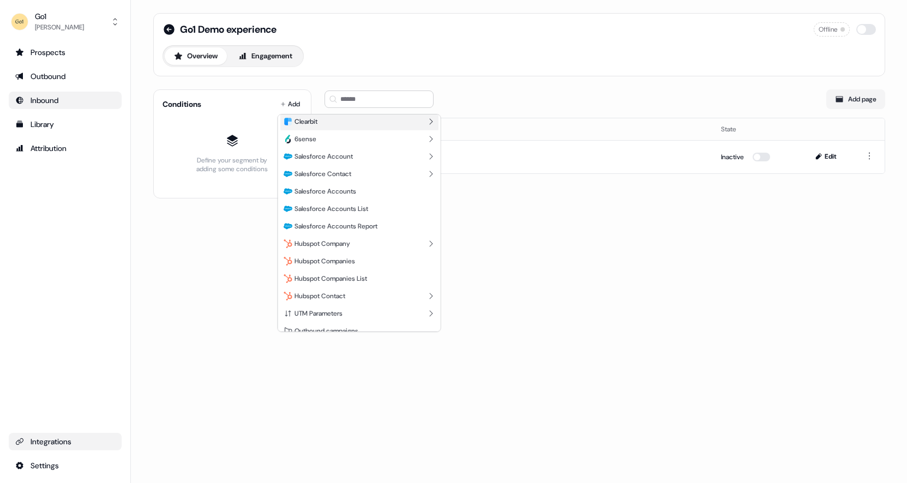
scroll to position [71, 0]
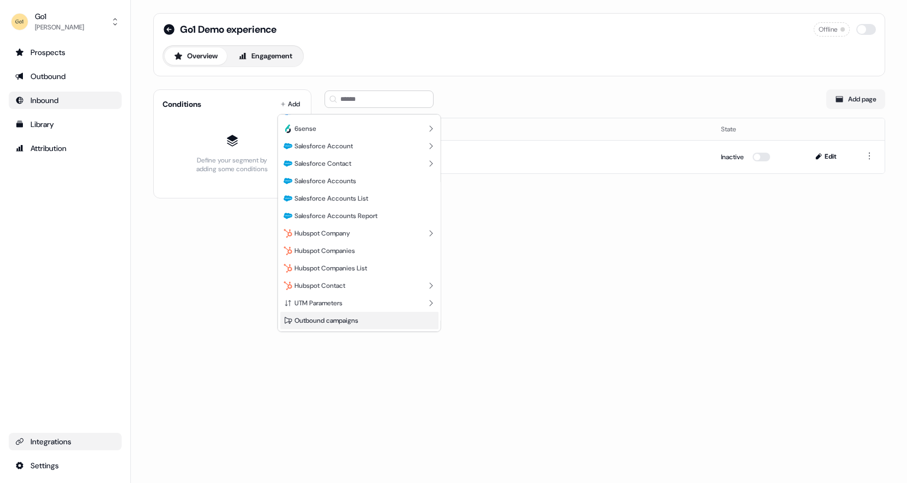
click at [337, 326] on div "Outbound campaigns" at bounding box center [359, 320] width 158 height 17
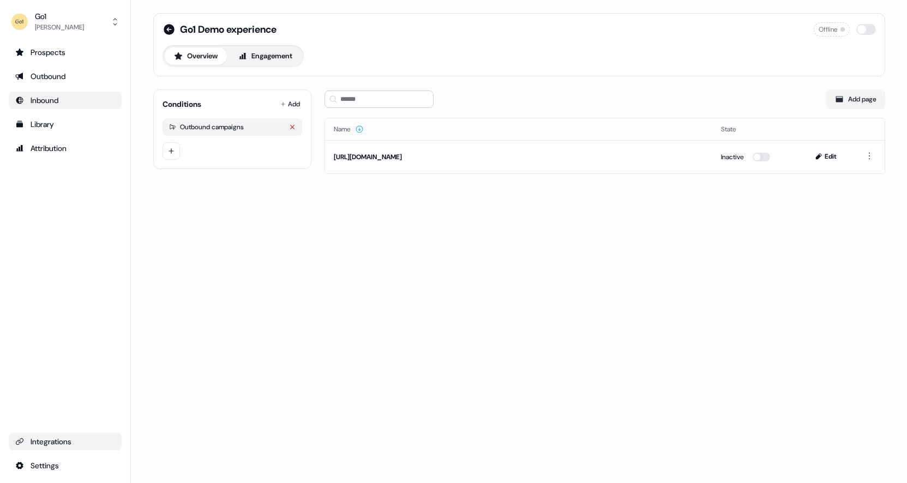
click at [289, 126] on icon "button" at bounding box center [292, 127] width 7 height 7
click at [289, 105] on html "For the best experience switch devices to a bigger screen. Go to Userled.io Go1…" at bounding box center [453, 241] width 907 height 483
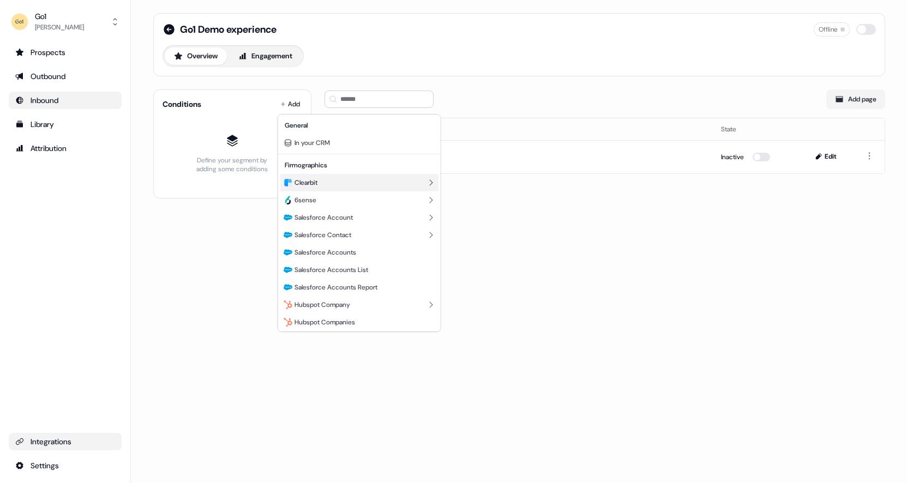
click at [310, 183] on span "Clearbit" at bounding box center [306, 182] width 23 height 9
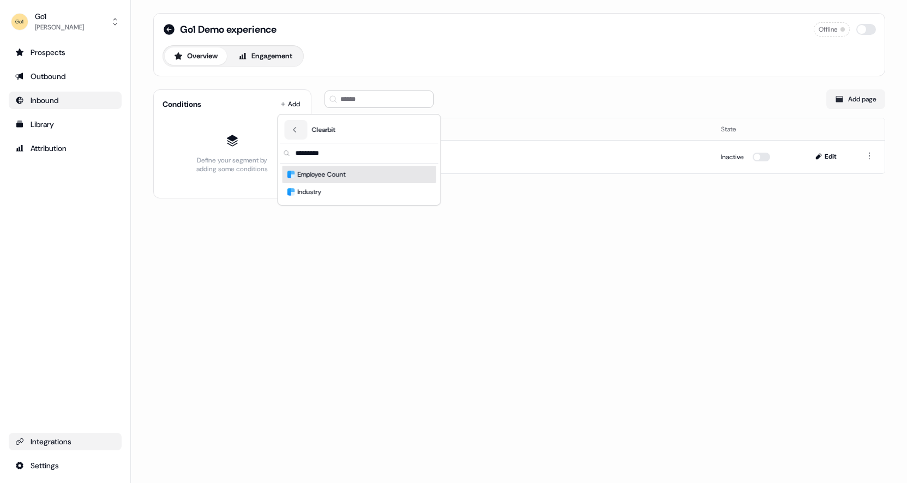
click at [310, 173] on span "Employee Count" at bounding box center [322, 174] width 48 height 11
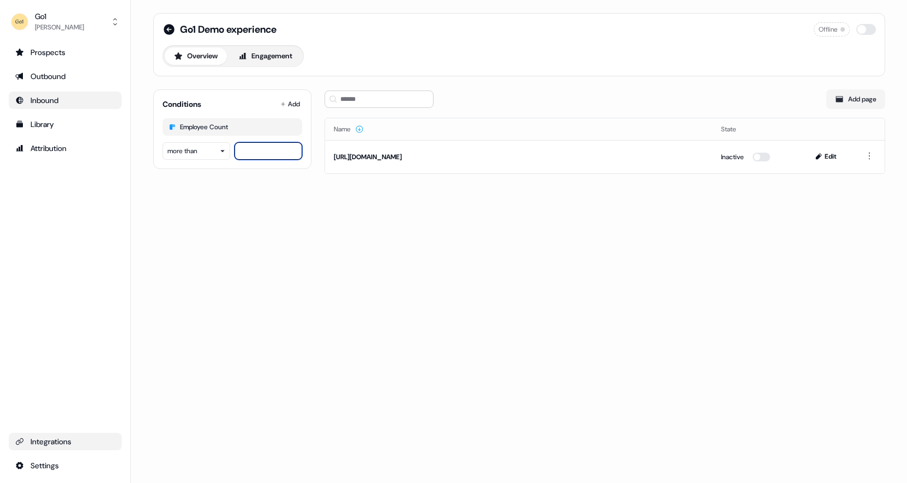
click at [277, 153] on input "number" at bounding box center [269, 150] width 68 height 17
type input "***"
click at [292, 199] on div "Go1 Demo experience Offline Overview Engagement Conditions Add Employee Count m…" at bounding box center [519, 100] width 758 height 200
click at [858, 31] on button "button" at bounding box center [867, 29] width 20 height 11
click at [169, 33] on icon at bounding box center [169, 29] width 11 height 11
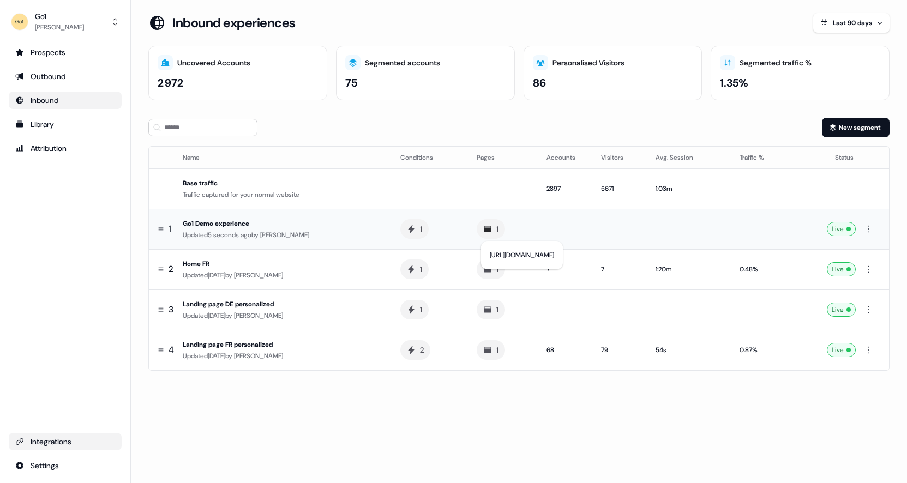
click at [493, 234] on div "1" at bounding box center [491, 229] width 28 height 20
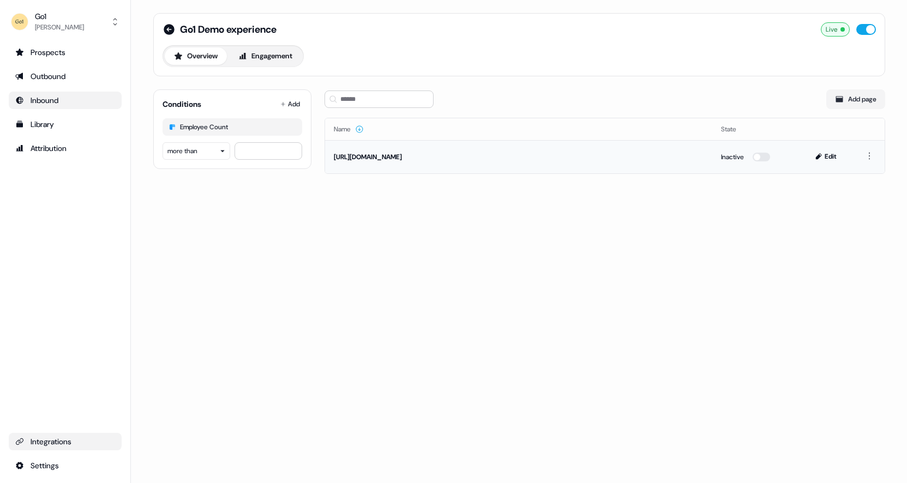
click at [400, 154] on div "http://www.go1.com/demo" at bounding box center [519, 157] width 370 height 11
click at [165, 27] on icon at bounding box center [169, 29] width 11 height 11
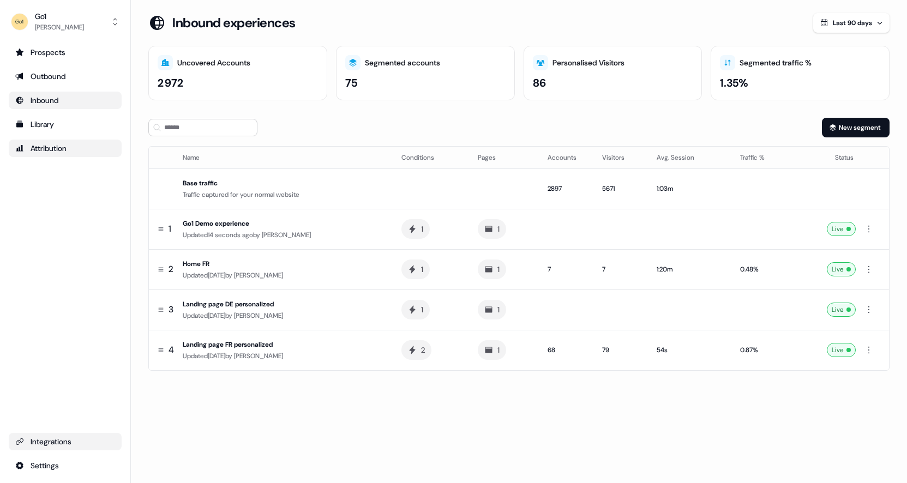
click at [55, 151] on div "Attribution" at bounding box center [65, 148] width 100 height 11
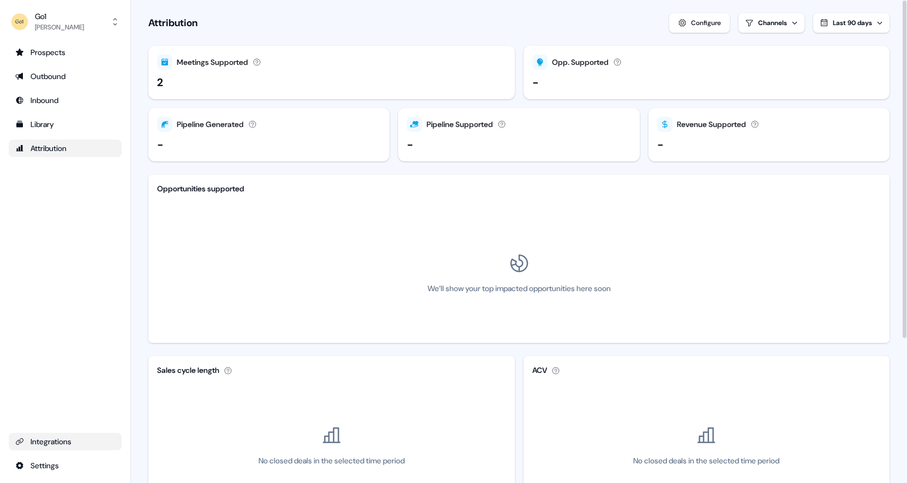
click at [696, 32] on button "Configure" at bounding box center [699, 23] width 61 height 20
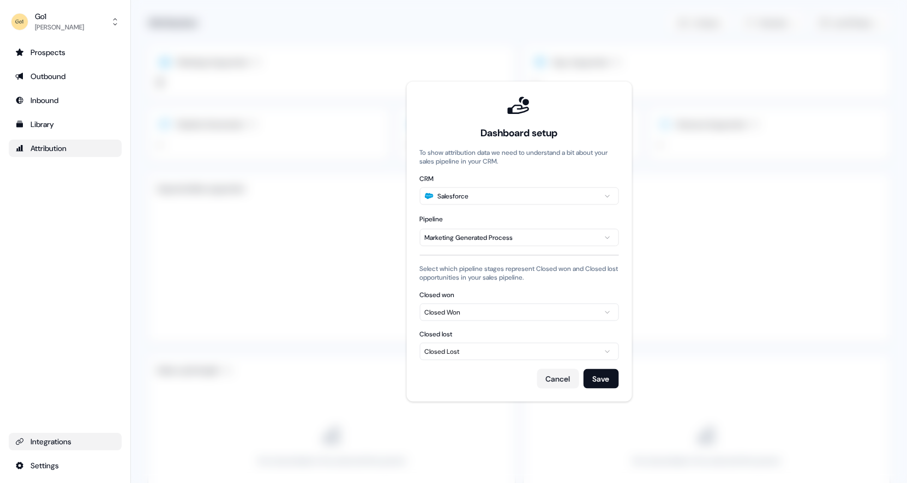
click at [537, 236] on html "For the best experience switch devices to a bigger screen. Go to Userled.io Go1…" at bounding box center [453, 241] width 907 height 483
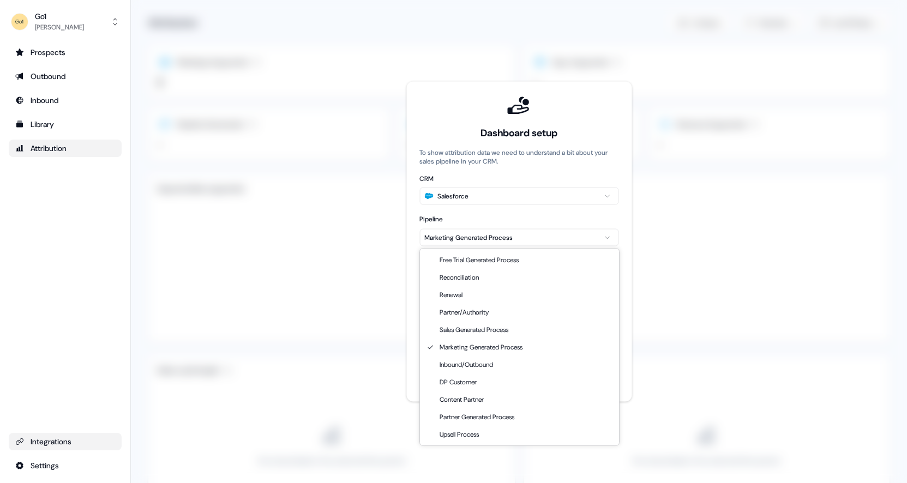
click at [537, 236] on html "For the best experience switch devices to a bigger screen. Go to Userled.io Go1…" at bounding box center [453, 241] width 907 height 483
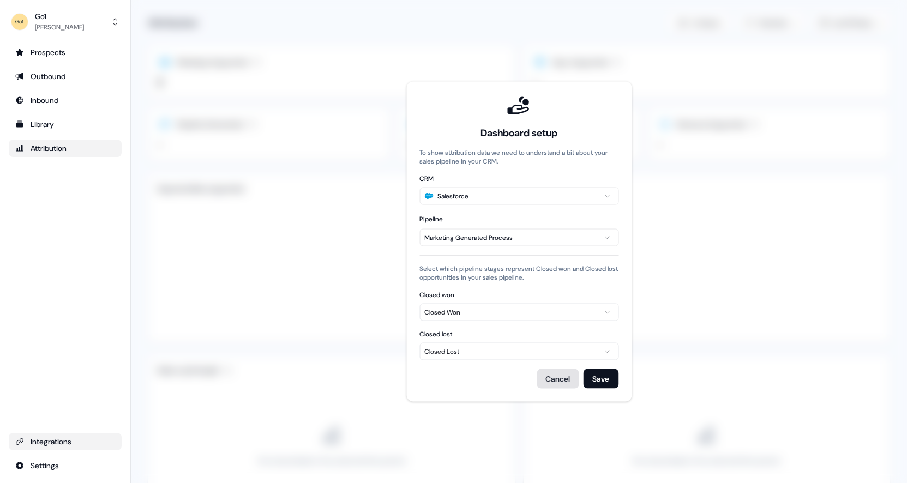
click at [556, 387] on button "Cancel" at bounding box center [558, 379] width 42 height 20
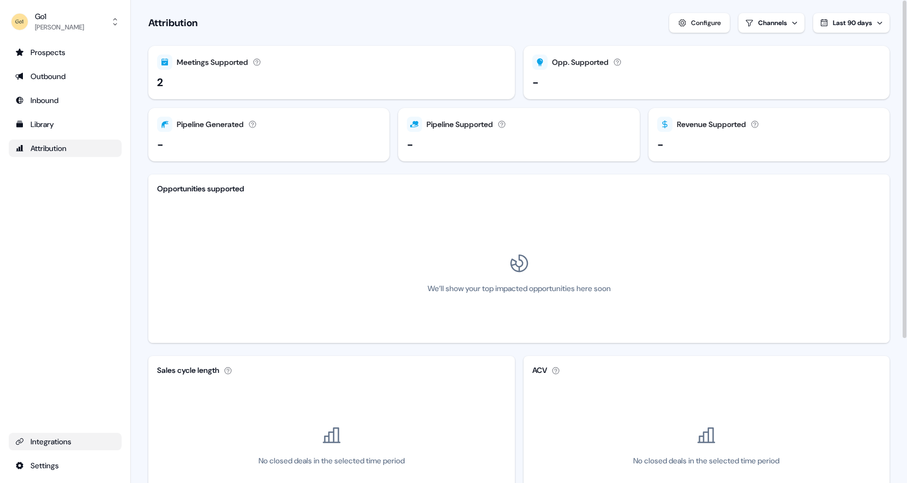
click at [782, 22] on html "For the best experience switch devices to a bigger screen. Go to Userled.io Go1…" at bounding box center [453, 241] width 907 height 483
click at [55, 129] on div "Library" at bounding box center [65, 124] width 100 height 11
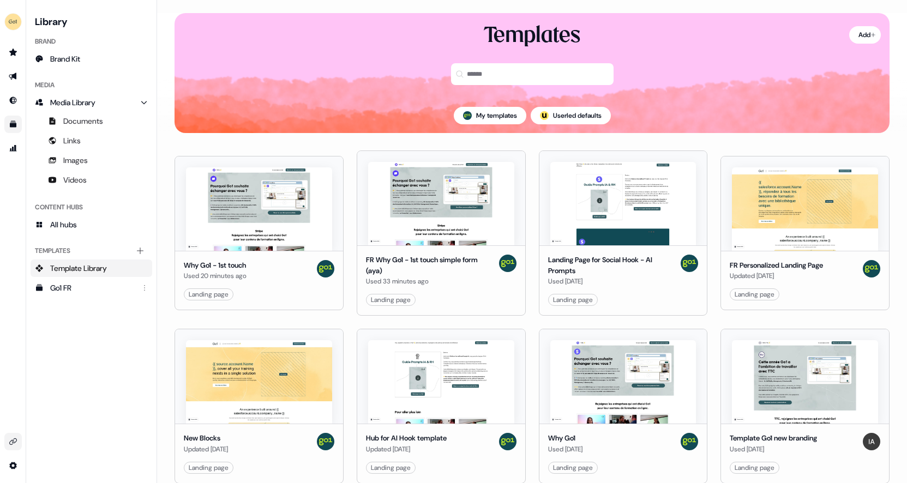
click at [493, 125] on div "My templates ; Userled defaults" at bounding box center [532, 115] width 715 height 35
click at [493, 121] on button "My templates" at bounding box center [490, 115] width 73 height 17
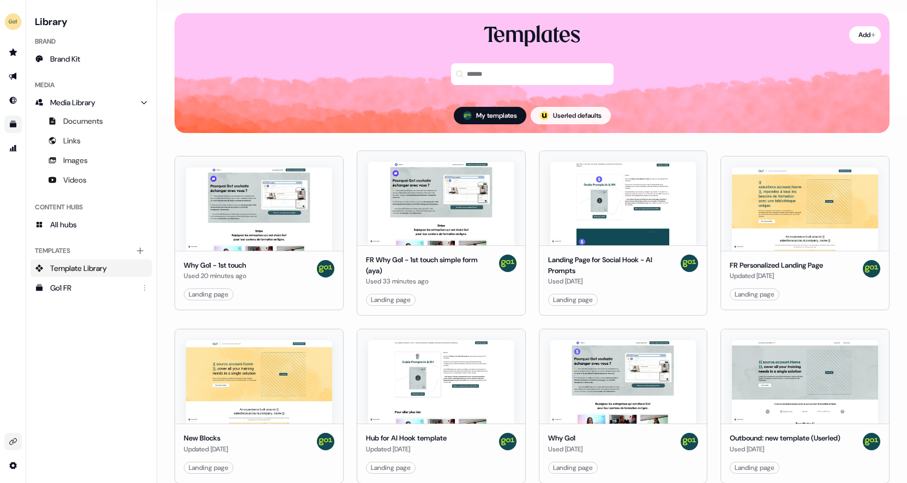
click at [562, 115] on button "; Userled defaults" at bounding box center [571, 115] width 80 height 17
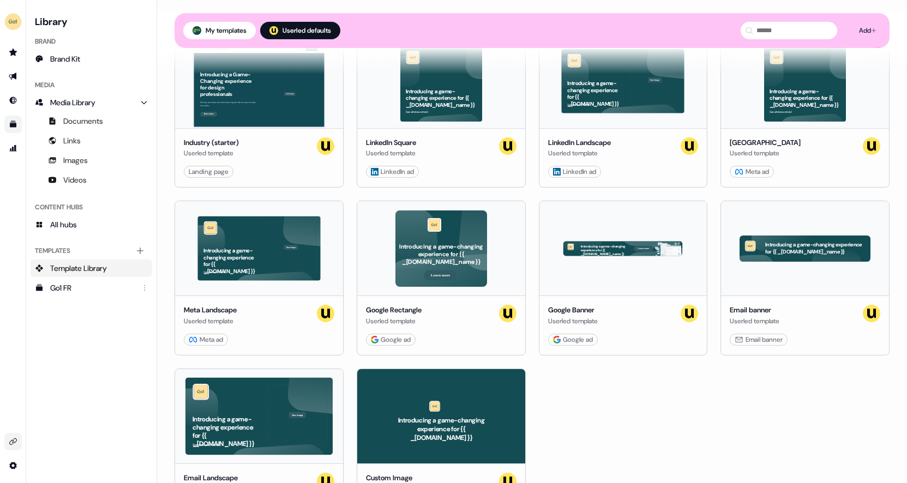
scroll to position [103, 0]
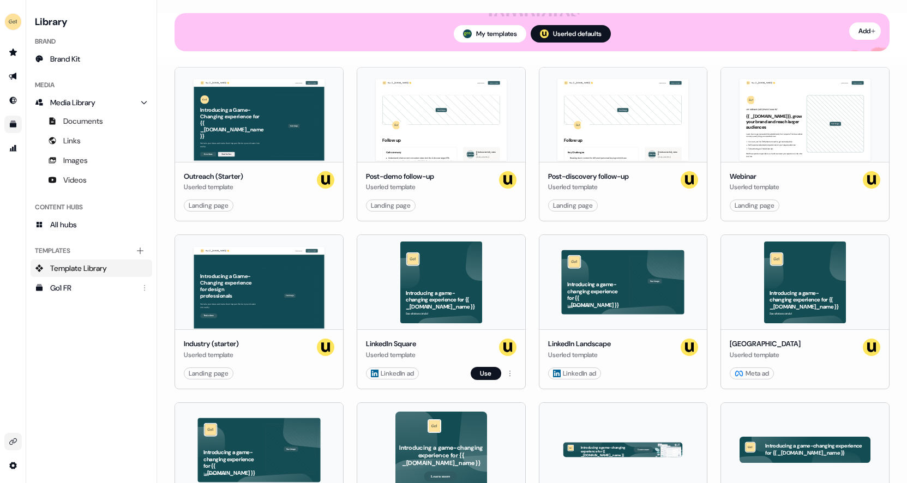
click at [451, 284] on div "Introducing a game-changing experience for {{ _account.account.company_name }} …" at bounding box center [441, 282] width 168 height 94
click at [485, 374] on button "Use" at bounding box center [486, 373] width 31 height 13
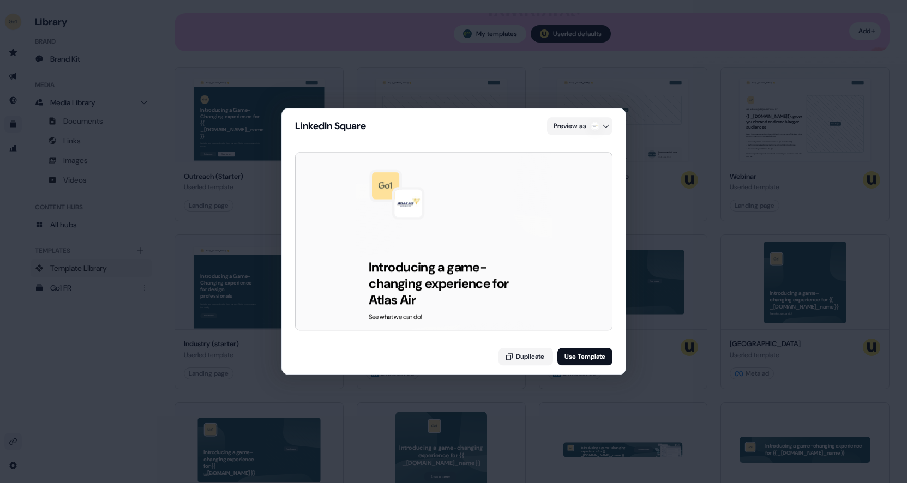
drag, startPoint x: 326, startPoint y: 230, endPoint x: 481, endPoint y: 271, distance: 159.7
click at [482, 272] on div "Introducing a game-changing experience for Atlas Air See what we can do!" at bounding box center [454, 241] width 318 height 178
click at [604, 125] on div "LinkedIn Square Preview as Introducing a game-changing experience for Atlas Air…" at bounding box center [453, 241] width 907 height 483
click at [564, 200] on div "Ellucian" at bounding box center [576, 195] width 115 height 22
click at [505, 75] on div "LinkedIn Square Preview as Introducing a game-changing experience for Ellucian …" at bounding box center [453, 241] width 907 height 483
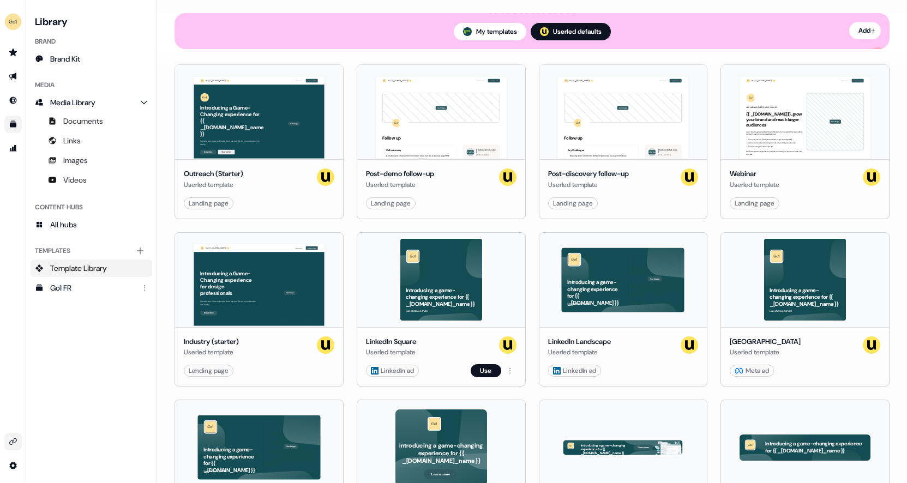
scroll to position [135, 0]
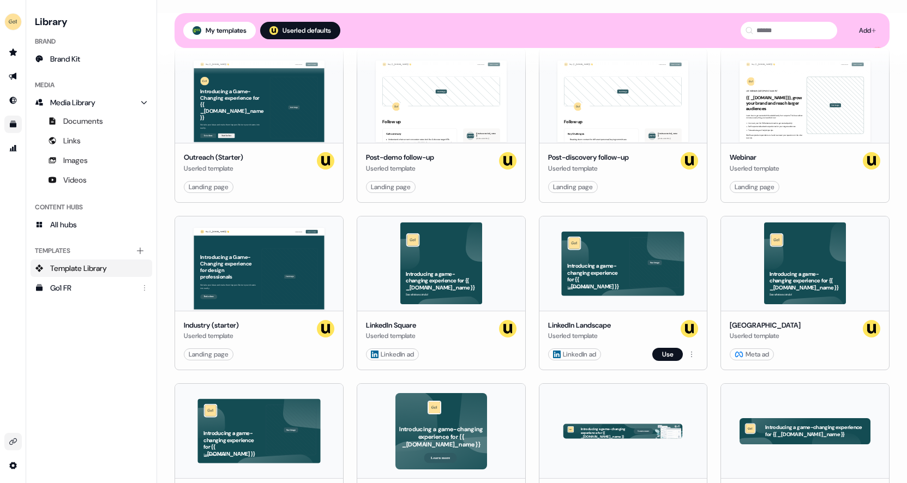
click at [636, 241] on div "Introducing a game-changing experience for {{ _account.account.name }} See what…" at bounding box center [624, 264] width 168 height 94
click at [684, 354] on html "For the best experience switch devices to a bigger screen. Go to Userled.io Lib…" at bounding box center [453, 241] width 907 height 483
click at [644, 330] on html "For the best experience switch devices to a bigger screen. Go to Userled.io Lib…" at bounding box center [453, 241] width 907 height 483
click at [628, 270] on div "Introducing a game-changing experience for {{ _account.account.name }} See what…" at bounding box center [624, 264] width 168 height 94
click at [665, 355] on button "Use" at bounding box center [668, 354] width 31 height 13
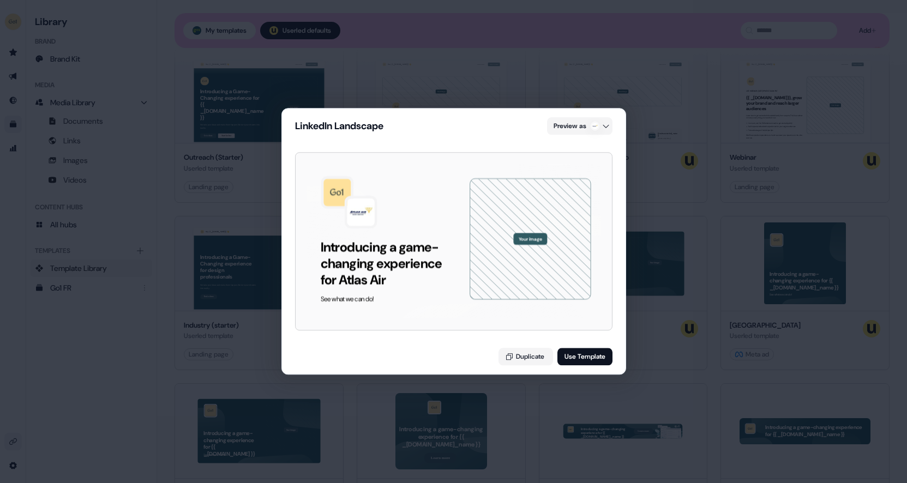
click at [528, 236] on button "Your image" at bounding box center [530, 240] width 34 height 12
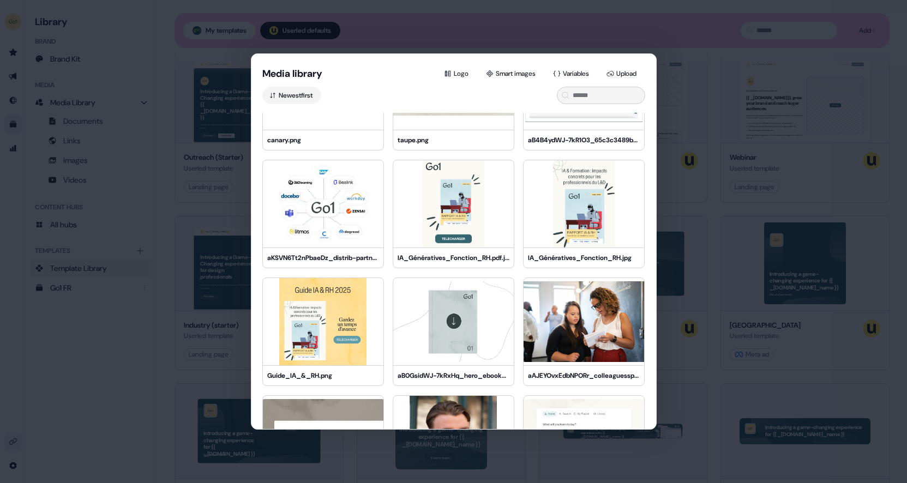
scroll to position [897, 0]
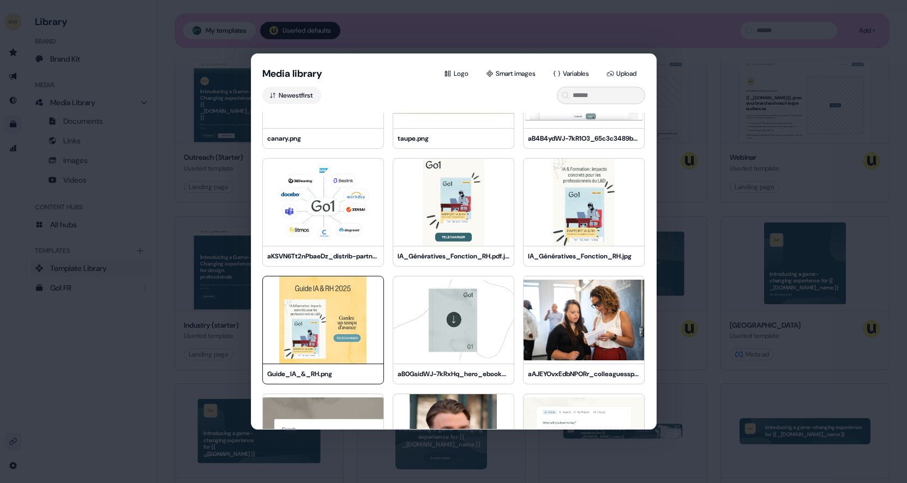
click at [327, 319] on img at bounding box center [323, 320] width 121 height 87
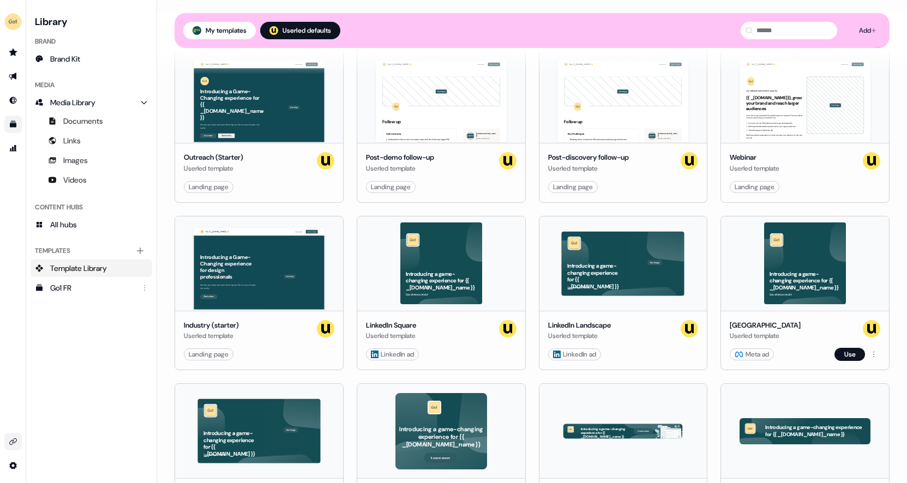
click at [807, 259] on div "Introducing a game-changing experience for {{ _account.account.company_name }} …" at bounding box center [805, 264] width 168 height 94
click at [225, 25] on button "My templates" at bounding box center [219, 30] width 73 height 17
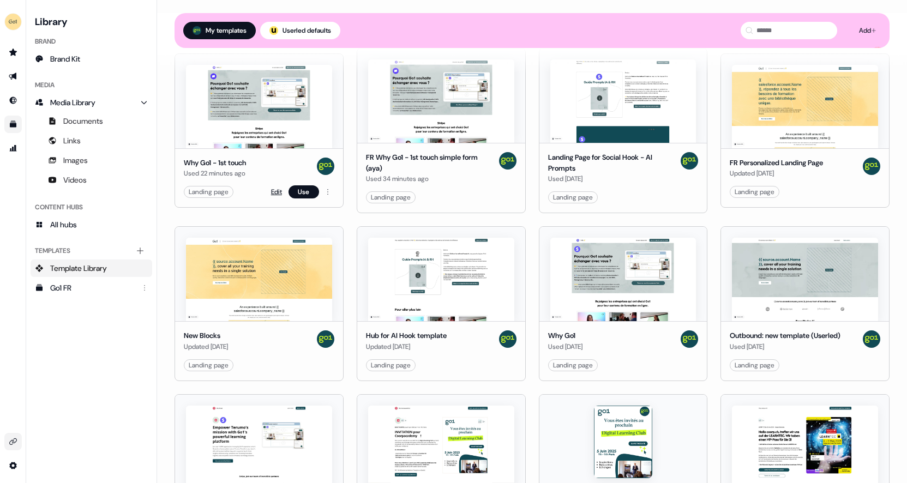
click at [276, 190] on link "Edit" at bounding box center [276, 192] width 11 height 11
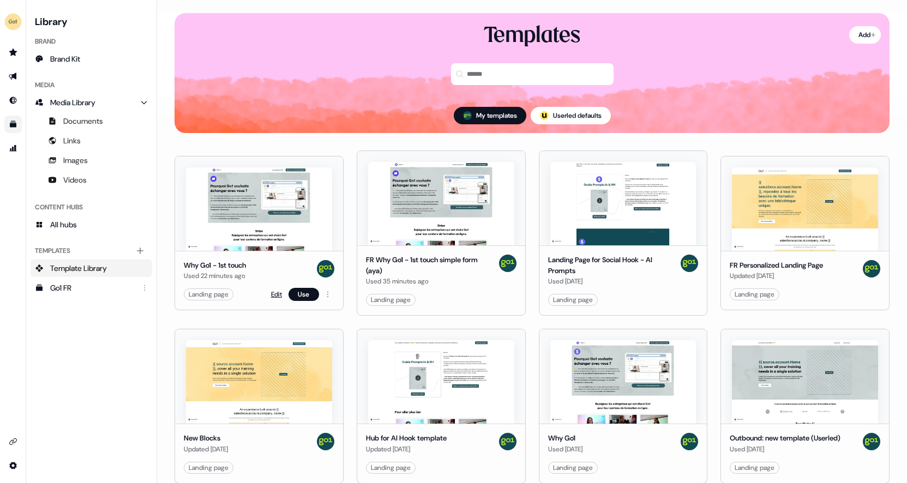
click at [273, 296] on link "Edit" at bounding box center [276, 294] width 11 height 11
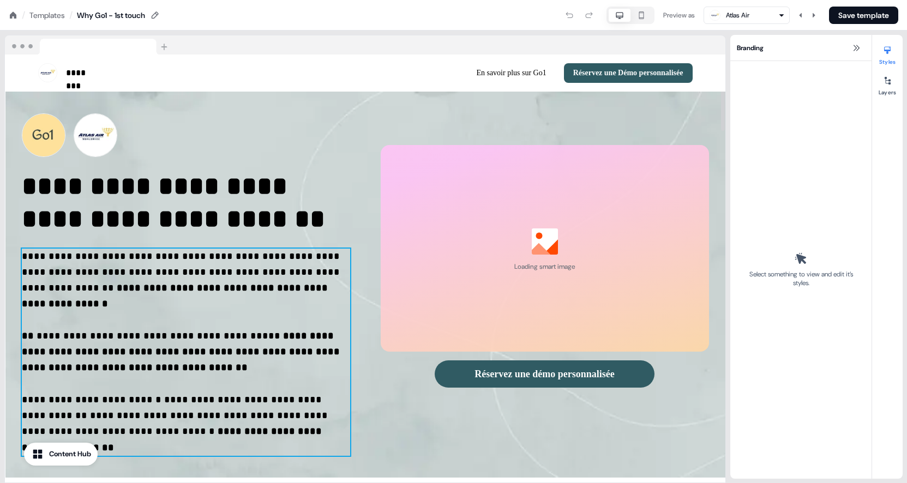
select select "**"
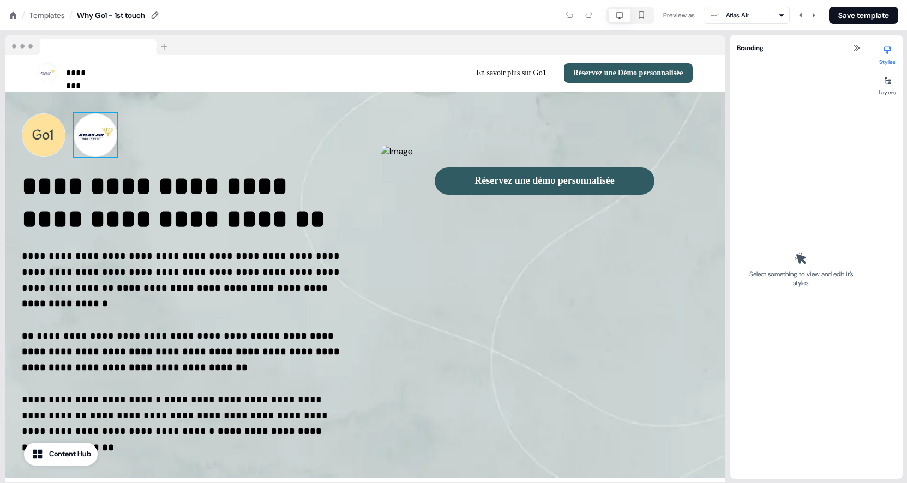
click at [106, 128] on img at bounding box center [96, 135] width 44 height 44
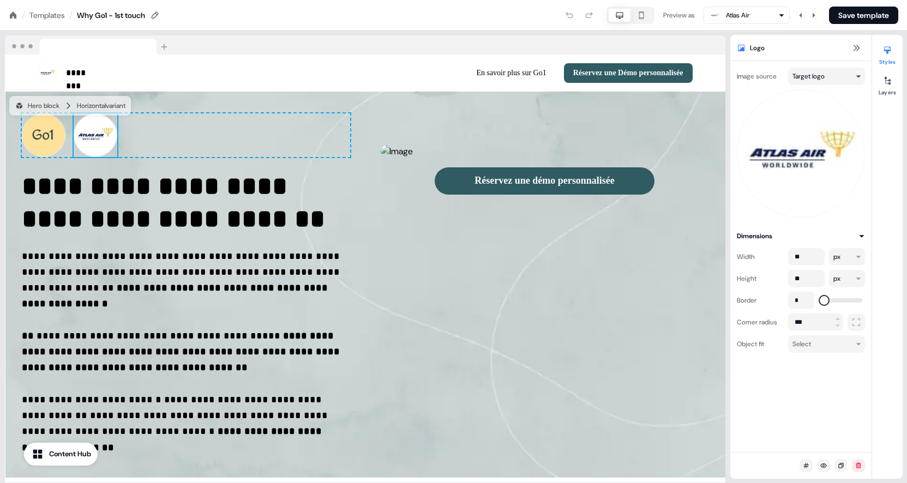
click at [858, 0] on html "**********" at bounding box center [453, 0] width 907 height 0
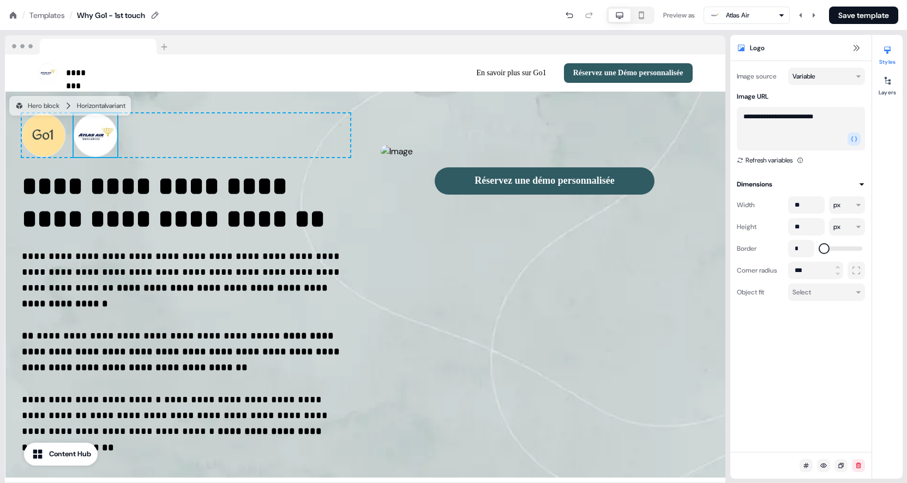
click at [799, 126] on textarea "**********" at bounding box center [801, 129] width 128 height 44
click at [826, 0] on html "**********" at bounding box center [453, 0] width 907 height 0
click at [57, 10] on div "Templates" at bounding box center [46, 15] width 35 height 11
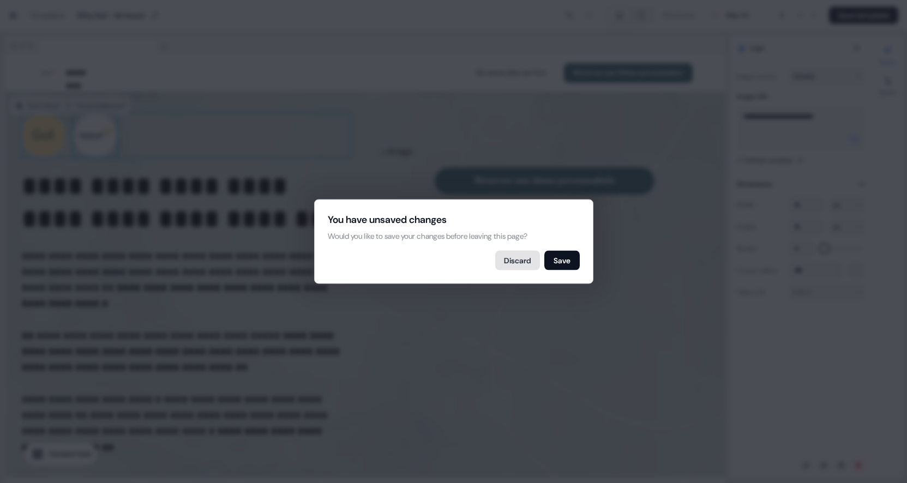
click at [530, 260] on button "Discard" at bounding box center [517, 261] width 45 height 20
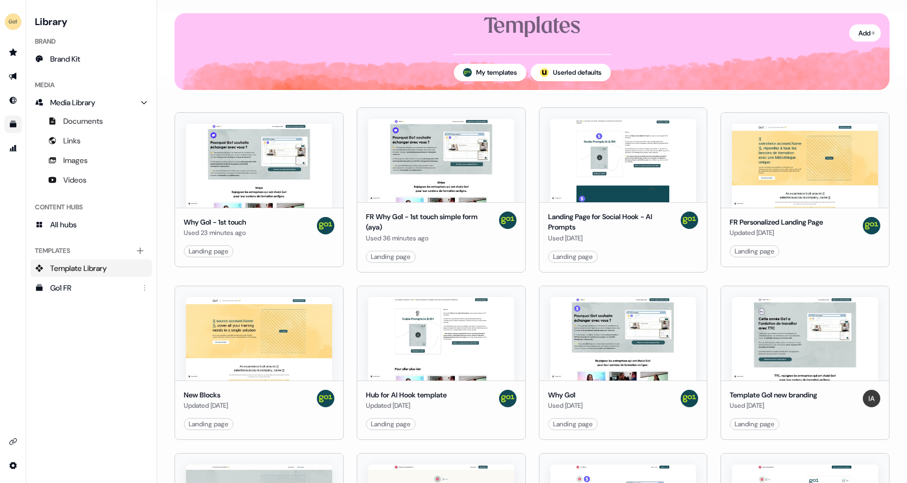
scroll to position [52, 0]
click at [847, 253] on button "Use" at bounding box center [850, 250] width 31 height 13
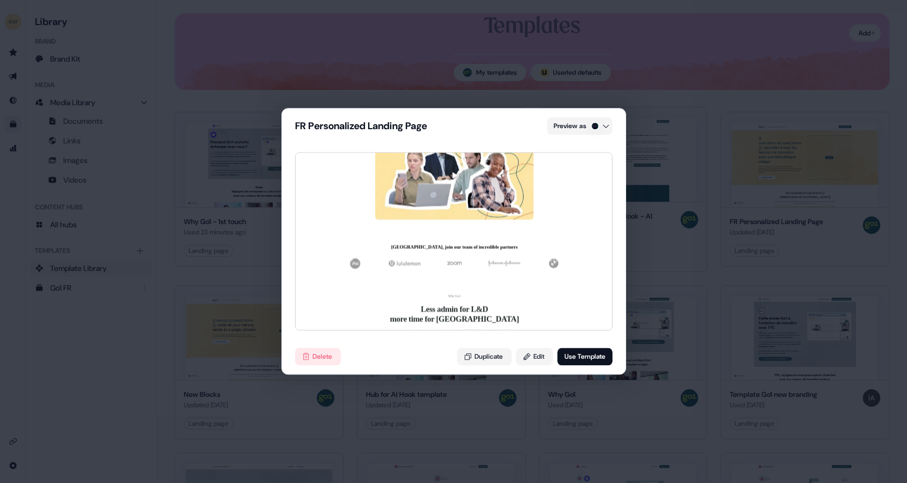
scroll to position [0, 0]
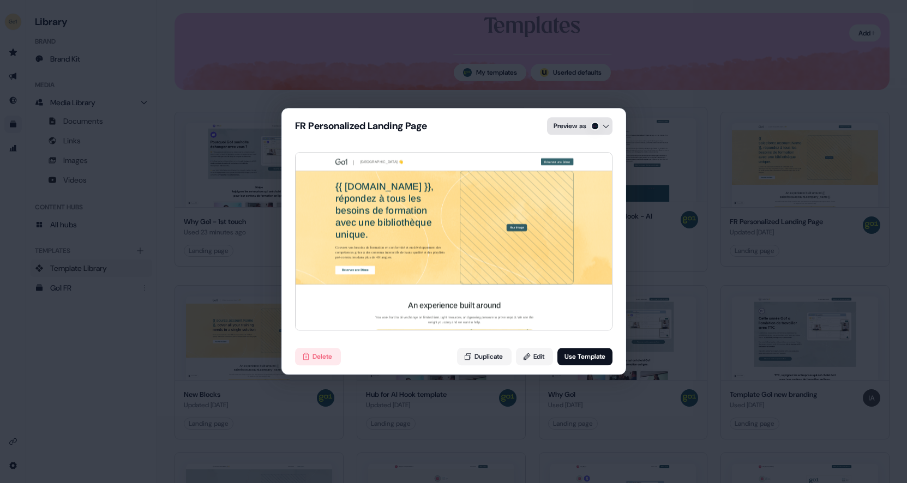
click at [603, 119] on div "FR Personalized Landing Page Preview as | [GEOGRAPHIC_DATA] 👋 Réservez une Démo…" at bounding box center [453, 241] width 907 height 483
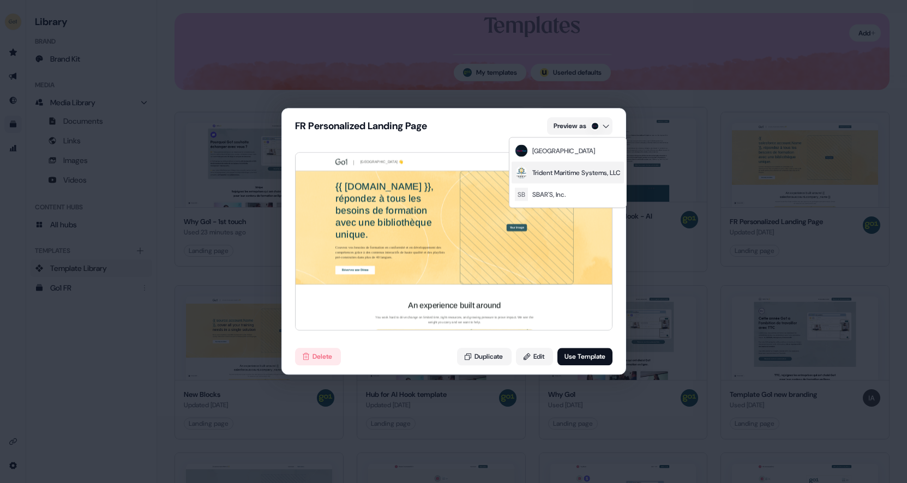
click at [564, 176] on div "Trident Maritime Systems, LLC" at bounding box center [576, 172] width 88 height 11
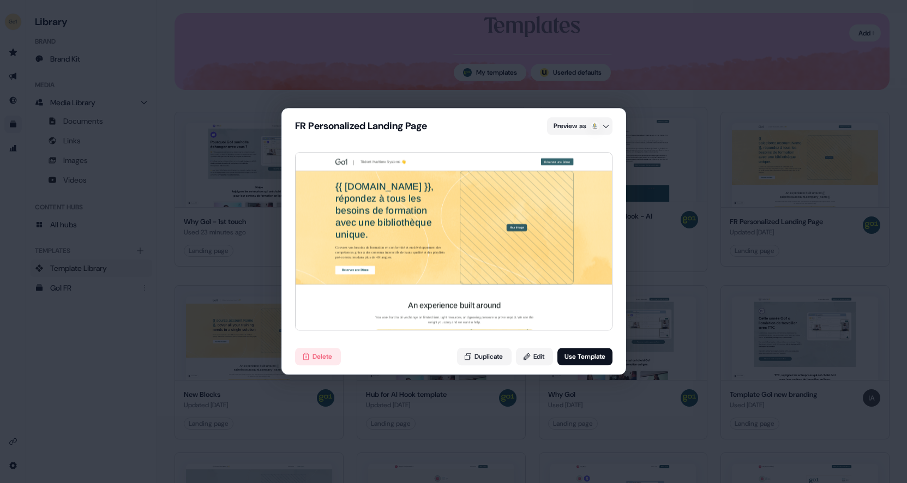
click at [406, 209] on div "| Trident Maritime Systems 👋 Réservez une Démo { { [DOMAIN_NAME] }}, répondez à…" at bounding box center [455, 272] width 318 height 238
click at [612, 115] on div "FR Personalized Landing Page Preview as" at bounding box center [454, 126] width 344 height 35
click at [631, 94] on div "FR Personalized Landing Page Preview as | Trident Maritime Systems 👋 Réservez u…" at bounding box center [453, 241] width 907 height 483
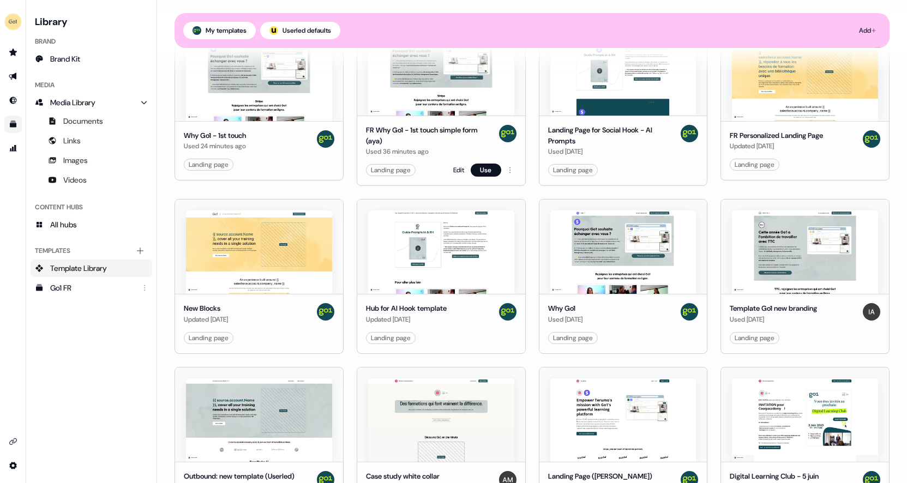
scroll to position [175, 0]
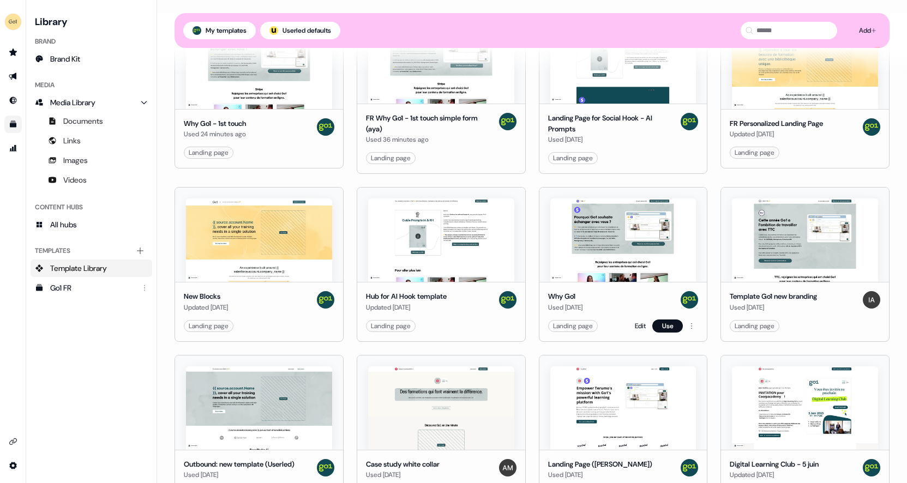
click at [630, 255] on img at bounding box center [623, 240] width 146 height 83
click at [662, 322] on button "Use" at bounding box center [668, 326] width 31 height 13
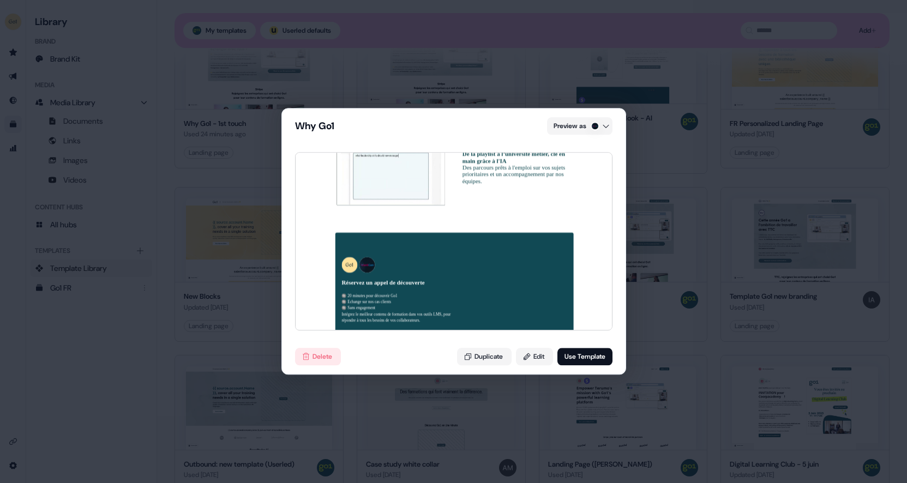
scroll to position [2069, 0]
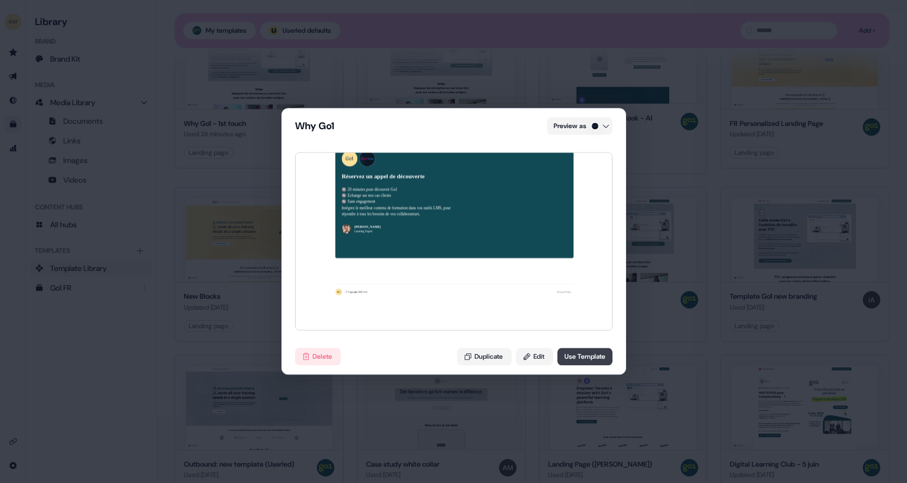
click at [591, 358] on button "Use Template" at bounding box center [585, 357] width 55 height 17
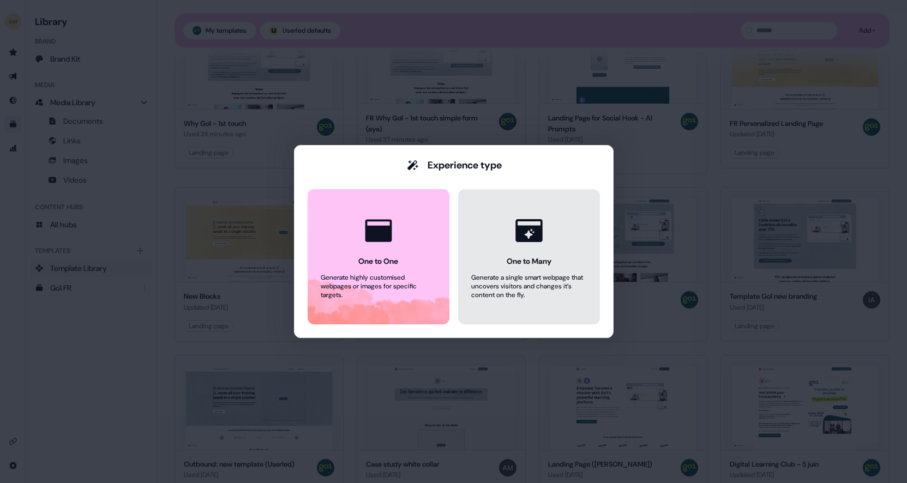
click at [519, 252] on button "One to Many Generate a single smart webpage that uncovers visitors and changes …" at bounding box center [529, 256] width 142 height 135
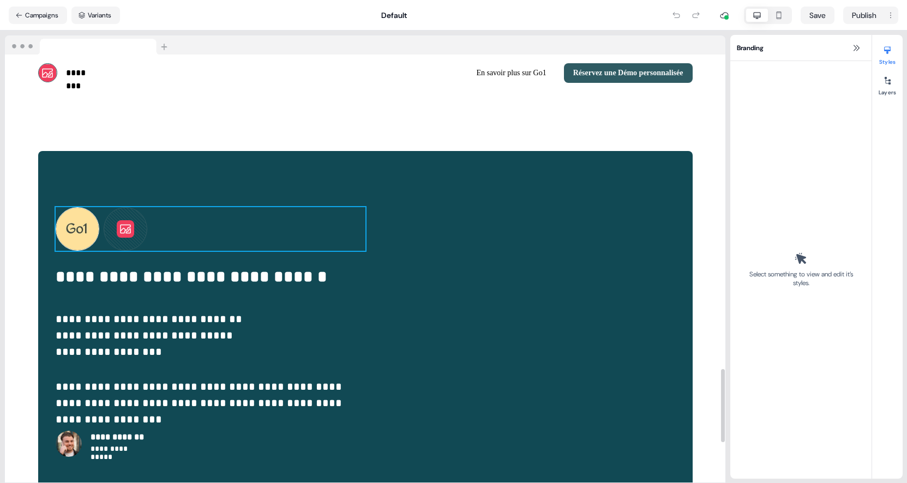
scroll to position [1739, 0]
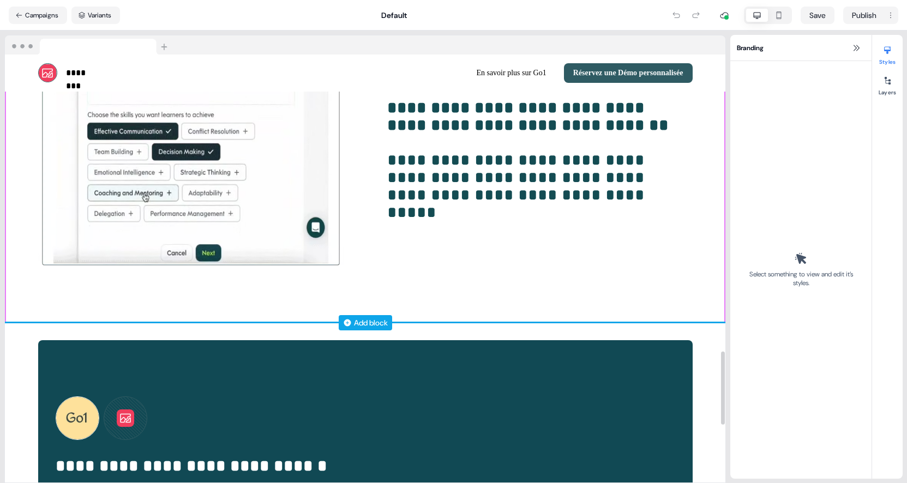
click at [367, 318] on div "Add block" at bounding box center [371, 323] width 34 height 11
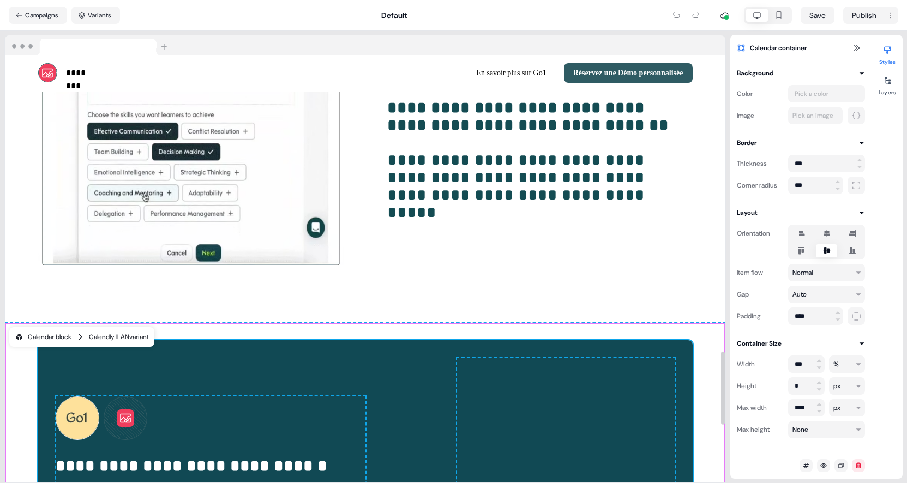
click at [130, 332] on div "Calendly ILAN variant" at bounding box center [119, 337] width 60 height 11
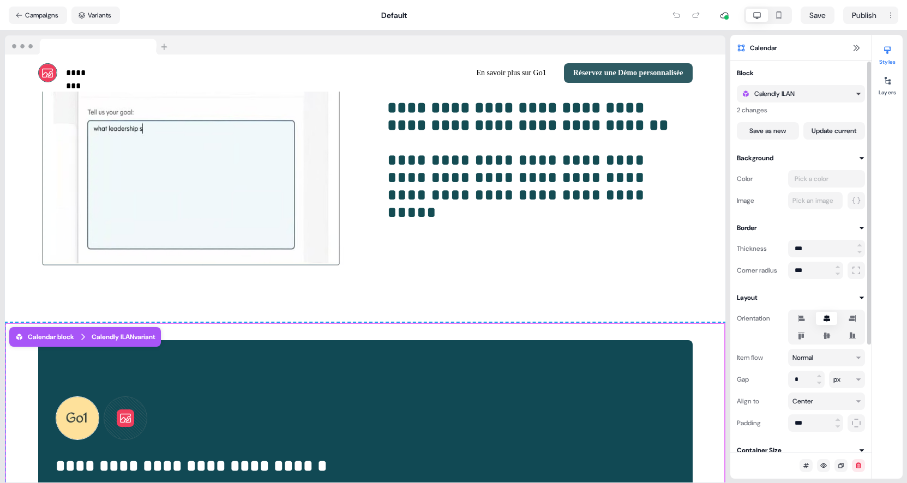
click at [816, 97] on div "Calendly ILAN" at bounding box center [796, 93] width 110 height 11
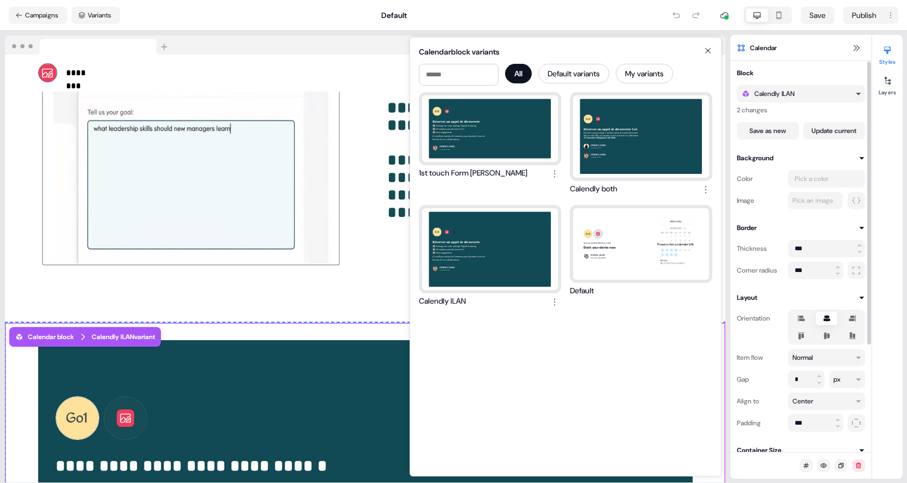
select select "**"
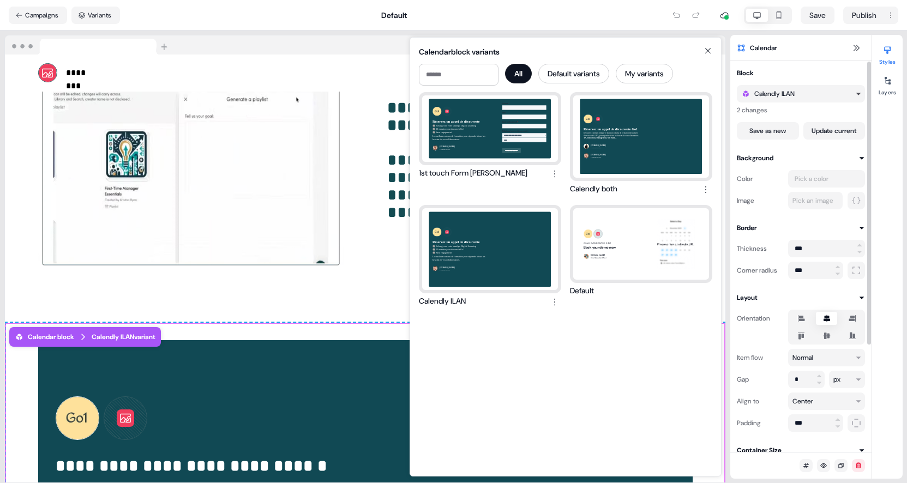
scroll to position [0, 0]
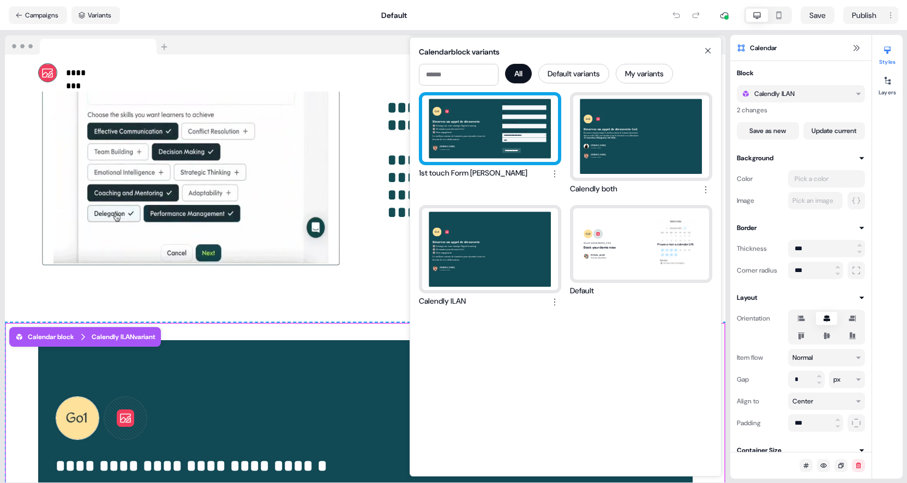
click at [493, 129] on div "Réservez un appel de découverte 🔘 Echange sur votre stratégie Digital Learning …" at bounding box center [490, 128] width 136 height 67
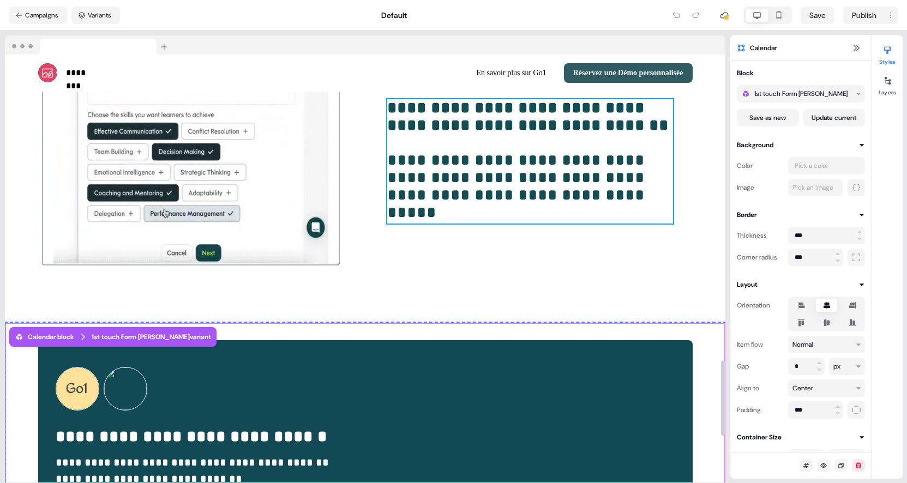
select select "**"
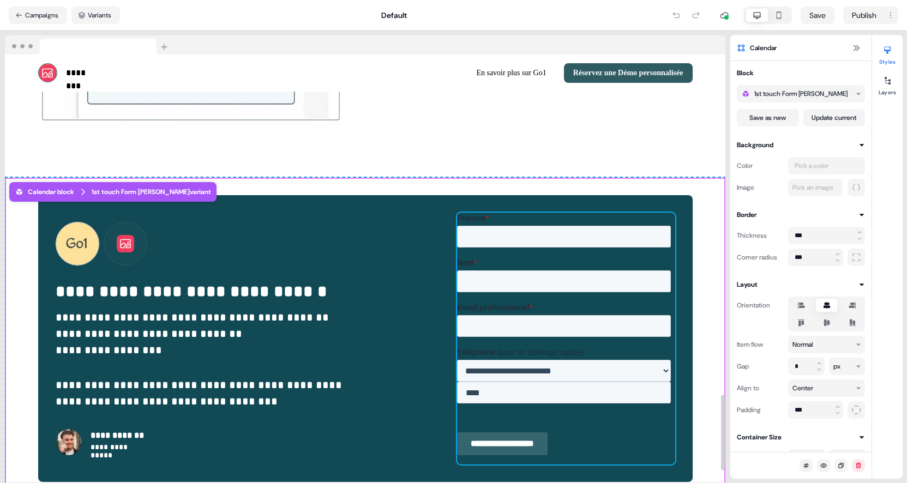
scroll to position [1874, 0]
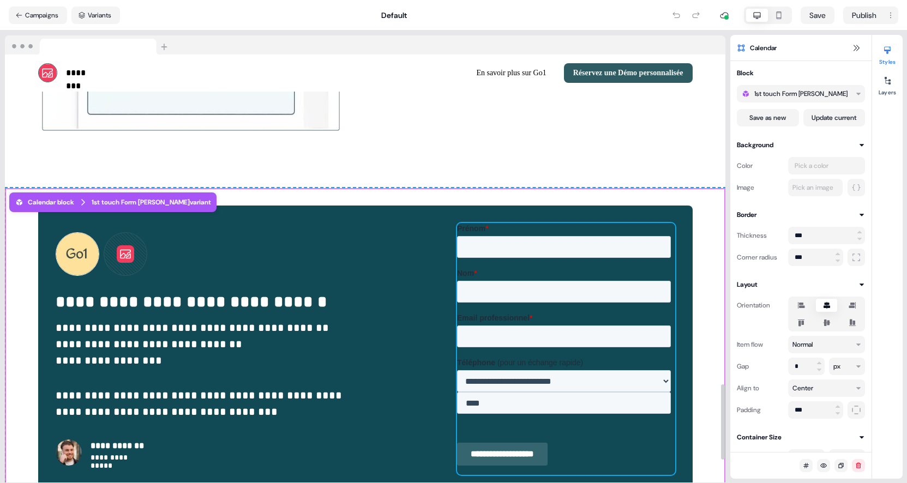
click at [653, 228] on label "Prénom *" at bounding box center [566, 228] width 218 height 11
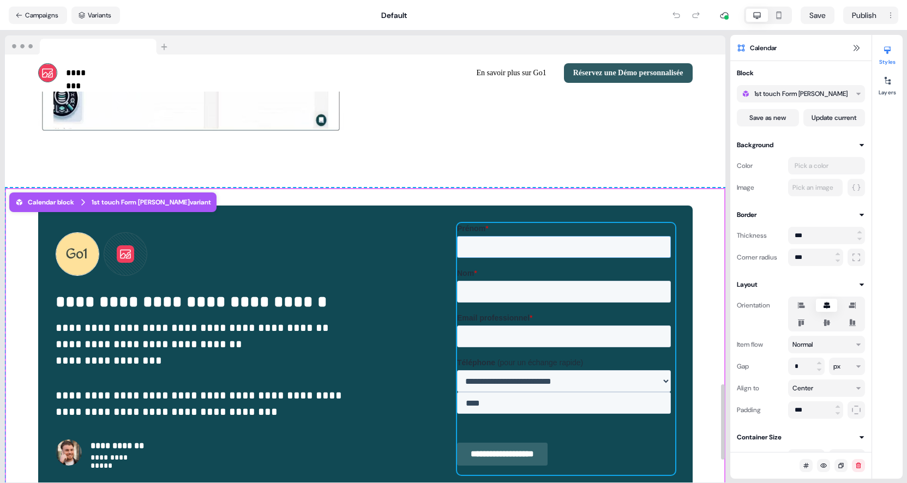
click at [653, 236] on input "Prénom *" at bounding box center [564, 247] width 214 height 22
click at [671, 425] on form "**********" at bounding box center [566, 349] width 218 height 252
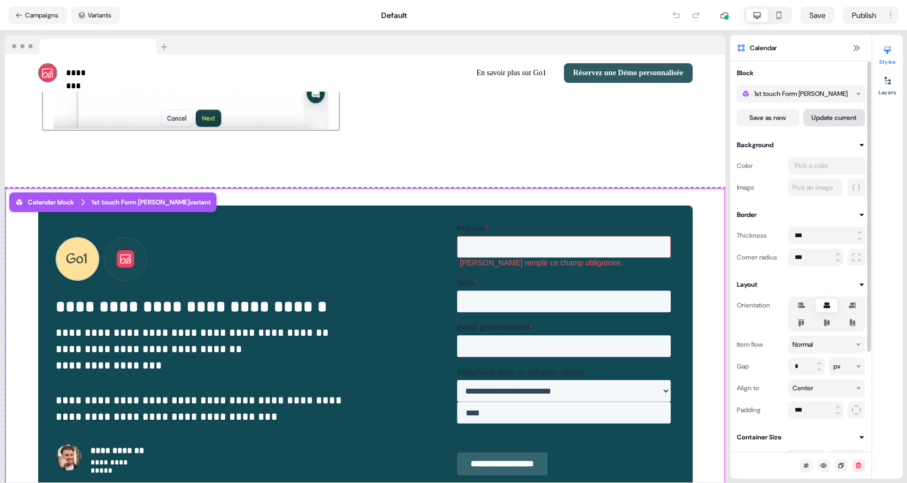
click at [836, 117] on button "Update current" at bounding box center [835, 117] width 62 height 17
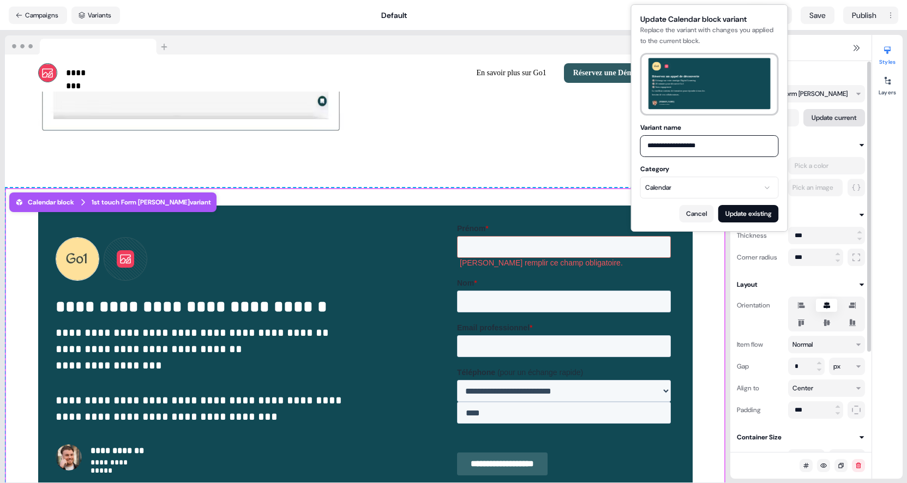
select select "**"
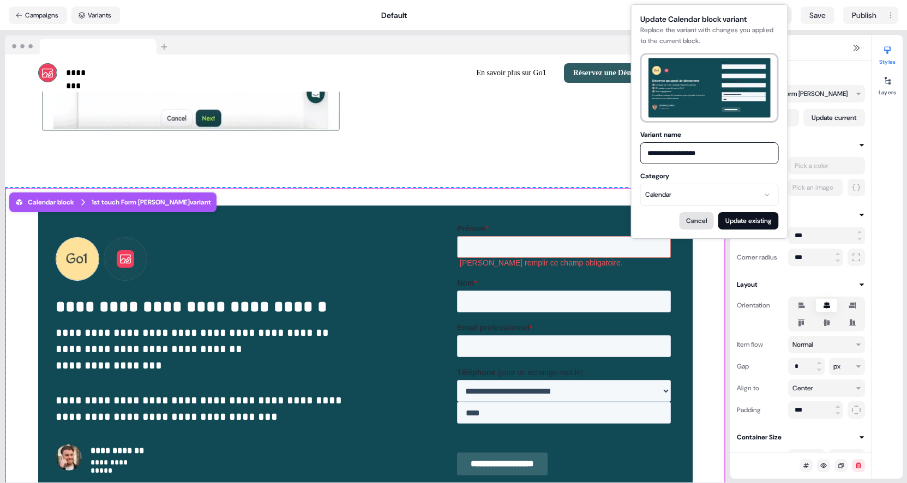
click at [691, 217] on button "Cancel" at bounding box center [697, 220] width 34 height 17
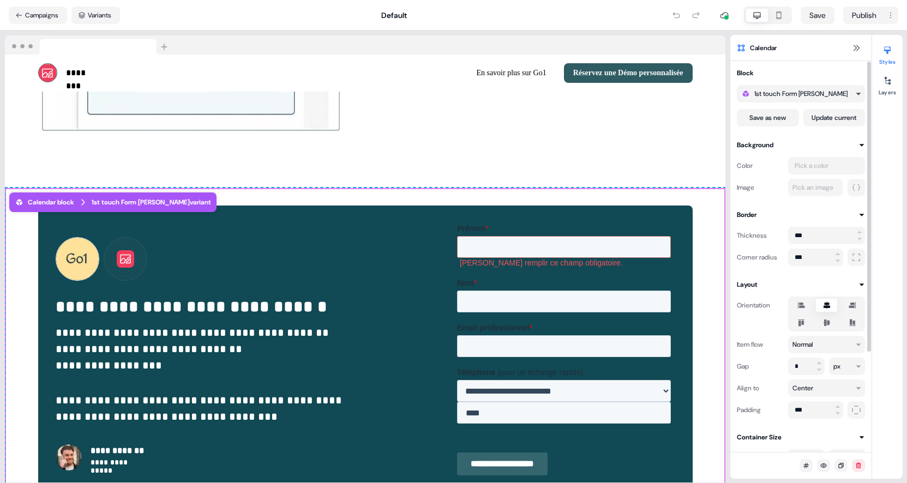
click at [800, 98] on div "1st touch Form [PERSON_NAME]" at bounding box center [801, 93] width 93 height 11
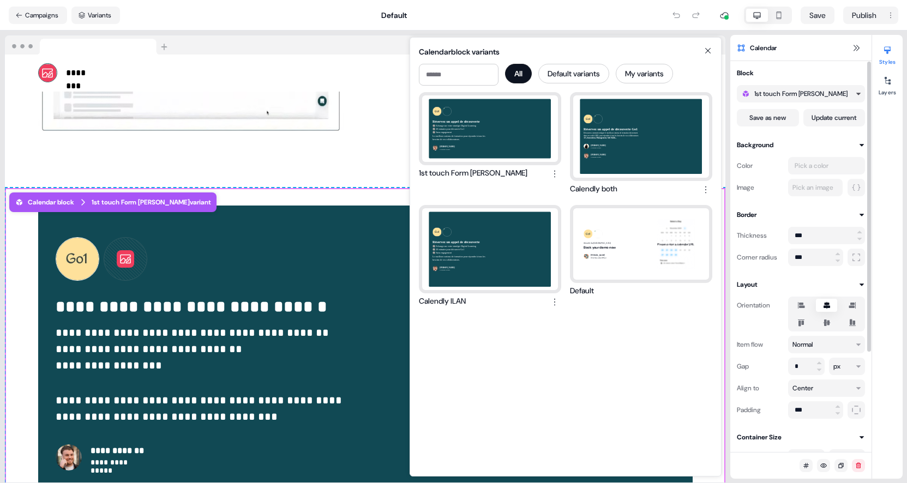
select select "**"
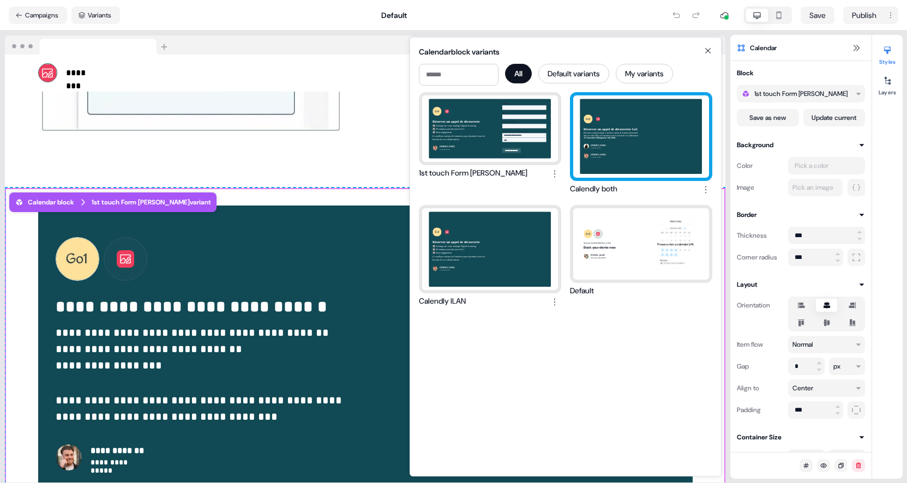
click at [613, 133] on div "Réservez un appel de découverte Go1 Découvrez comment intégrer le meilleur cont…" at bounding box center [641, 136] width 136 height 82
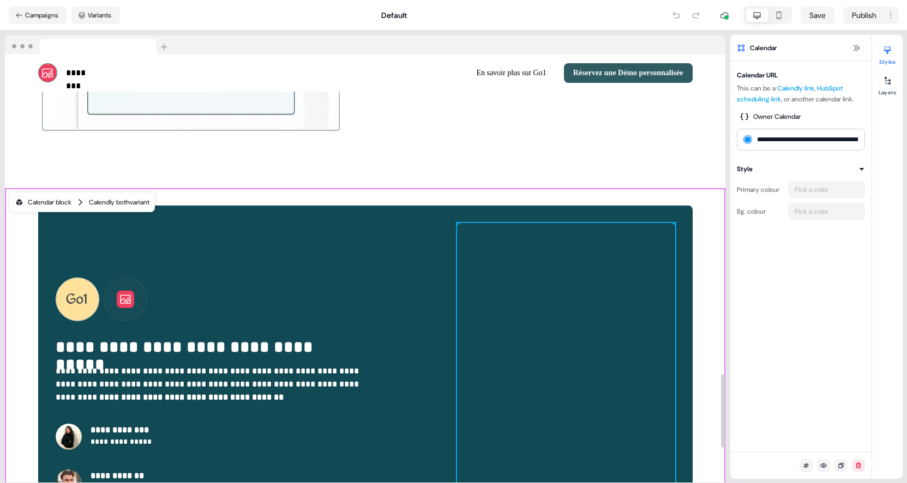
click at [138, 197] on div "Calendly both variant" at bounding box center [119, 202] width 61 height 11
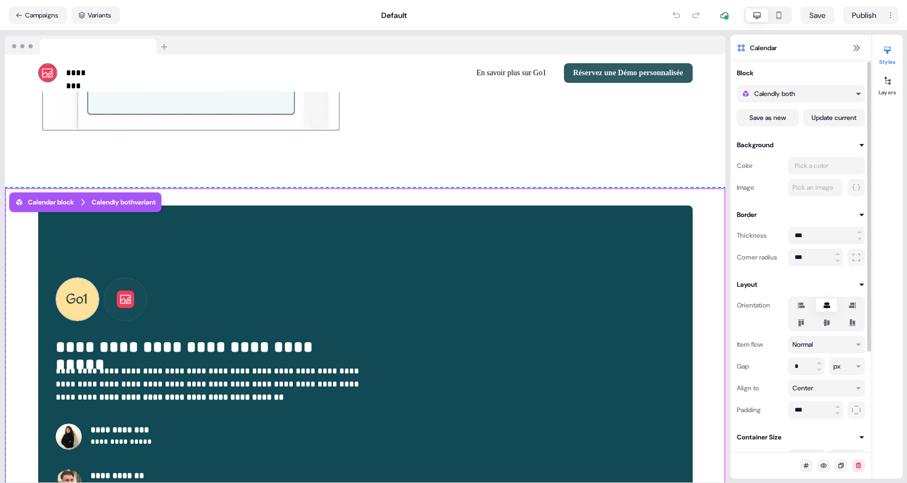
click at [778, 98] on div "Calendly both" at bounding box center [775, 93] width 41 height 11
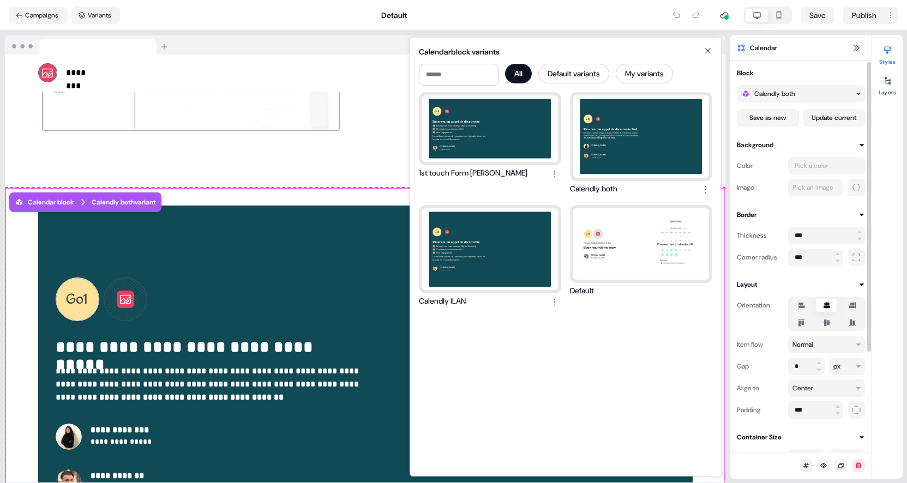
select select "**"
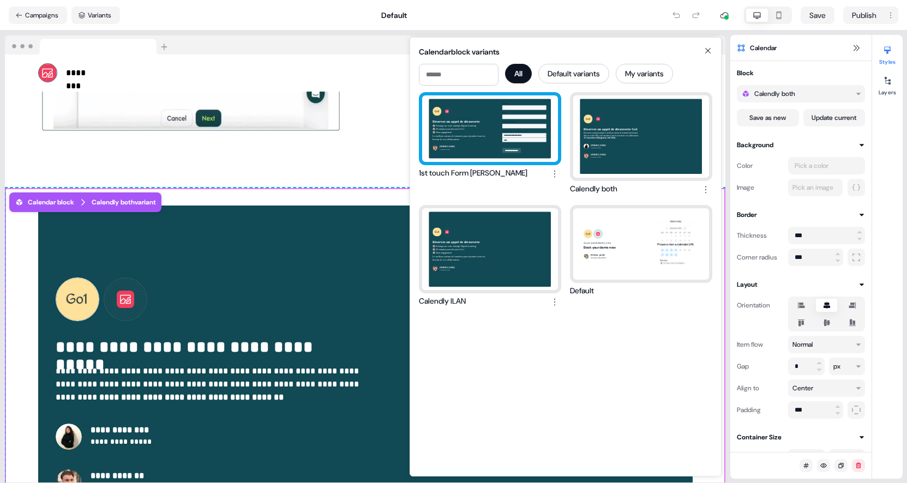
click at [475, 133] on div "Réservez un appel de découverte 🔘 Echange sur votre stratégie Digital Learning …" at bounding box center [490, 128] width 136 height 67
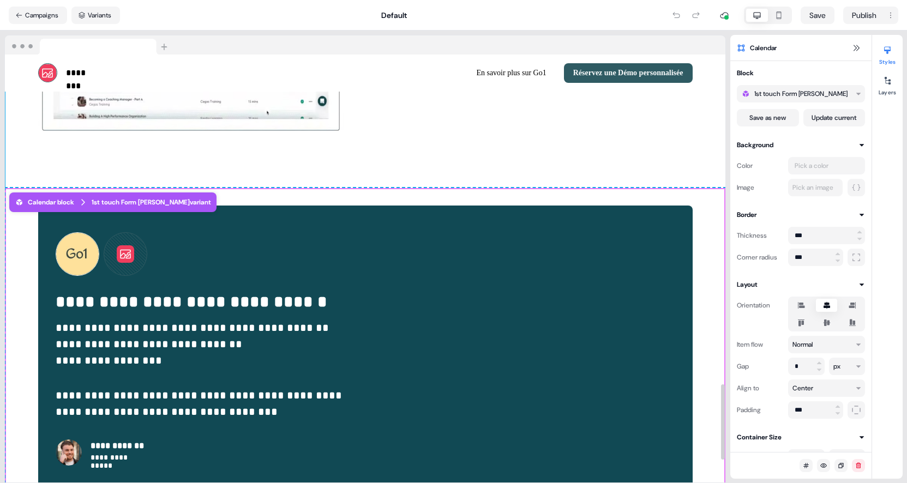
select select "**"
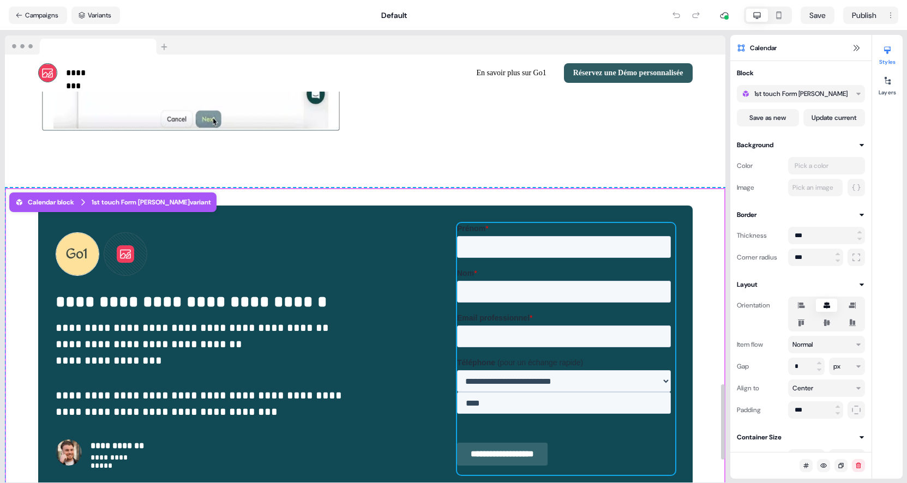
click at [497, 235] on div "Prénom *" at bounding box center [566, 240] width 218 height 35
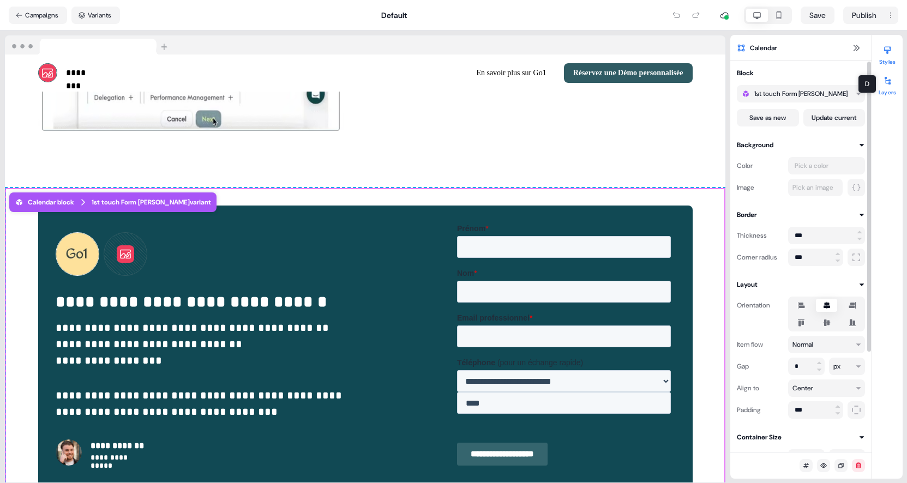
click at [888, 89] on button "Layers" at bounding box center [887, 84] width 31 height 24
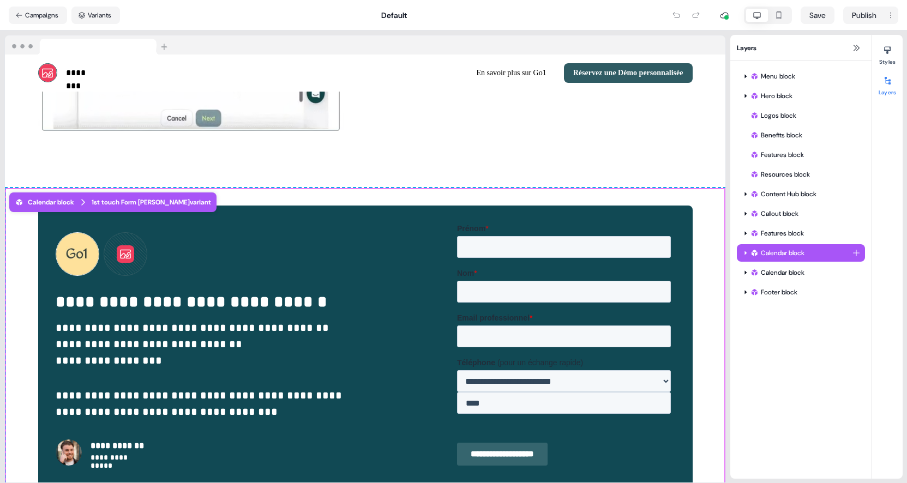
click at [742, 252] on div at bounding box center [745, 253] width 9 height 9
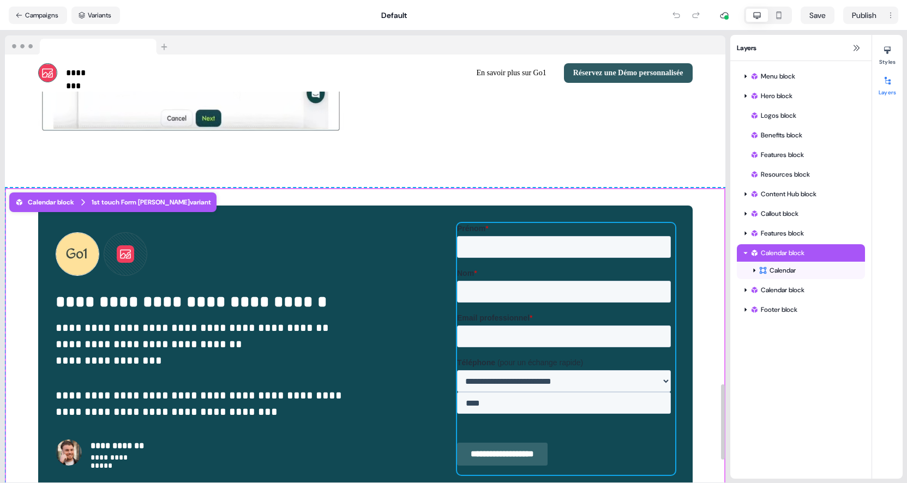
click at [656, 313] on label "Email professionnel *" at bounding box center [566, 317] width 218 height 11
click at [656, 325] on input "Email professionnel *" at bounding box center [564, 336] width 214 height 22
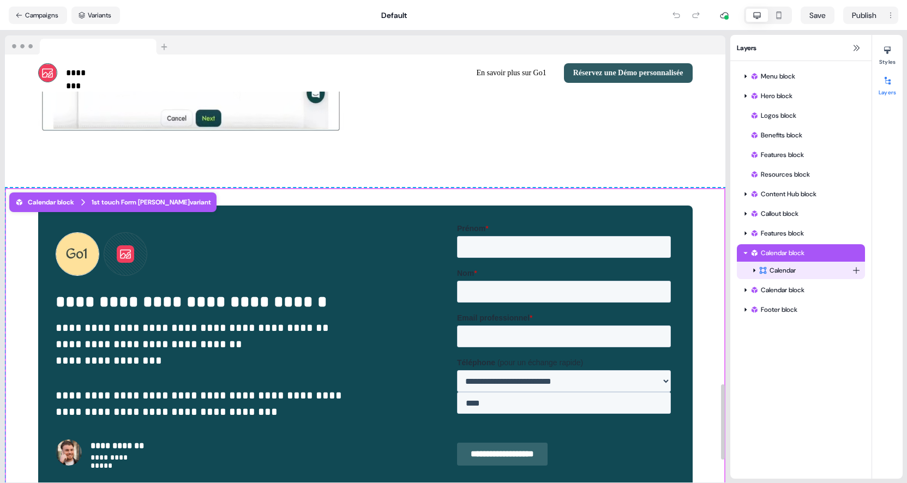
click at [770, 272] on div "Calendar" at bounding box center [805, 270] width 93 height 11
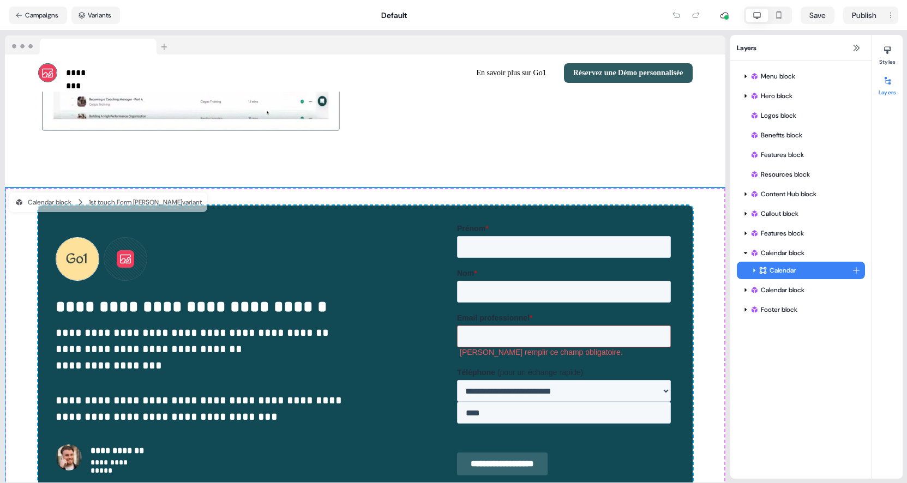
click at [750, 270] on div at bounding box center [754, 270] width 9 height 9
click at [763, 288] on icon at bounding box center [763, 288] width 2 height 4
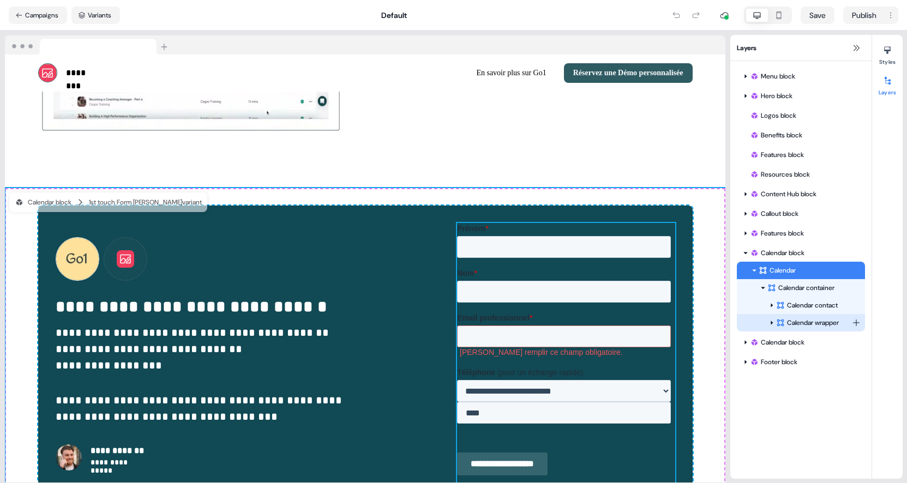
click at [770, 320] on icon at bounding box center [771, 322] width 5 height 5
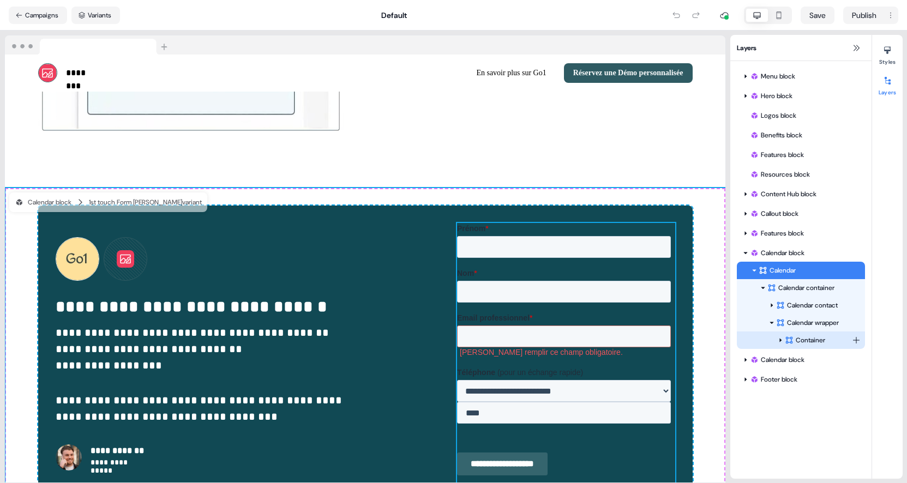
click at [781, 341] on icon at bounding box center [781, 341] width 2 height 4
click at [810, 356] on div "Hubspot Form" at bounding box center [829, 357] width 71 height 11
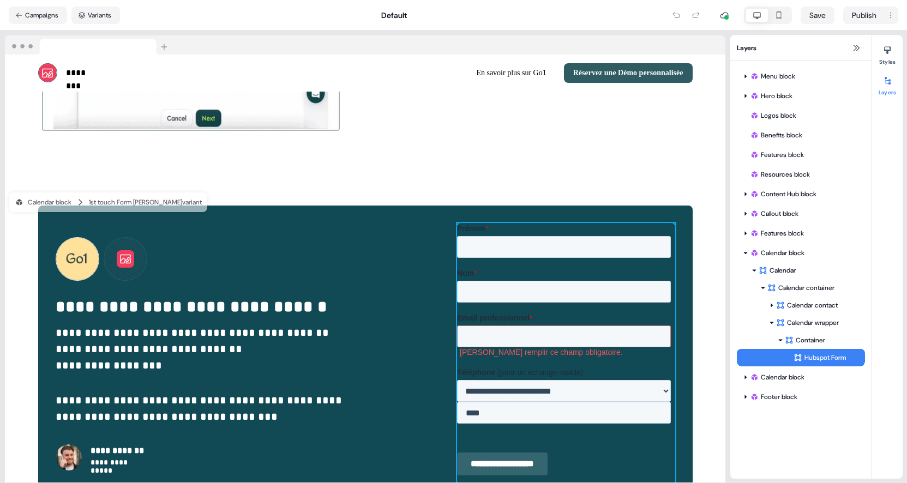
click at [810, 356] on div "Hubspot Form" at bounding box center [829, 357] width 71 height 11
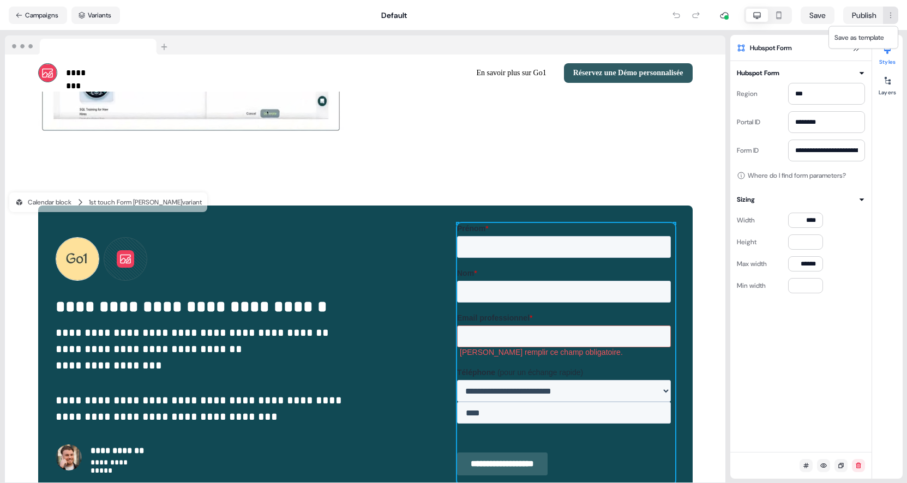
click at [892, 13] on html "**********" at bounding box center [453, 241] width 907 height 483
click at [540, 232] on label "Prénom *" at bounding box center [566, 228] width 218 height 11
click at [540, 236] on input "Prénom *" at bounding box center [564, 247] width 214 height 22
click at [37, 52] on img at bounding box center [88, 45] width 167 height 20
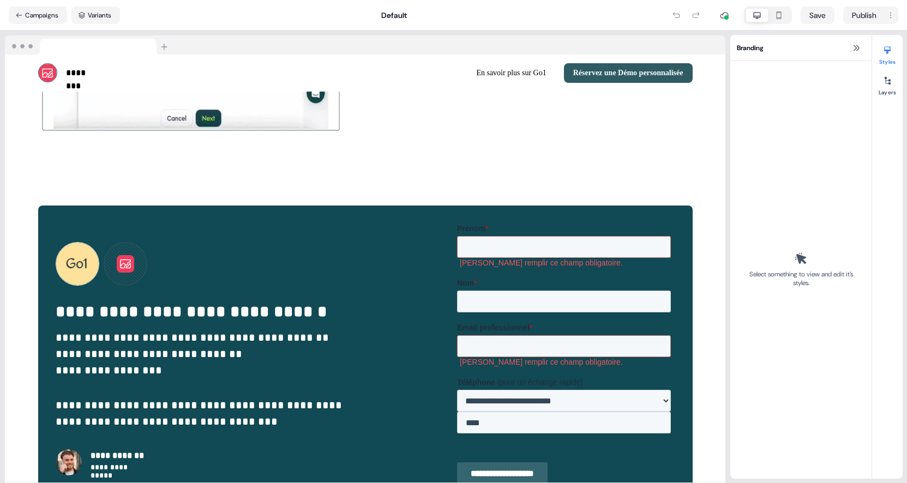
click at [37, 45] on img at bounding box center [88, 45] width 167 height 20
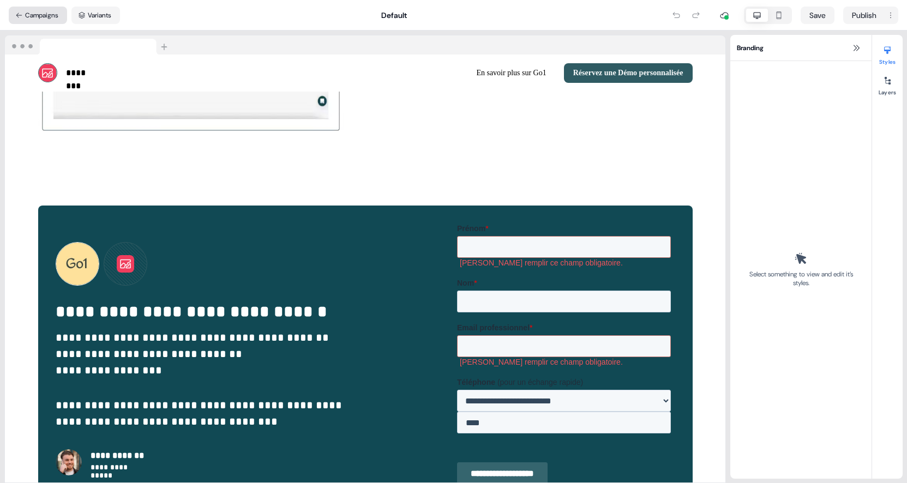
click at [37, 16] on button "Campaigns" at bounding box center [38, 15] width 58 height 17
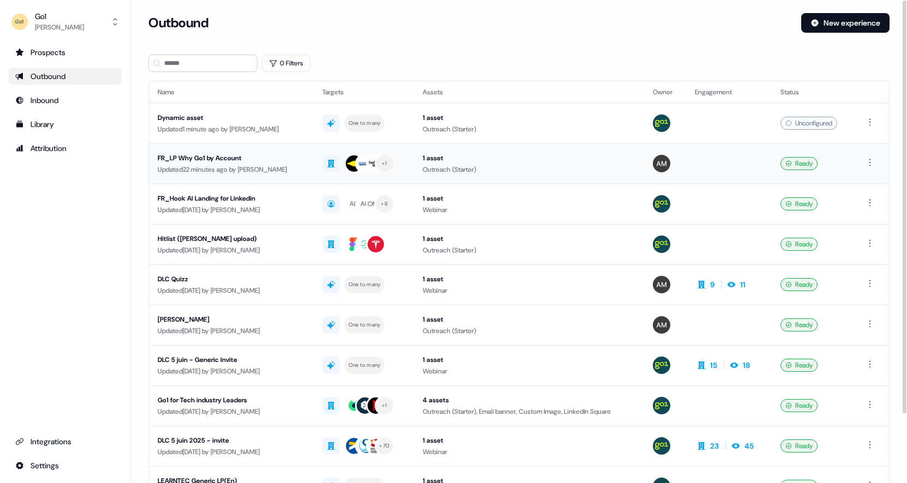
click at [256, 161] on div "FR_LP Why Go1 by Account" at bounding box center [231, 158] width 147 height 11
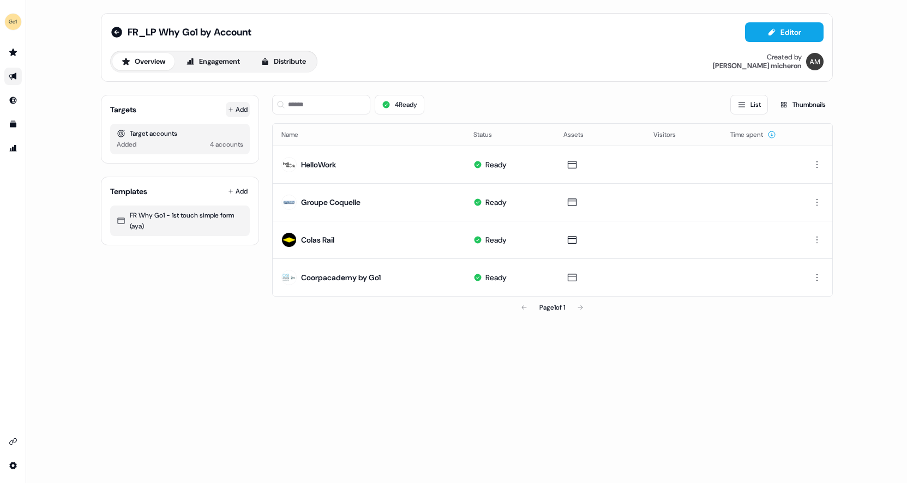
click at [237, 102] on button "Add" at bounding box center [238, 109] width 24 height 15
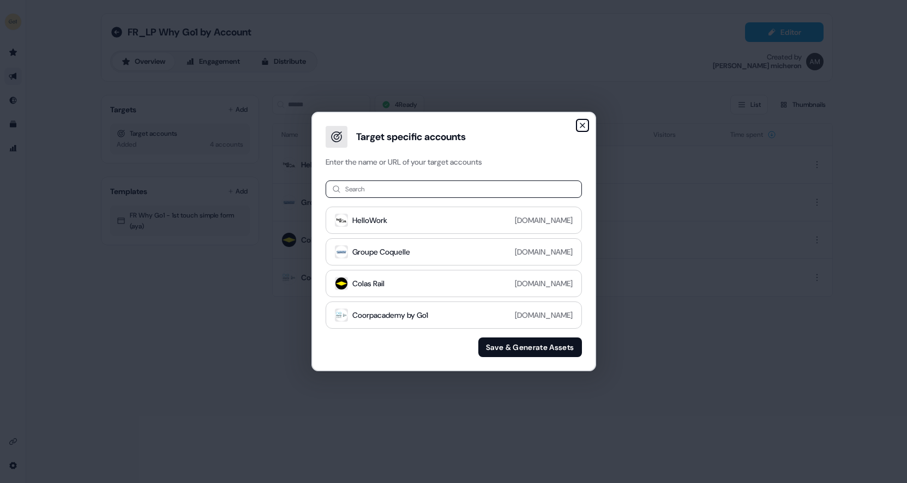
click at [582, 123] on icon "button" at bounding box center [582, 125] width 9 height 9
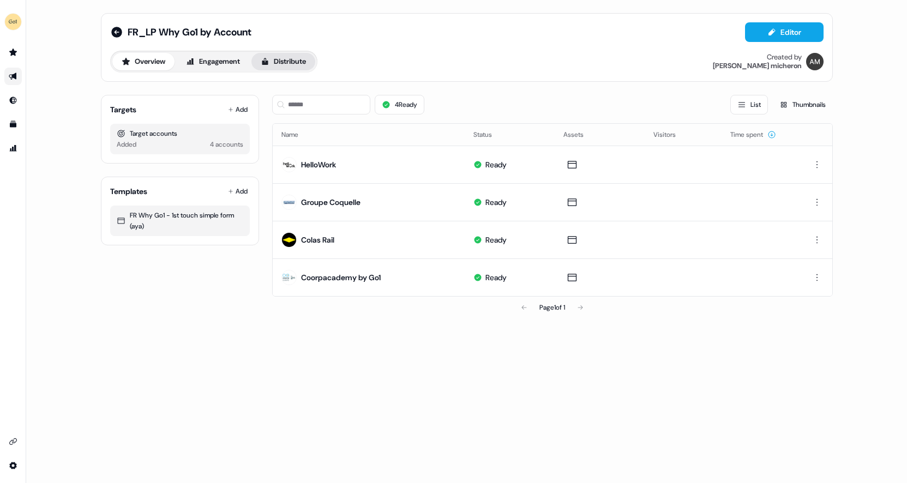
click at [289, 60] on button "Distribute" at bounding box center [284, 61] width 64 height 17
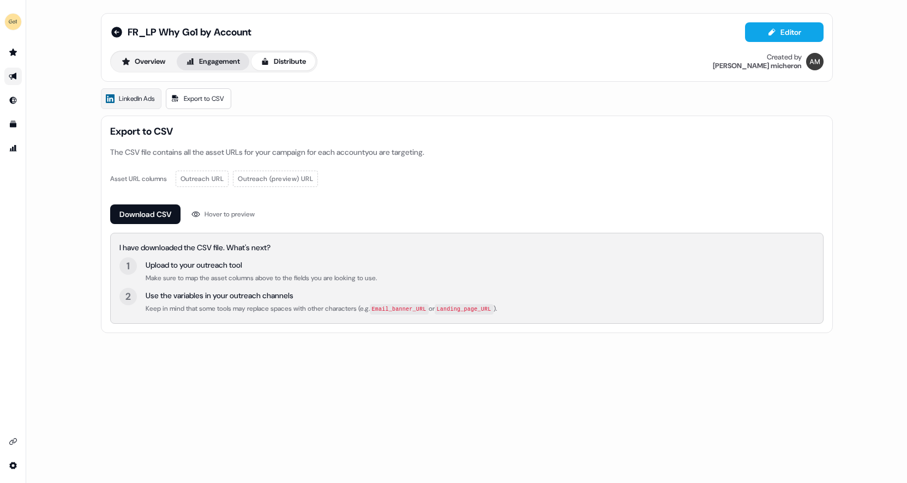
click at [240, 69] on button "Engagement" at bounding box center [213, 61] width 73 height 17
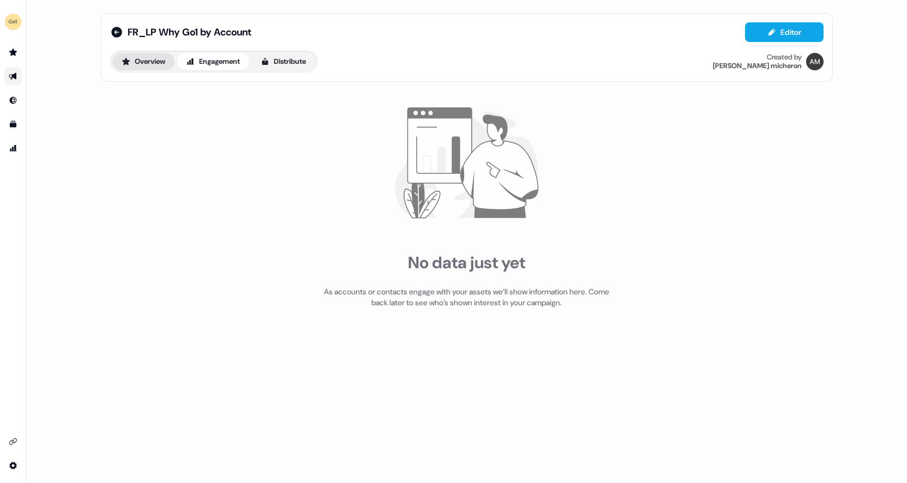
click at [149, 69] on button "Overview" at bounding box center [143, 61] width 62 height 17
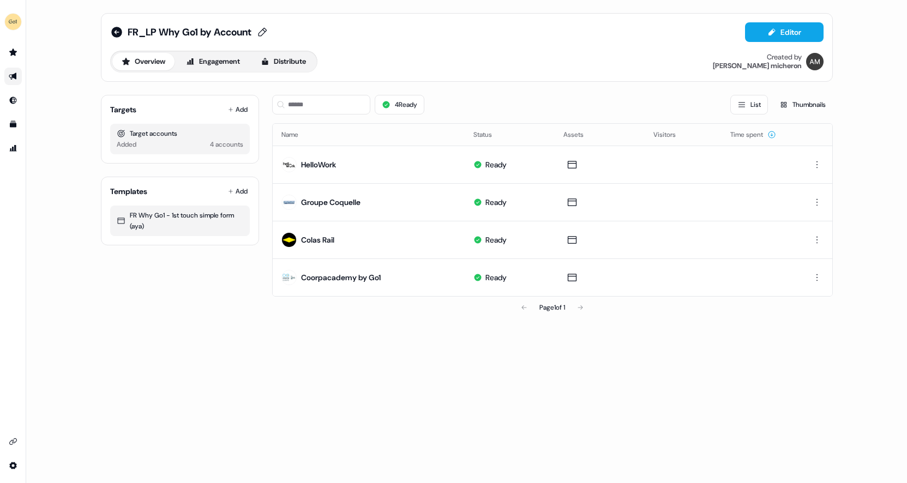
click at [268, 32] on icon at bounding box center [262, 32] width 13 height 11
click at [209, 31] on input "**********" at bounding box center [187, 32] width 119 height 11
type input "**********"
click at [301, 31] on icon at bounding box center [296, 32] width 9 height 9
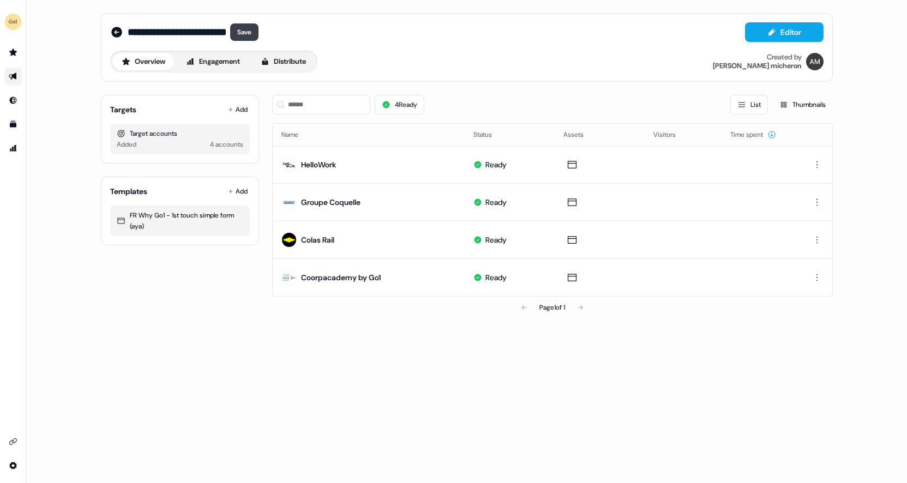
scroll to position [0, 49]
click at [231, 34] on input "**********" at bounding box center [187, 32] width 119 height 11
click at [178, 33] on input "**********" at bounding box center [187, 32] width 119 height 11
type input "**********"
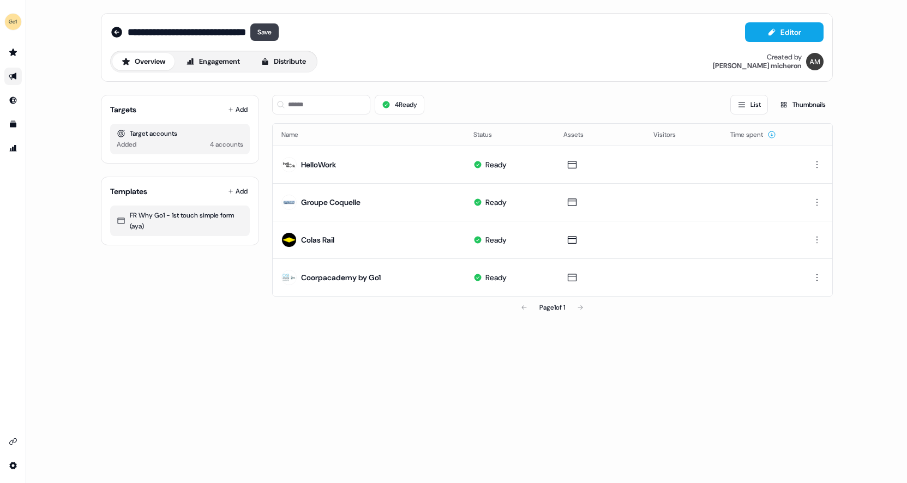
click at [265, 27] on button "Save" at bounding box center [264, 31] width 28 height 17
click at [121, 33] on icon at bounding box center [116, 32] width 11 height 11
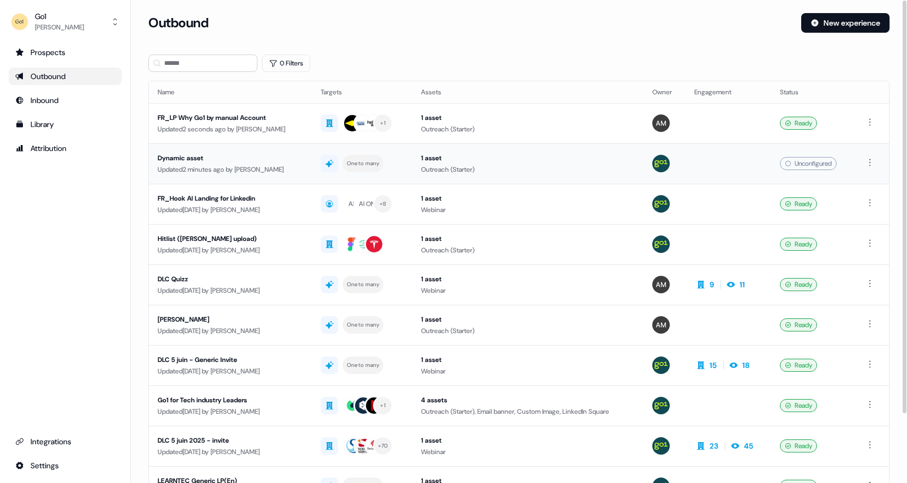
click at [239, 162] on div "Dynamic asset" at bounding box center [231, 158] width 146 height 11
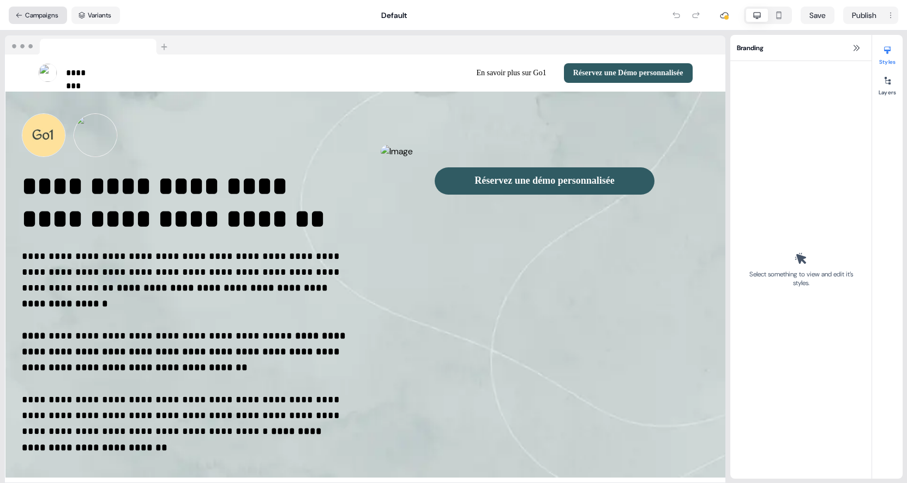
click at [43, 15] on button "Campaigns" at bounding box center [38, 15] width 58 height 17
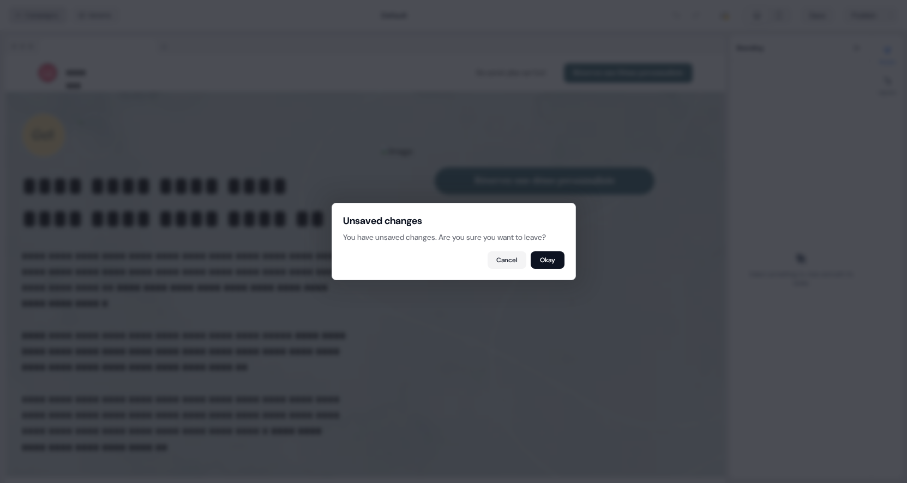
select select "**"
click at [541, 260] on button "Okay" at bounding box center [548, 260] width 34 height 17
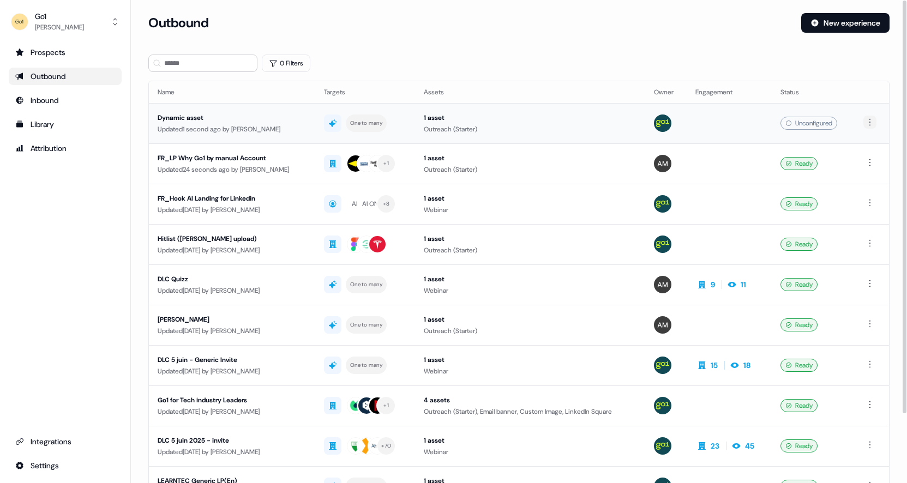
click at [872, 126] on html "For the best experience switch devices to a bigger screen. Go to [DOMAIN_NAME] …" at bounding box center [453, 241] width 907 height 483
click at [804, 119] on html "For the best experience switch devices to a bigger screen. Go to [DOMAIN_NAME] …" at bounding box center [453, 241] width 907 height 483
click at [804, 119] on div "Unconfigured" at bounding box center [809, 123] width 57 height 13
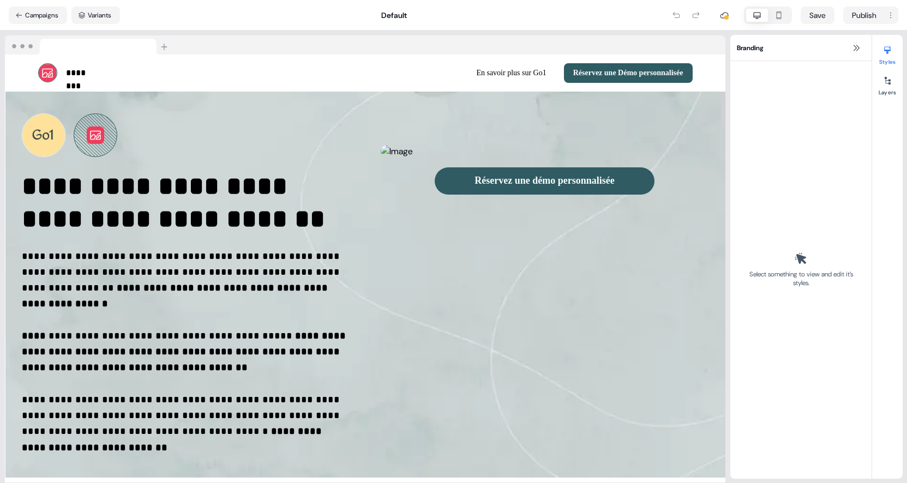
select select "**"
click at [102, 16] on button "Variants" at bounding box center [95, 15] width 49 height 17
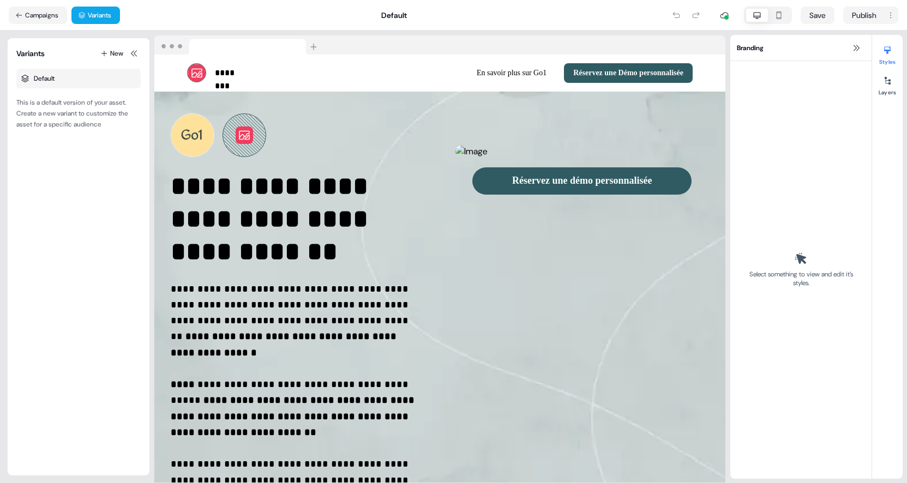
click at [73, 79] on div "Default" at bounding box center [78, 79] width 124 height 20
click at [104, 53] on icon at bounding box center [104, 54] width 8 height 8
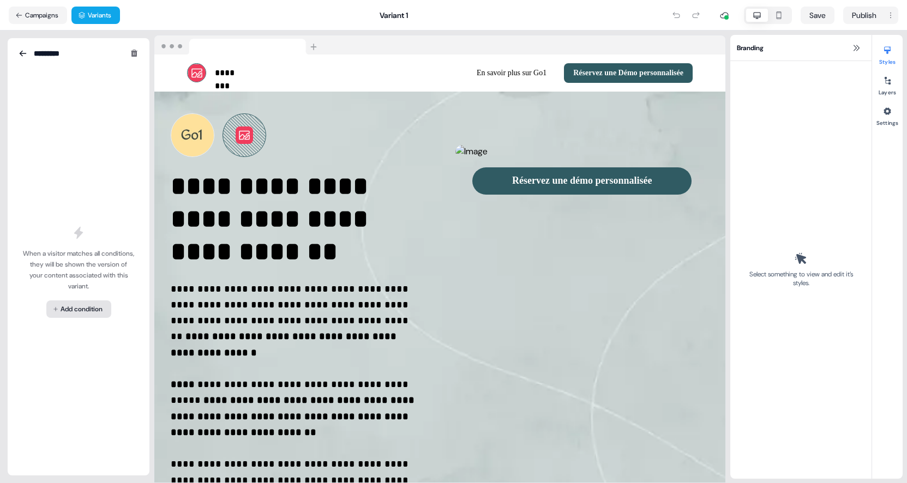
click at [67, 304] on html "For the best experience switch devices to a bigger screen. Go to [DOMAIN_NAME] …" at bounding box center [453, 241] width 907 height 483
